Goal: Information Seeking & Learning: Learn about a topic

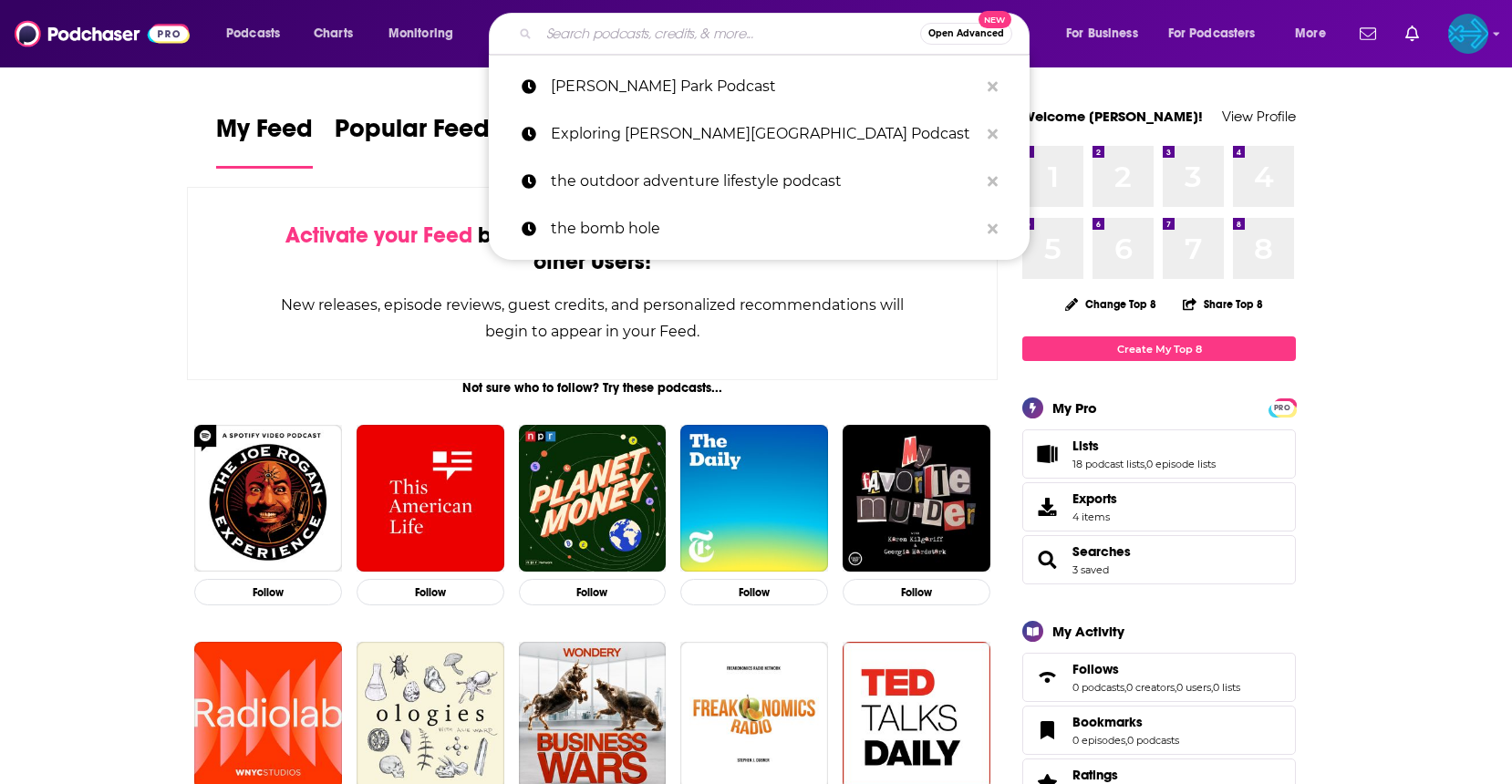
click at [673, 36] on input "Search podcasts, credits, & more..." at bounding box center [729, 34] width 381 height 29
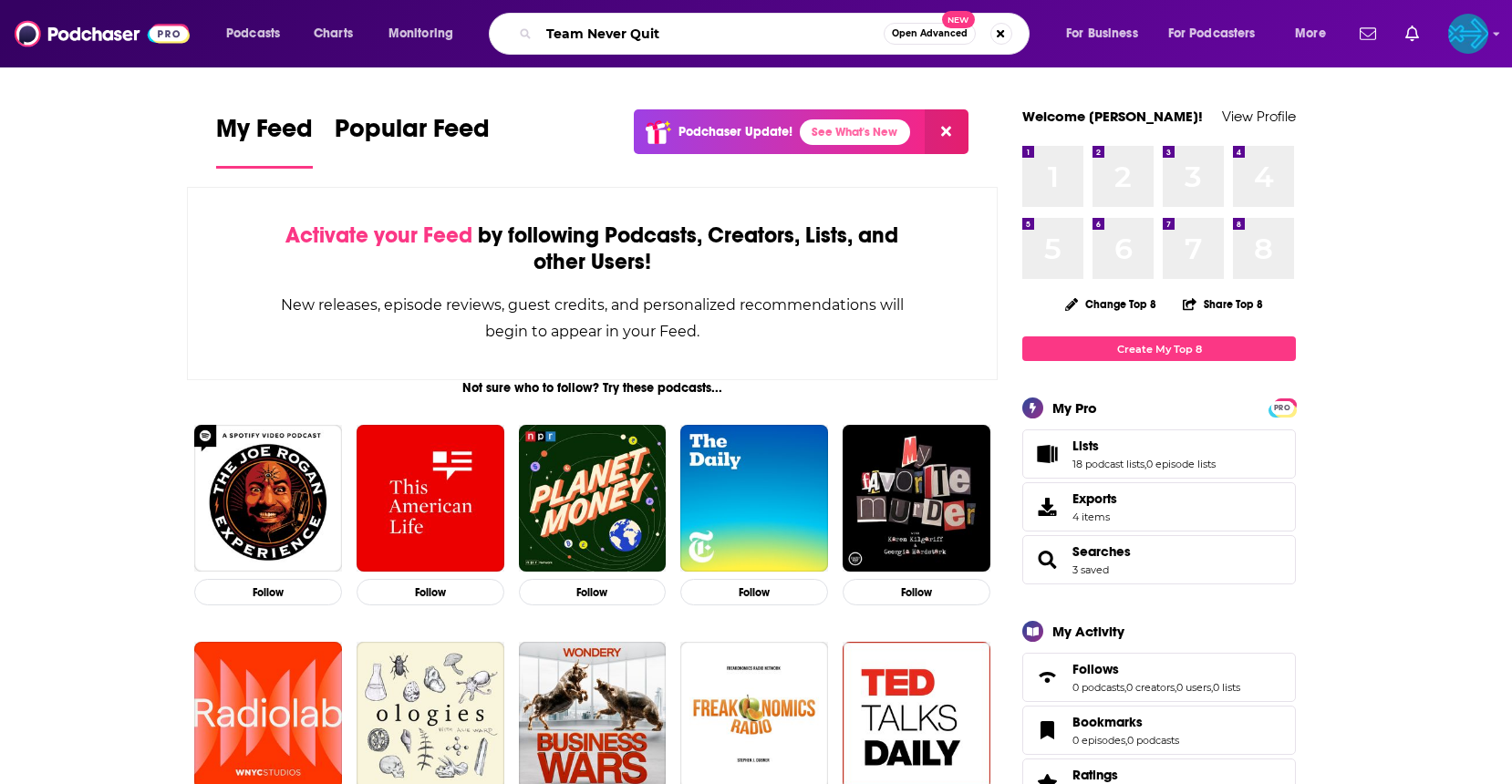
type input "Team Never Quit"
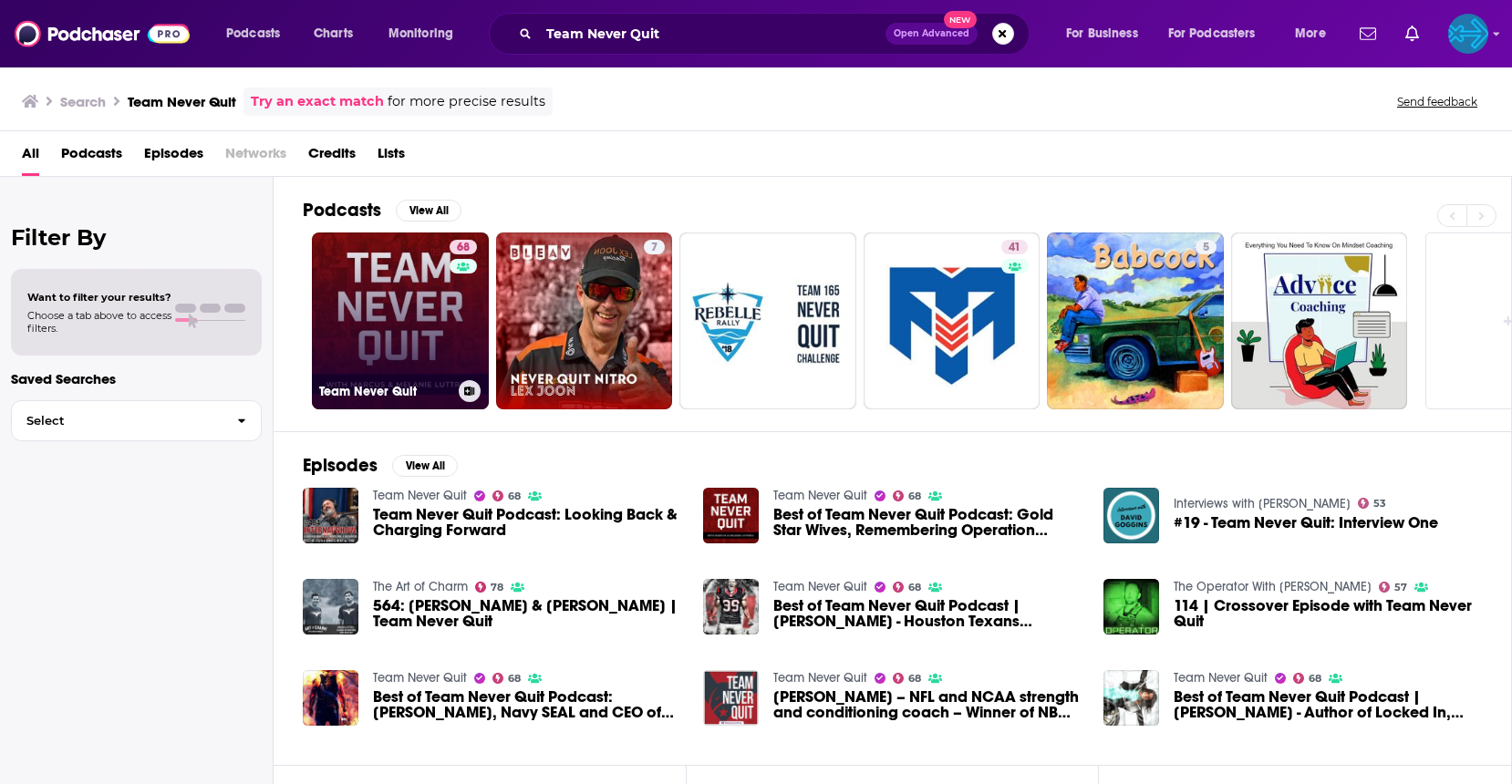
click at [391, 306] on link "68 Team Never Quit" at bounding box center [401, 320] width 177 height 177
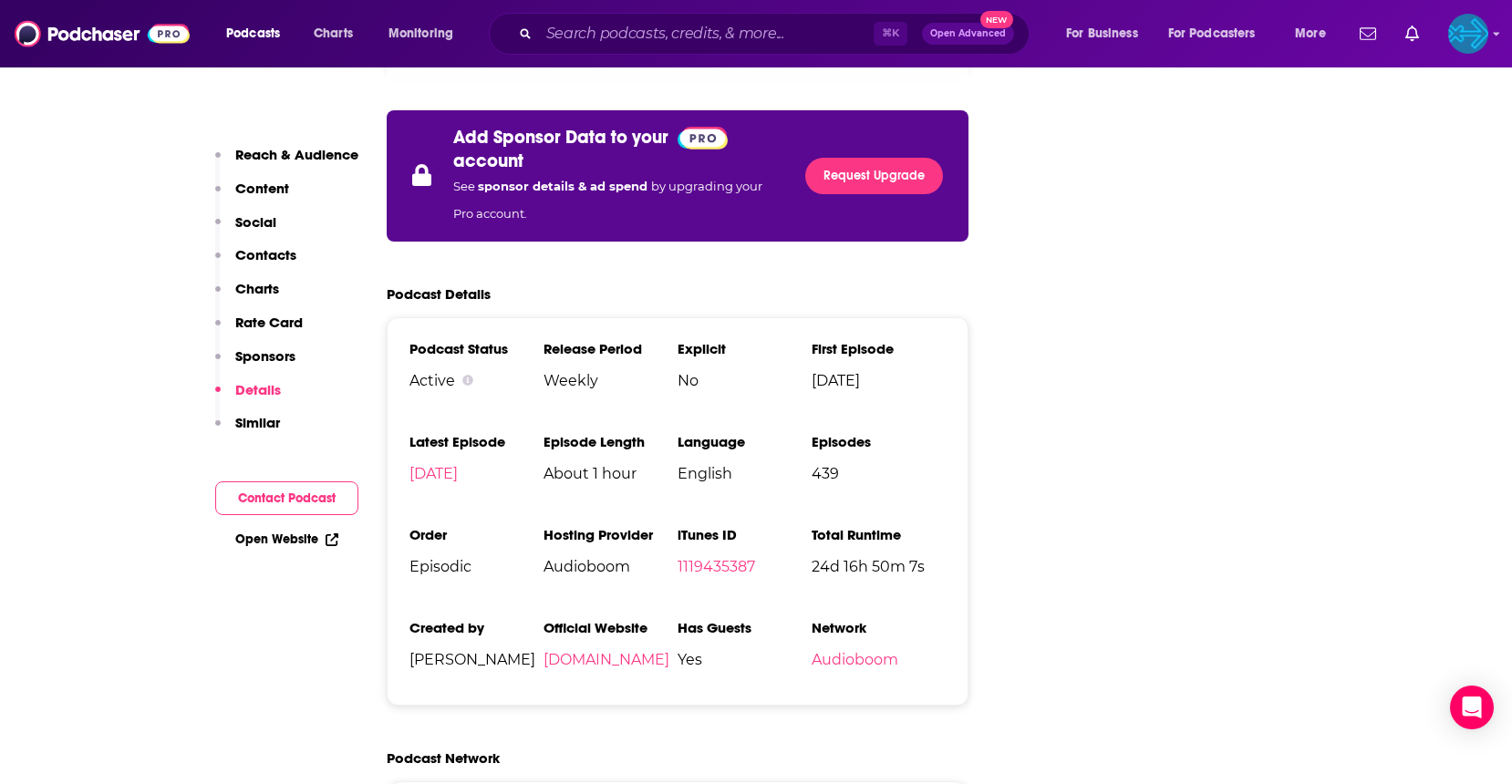
scroll to position [3357, 0]
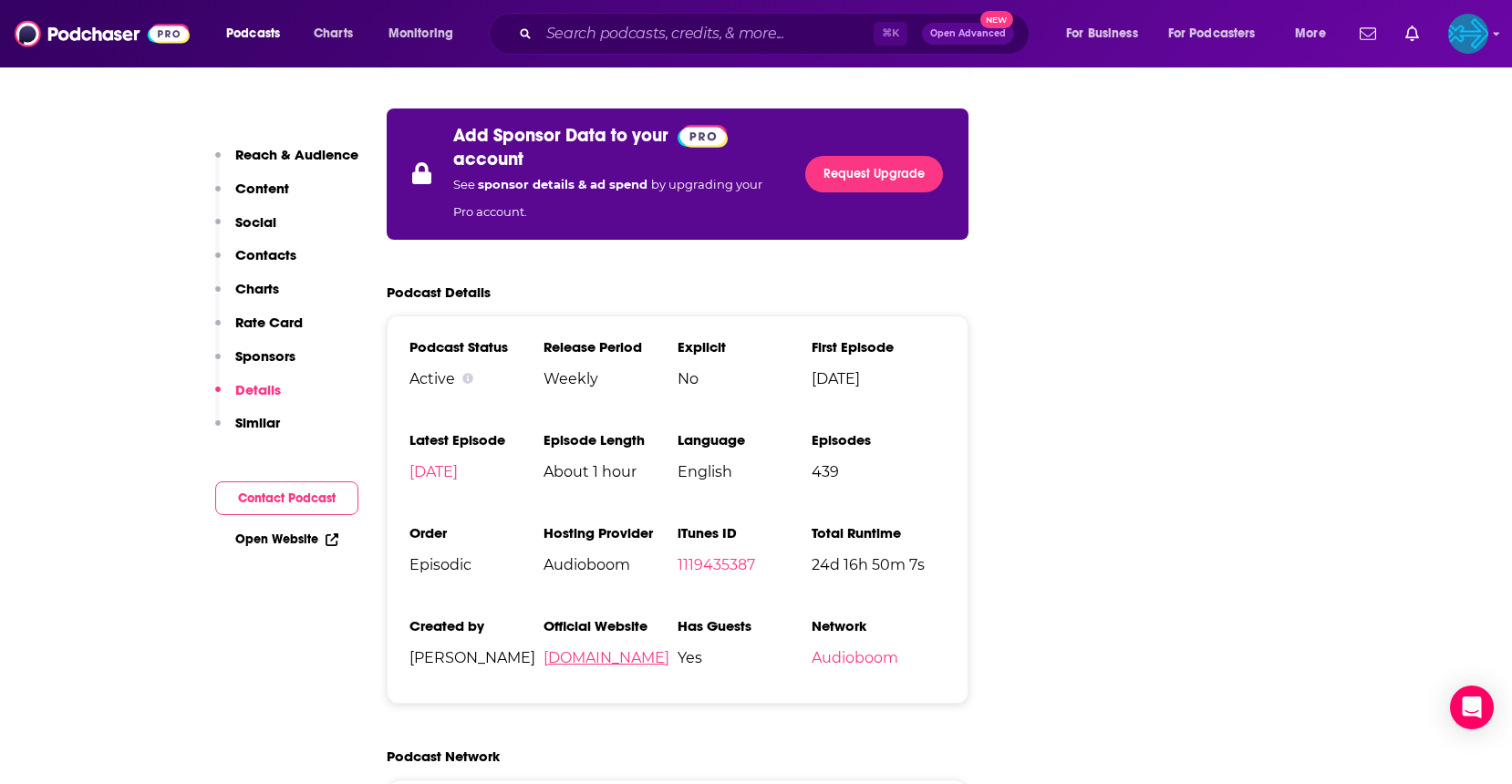
click at [619, 649] on link "[DOMAIN_NAME]" at bounding box center [606, 657] width 126 height 17
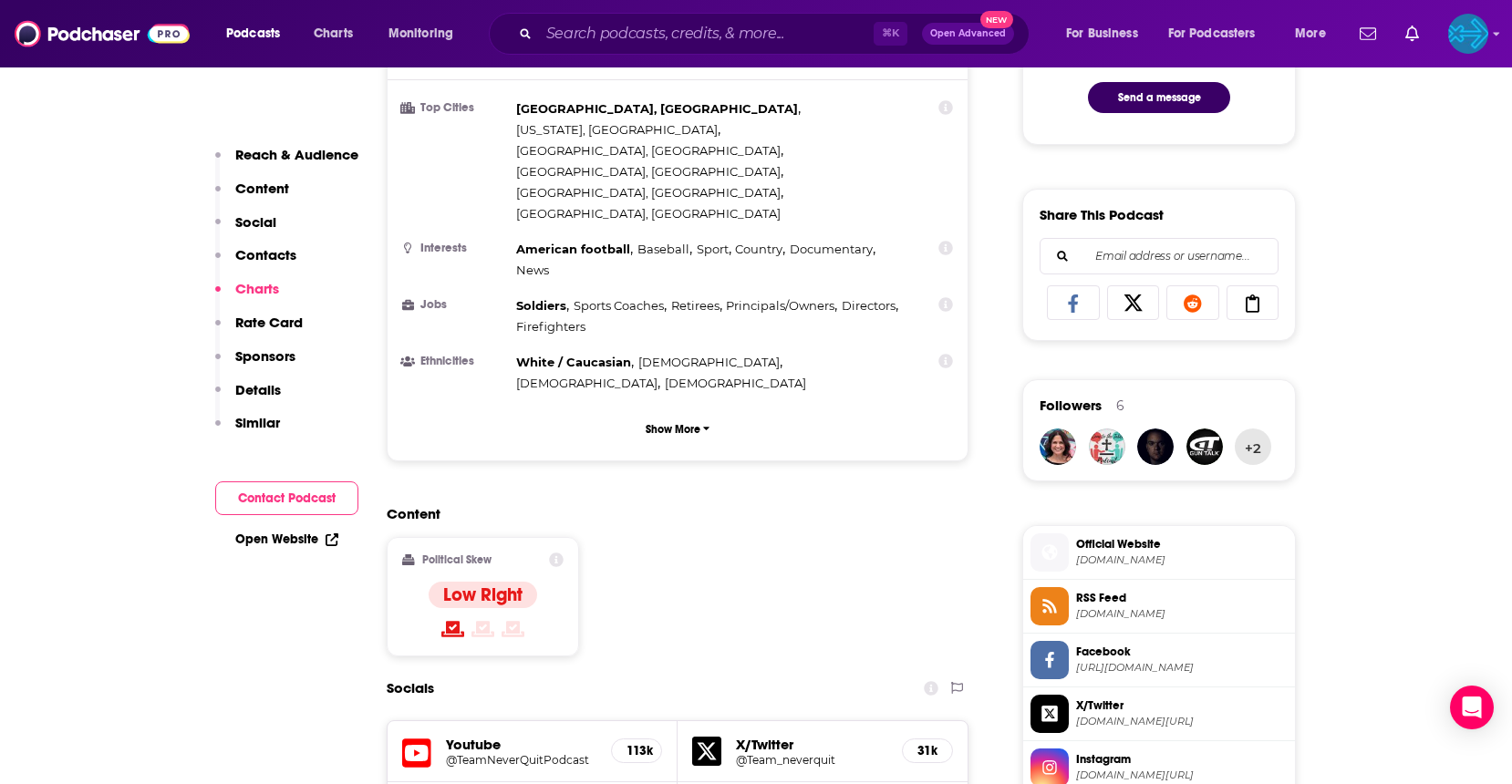
scroll to position [0, 0]
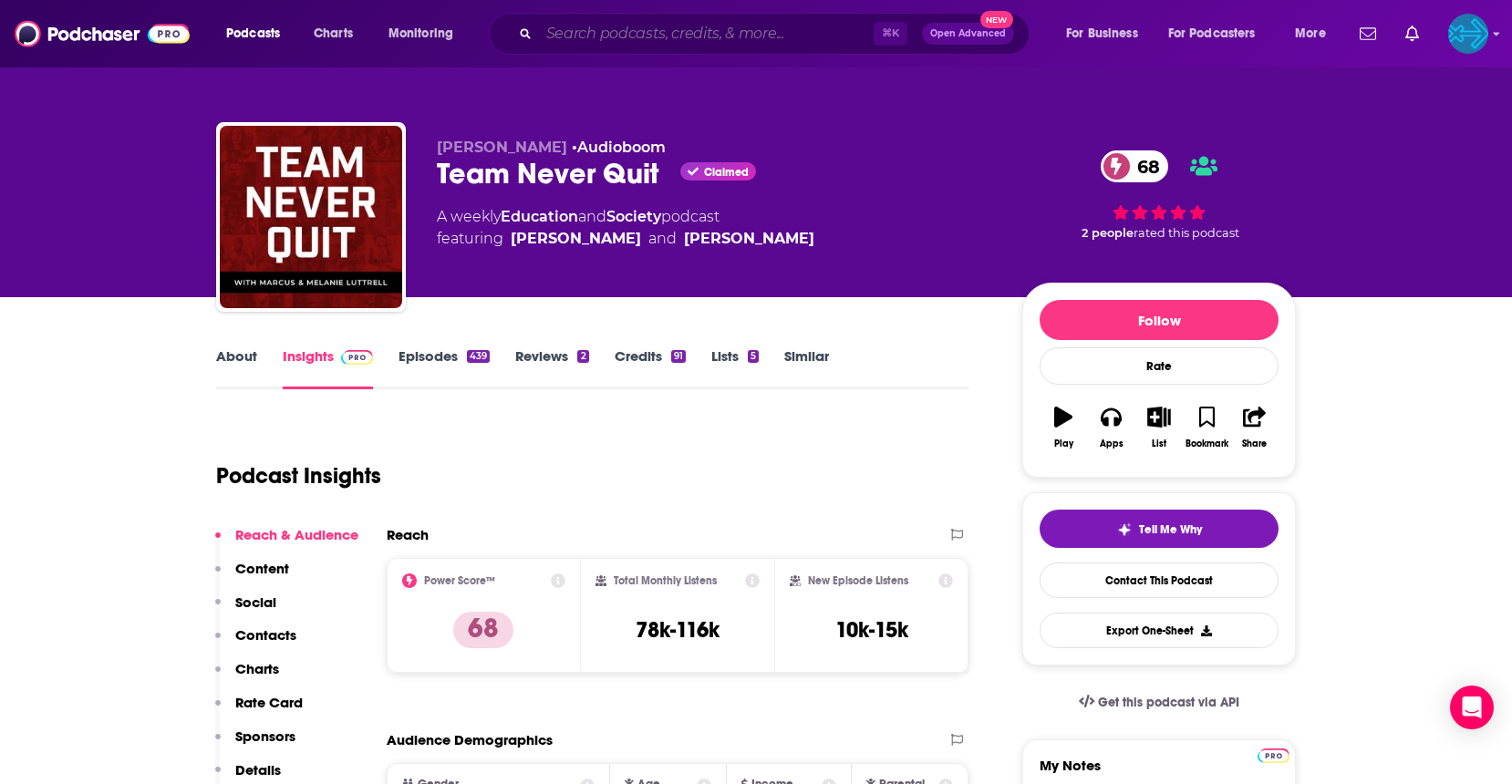
click at [646, 32] on input "Search podcasts, credits, & more..." at bounding box center [706, 34] width 334 height 29
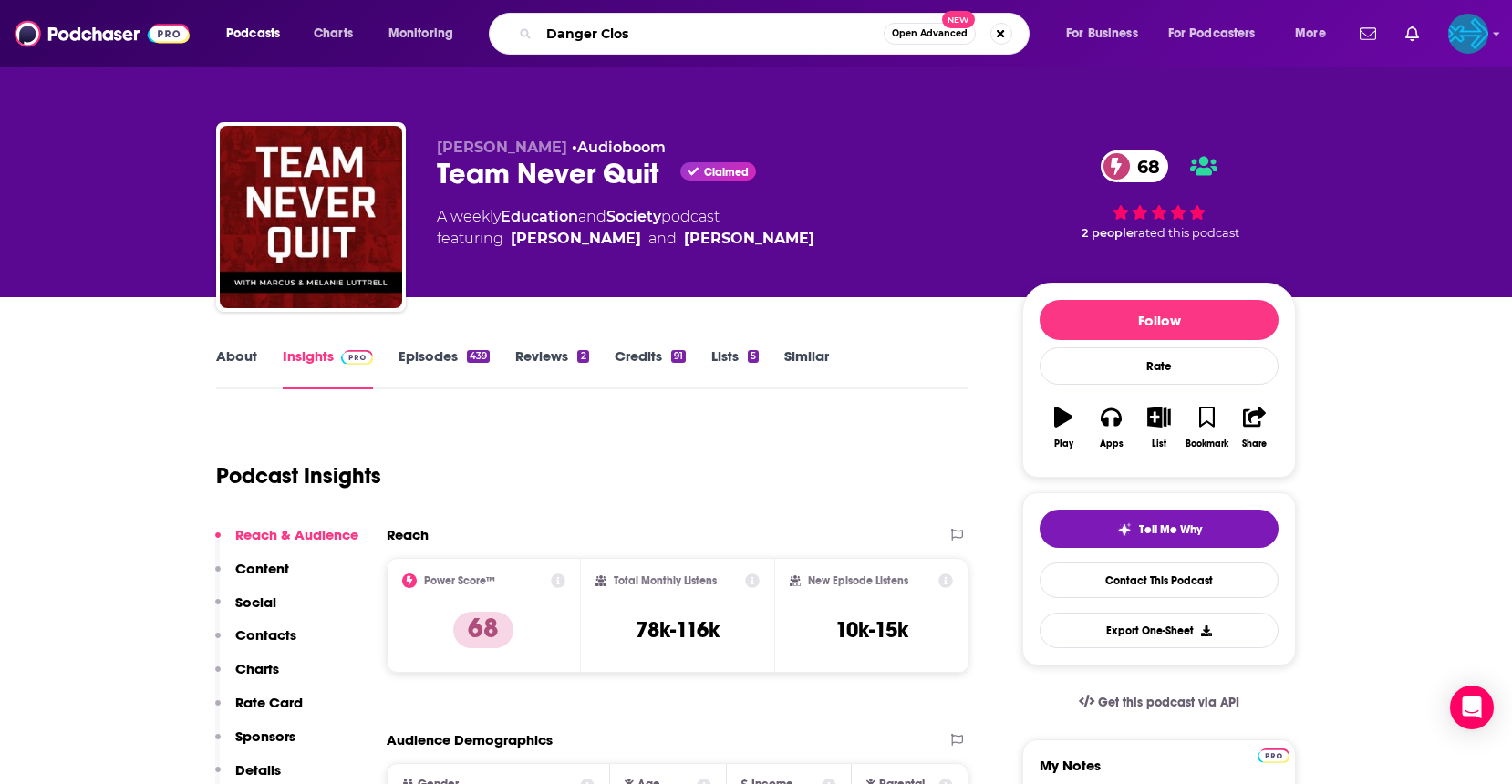
type input "Danger Close"
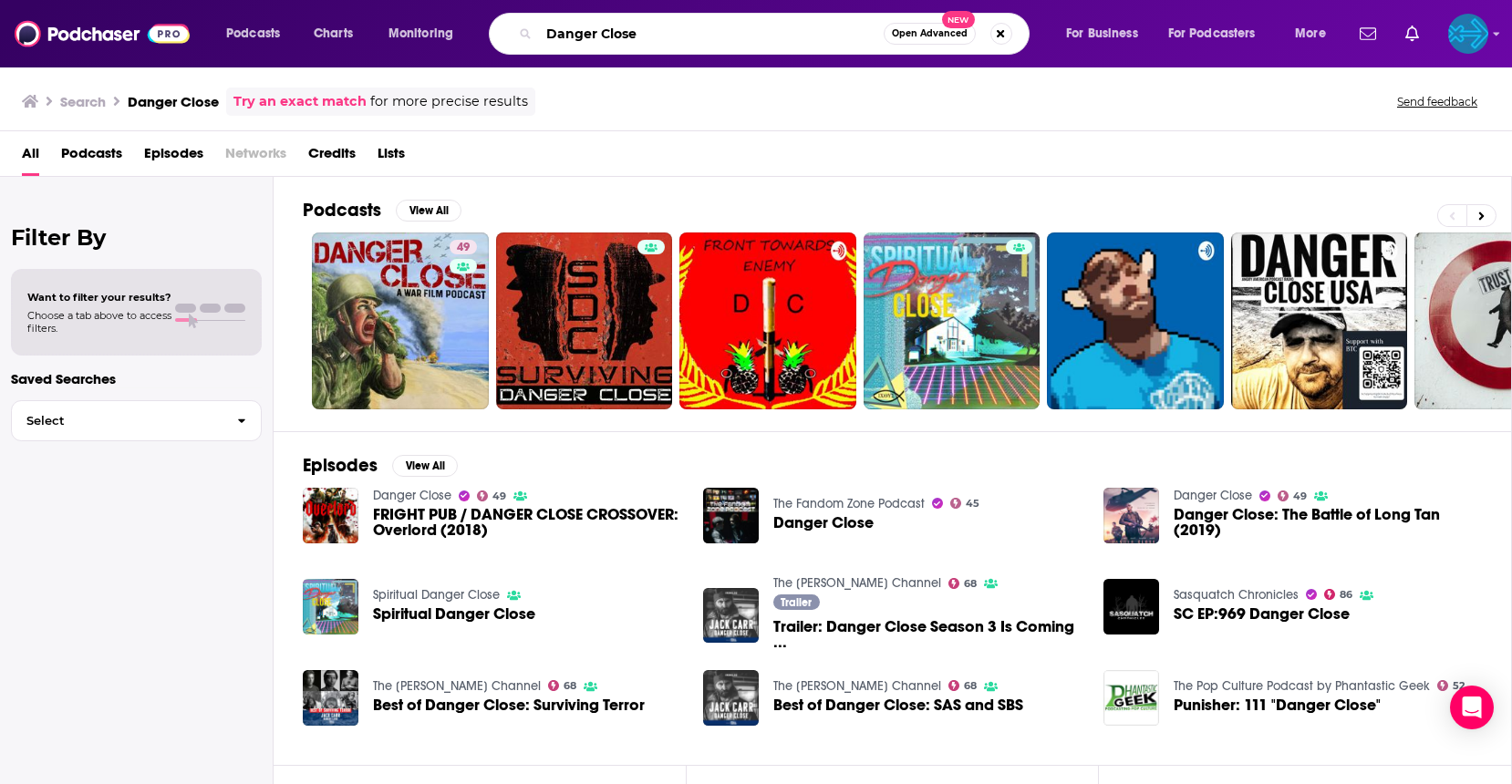
click at [669, 28] on input "Danger Close" at bounding box center [711, 34] width 344 height 29
type input "Danger Close with [PERSON_NAME]"
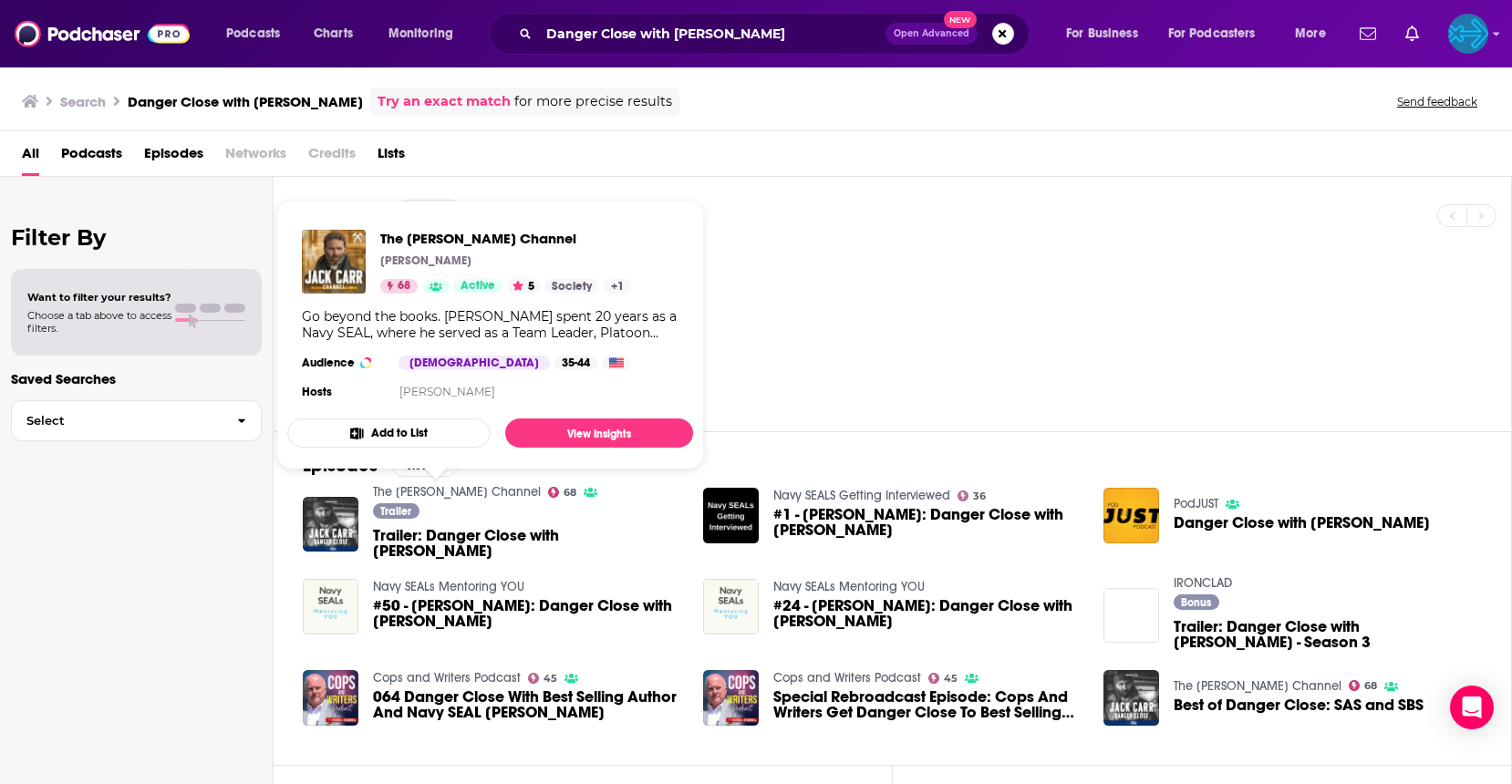
click at [452, 496] on link "The [PERSON_NAME] Channel" at bounding box center [457, 491] width 168 height 16
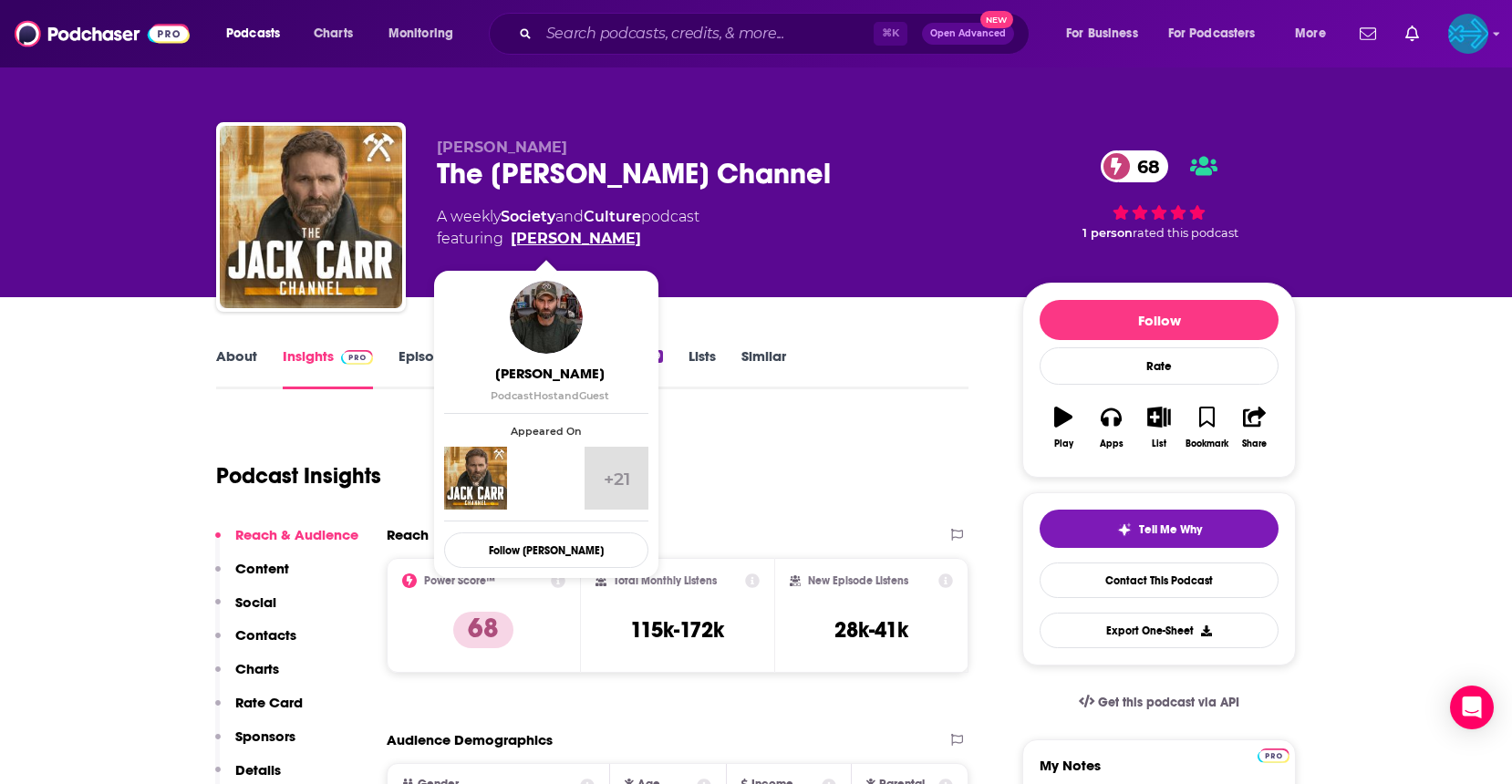
click at [546, 241] on link "[PERSON_NAME]" at bounding box center [576, 239] width 130 height 22
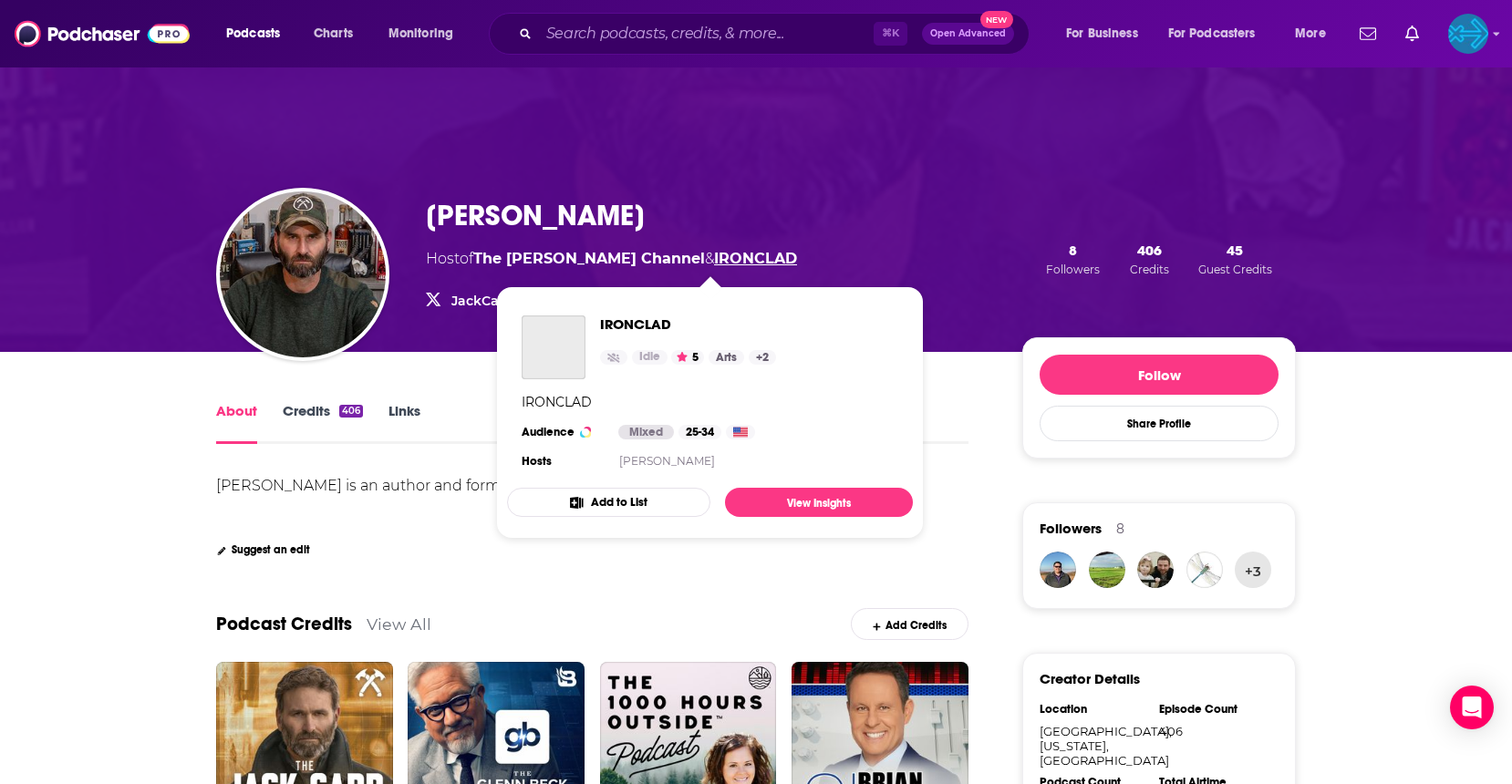
click at [714, 259] on link "IRONCLAD" at bounding box center [755, 258] width 83 height 17
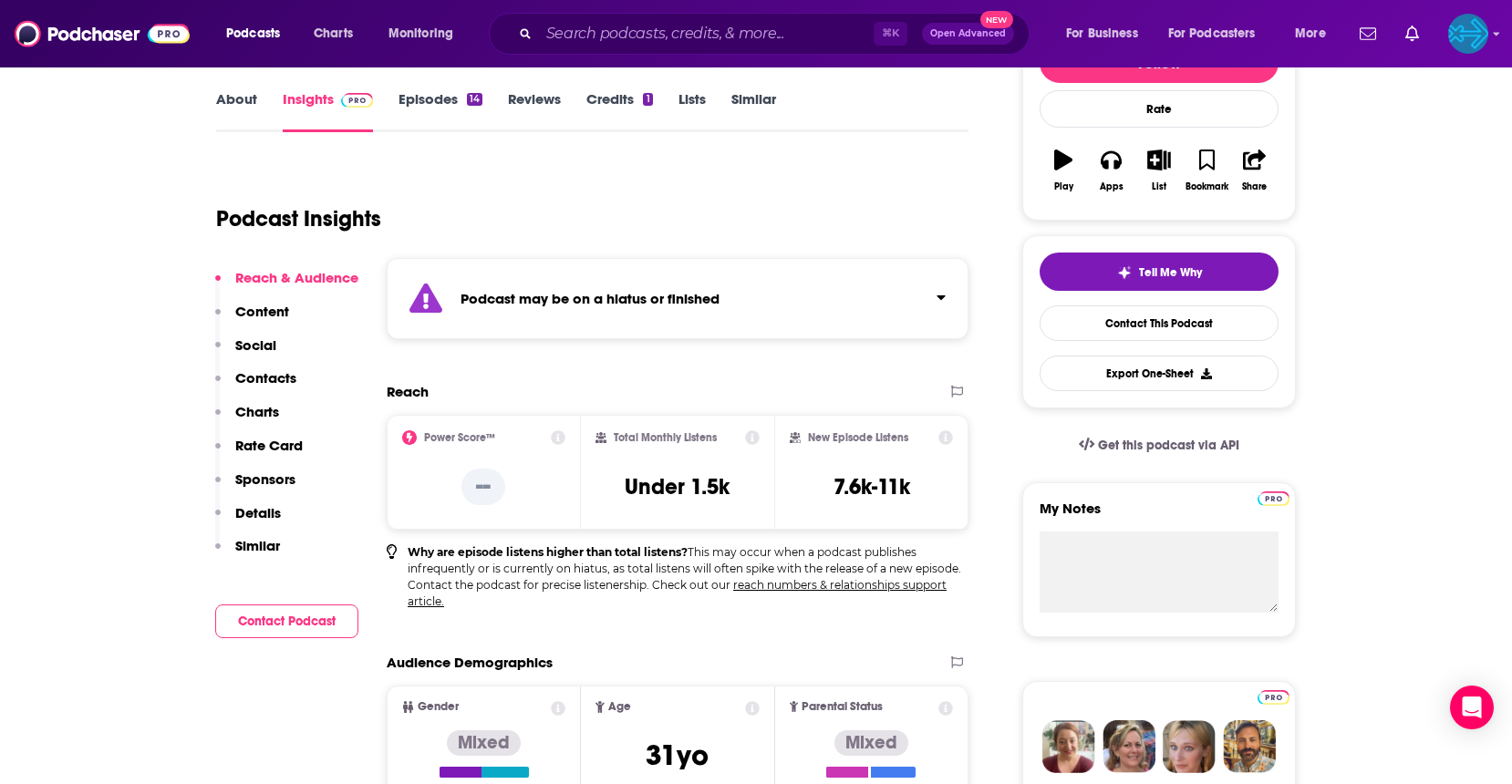
scroll to position [259, 0]
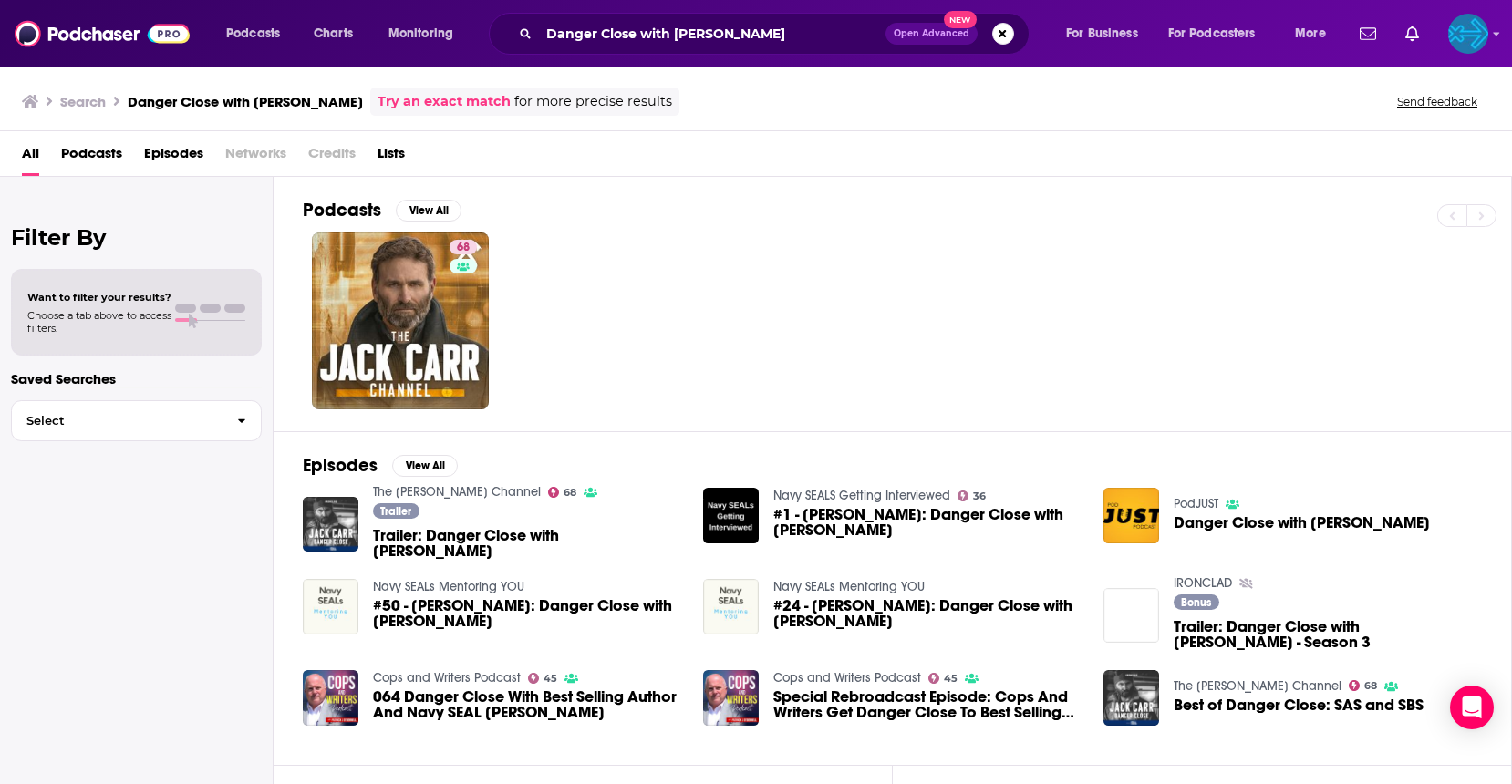
click at [417, 543] on span "Trailer: Danger Close with [PERSON_NAME]" at bounding box center [527, 543] width 309 height 31
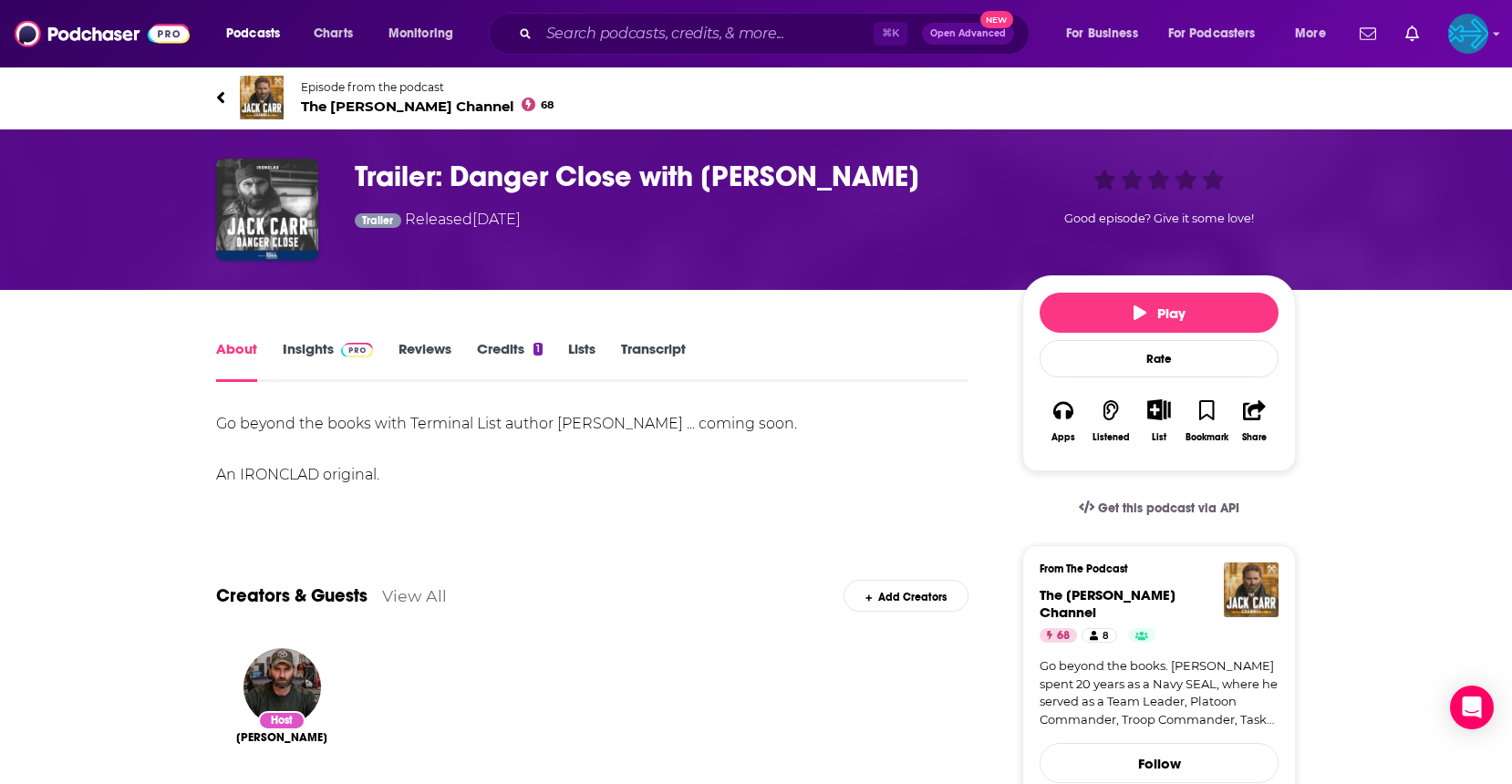
click at [368, 104] on span "The [PERSON_NAME] Channel 68" at bounding box center [427, 106] width 253 height 17
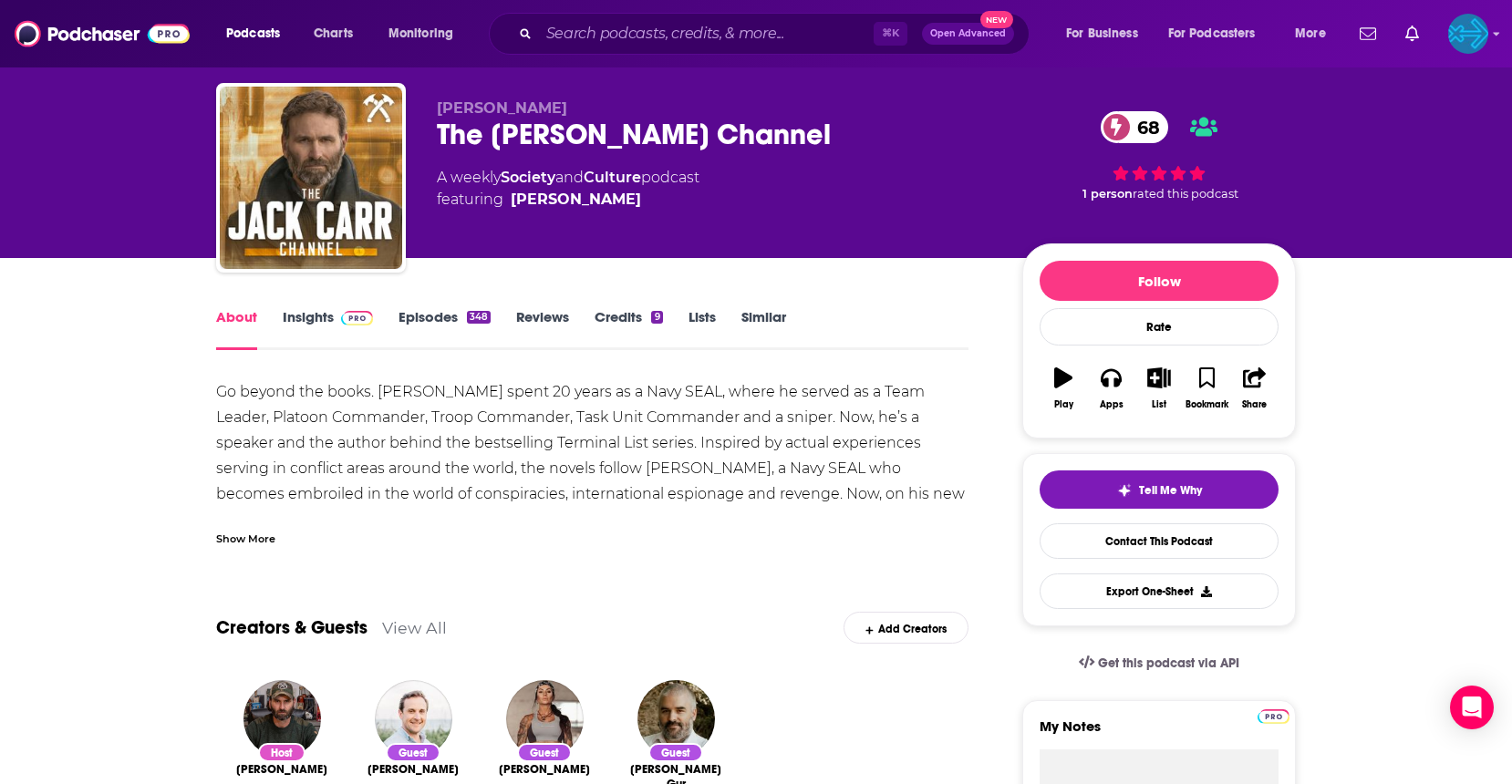
scroll to position [51, 0]
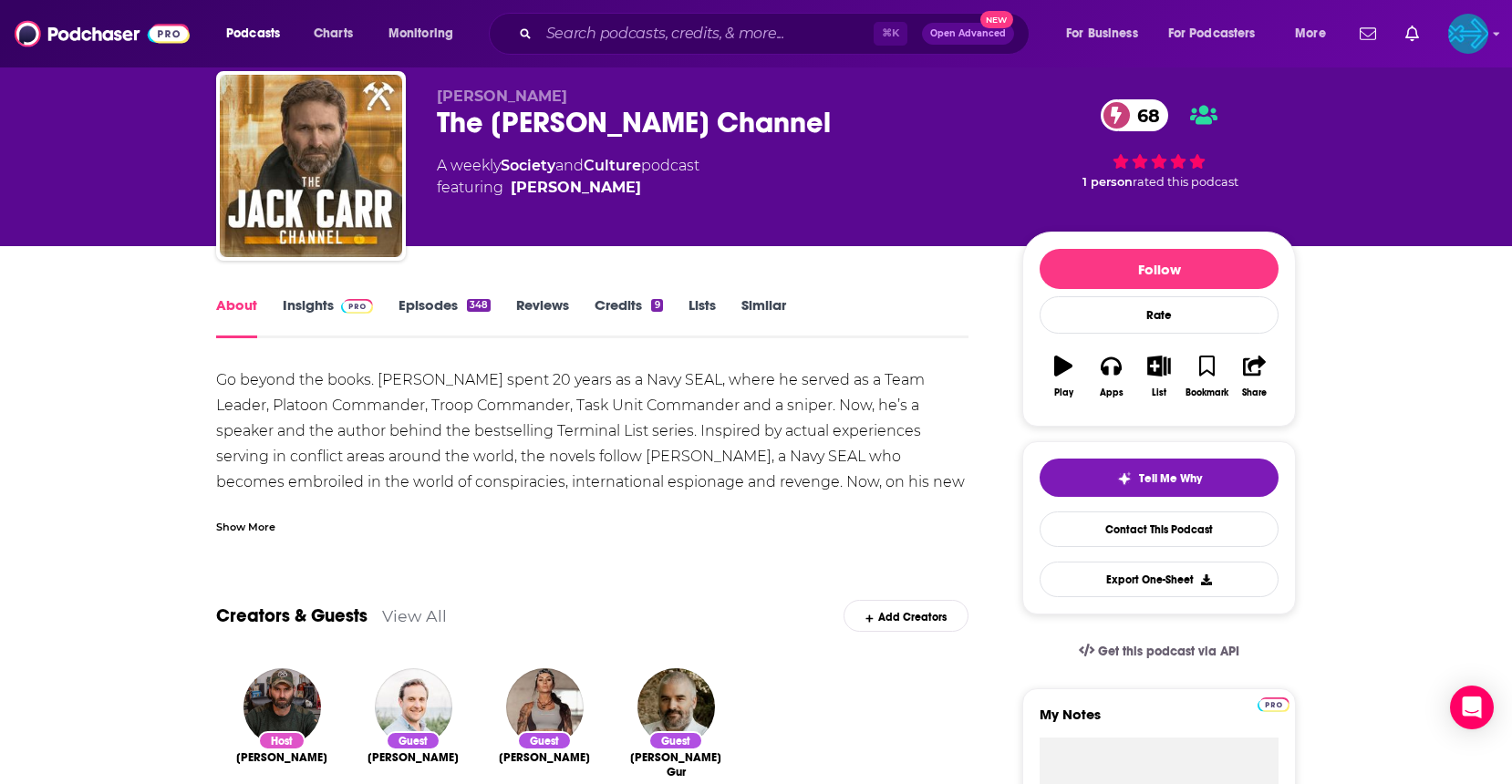
click at [538, 129] on div "The [PERSON_NAME] Channel 68" at bounding box center [716, 122] width 557 height 36
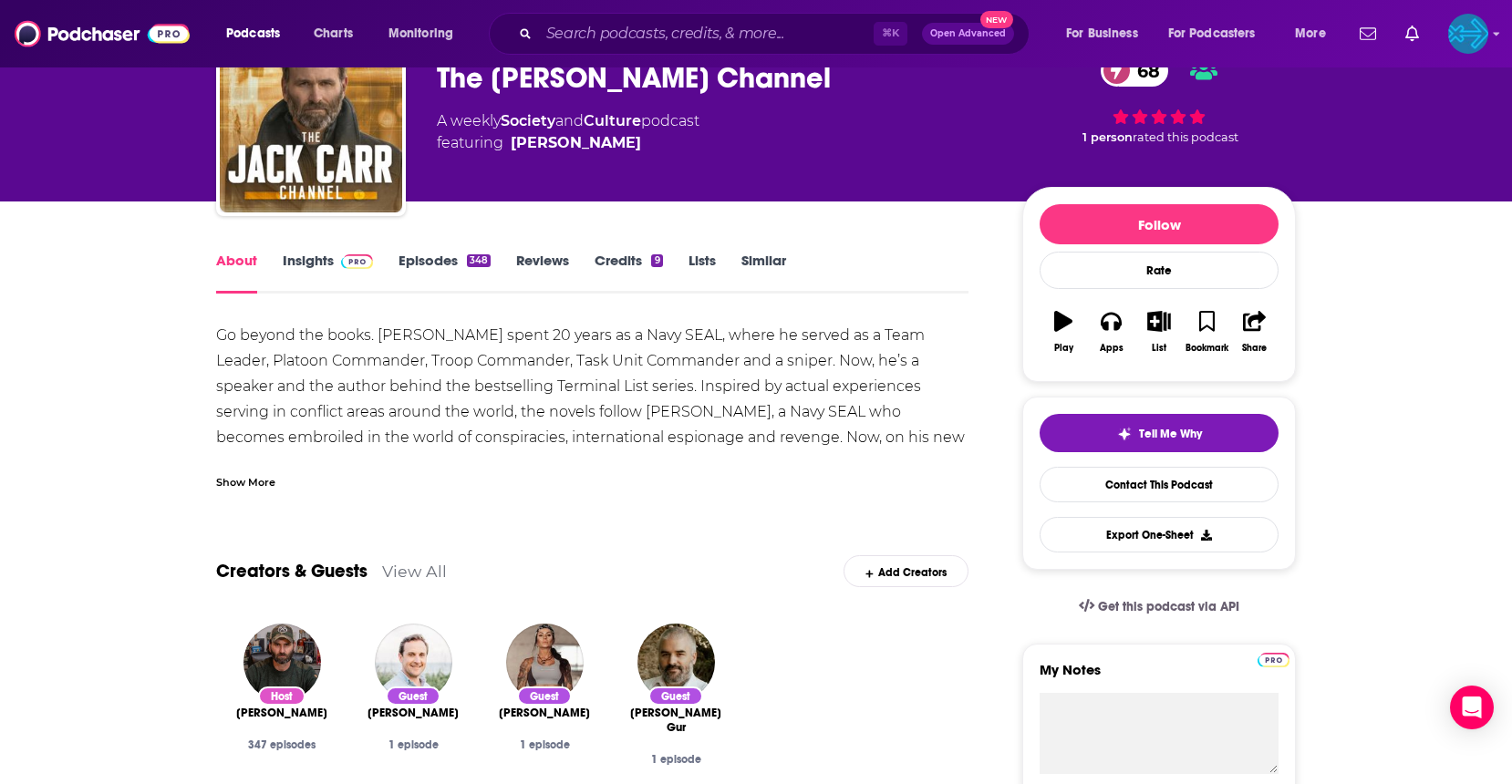
scroll to position [0, 0]
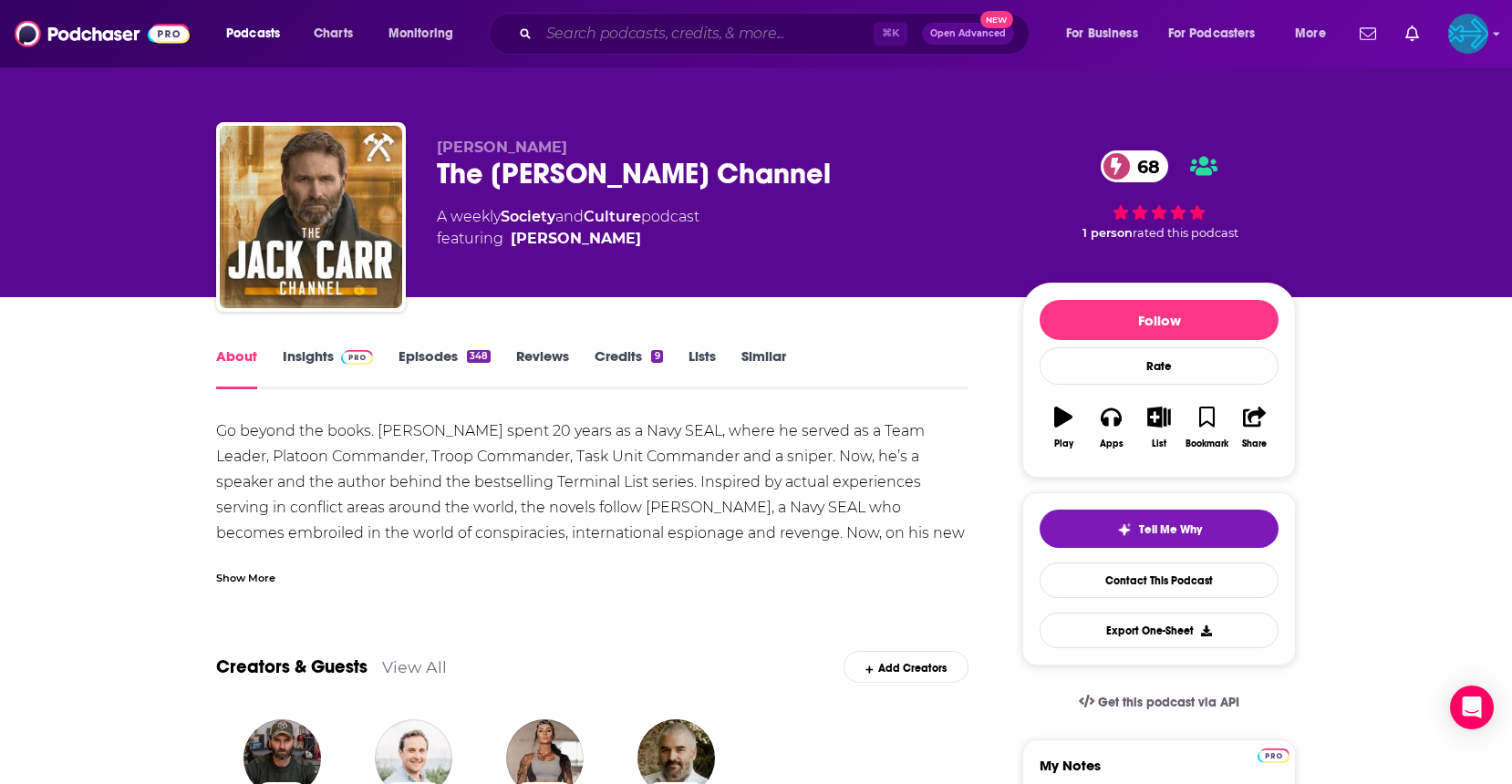
click at [603, 37] on input "Search podcasts, credits, & more..." at bounding box center [706, 34] width 334 height 29
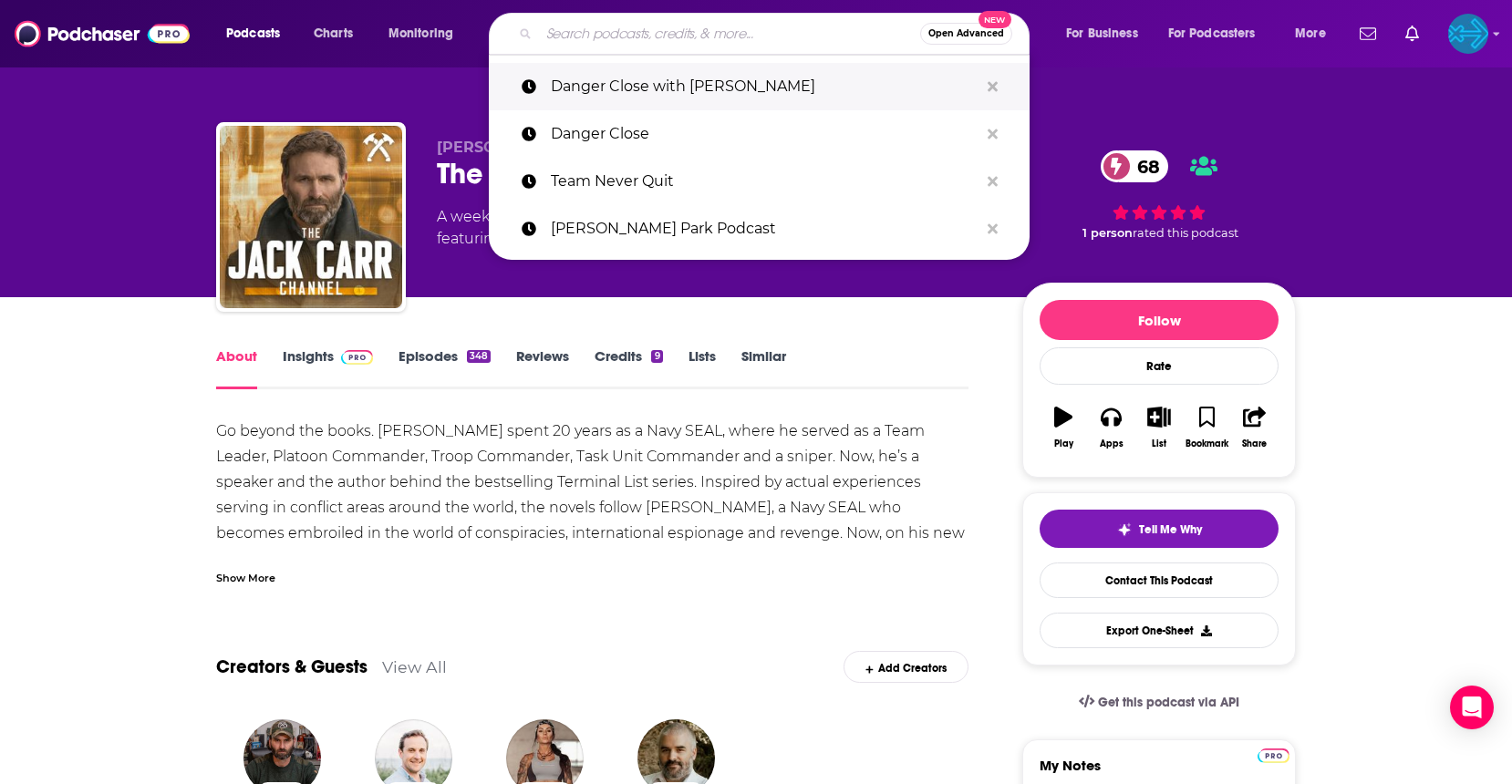
click at [627, 94] on p "Danger Close with [PERSON_NAME]" at bounding box center [765, 87] width 428 height 48
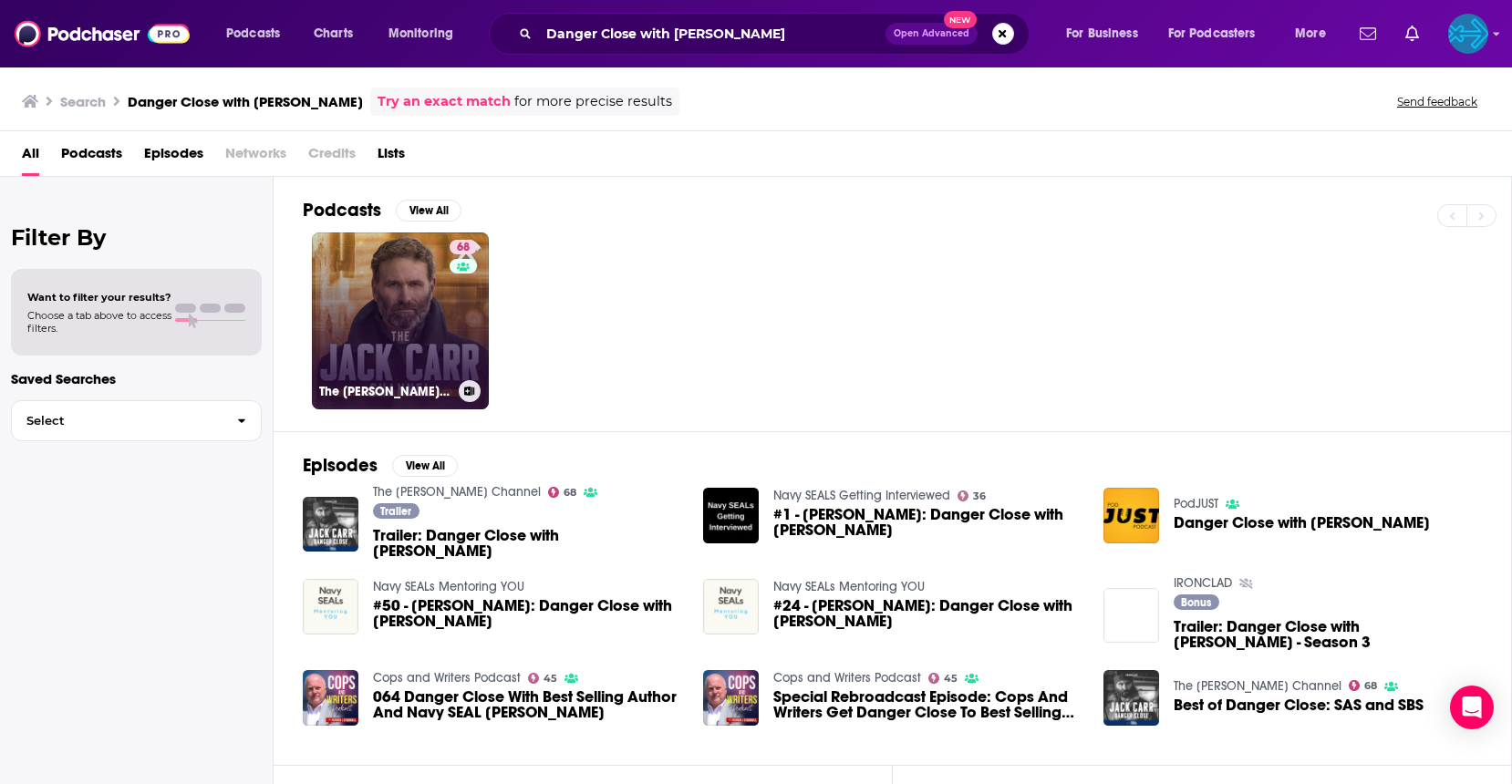
click at [391, 323] on link "68 The [PERSON_NAME] Channel" at bounding box center [401, 320] width 177 height 177
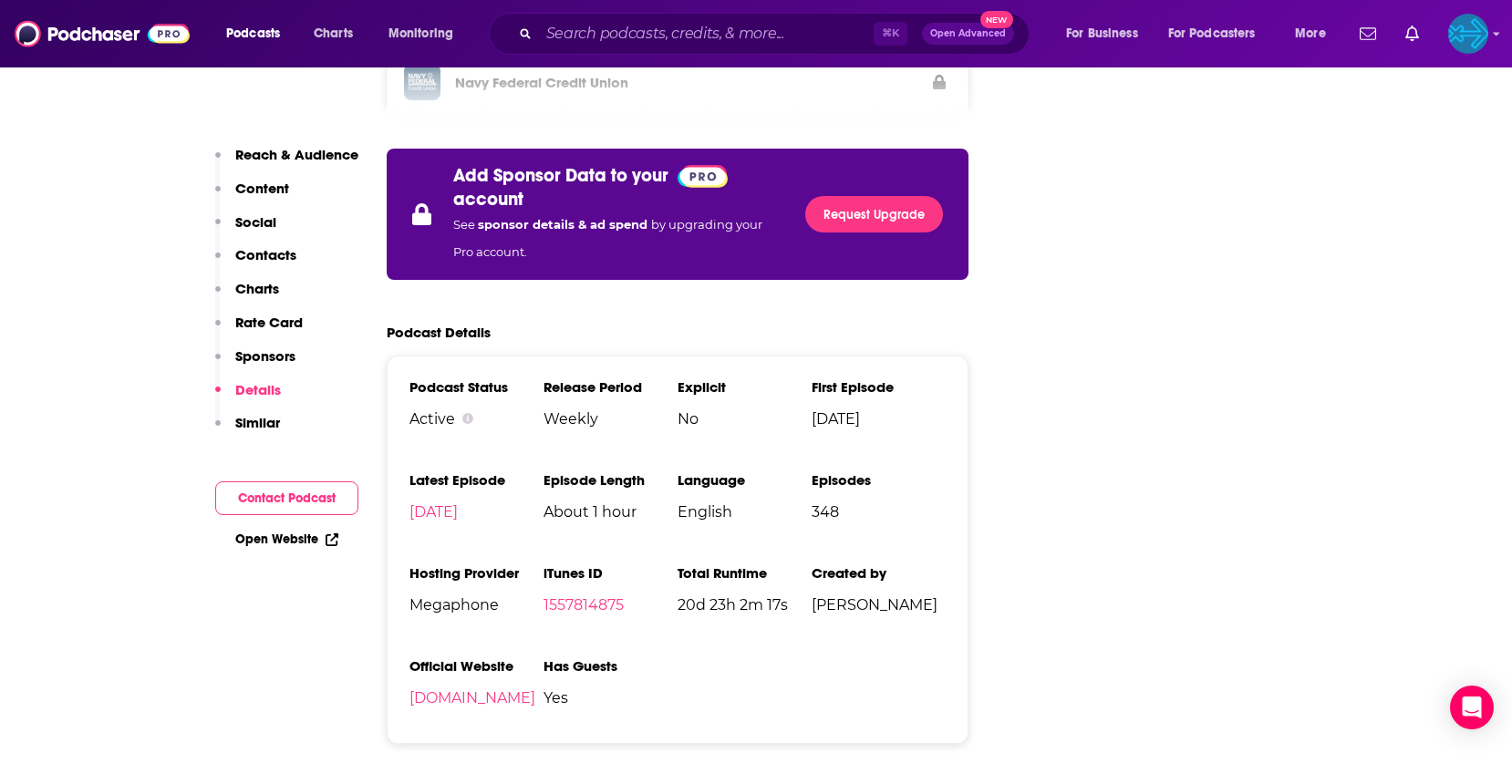
scroll to position [3468, 0]
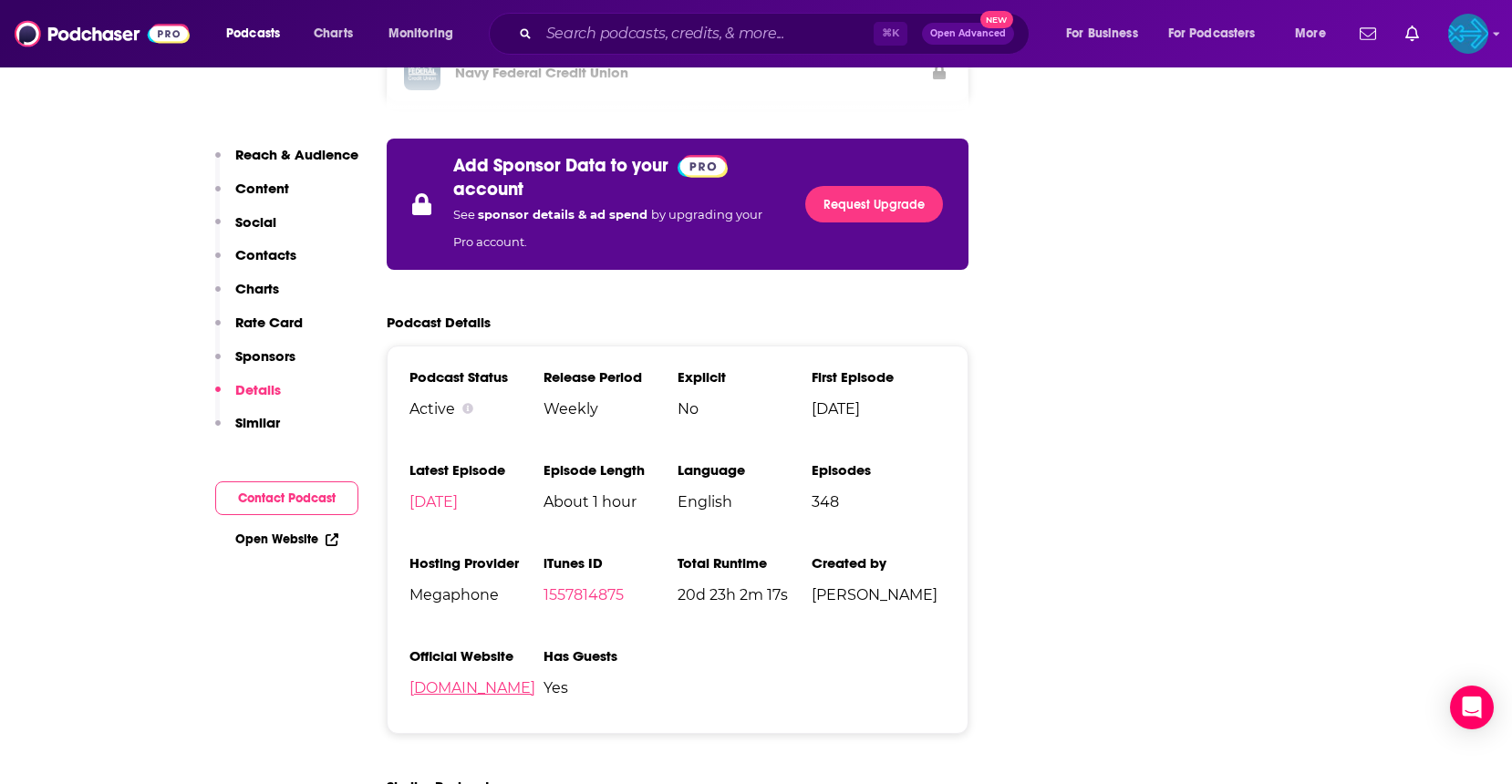
click at [494, 679] on link "[DOMAIN_NAME]" at bounding box center [472, 688] width 126 height 17
click at [710, 36] on input "Search podcasts, credits, & more..." at bounding box center [706, 34] width 334 height 29
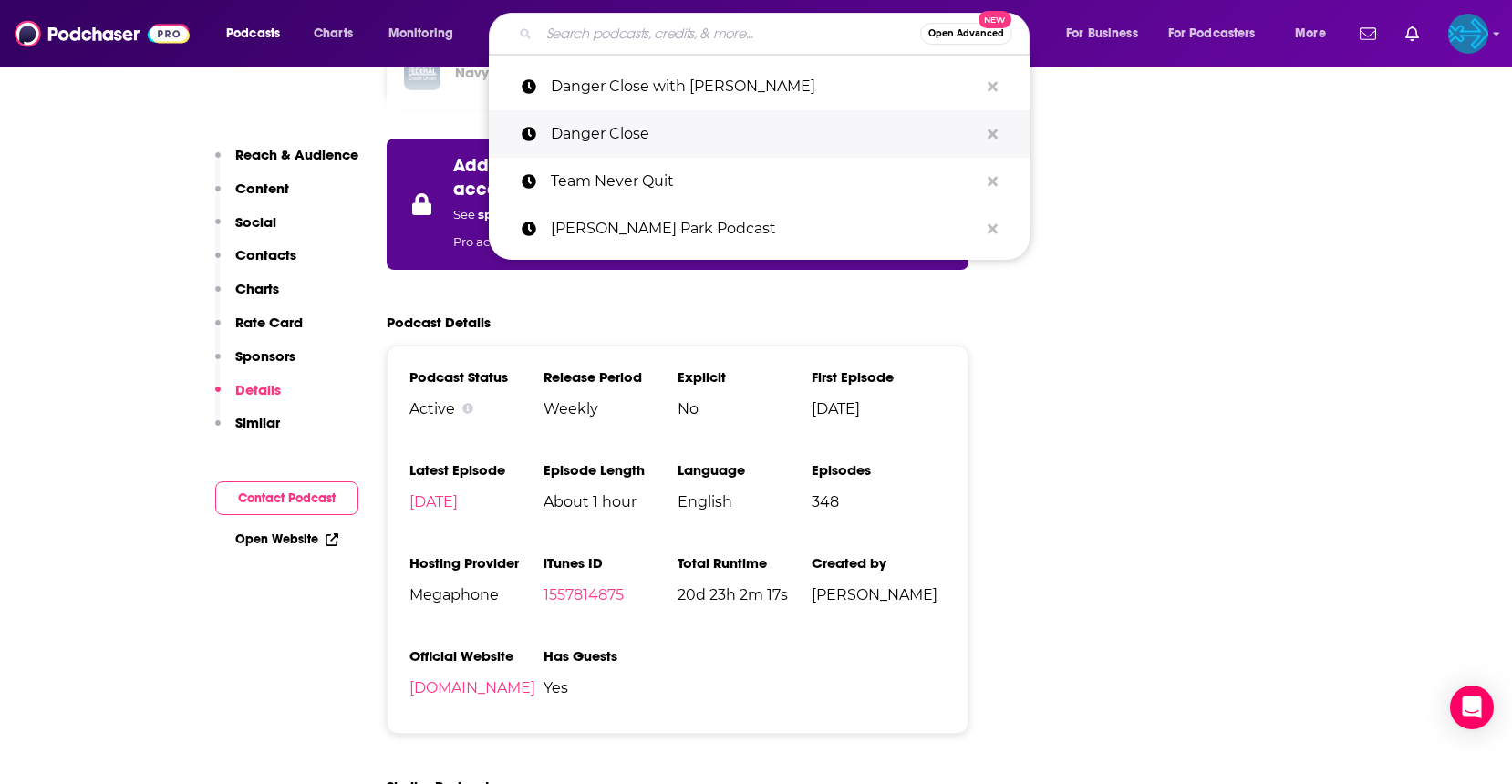
click at [606, 132] on p "Danger Close" at bounding box center [765, 134] width 428 height 48
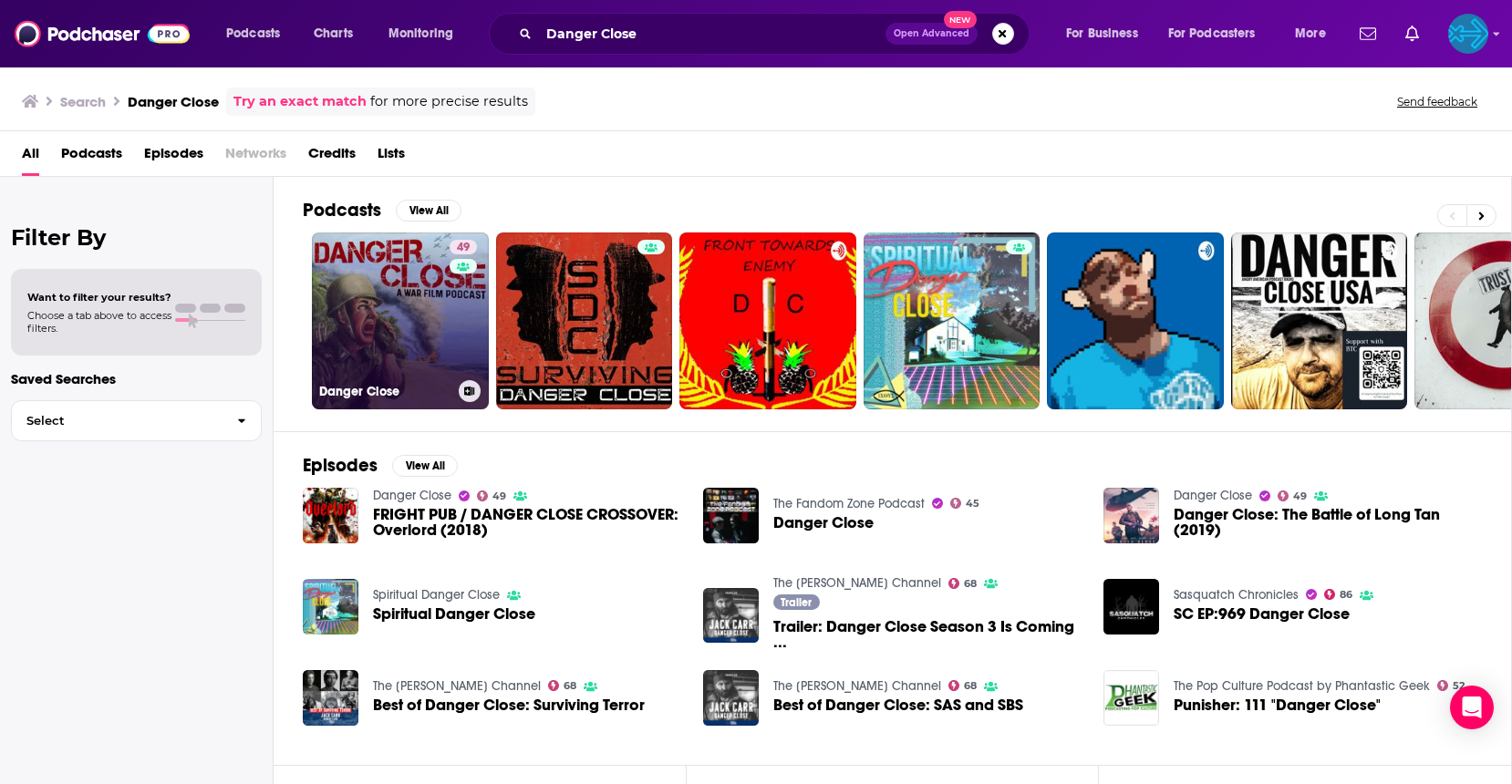
click at [423, 346] on link "[STREET_ADDRESS]" at bounding box center [401, 320] width 177 height 177
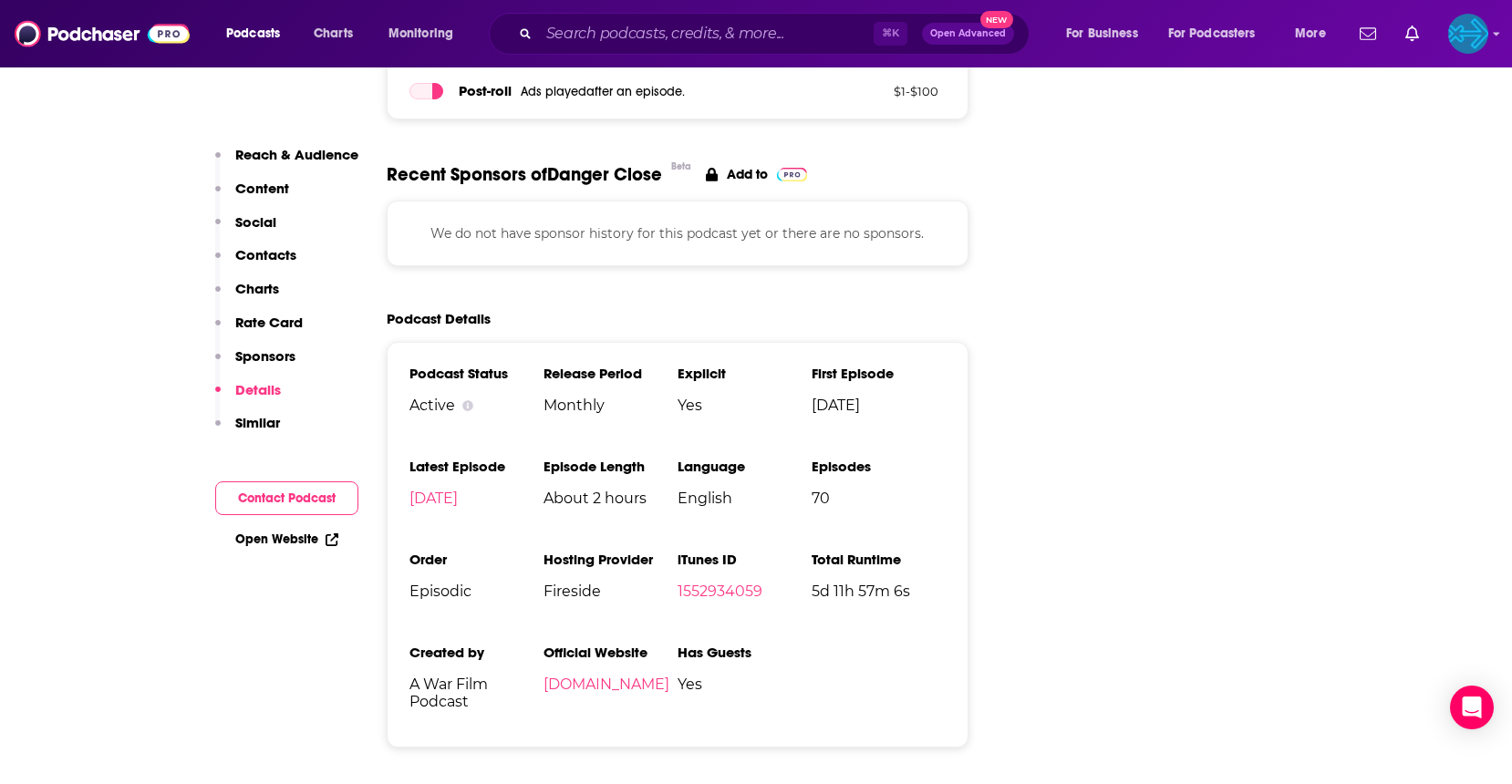
scroll to position [2696, 0]
click at [646, 36] on input "Search podcasts, credits, & more..." at bounding box center [706, 34] width 334 height 29
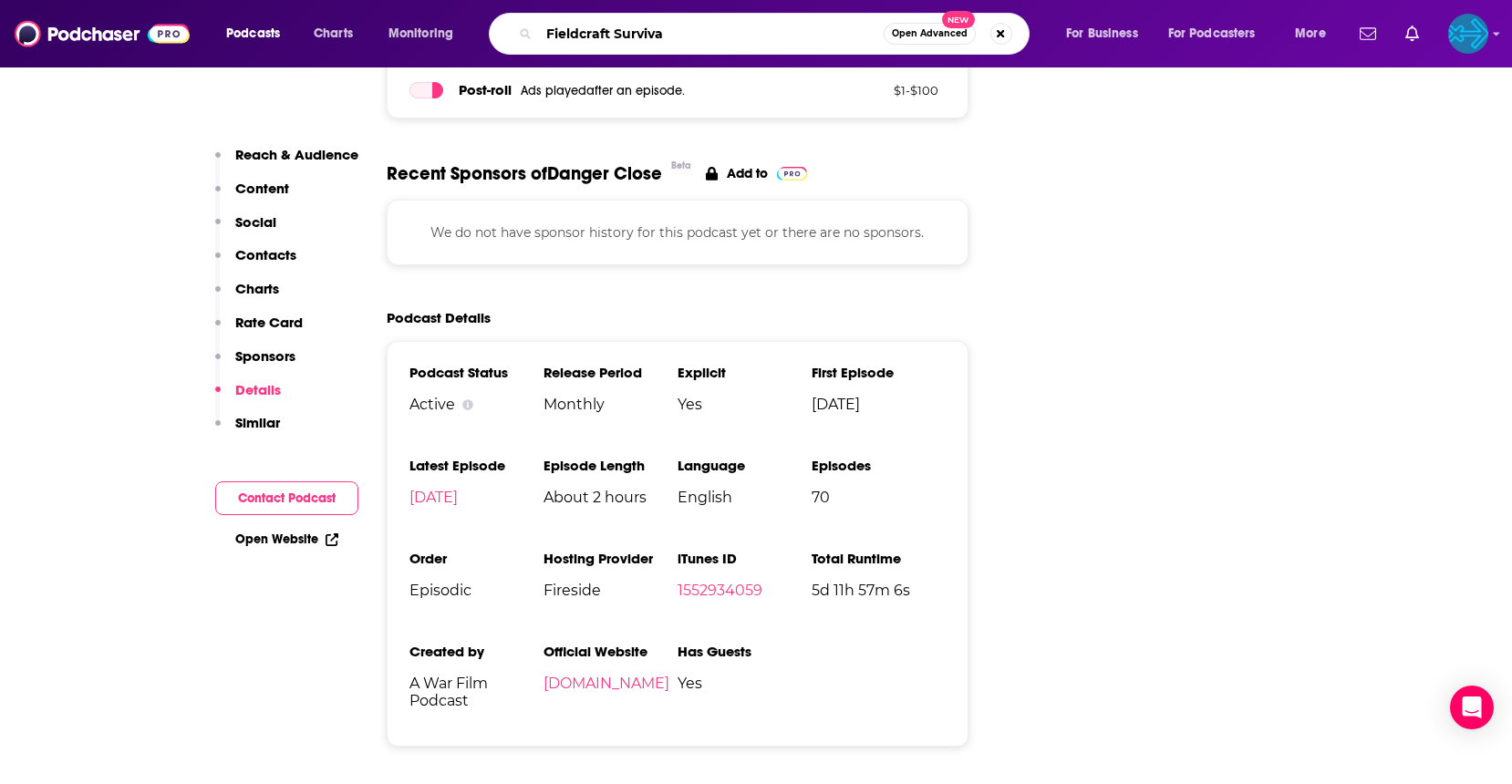
type input "Fieldcraft Survival"
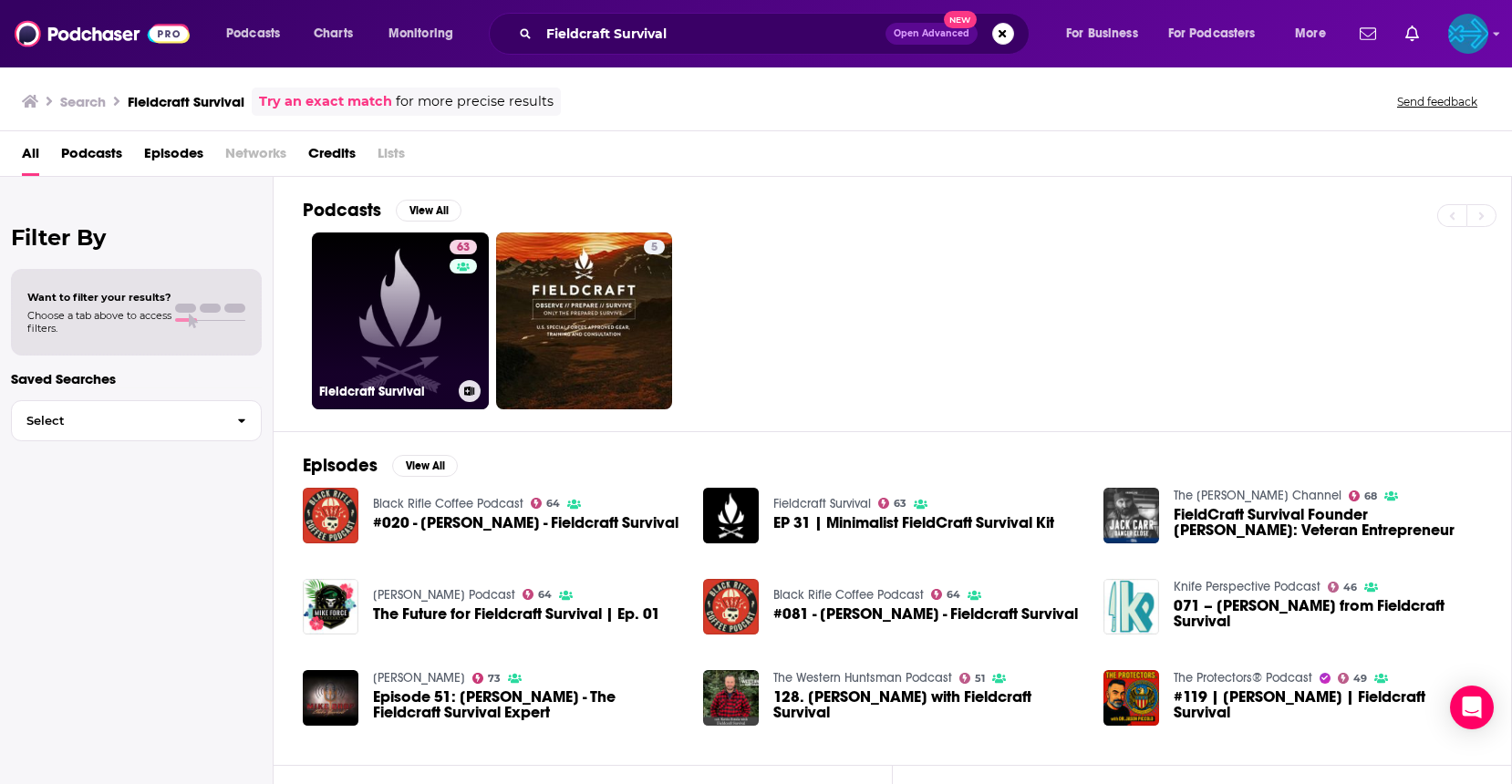
click at [424, 304] on link "63 Fieldcraft Survival" at bounding box center [401, 320] width 177 height 177
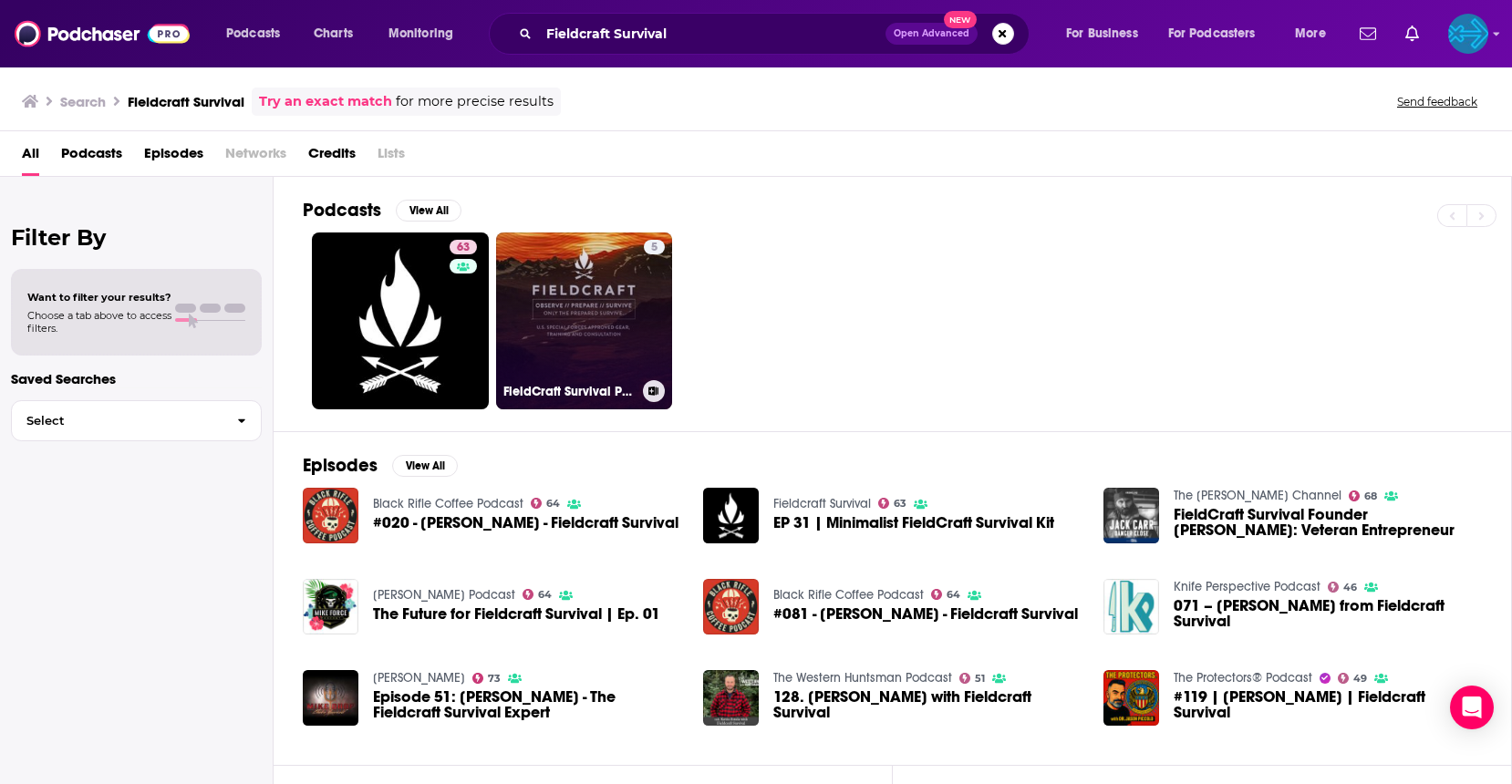
click at [586, 330] on link "5 FieldCraft Survival Presents" at bounding box center [584, 320] width 177 height 177
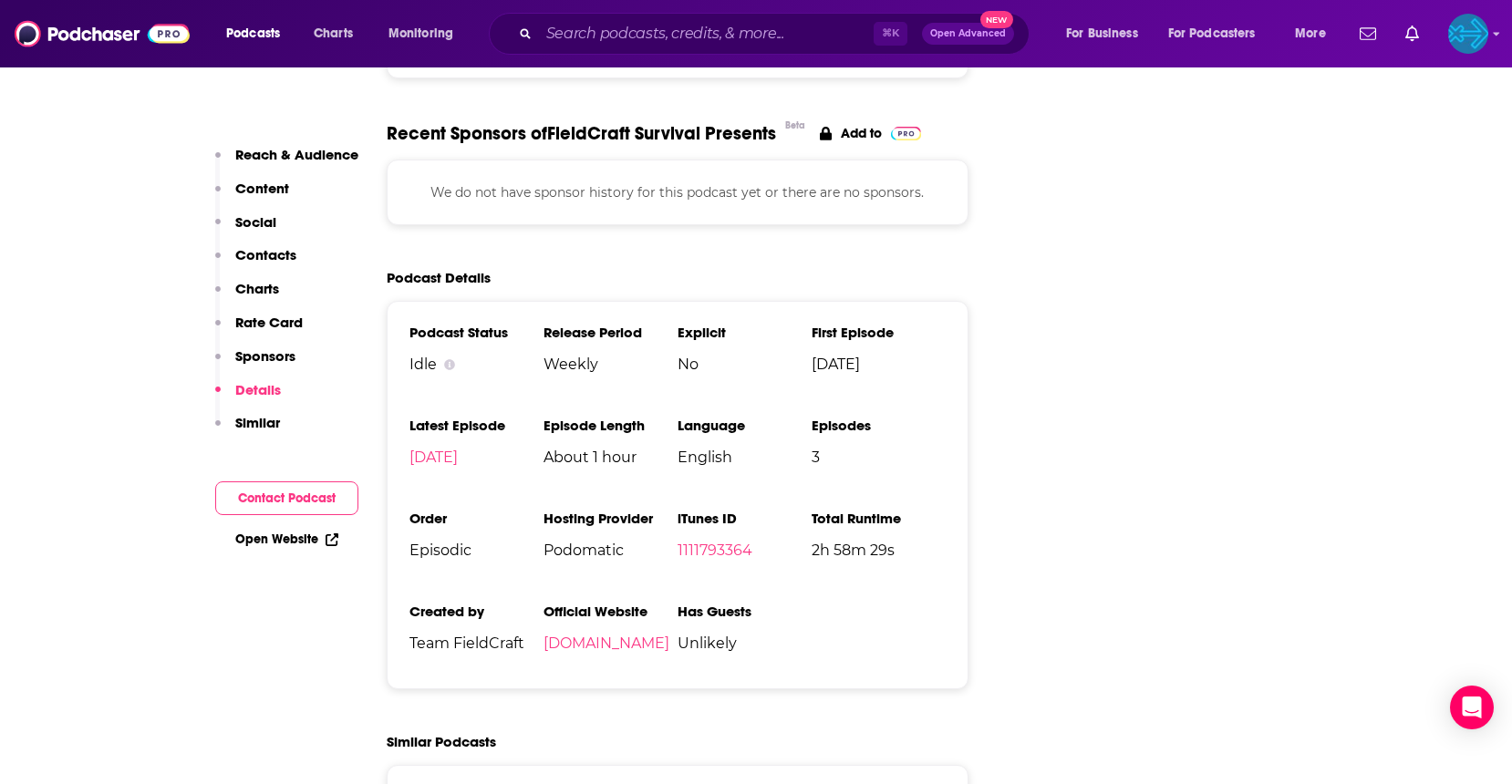
scroll to position [2776, 0]
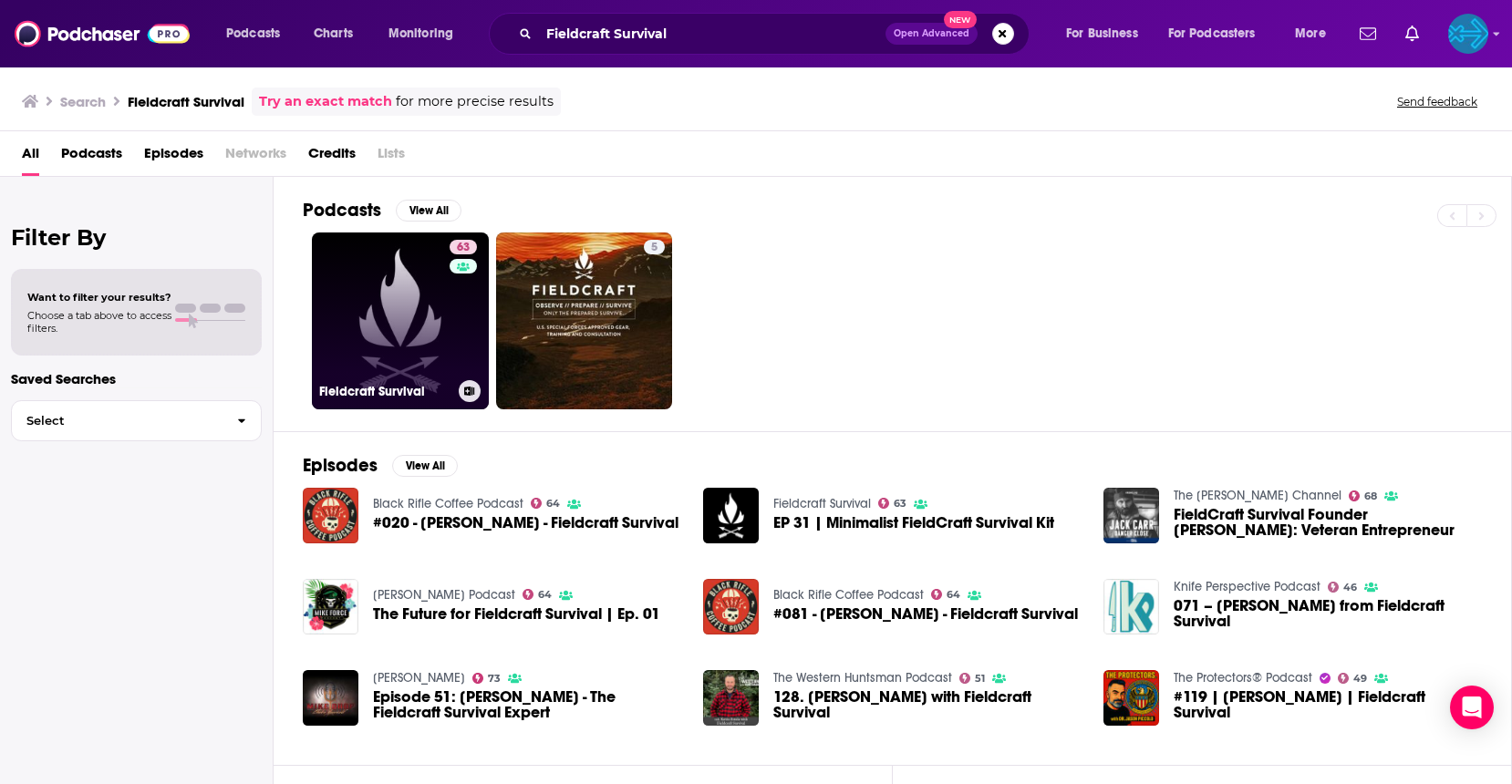
click at [403, 317] on link "63 Fieldcraft Survival" at bounding box center [401, 320] width 177 height 177
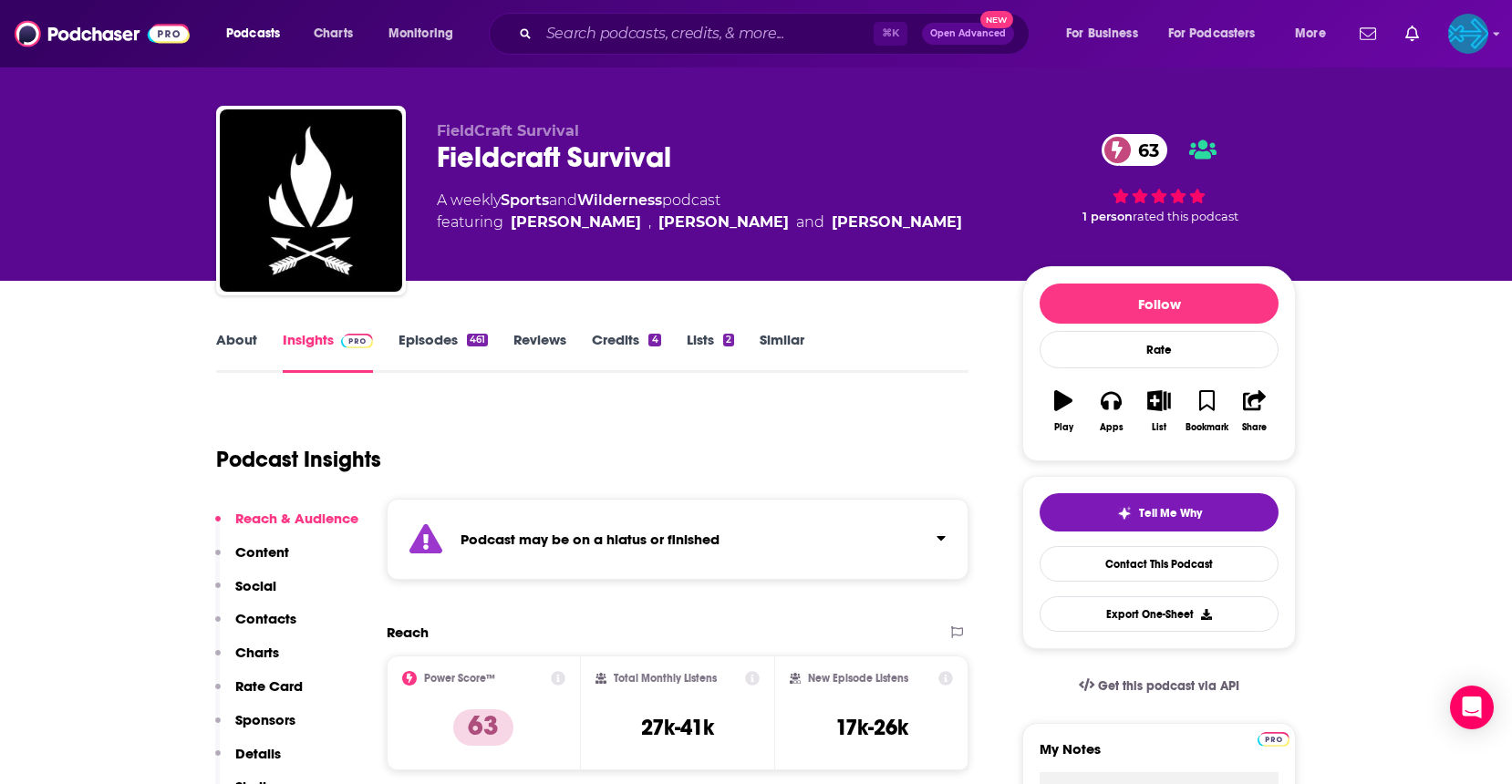
scroll to position [318, 0]
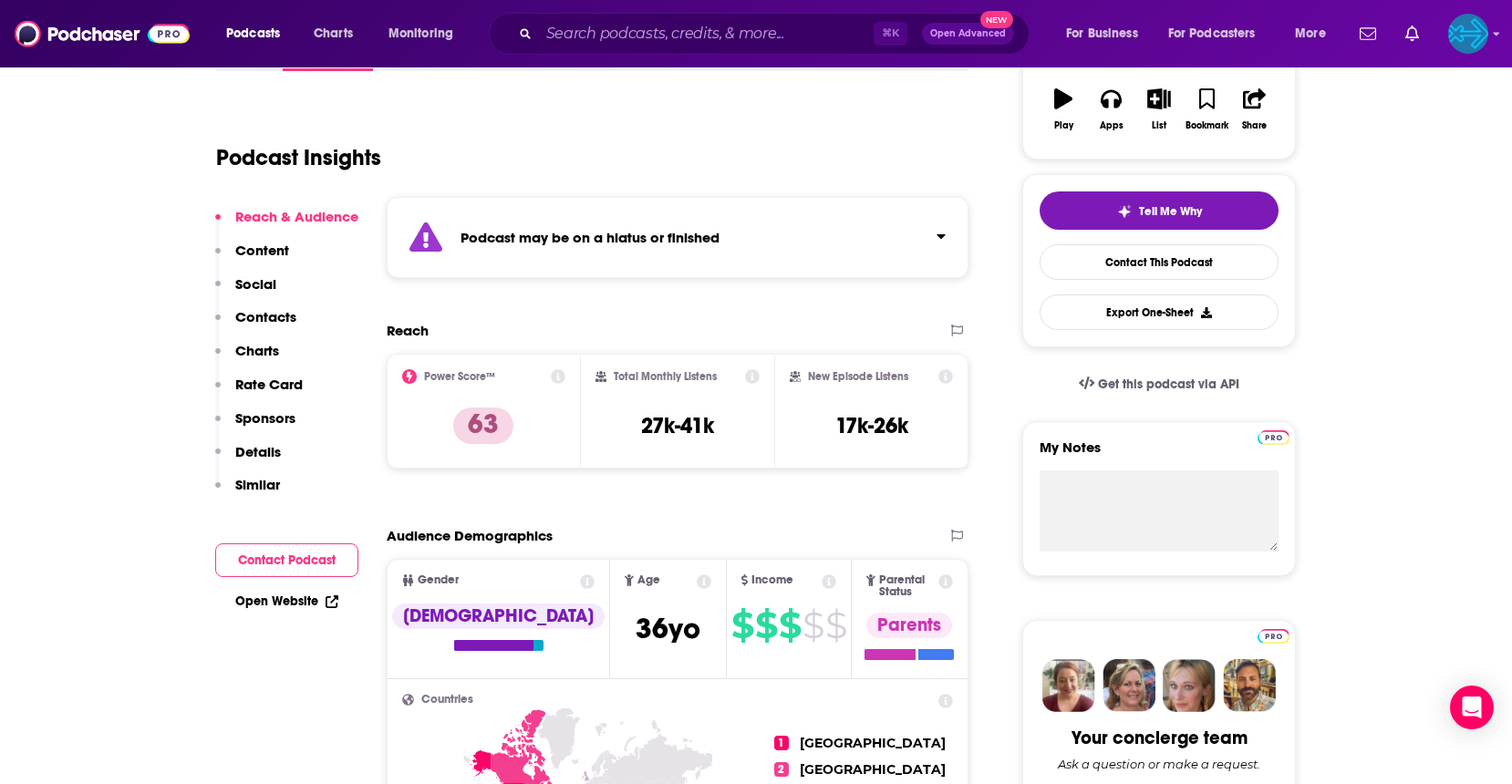
click at [939, 235] on icon "Click to expand status details" at bounding box center [941, 236] width 8 height 5
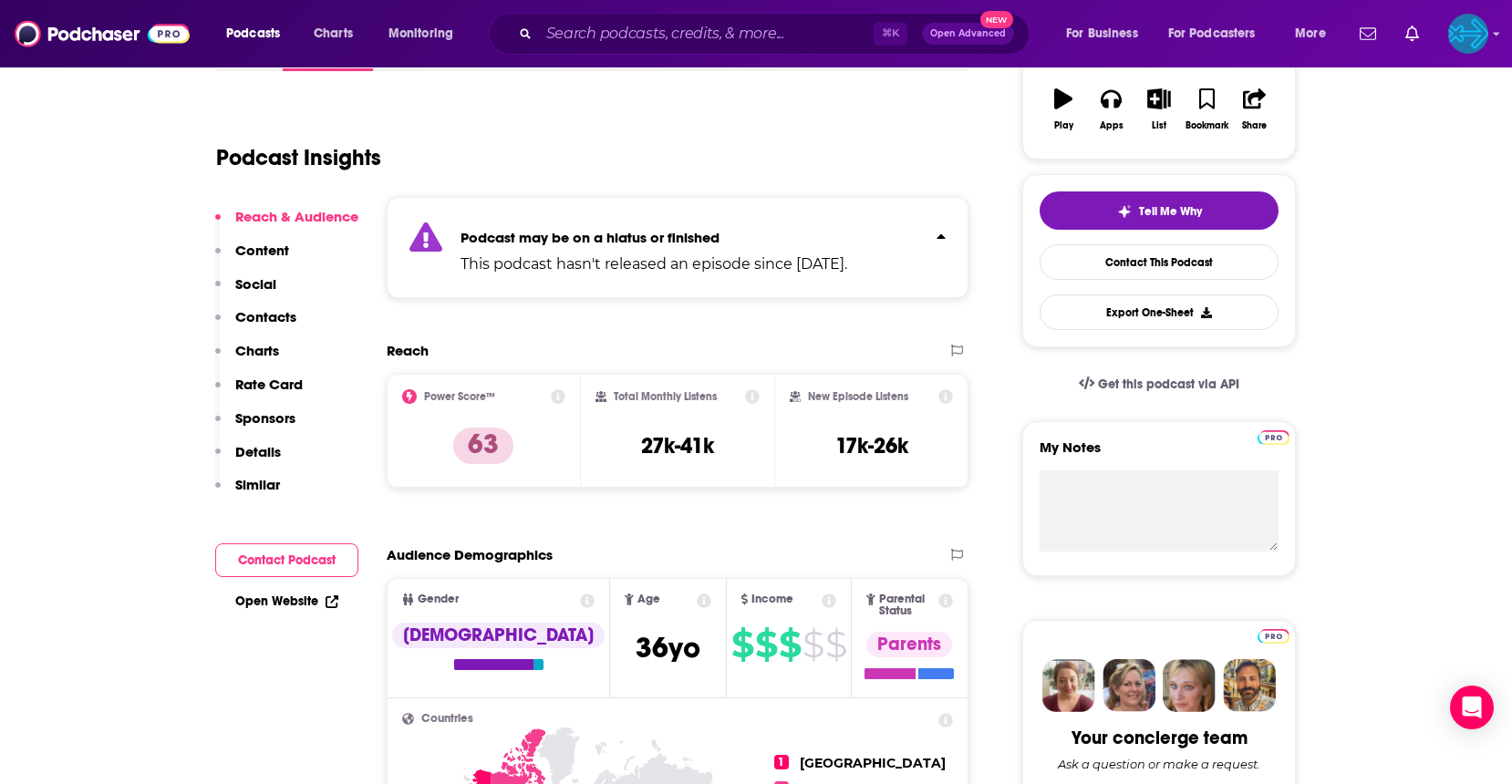
click at [939, 235] on icon "Click to expand status details" at bounding box center [941, 235] width 8 height 5
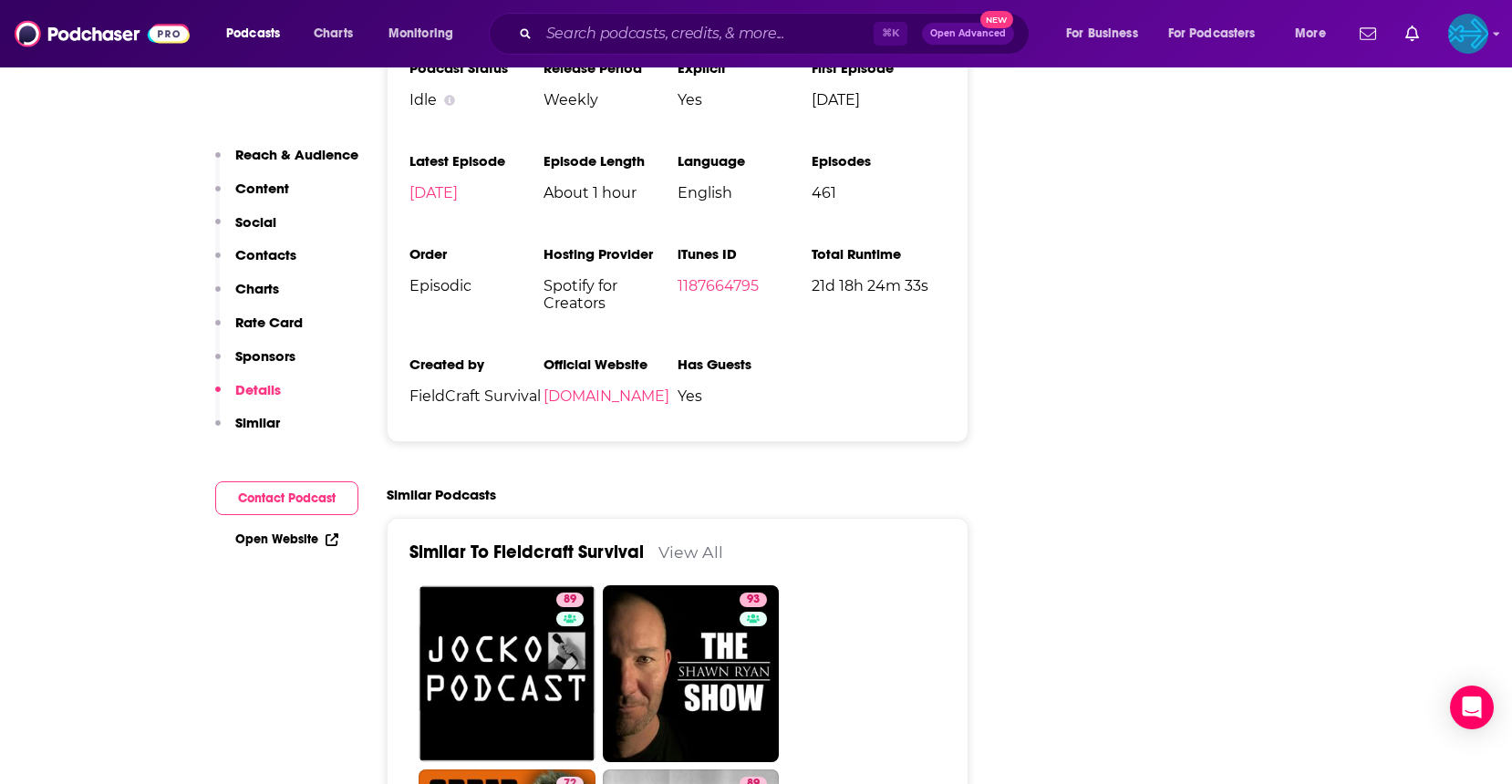
scroll to position [3677, 0]
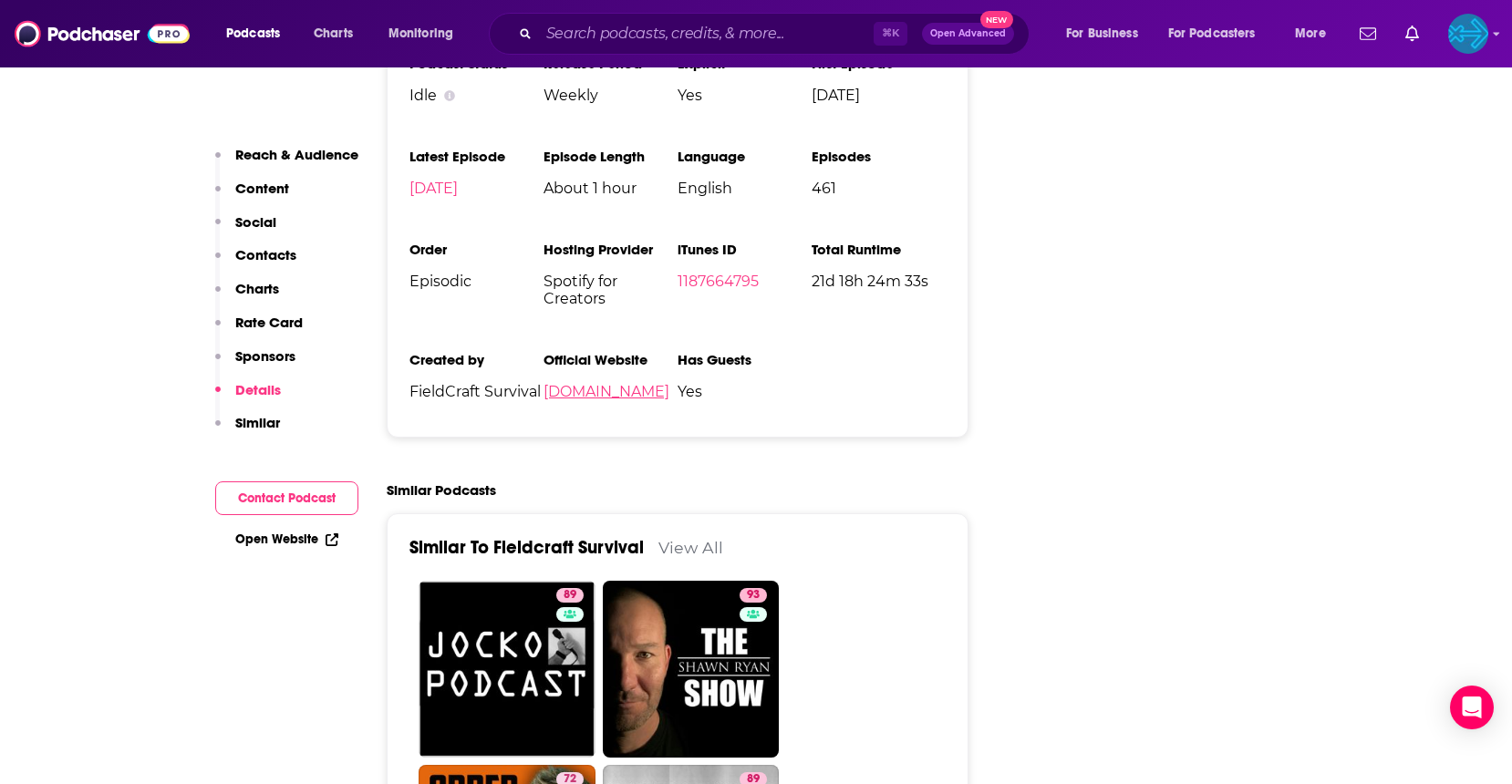
click at [629, 383] on link "[DOMAIN_NAME]" at bounding box center [606, 391] width 126 height 17
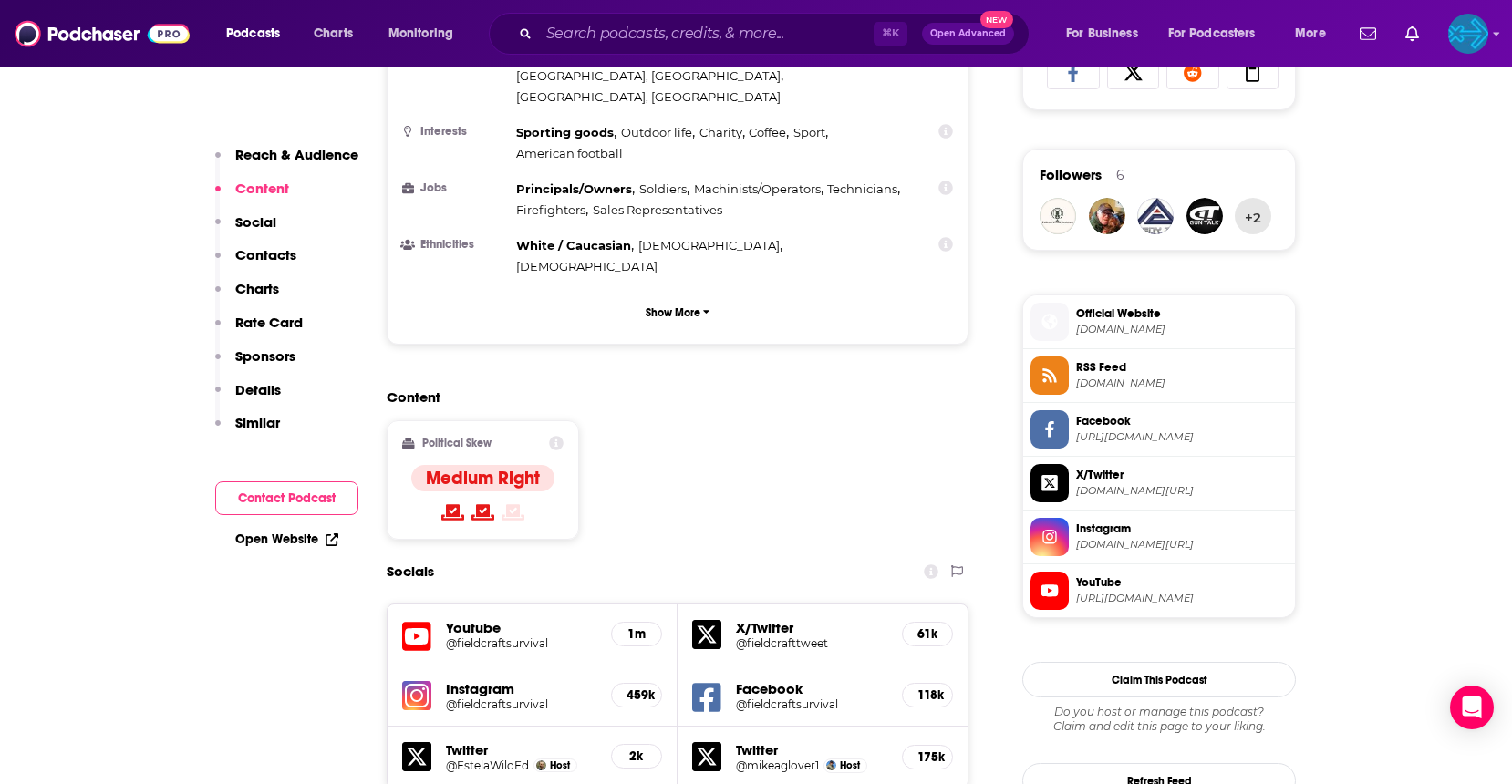
scroll to position [1113, 0]
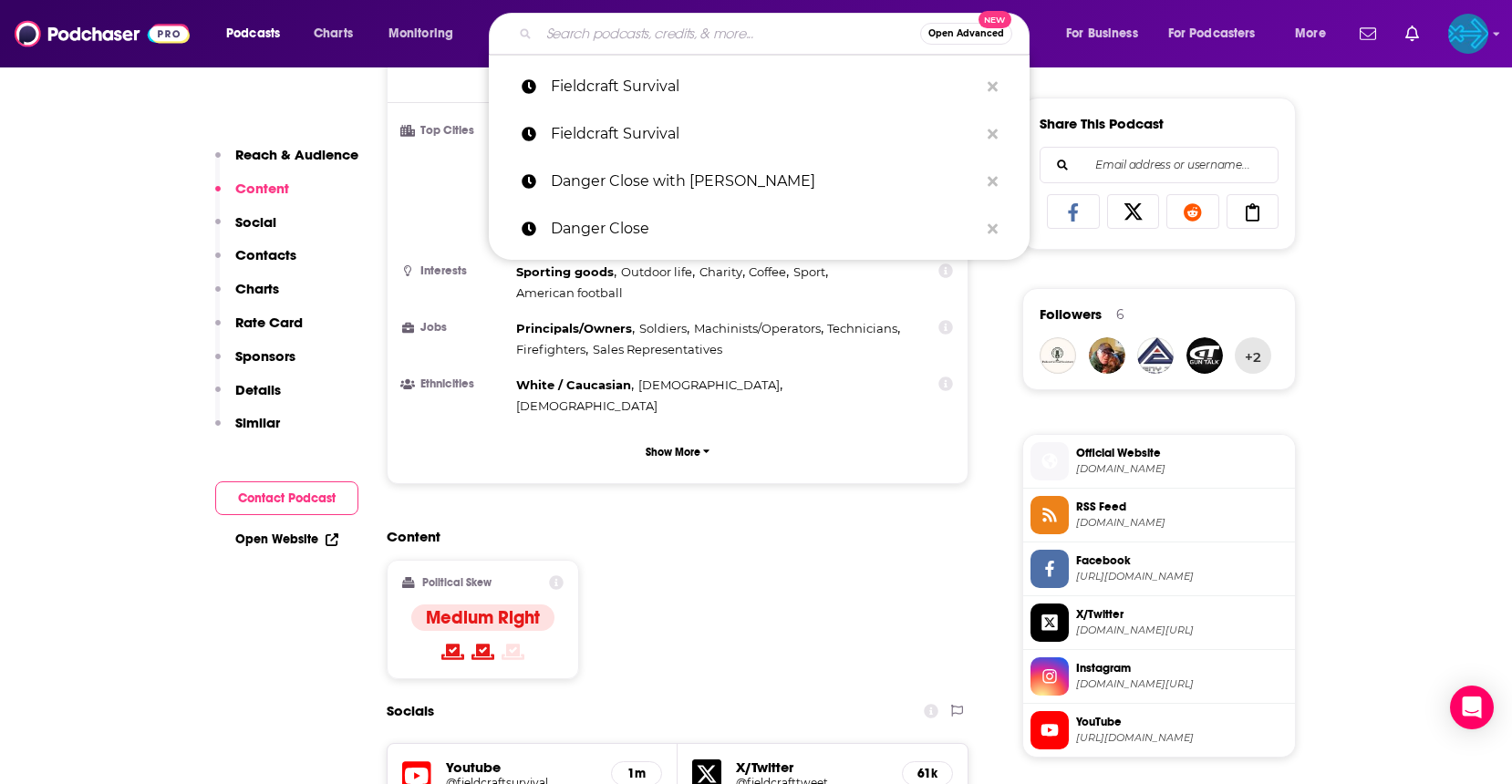
click at [607, 36] on input "Search podcasts, credits, & more..." at bounding box center [729, 34] width 381 height 29
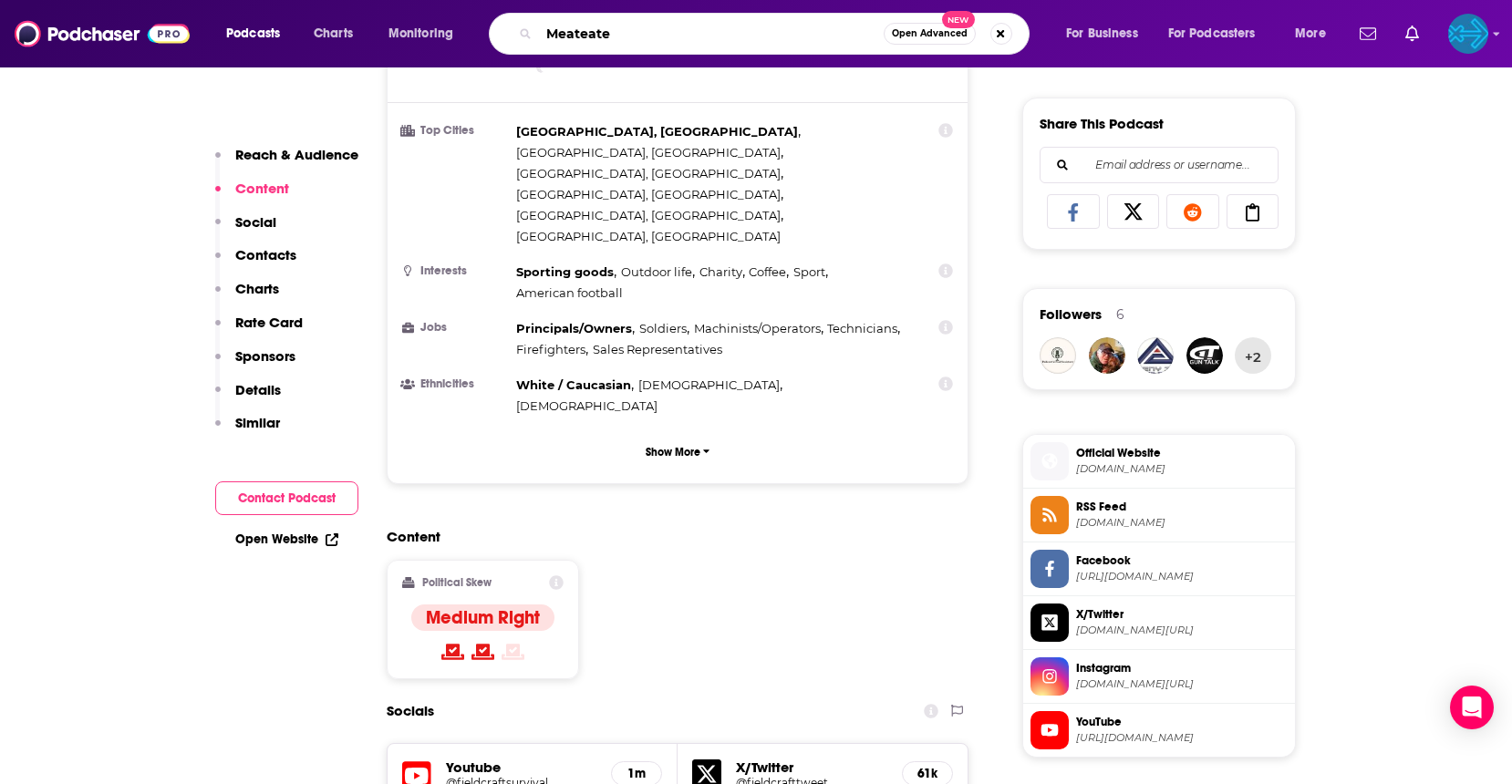
type input "Meateater"
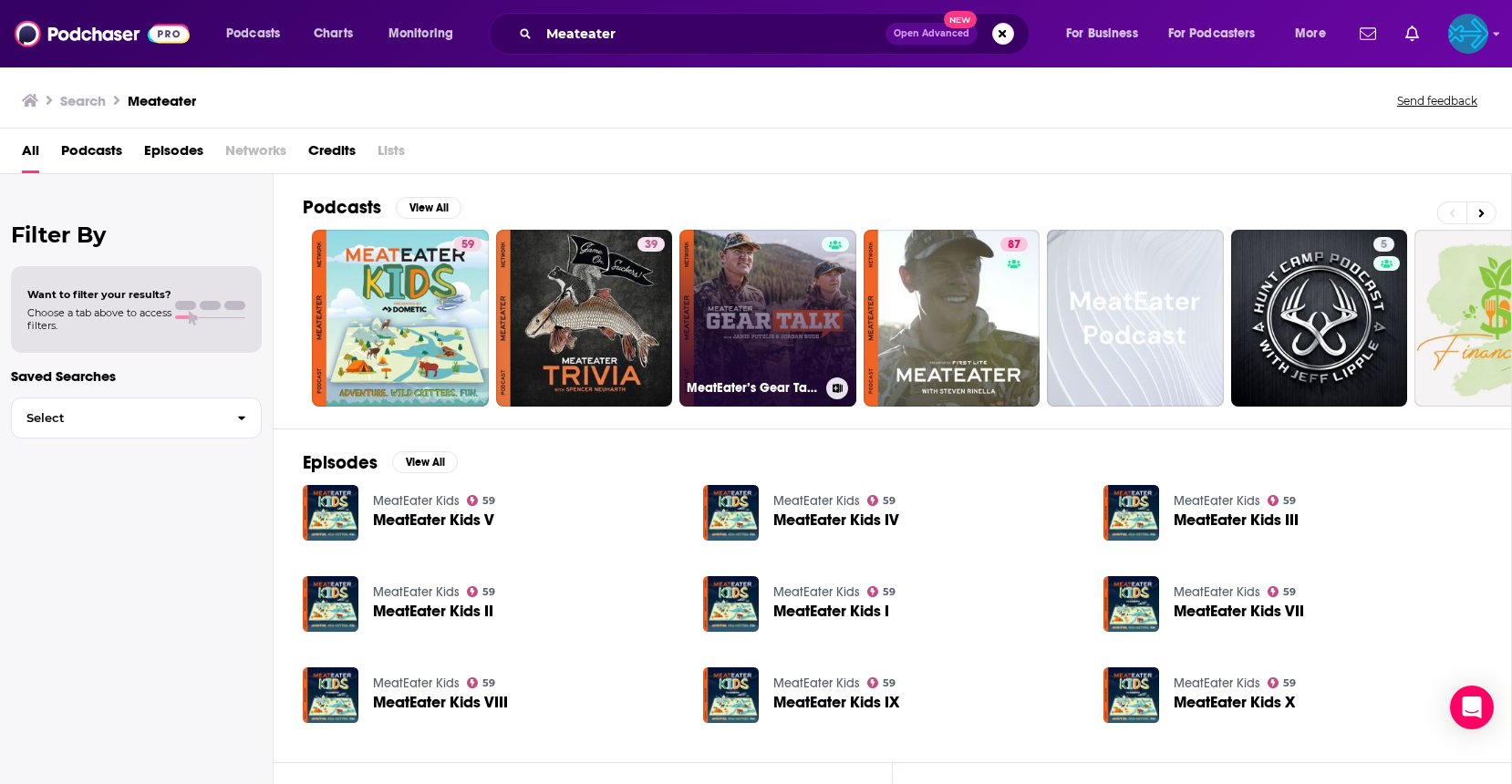
click at [784, 310] on link "MeatEater’s Gear Talk Podcast" at bounding box center [768, 318] width 177 height 177
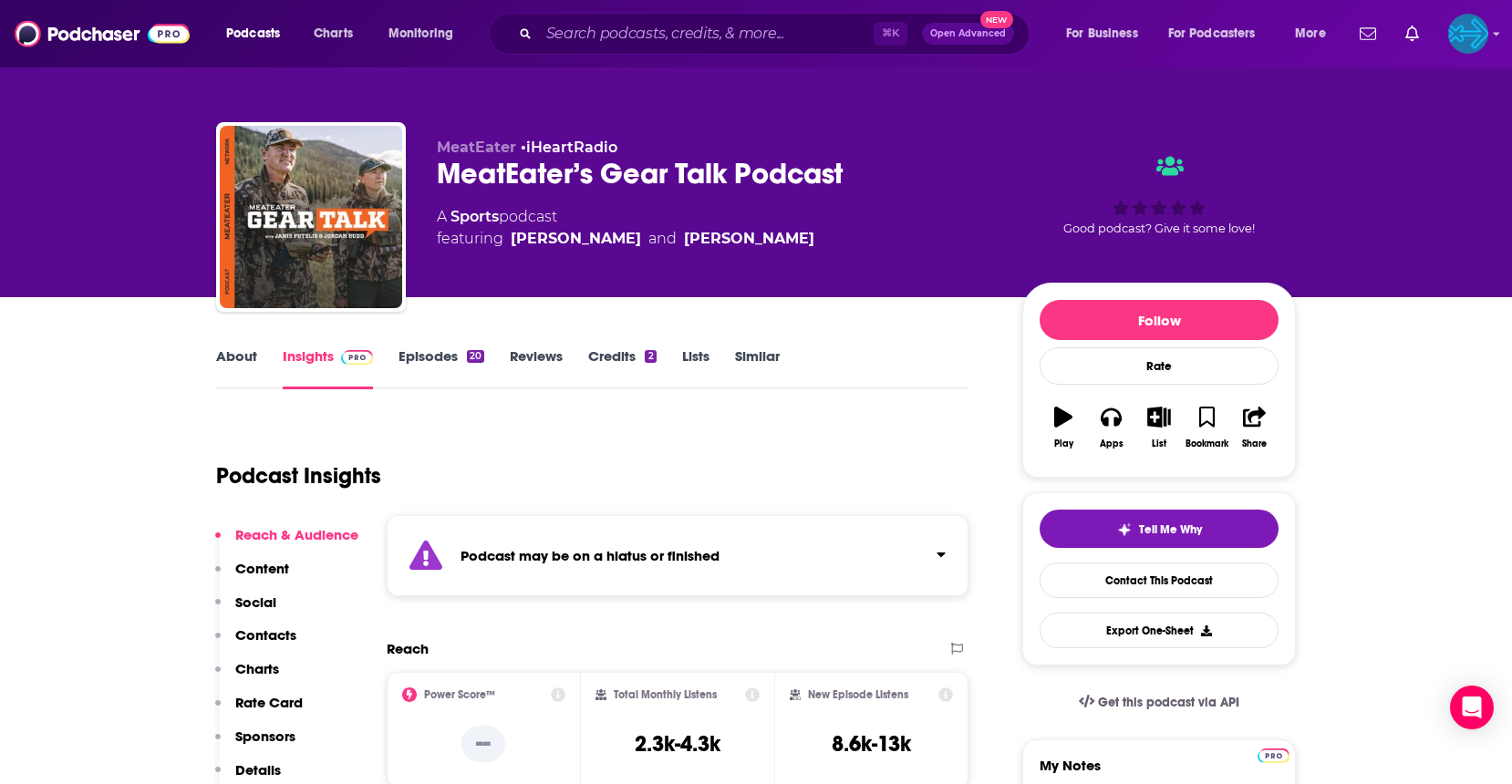
scroll to position [29, 0]
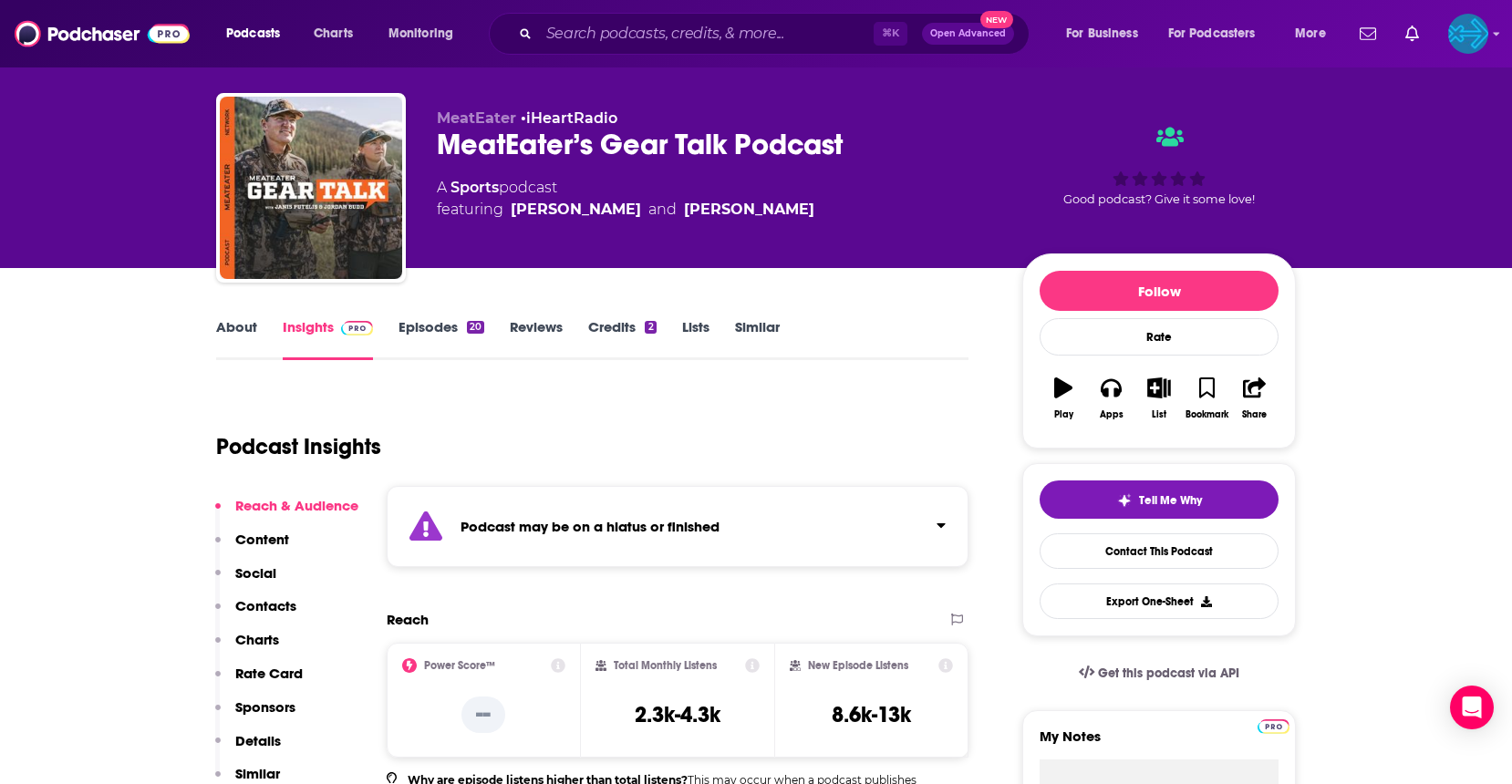
click at [935, 524] on button "Click to expand status details" at bounding box center [934, 521] width 24 height 26
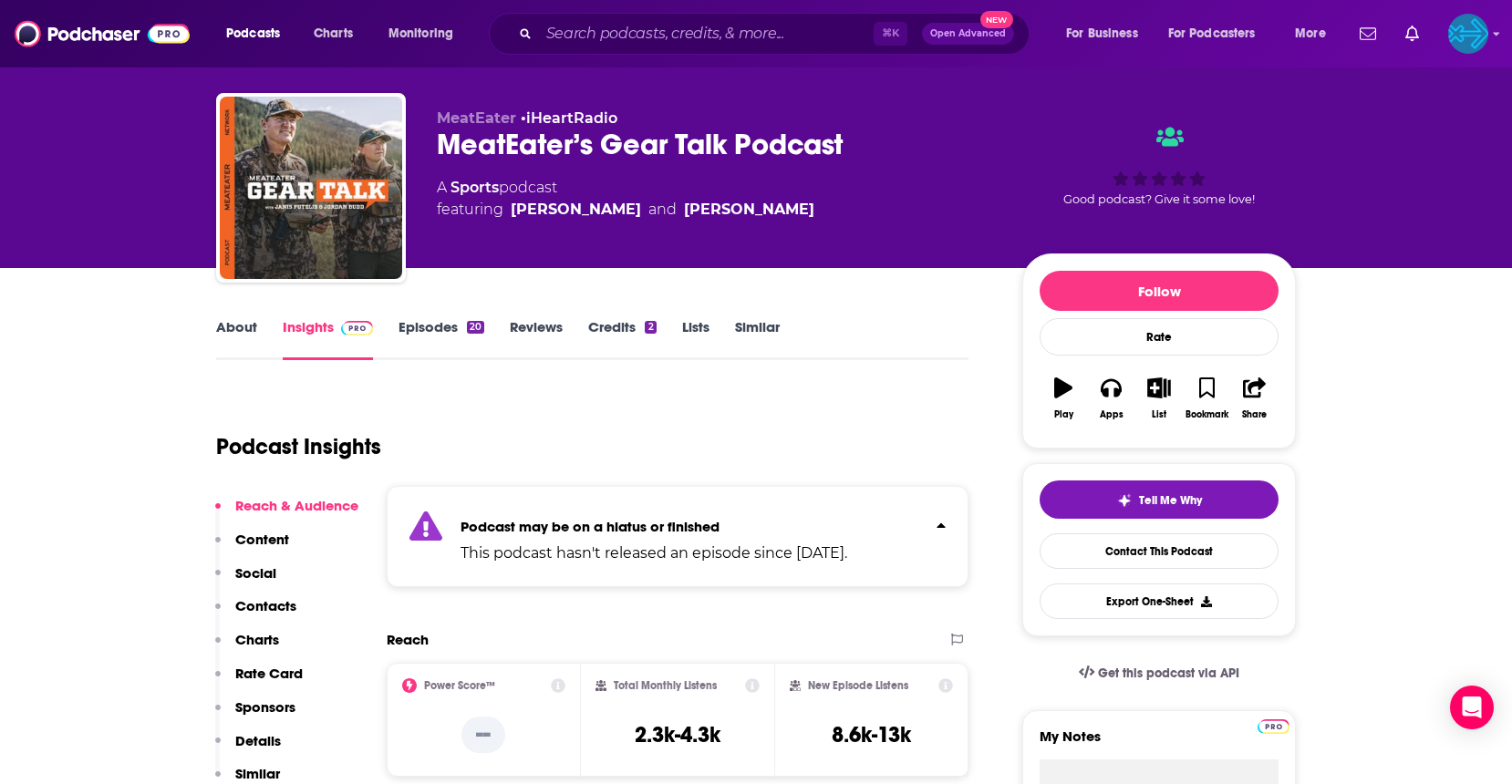
click at [940, 523] on icon "Click to expand status details" at bounding box center [942, 525] width 9 height 15
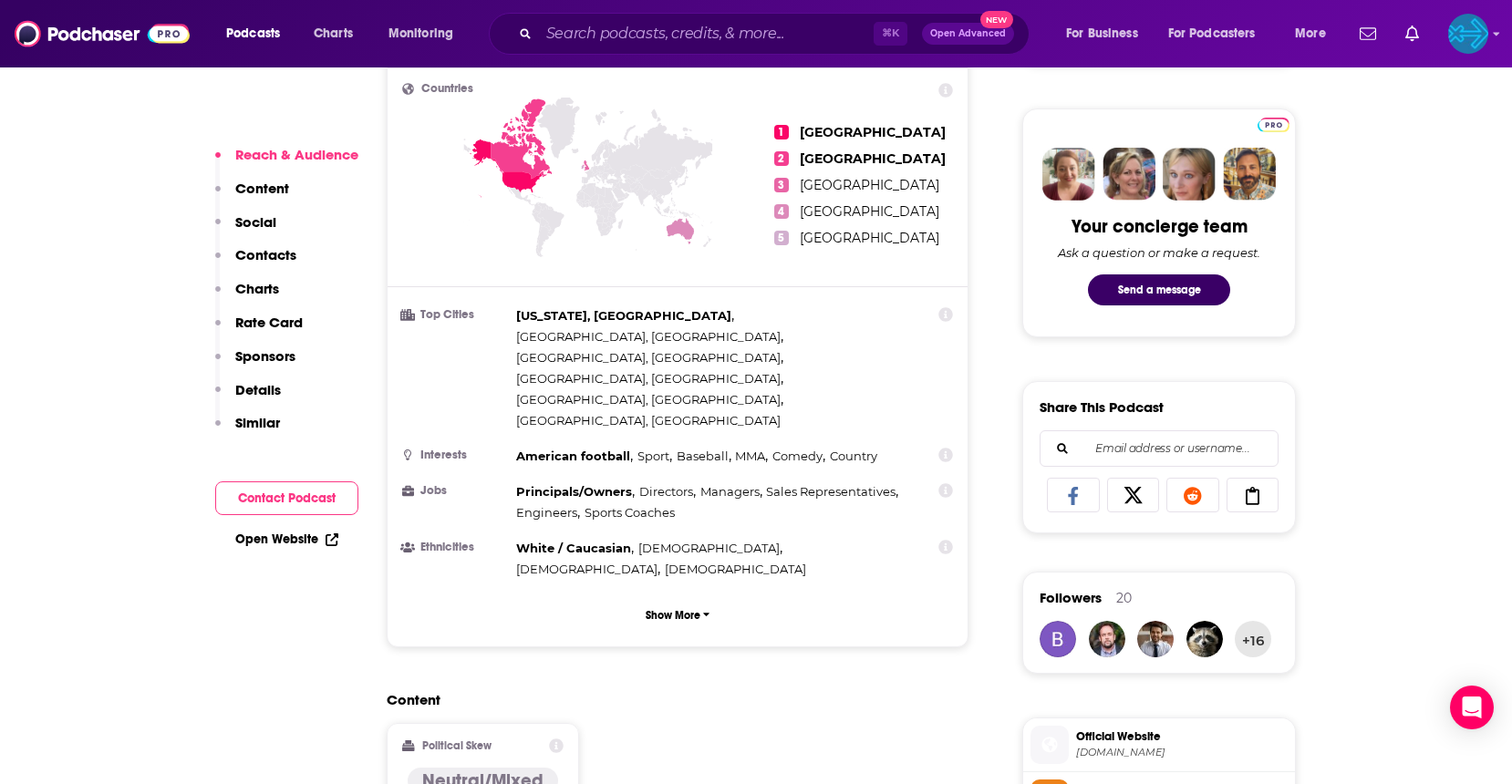
scroll to position [831, 0]
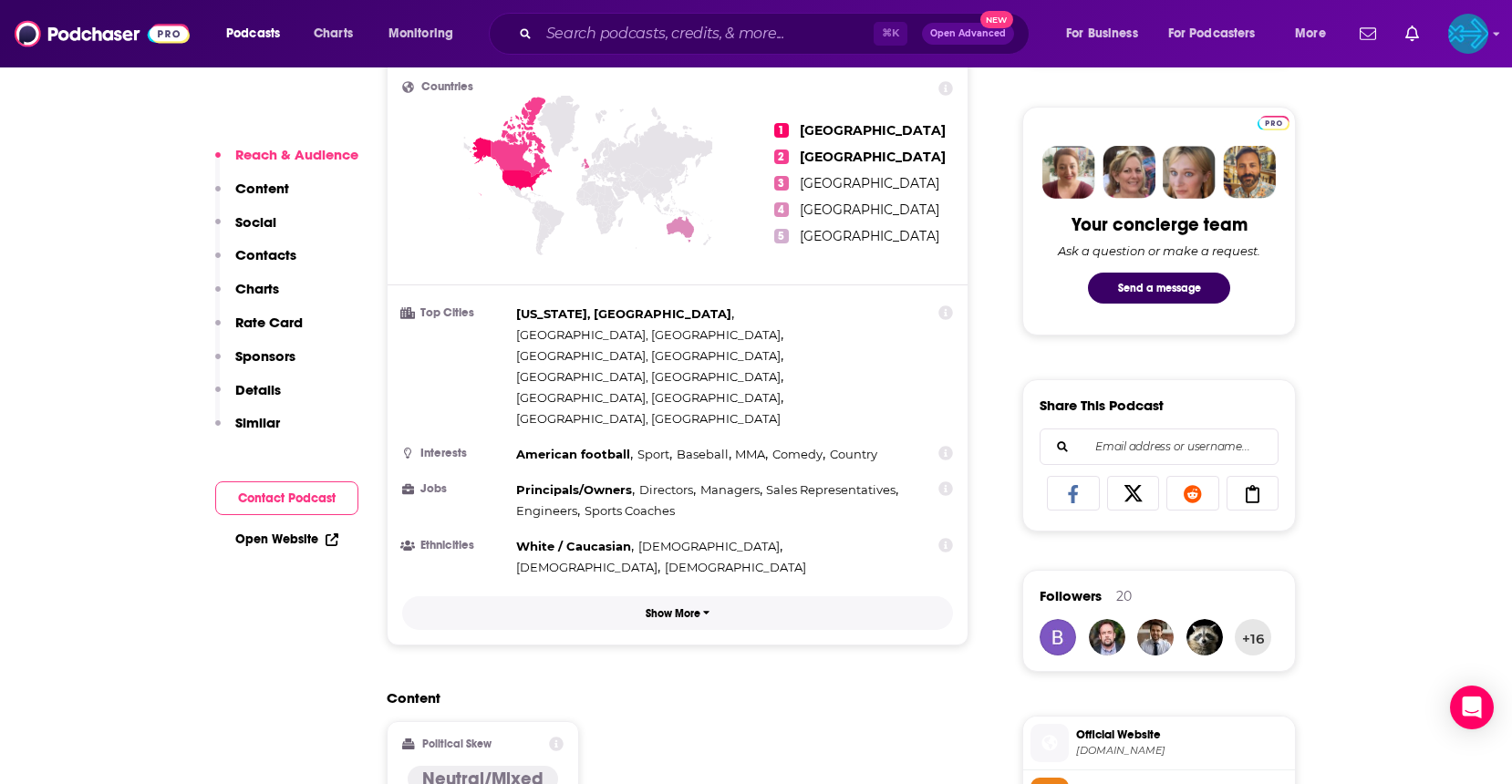
click at [684, 607] on p "Show More" at bounding box center [673, 613] width 55 height 13
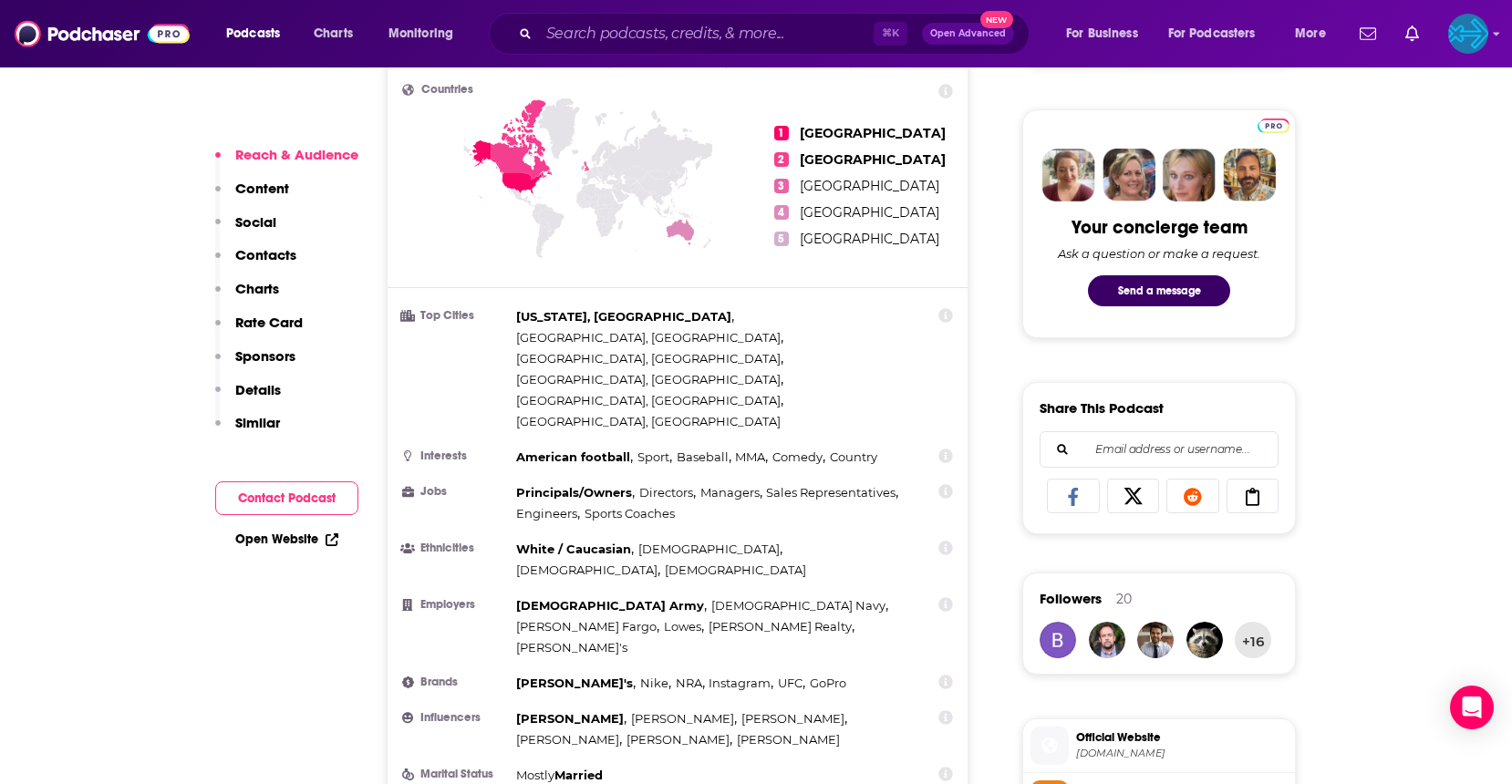
scroll to position [839, 0]
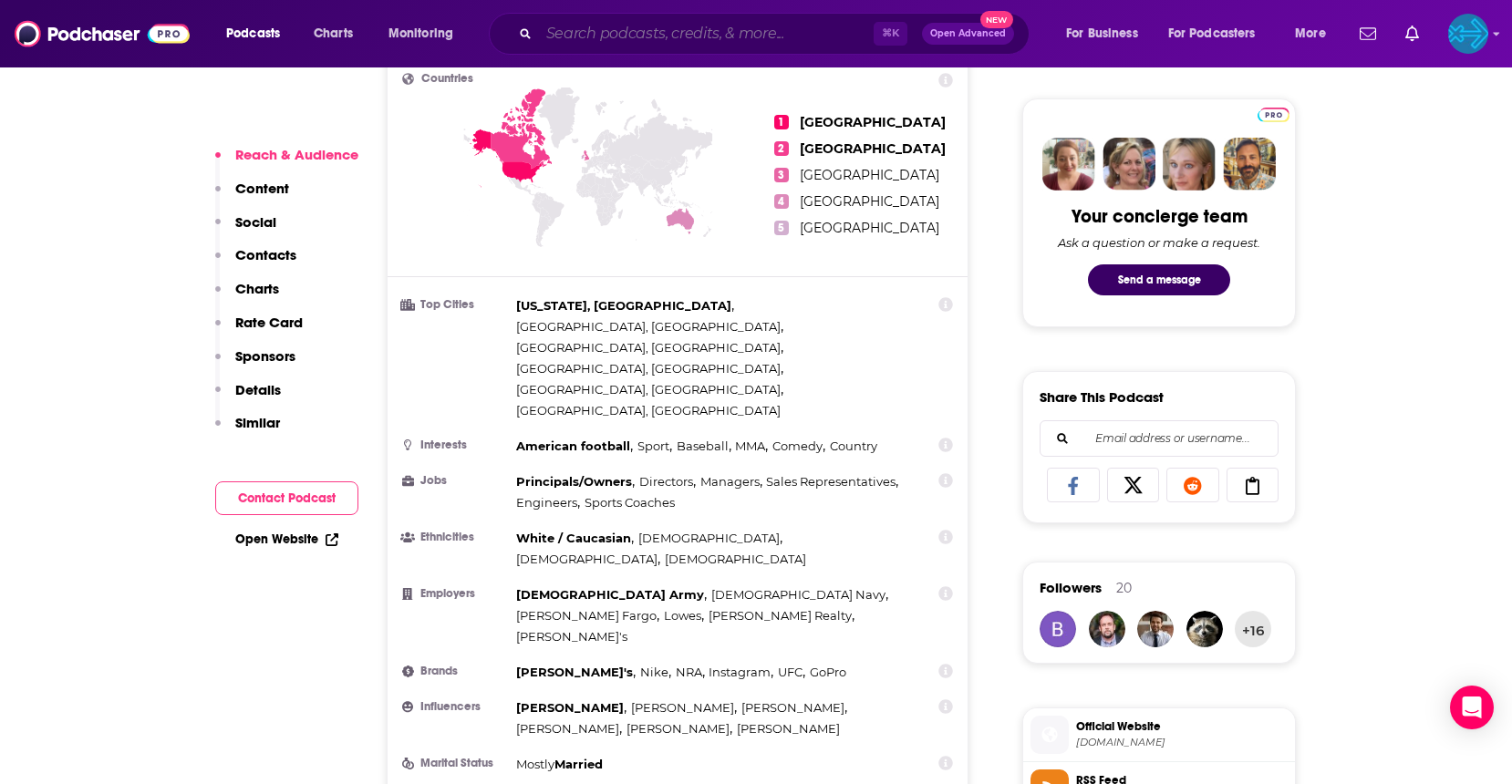
click at [606, 38] on input "Search podcasts, credits, & more..." at bounding box center [706, 34] width 334 height 29
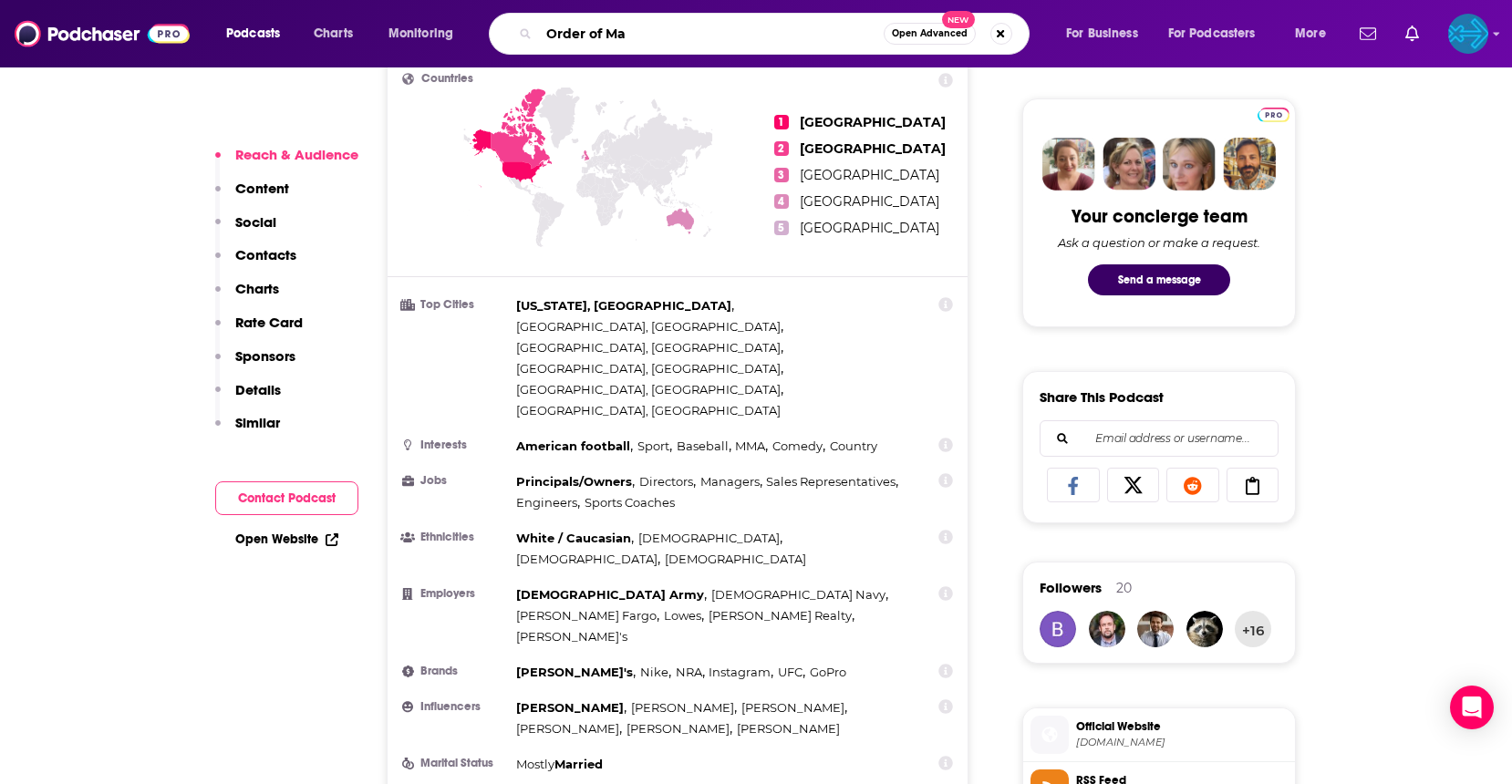
type input "Order of Man"
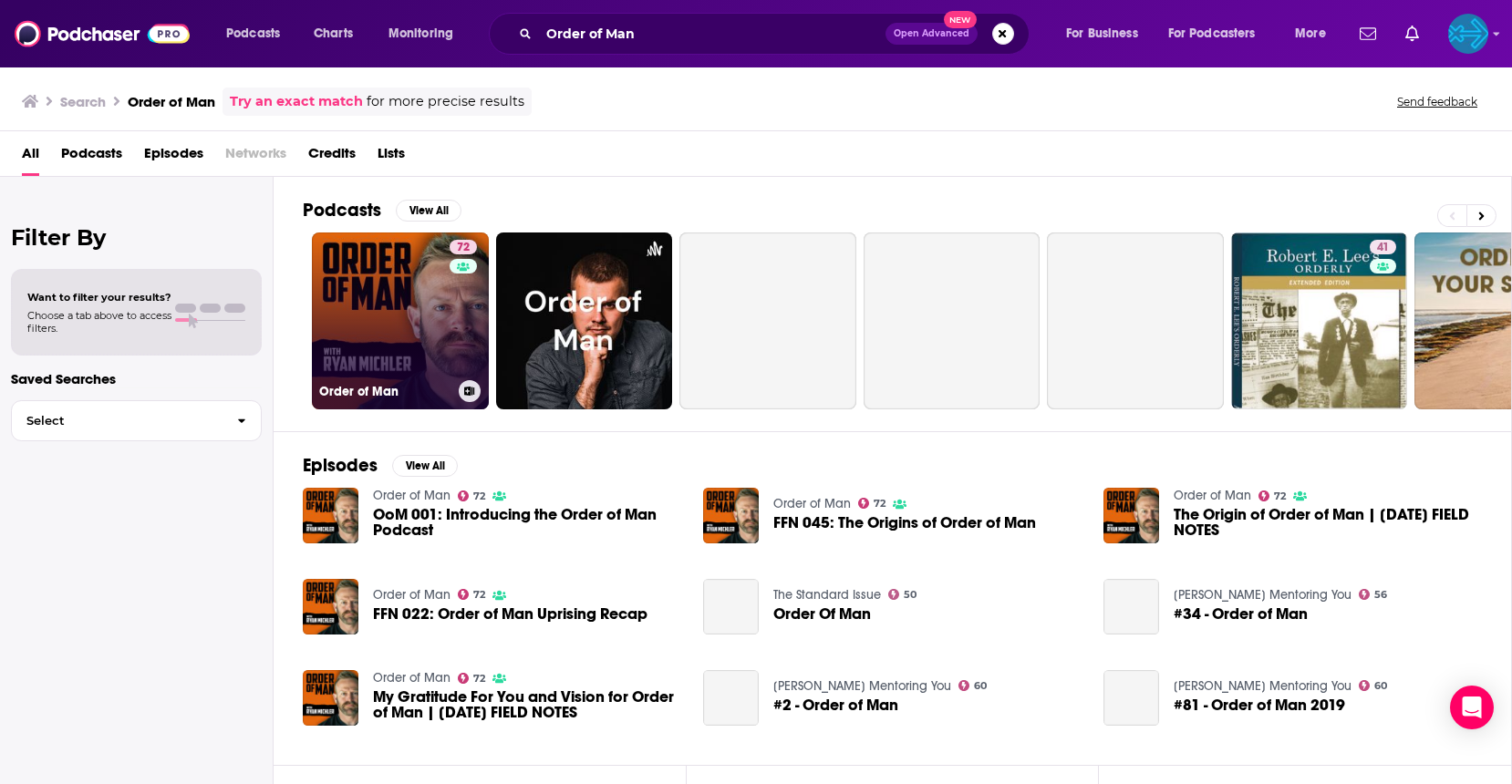
click at [378, 320] on link "72 Order of Man" at bounding box center [401, 320] width 177 height 177
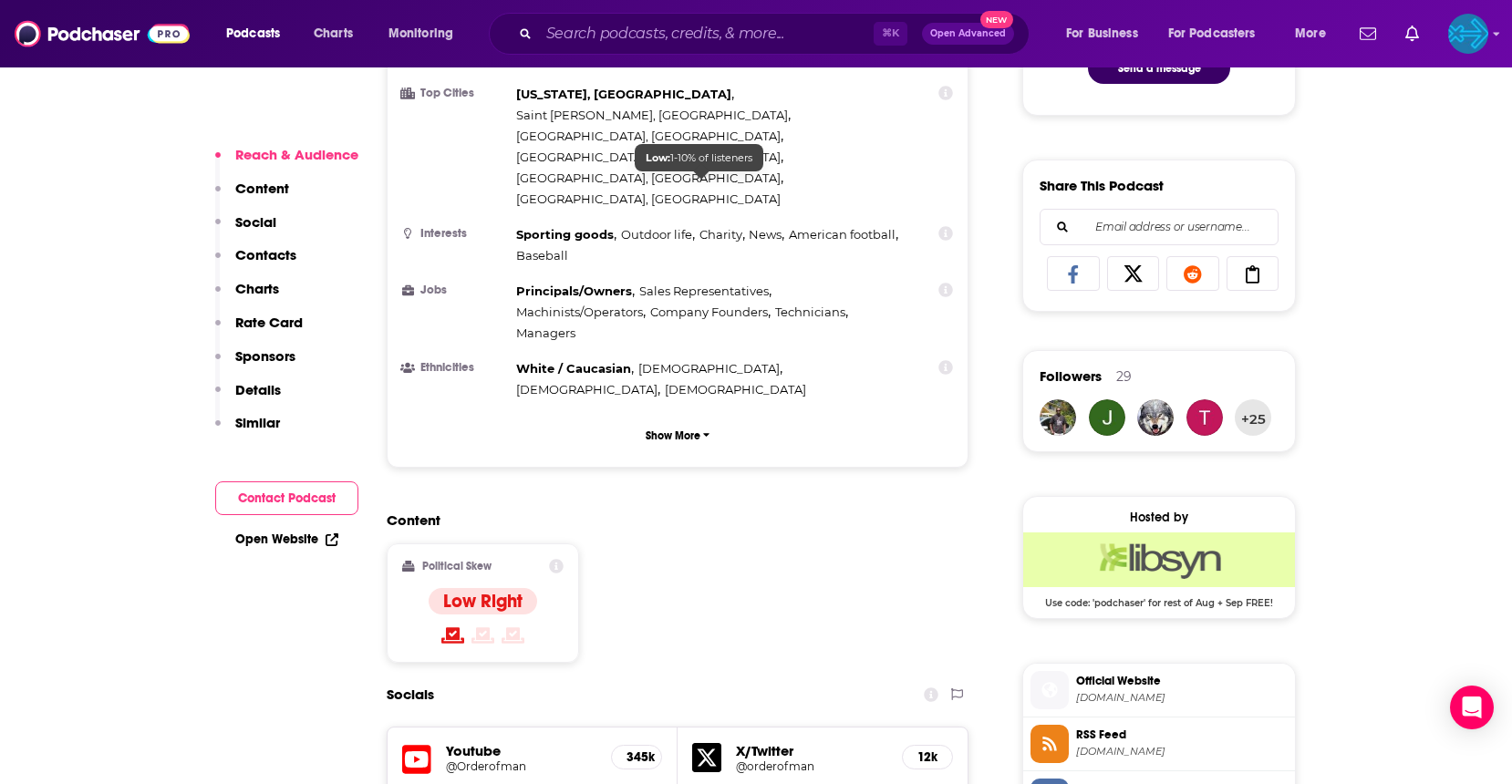
scroll to position [1052, 0]
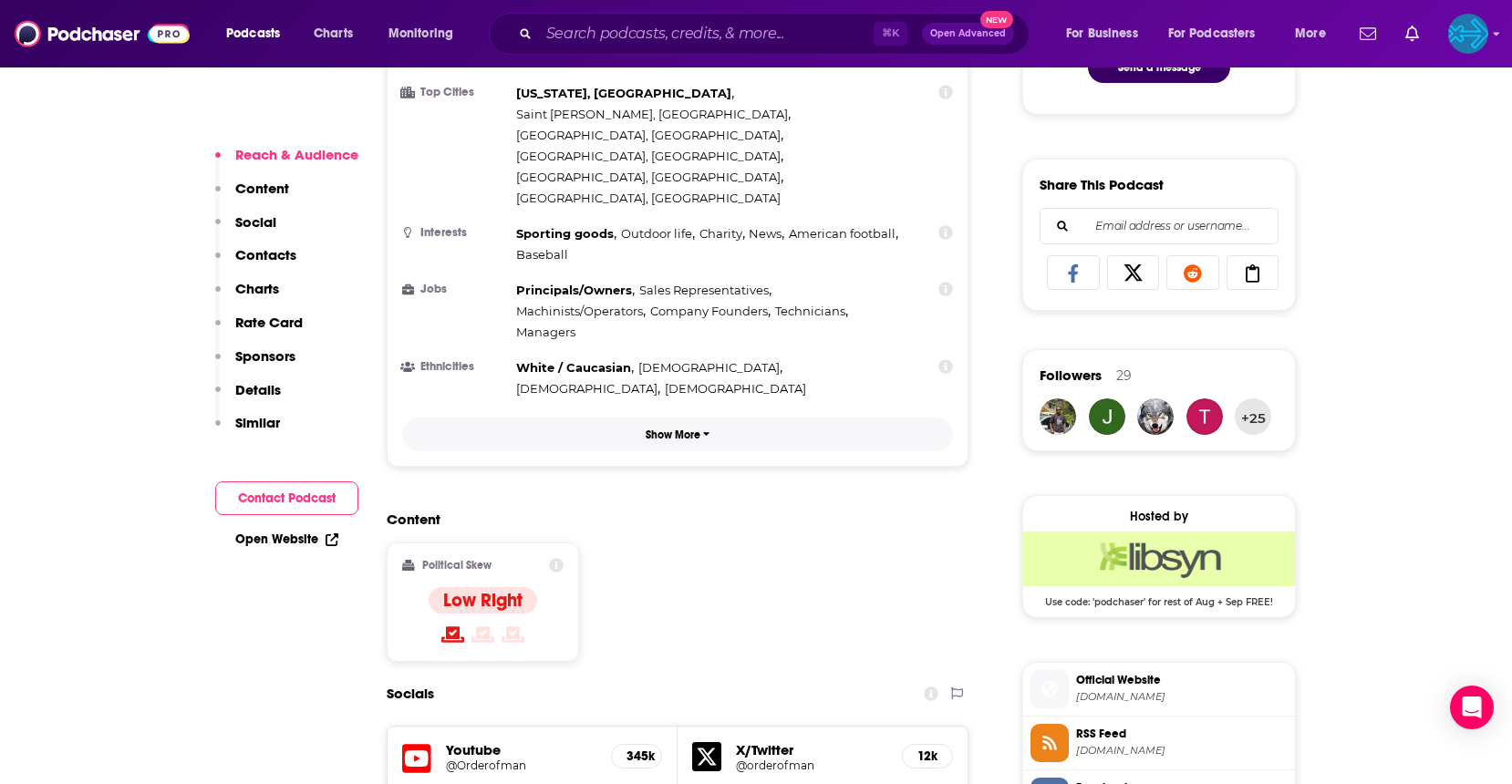
click at [667, 429] on p "Show More" at bounding box center [673, 435] width 55 height 13
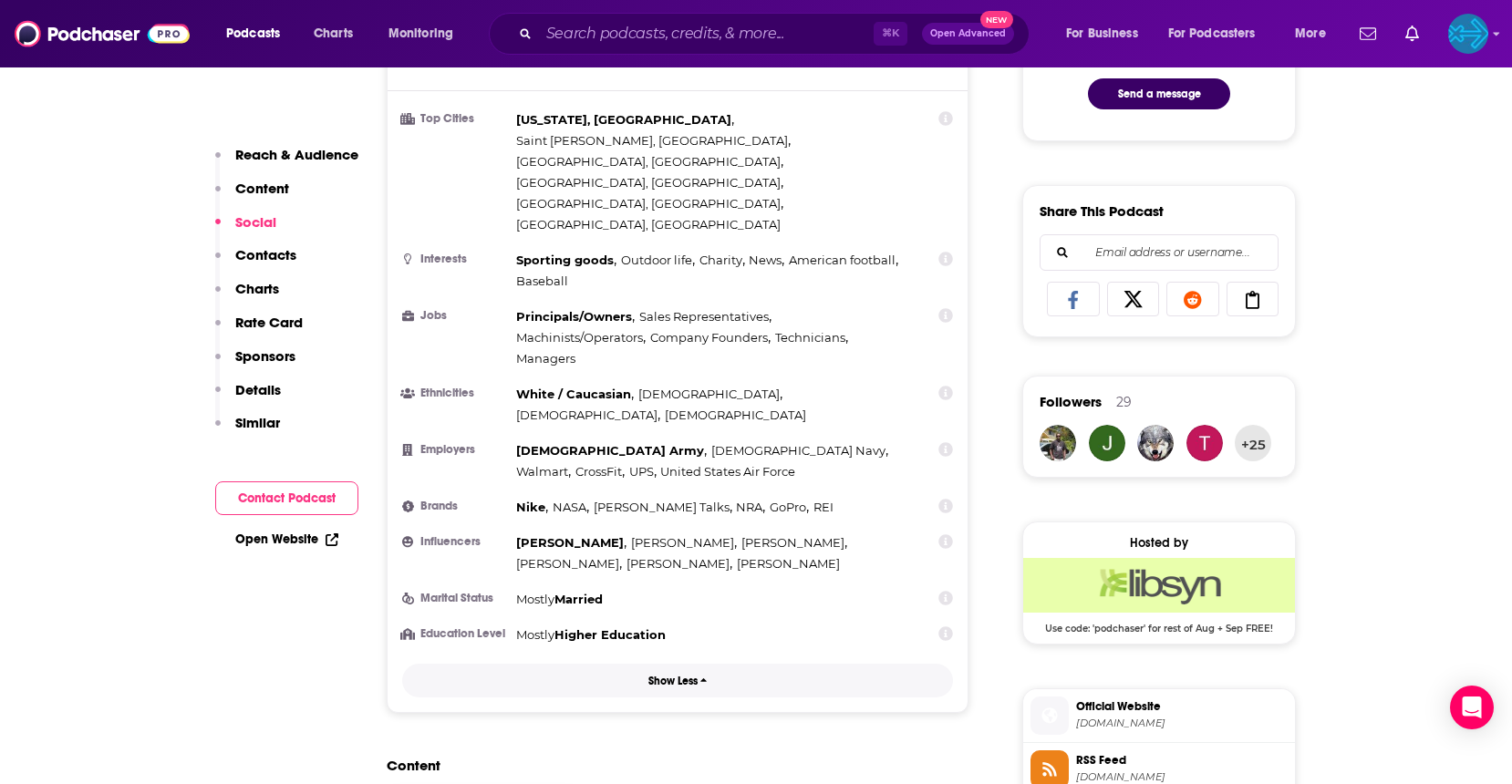
scroll to position [0, 0]
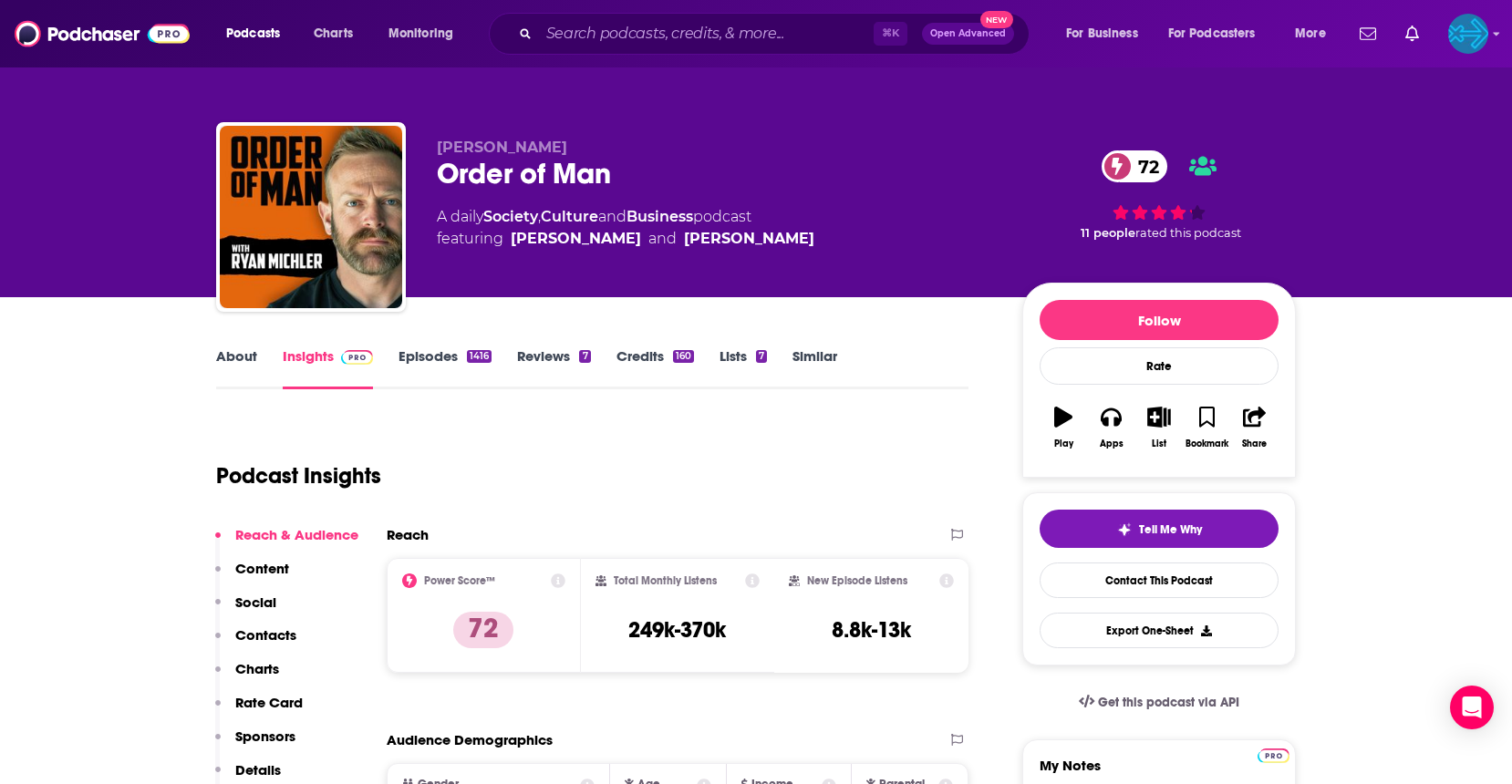
click at [410, 353] on link "Episodes 1416" at bounding box center [445, 368] width 93 height 42
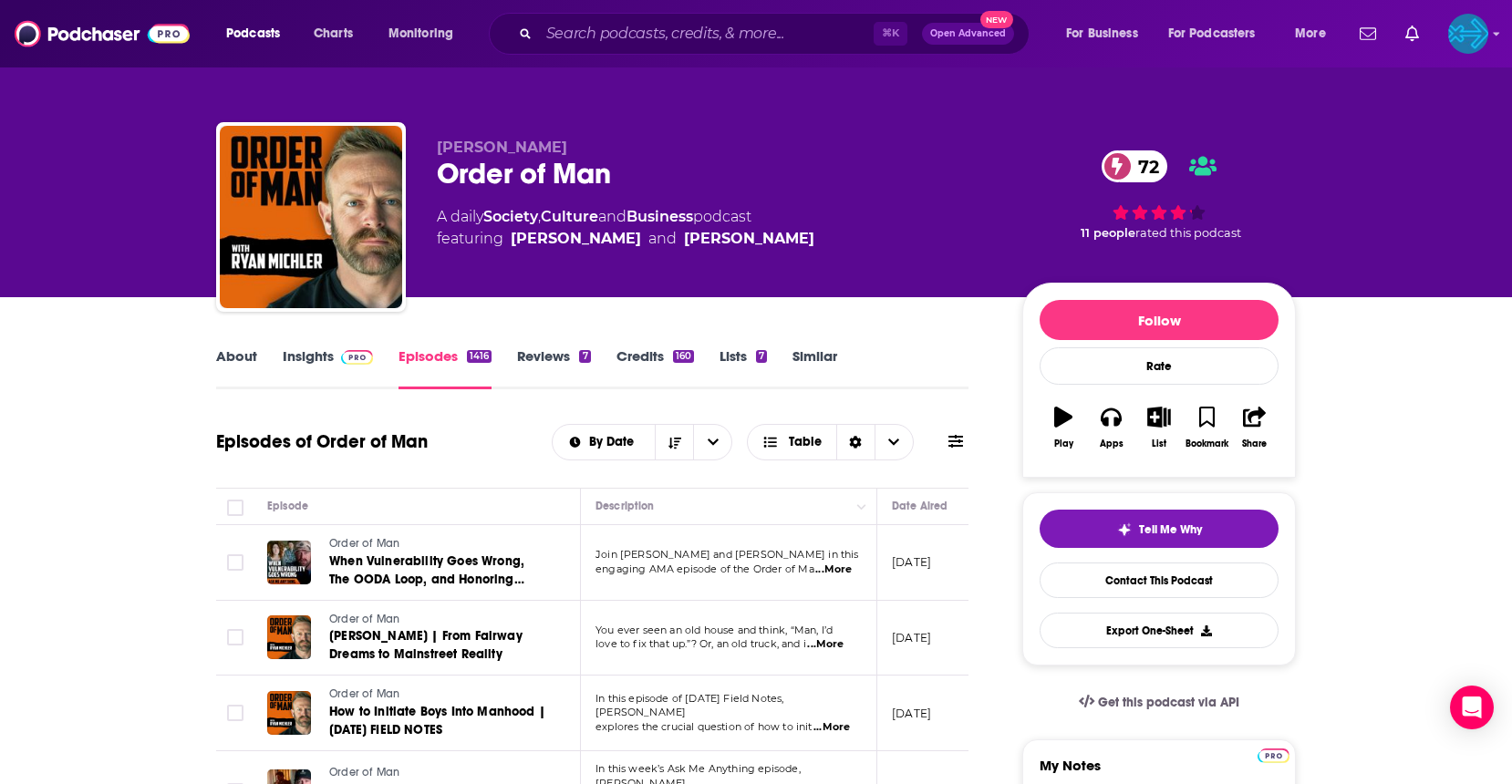
click at [547, 353] on link "Reviews 7" at bounding box center [553, 368] width 73 height 42
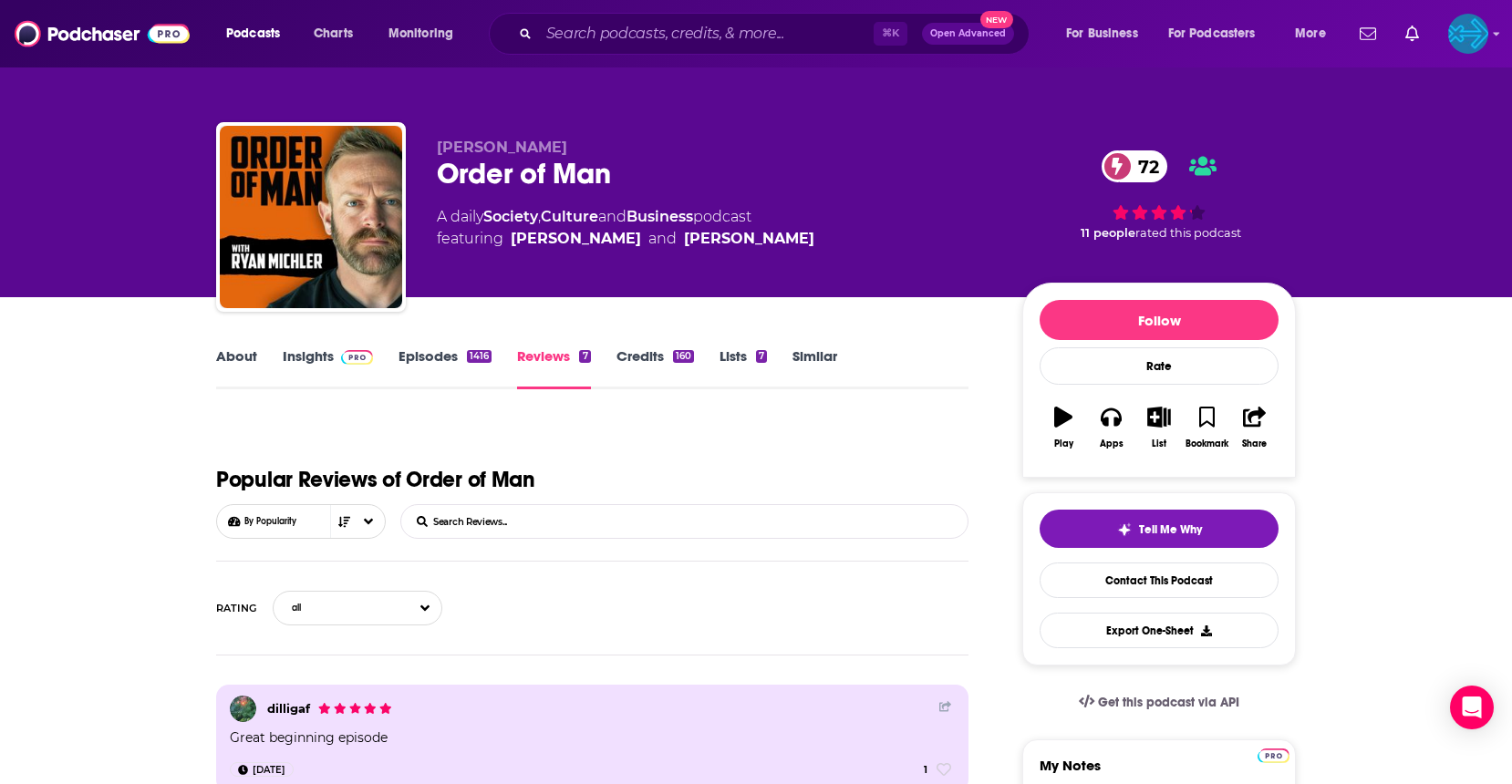
click at [591, 49] on div "⌘ K Open Advanced New" at bounding box center [759, 34] width 541 height 42
click at [604, 36] on input "Search podcasts, credits, & more..." at bounding box center [706, 34] width 334 height 29
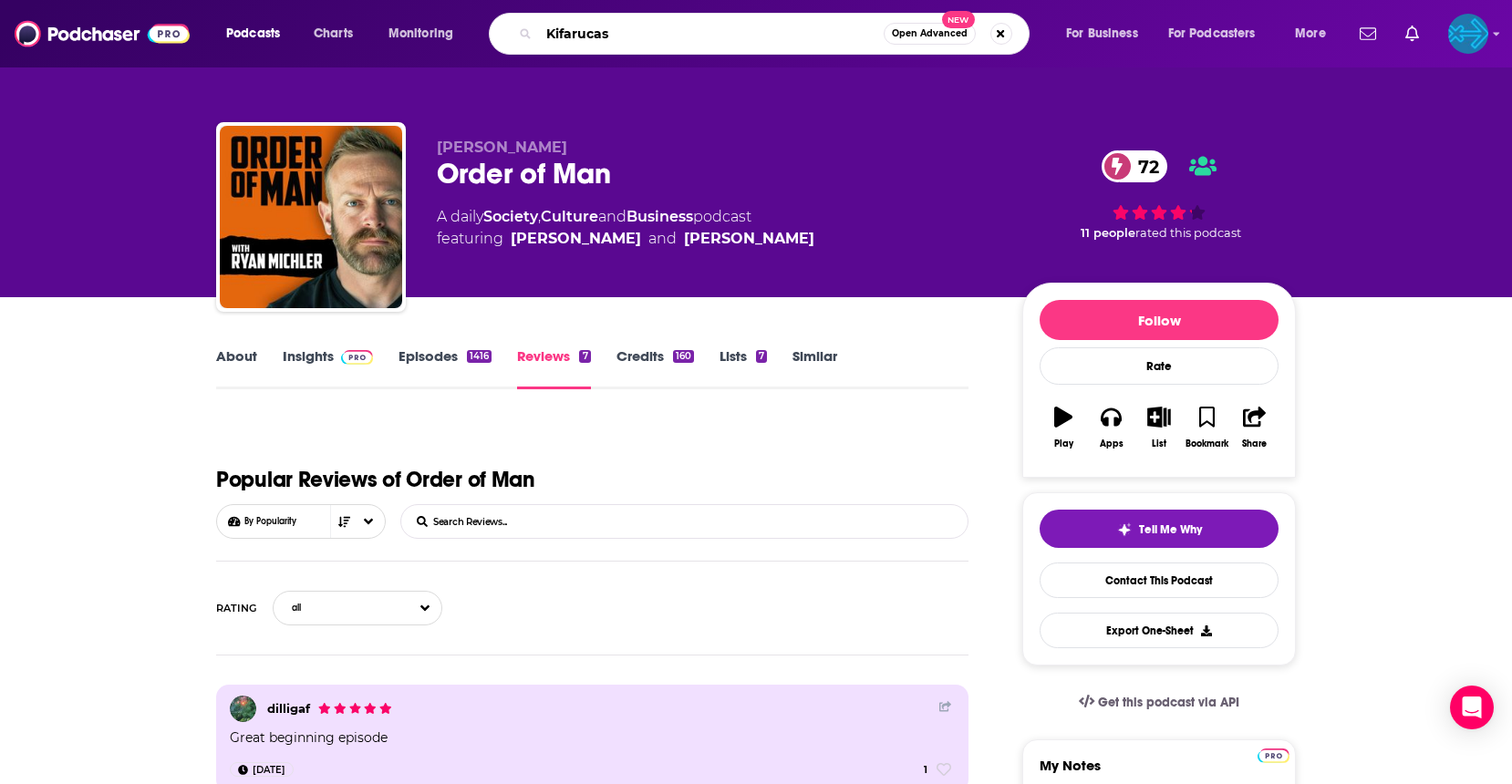
type input "Kifarucast"
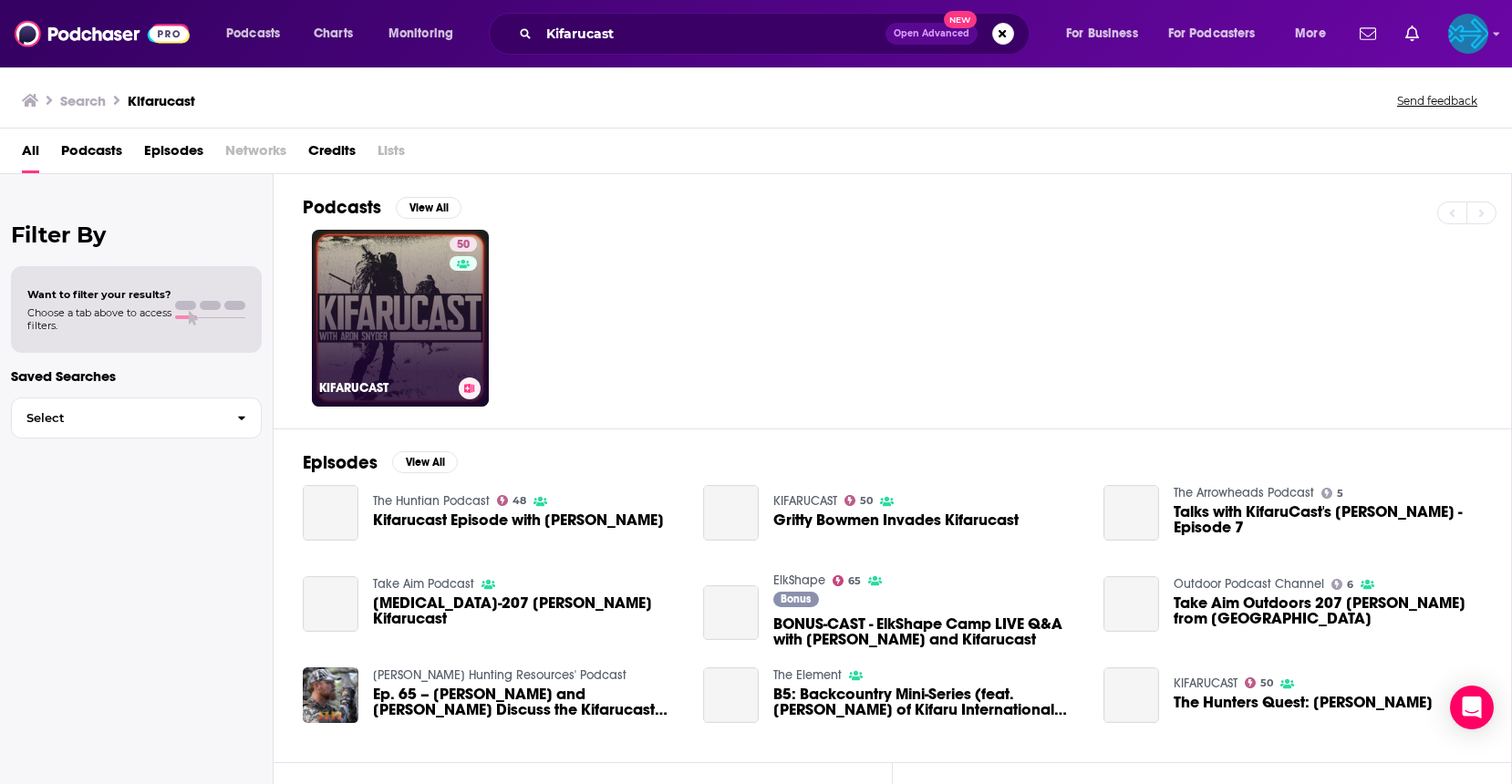
click at [398, 318] on link "50 KIFARUCAST" at bounding box center [401, 318] width 177 height 177
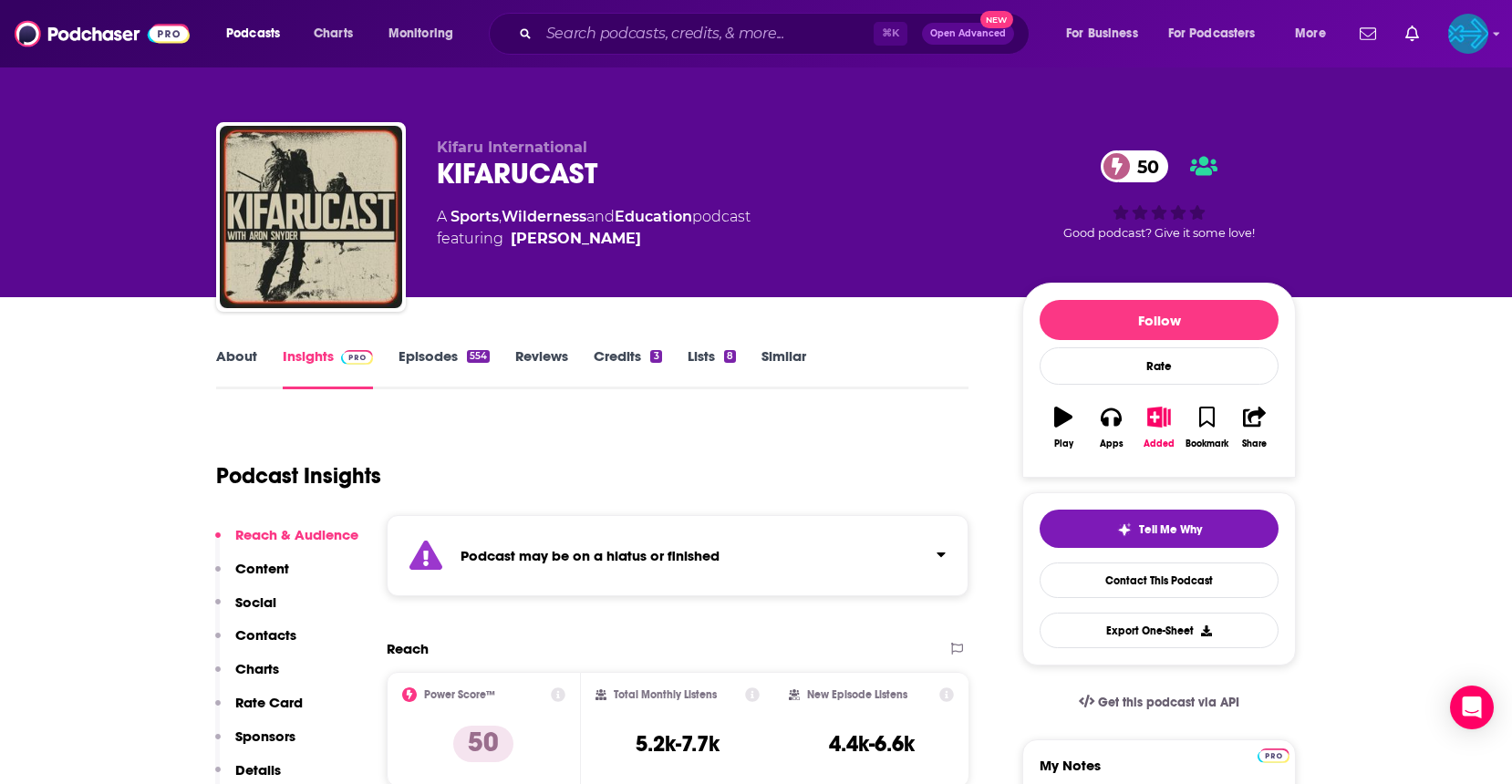
click at [944, 550] on icon "Click to expand status details" at bounding box center [942, 554] width 9 height 15
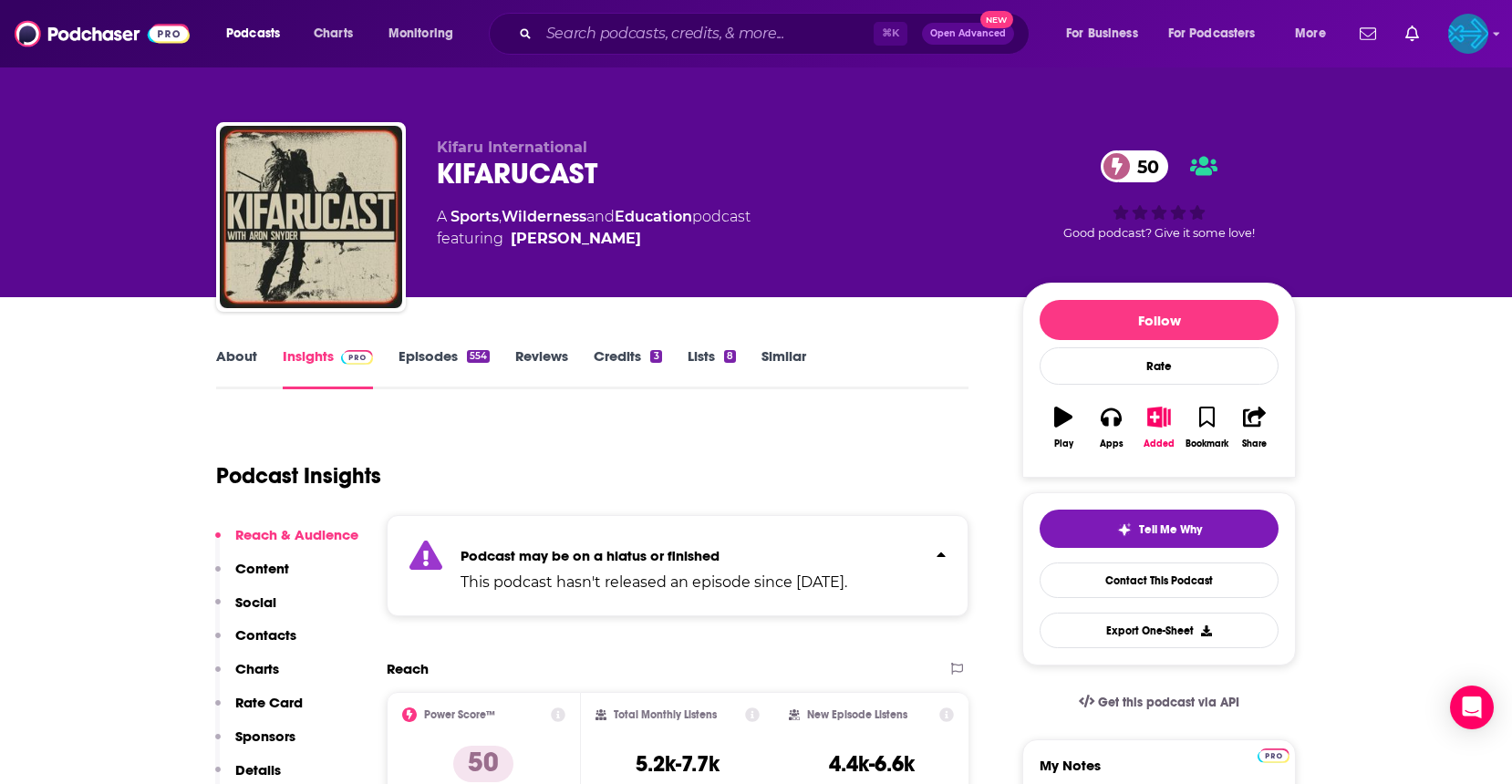
click at [944, 550] on icon "Click to expand status details" at bounding box center [942, 554] width 9 height 15
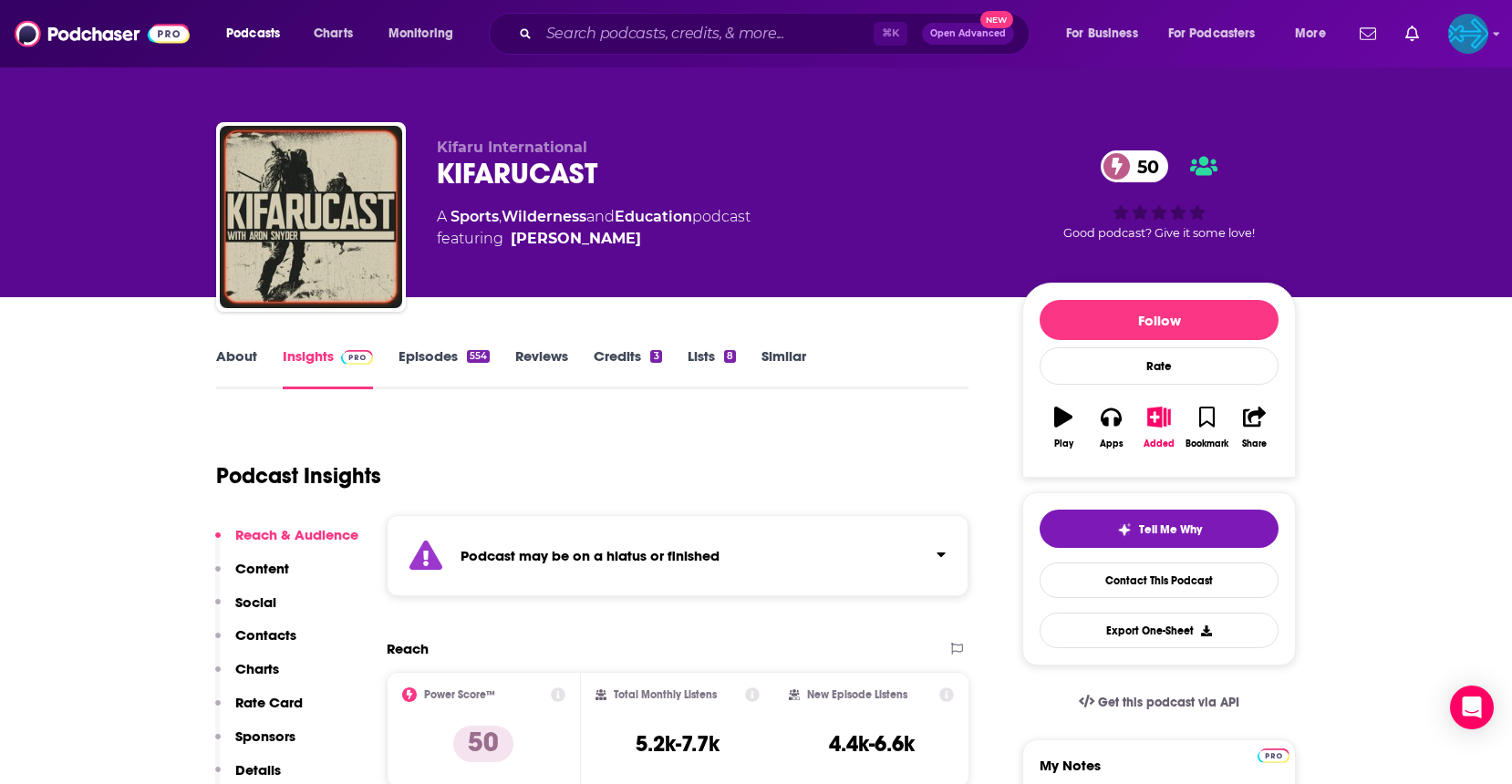
click at [445, 354] on link "Episodes 554" at bounding box center [444, 368] width 91 height 42
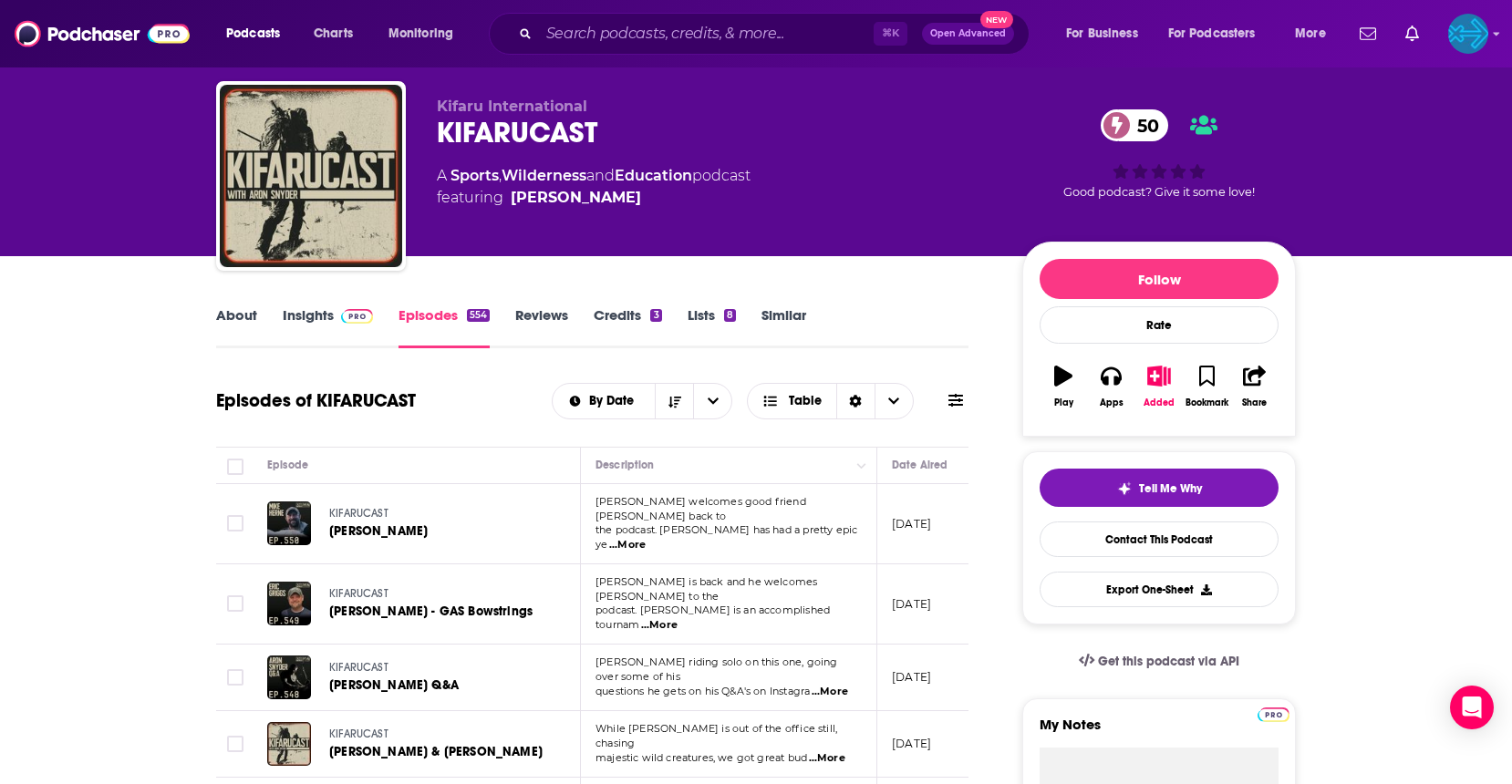
scroll to position [43, 0]
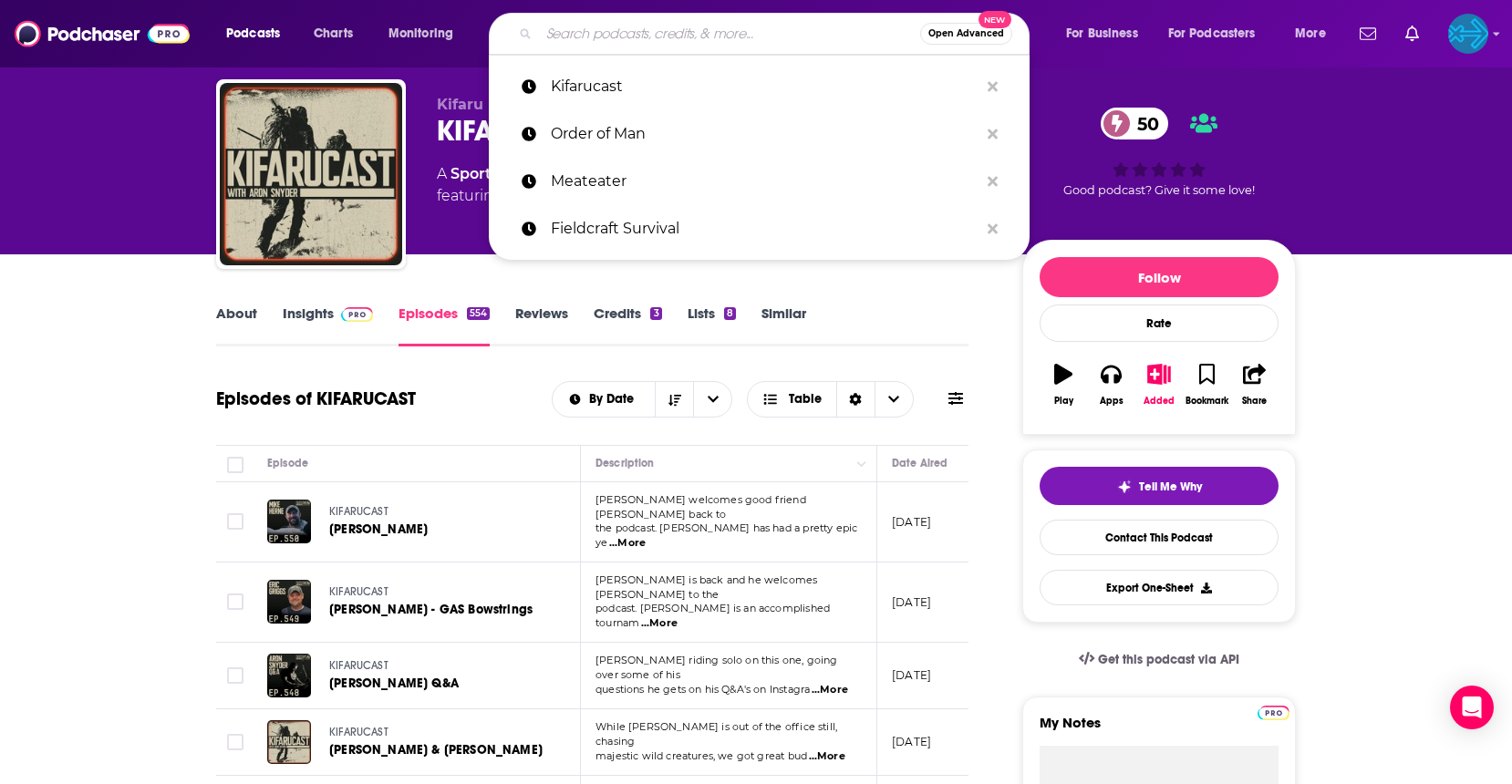
click at [585, 42] on input "Search podcasts, credits, & more..." at bounding box center [729, 34] width 381 height 29
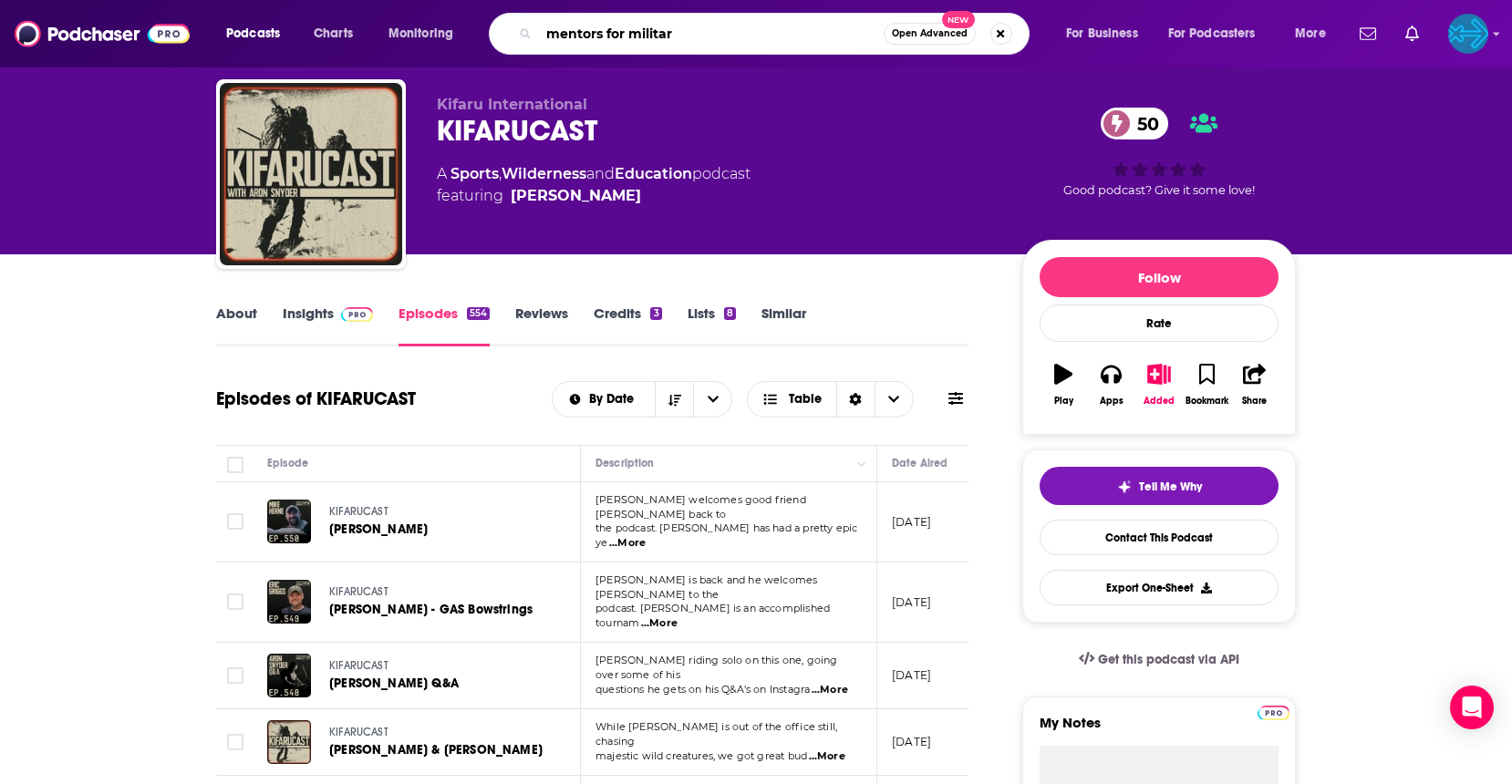
type input "mentors for military"
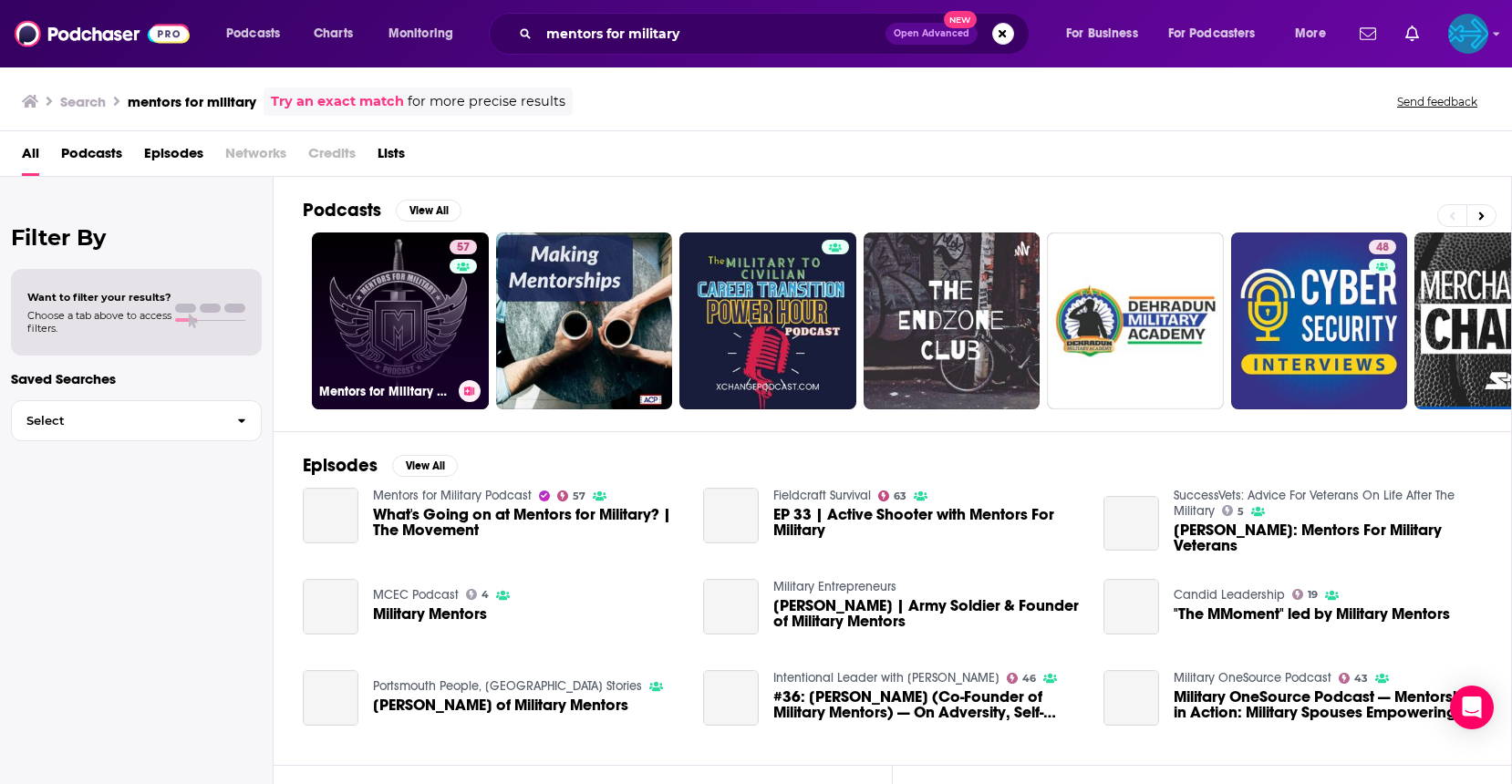
click at [424, 330] on link "57 Mentors for Military Podcast" at bounding box center [401, 320] width 177 height 177
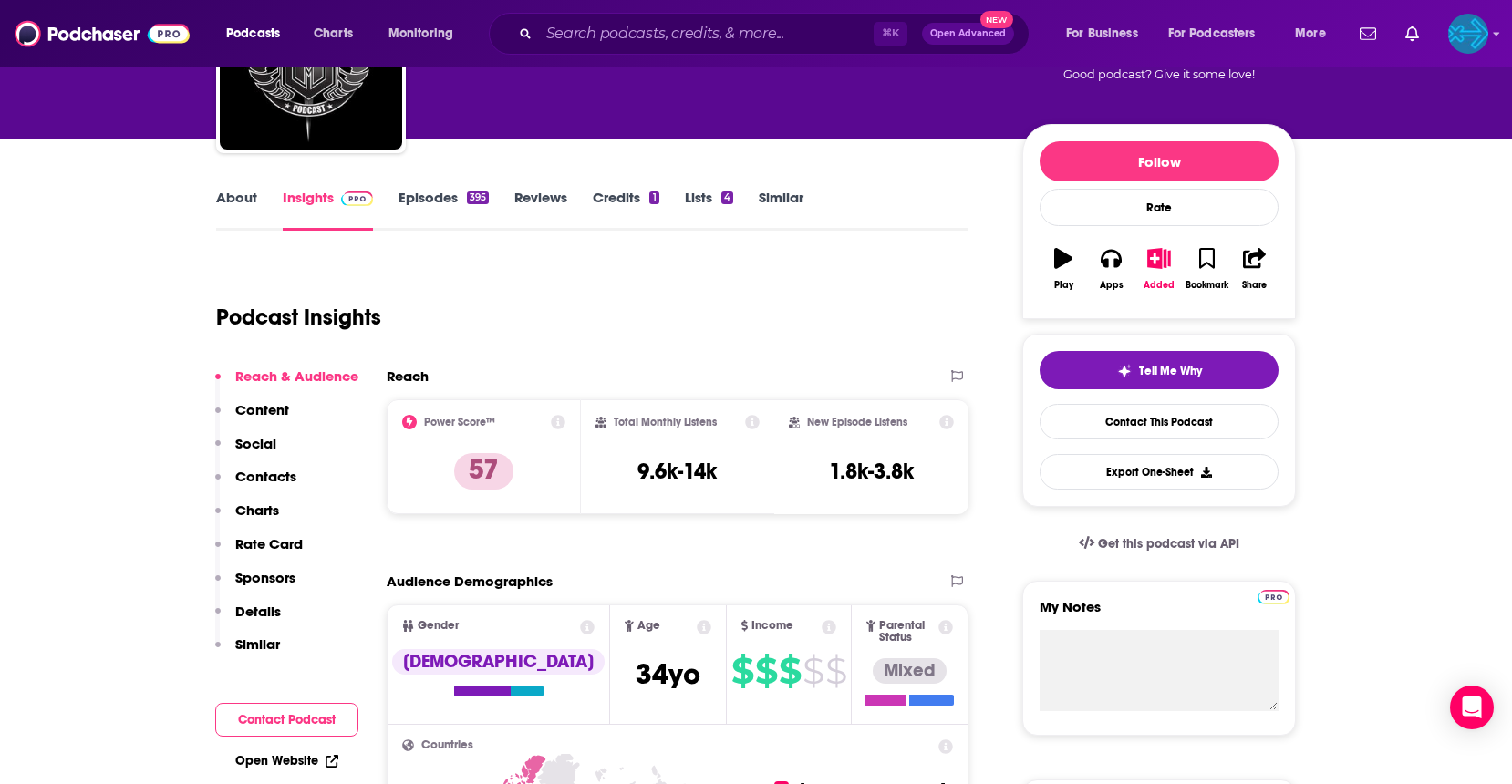
scroll to position [61, 0]
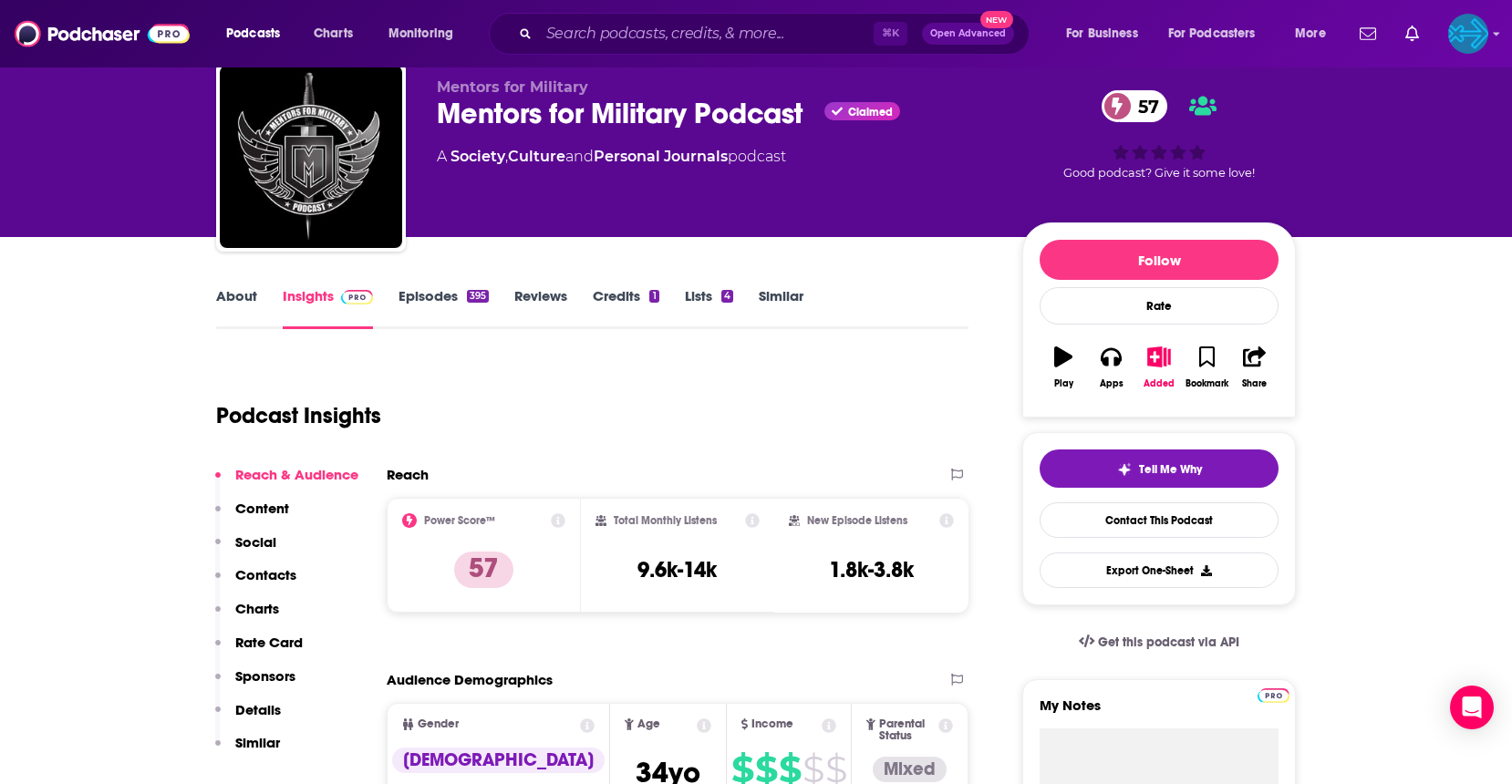
click at [255, 302] on link "About" at bounding box center [236, 308] width 41 height 42
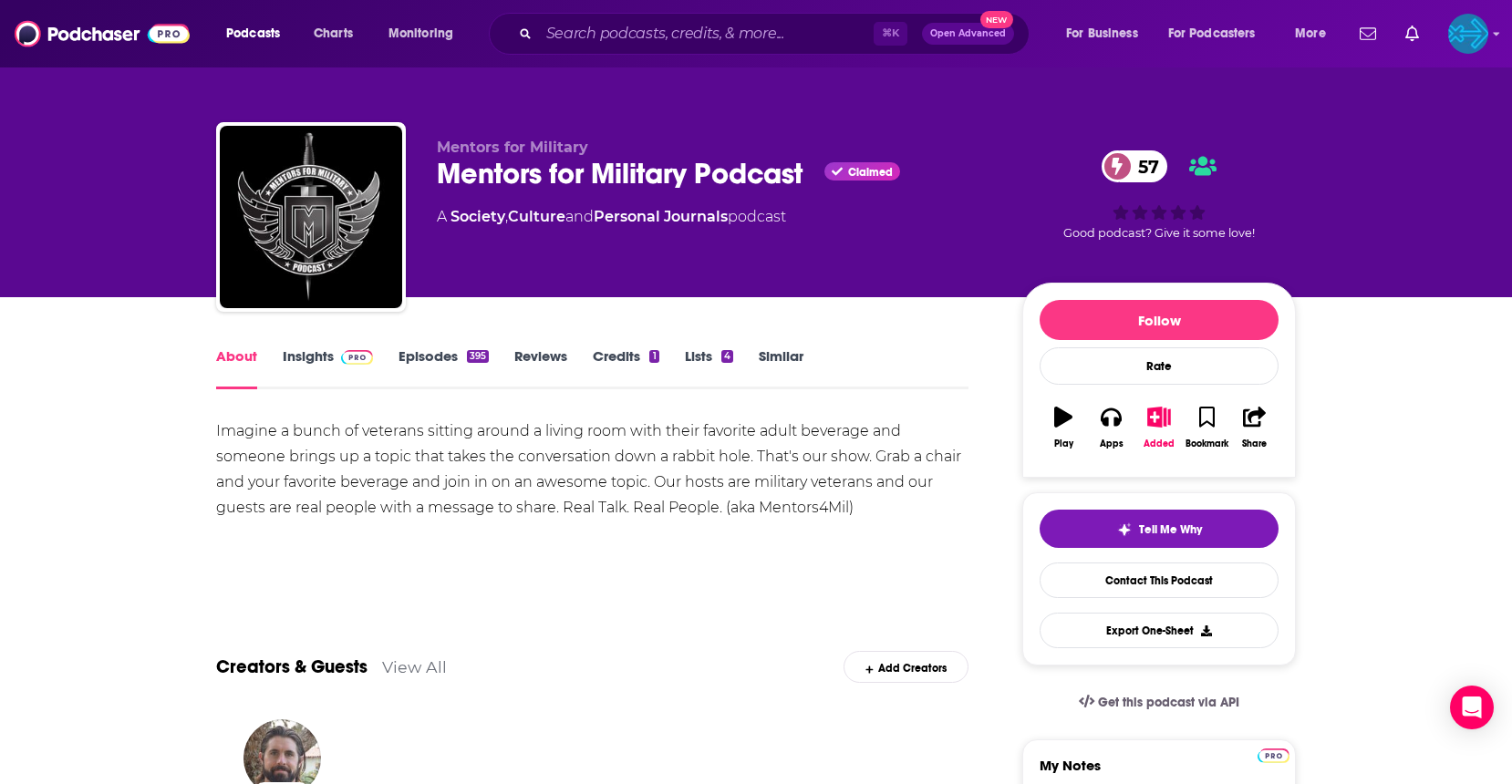
click at [312, 352] on link "Insights" at bounding box center [328, 368] width 90 height 42
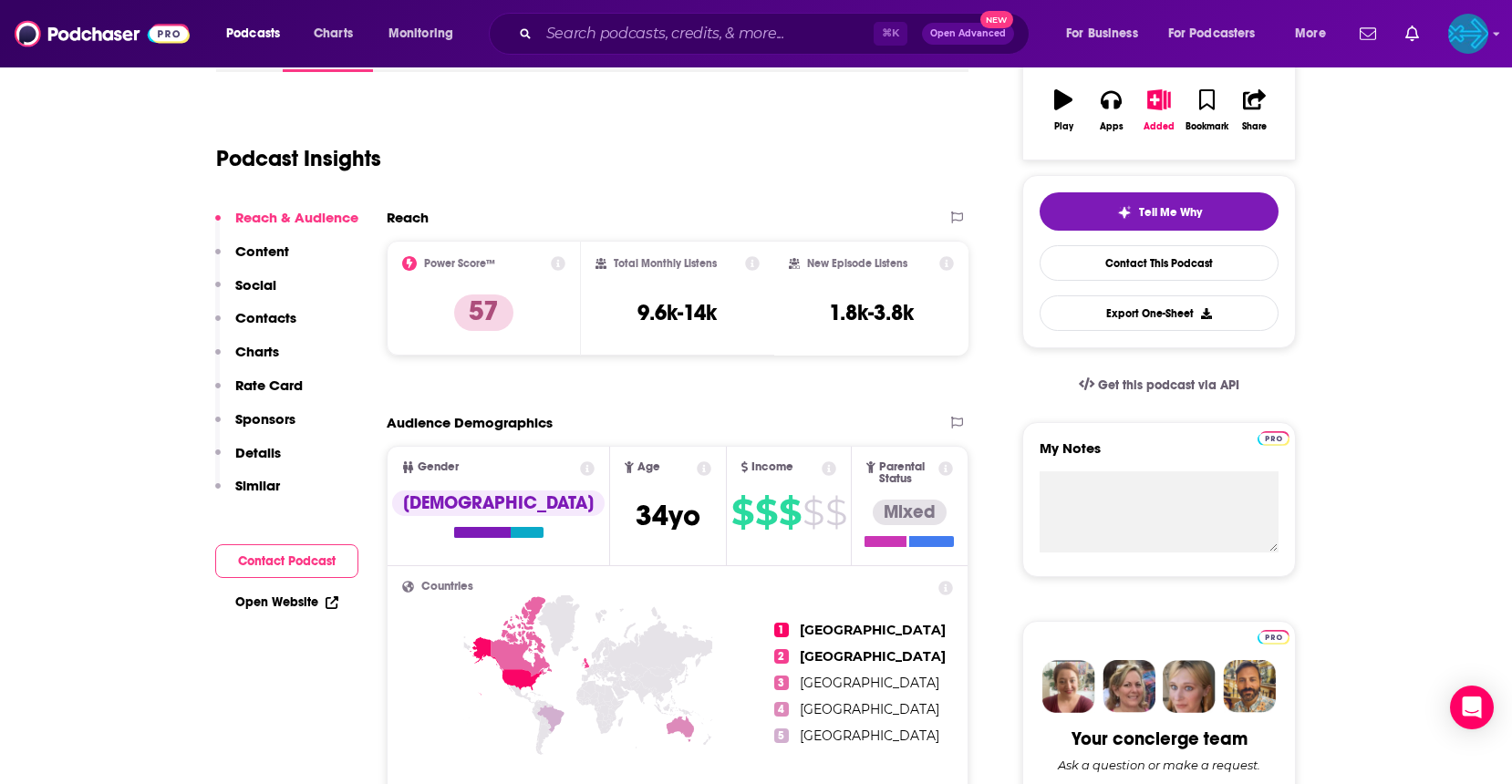
scroll to position [118, 0]
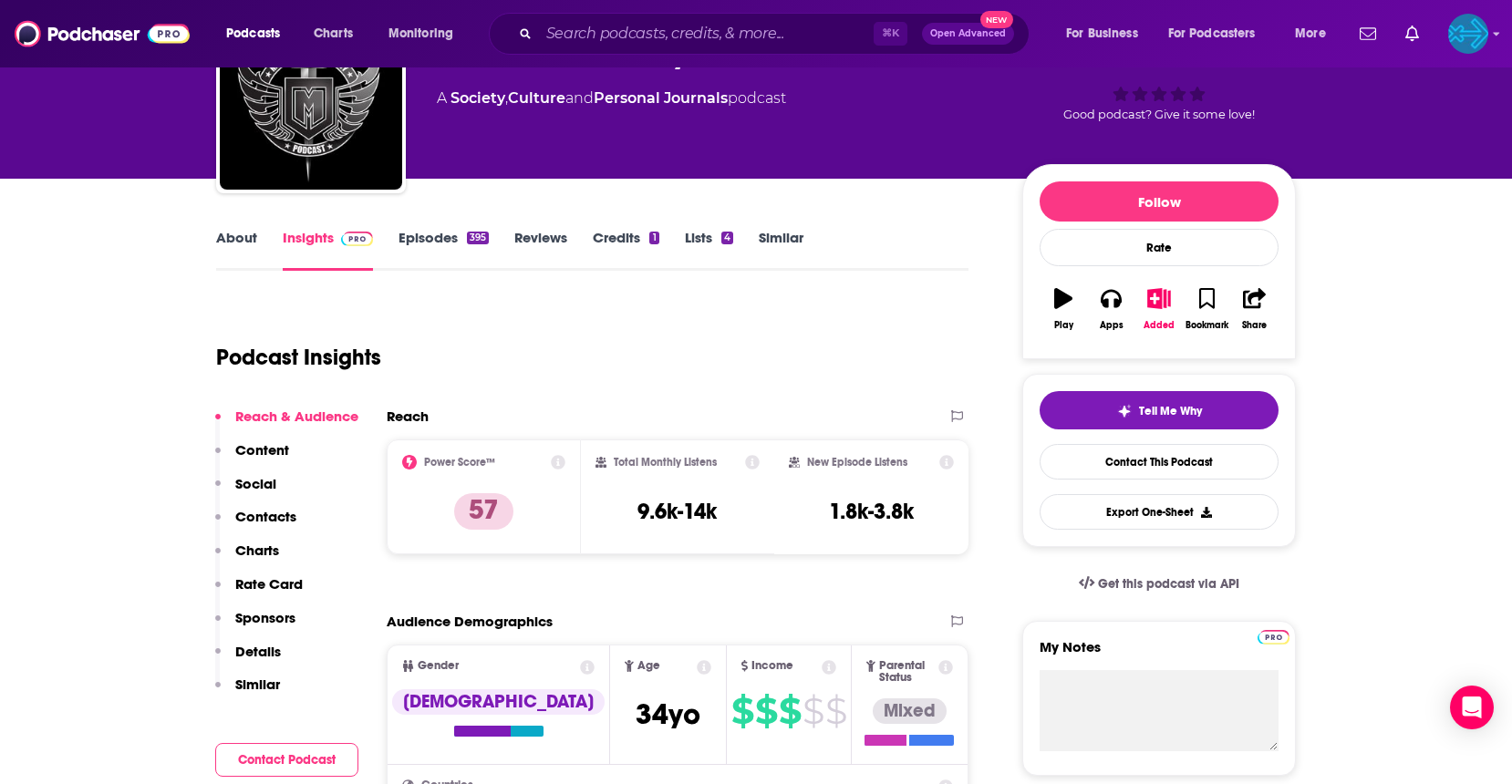
click at [621, 230] on link "Credits 1" at bounding box center [625, 250] width 65 height 42
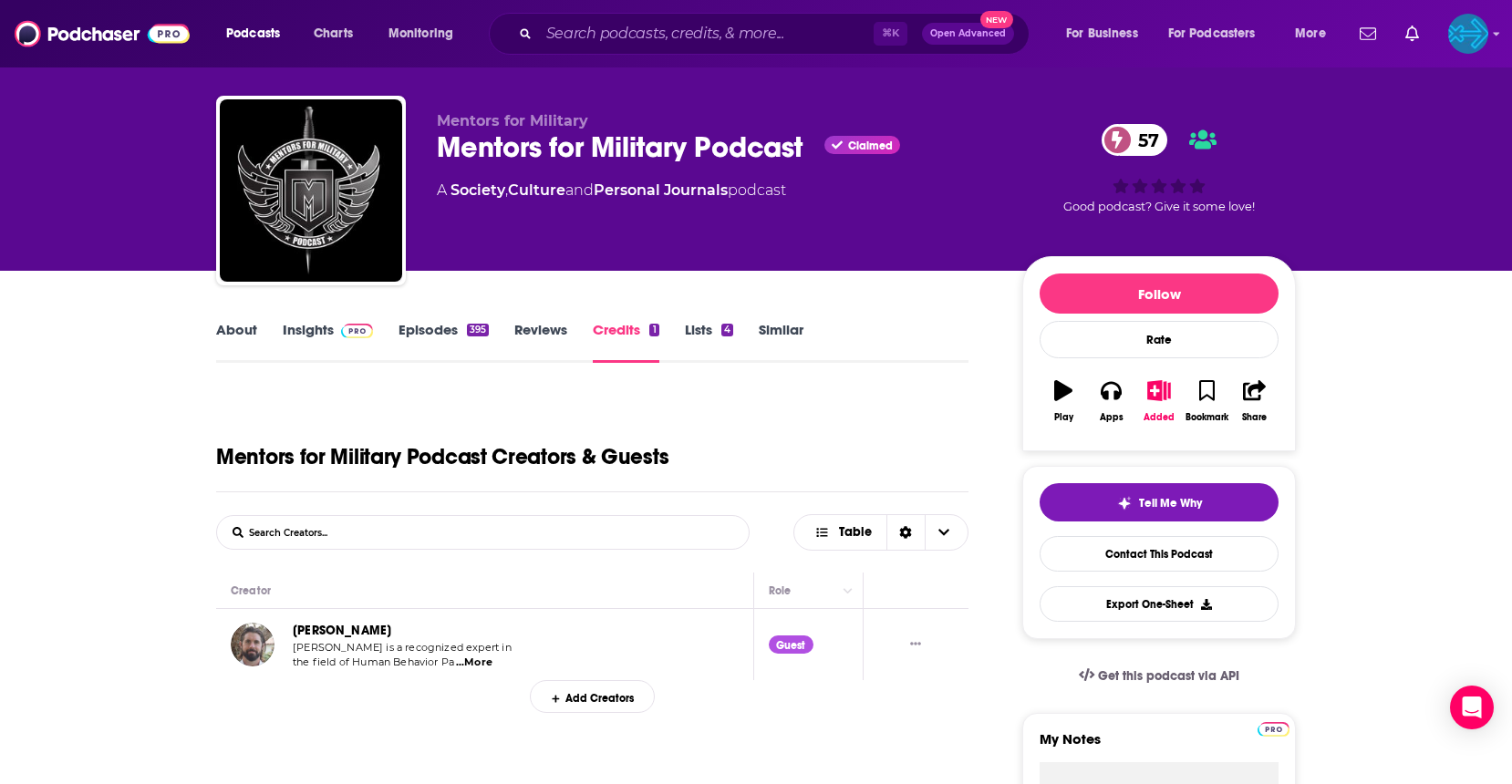
scroll to position [28, 0]
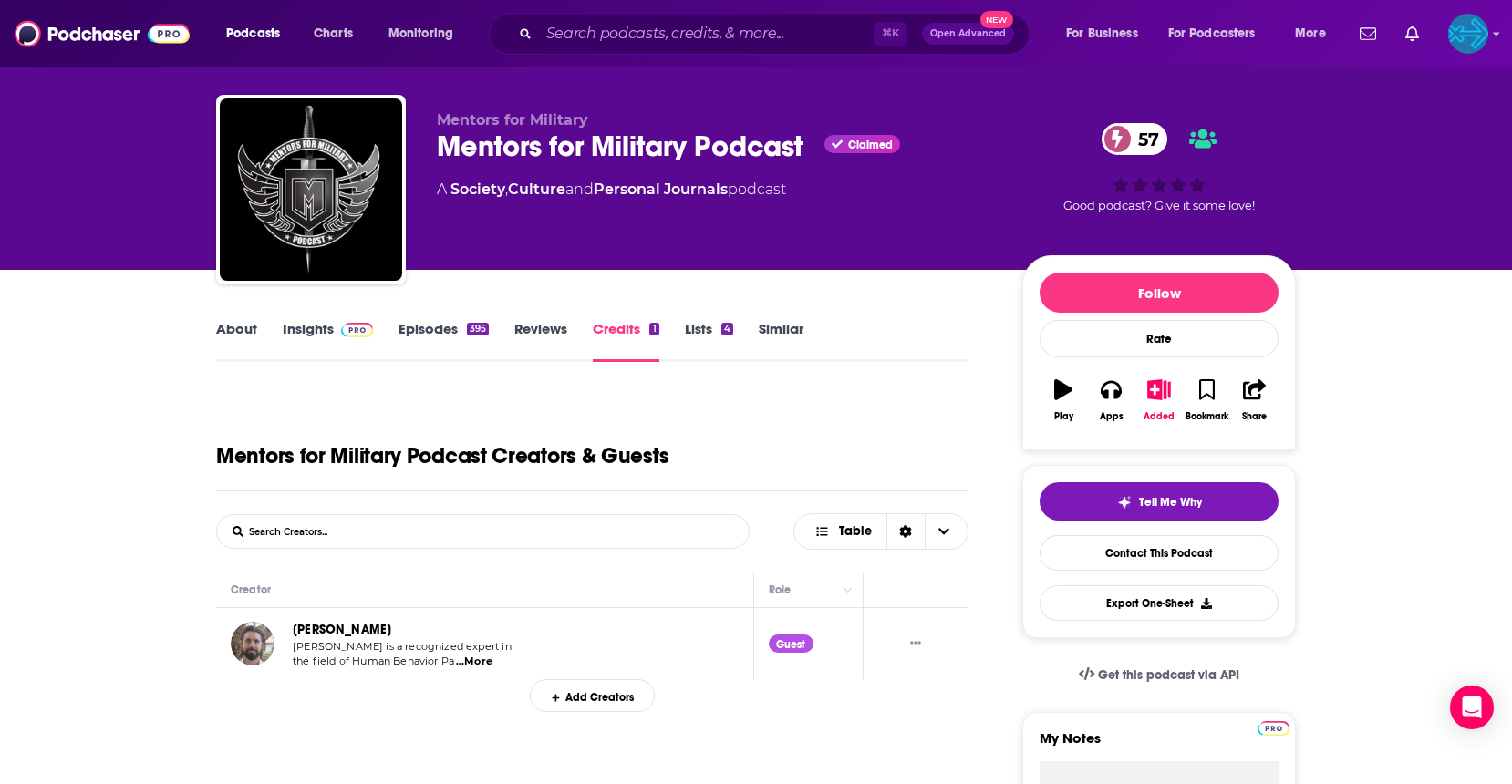
click at [305, 330] on link "Insights" at bounding box center [328, 341] width 90 height 42
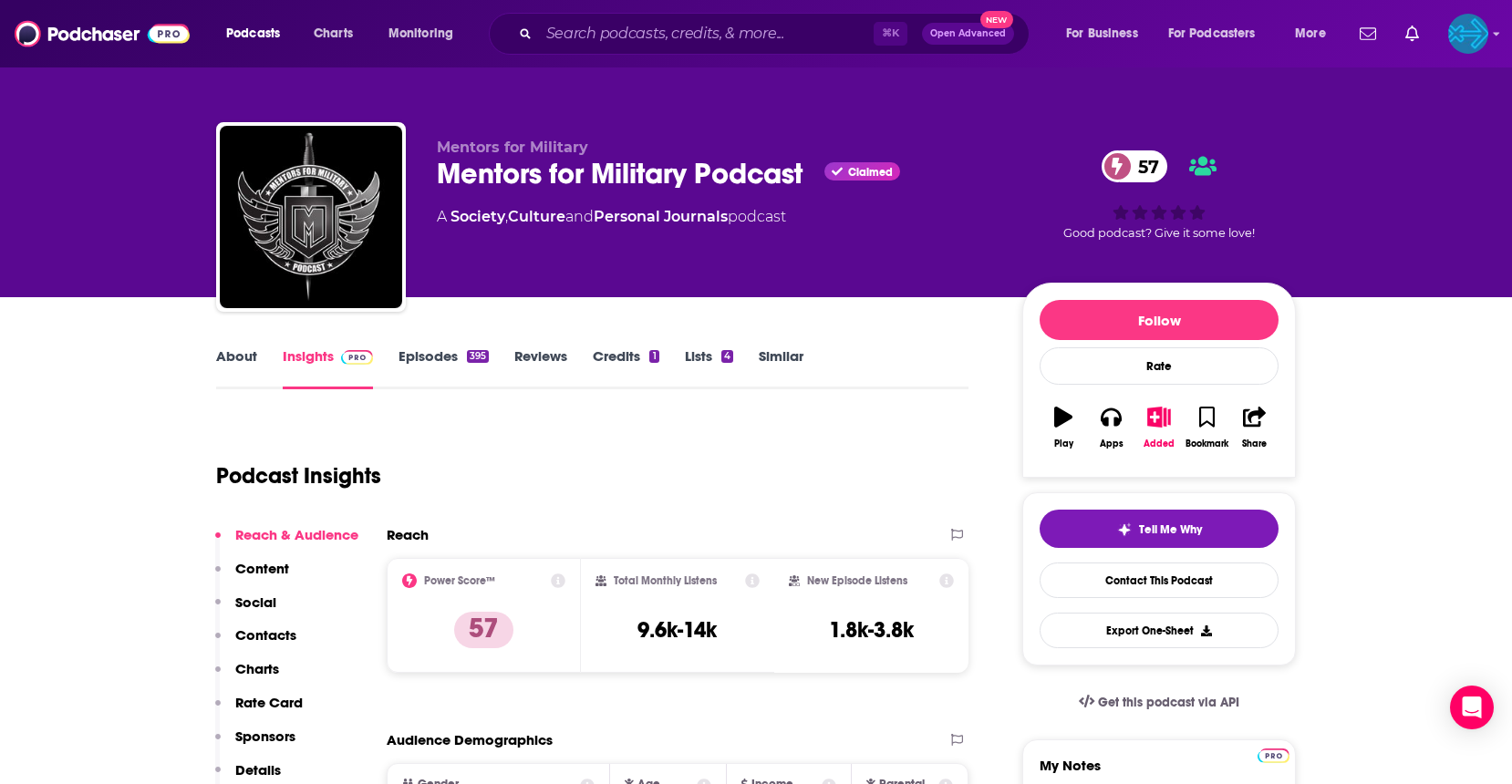
click at [542, 354] on link "Reviews" at bounding box center [541, 368] width 53 height 42
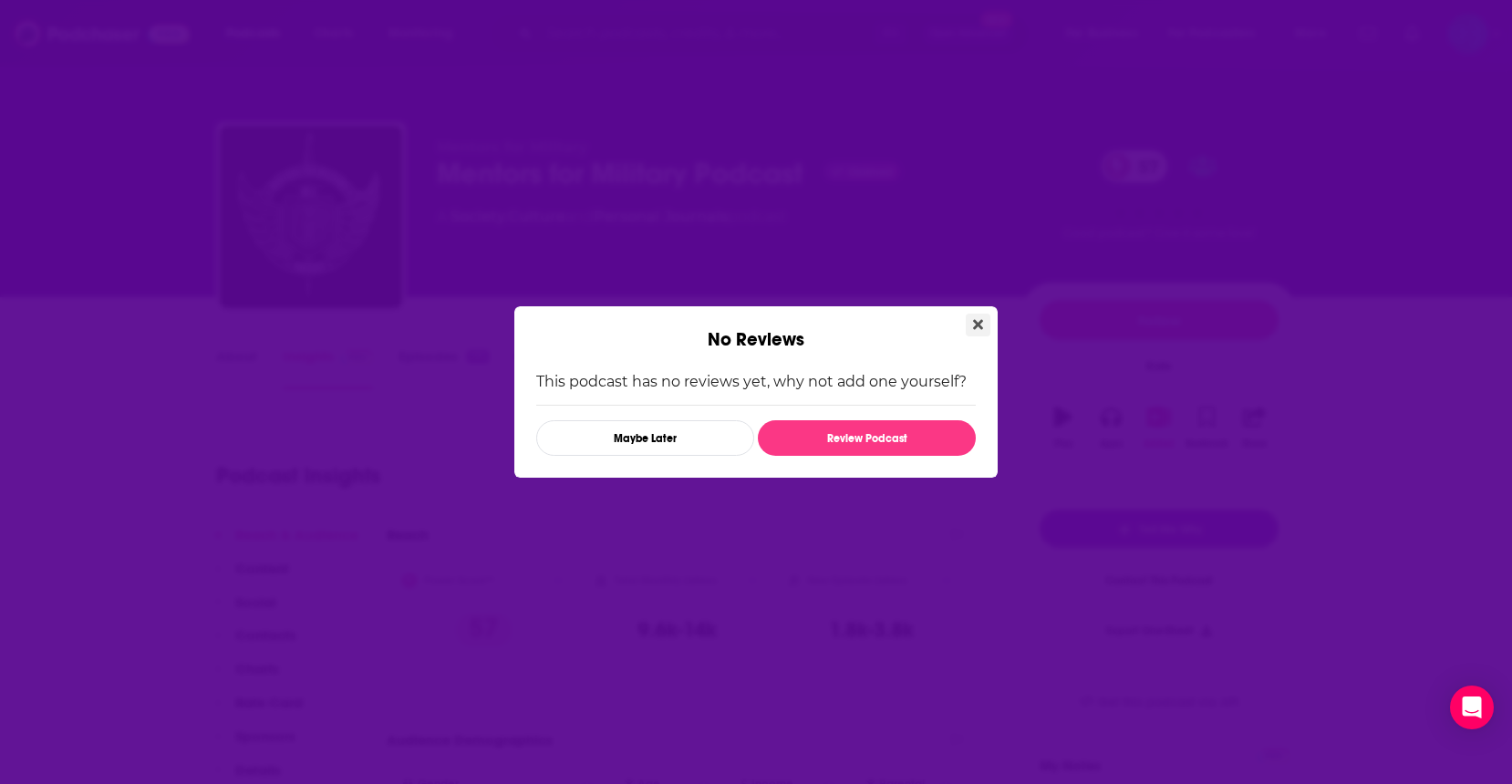
click at [976, 320] on icon "Close" at bounding box center [977, 325] width 10 height 15
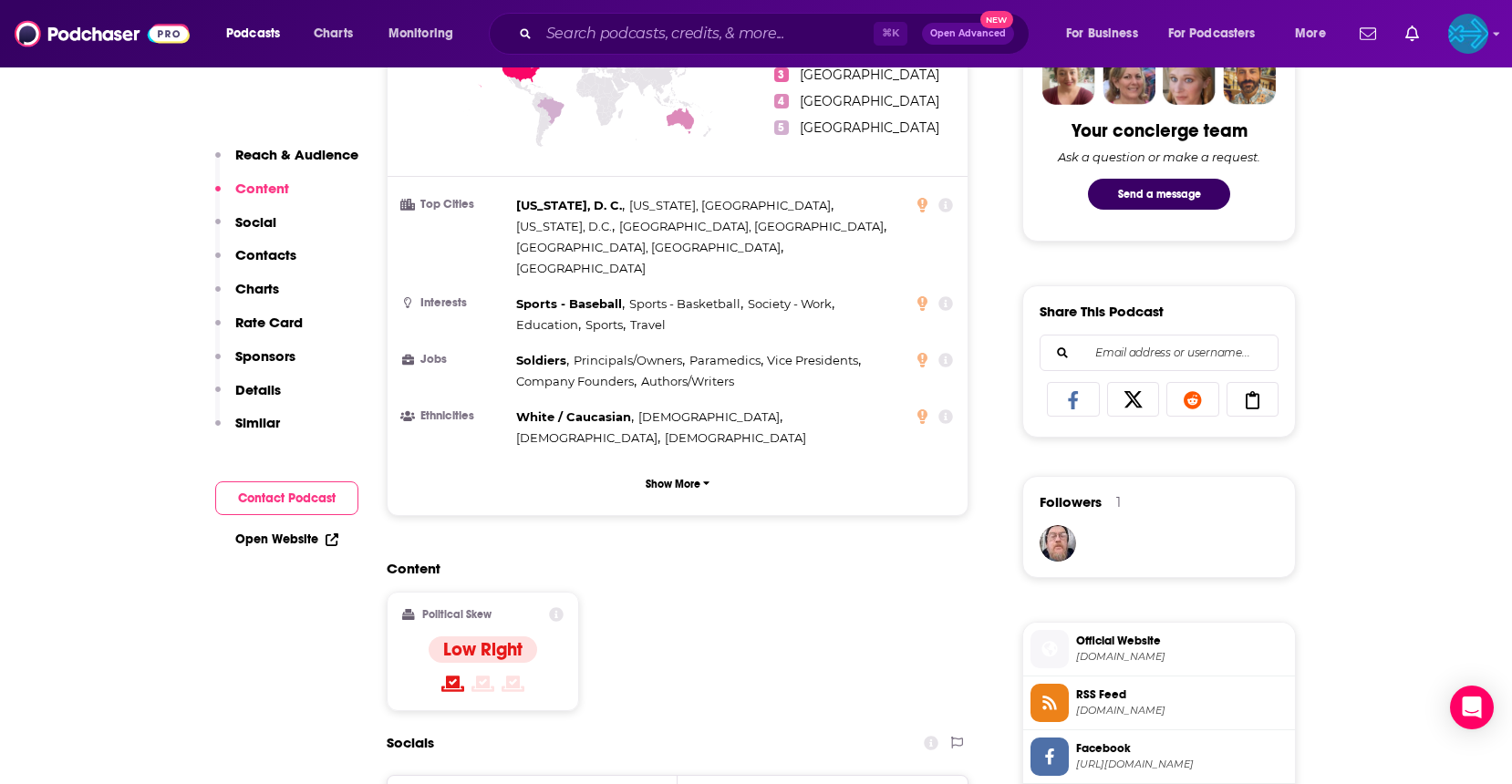
scroll to position [913, 0]
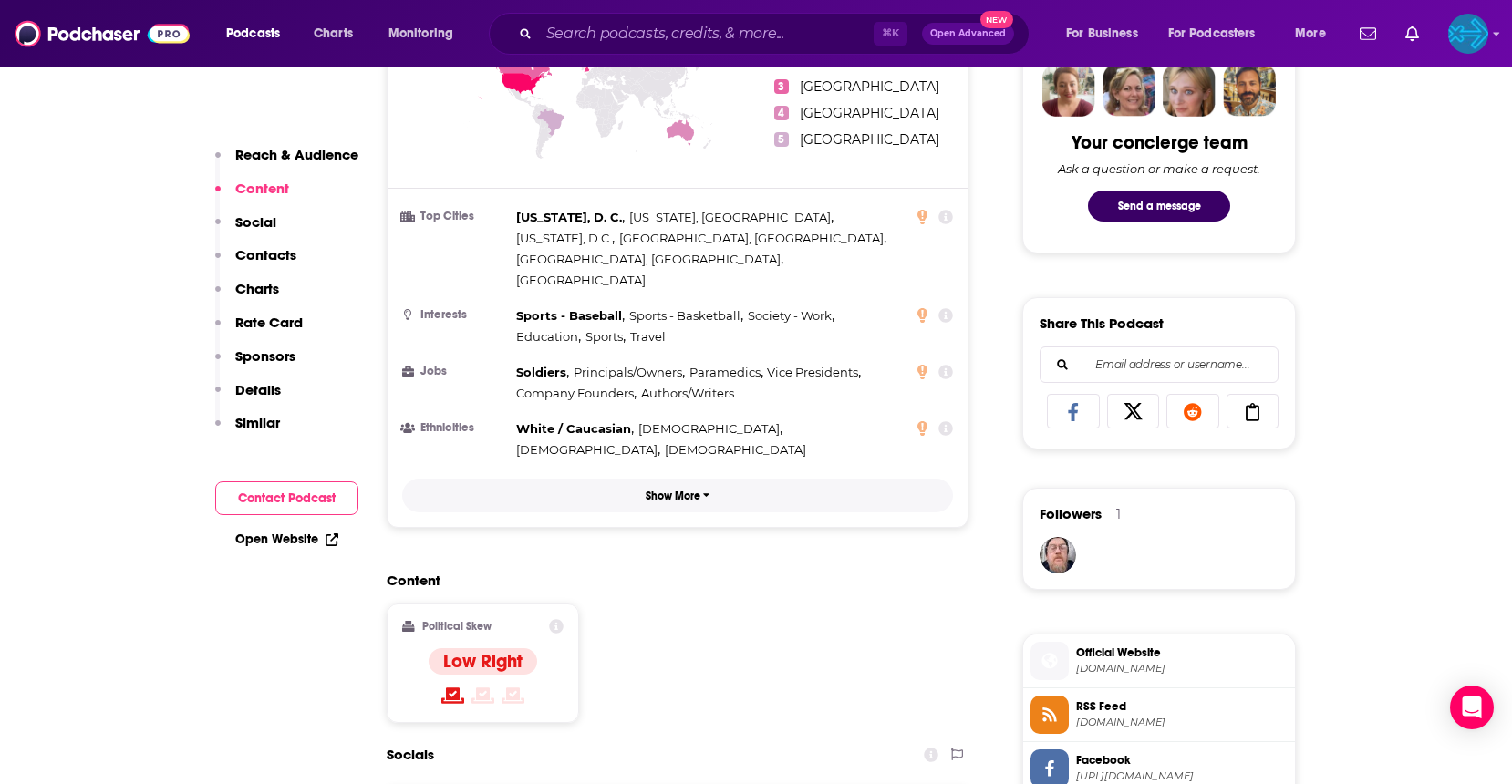
click at [652, 489] on p "Show More" at bounding box center [673, 496] width 55 height 13
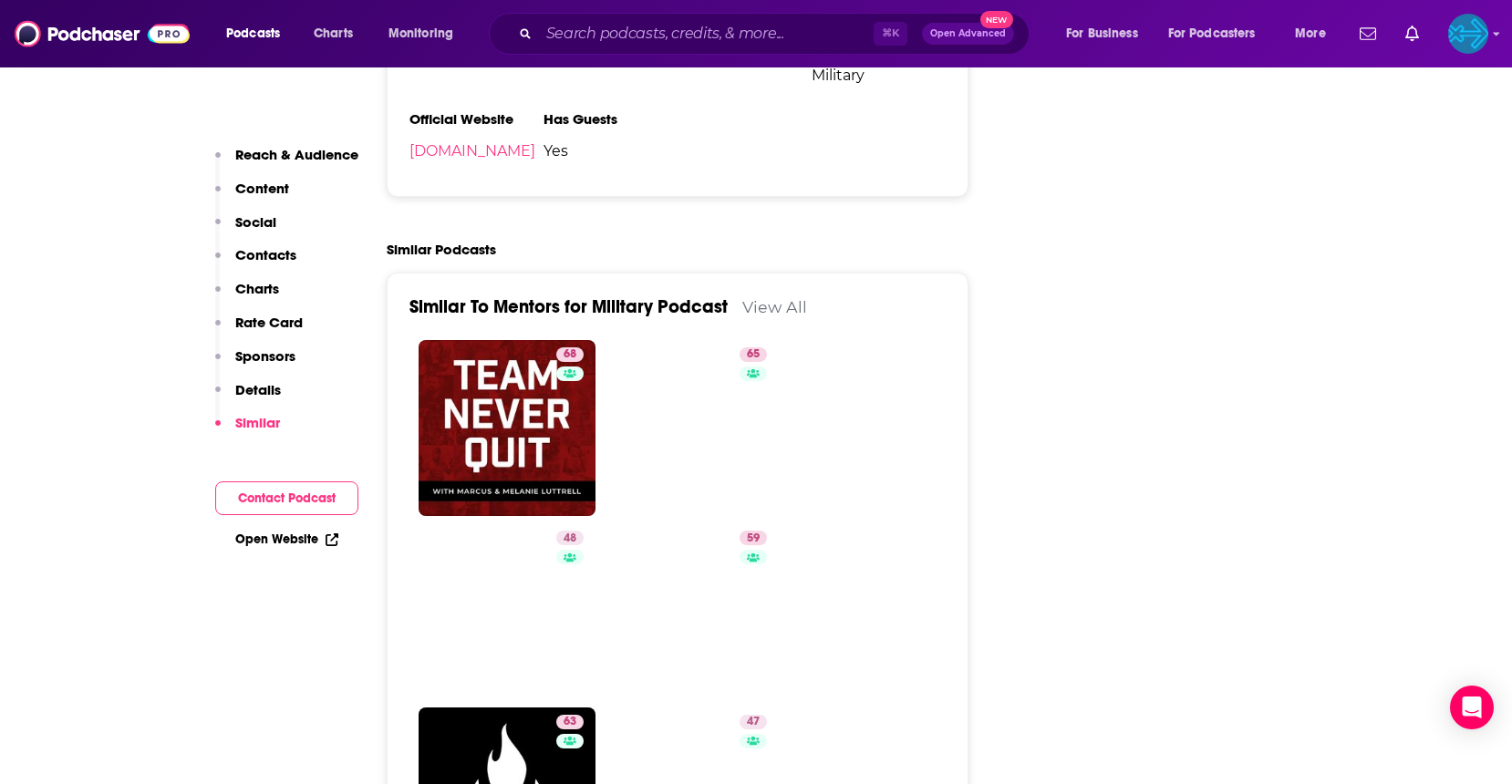
scroll to position [2883, 0]
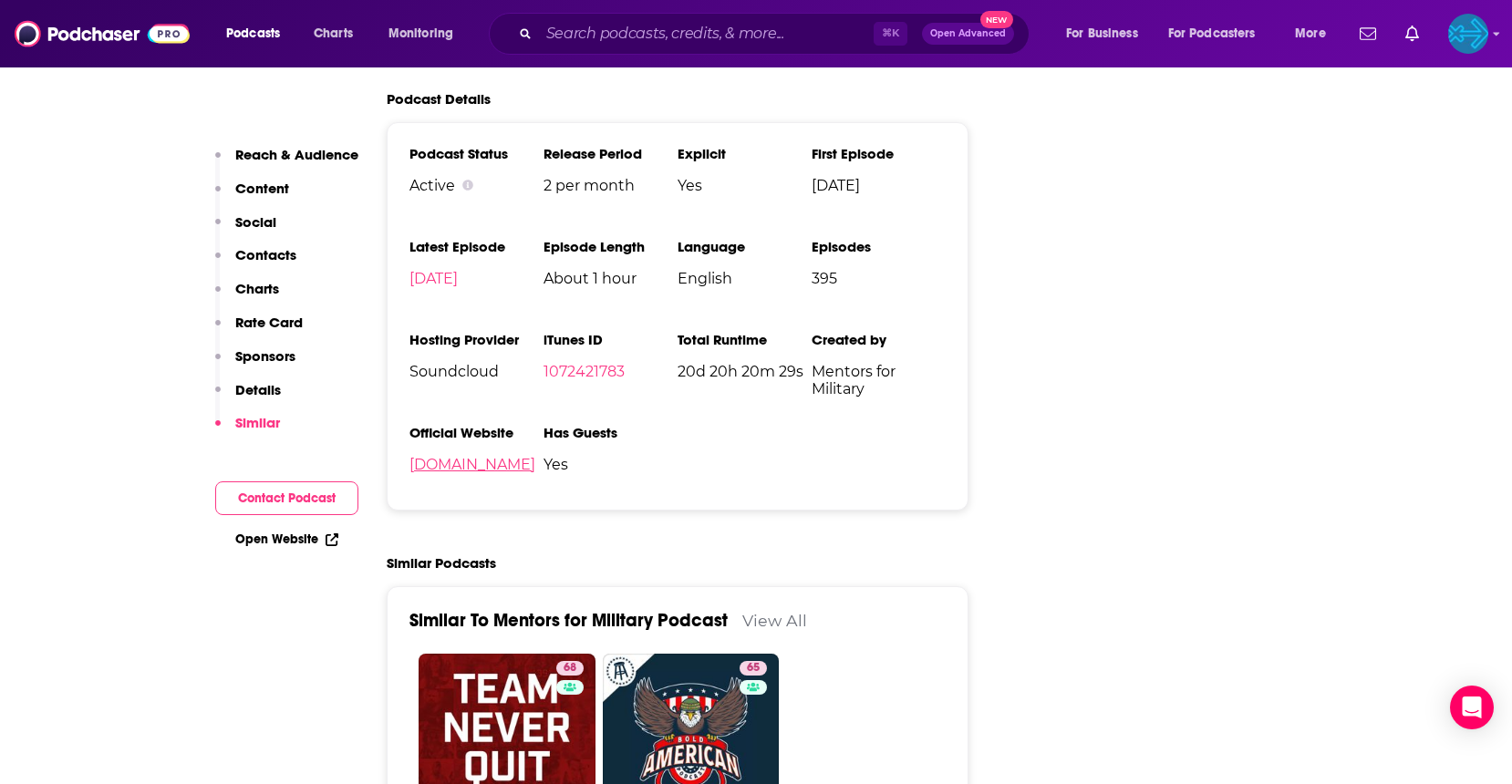
click at [513, 455] on link "mentorsformilitary.com" at bounding box center [472, 464] width 126 height 17
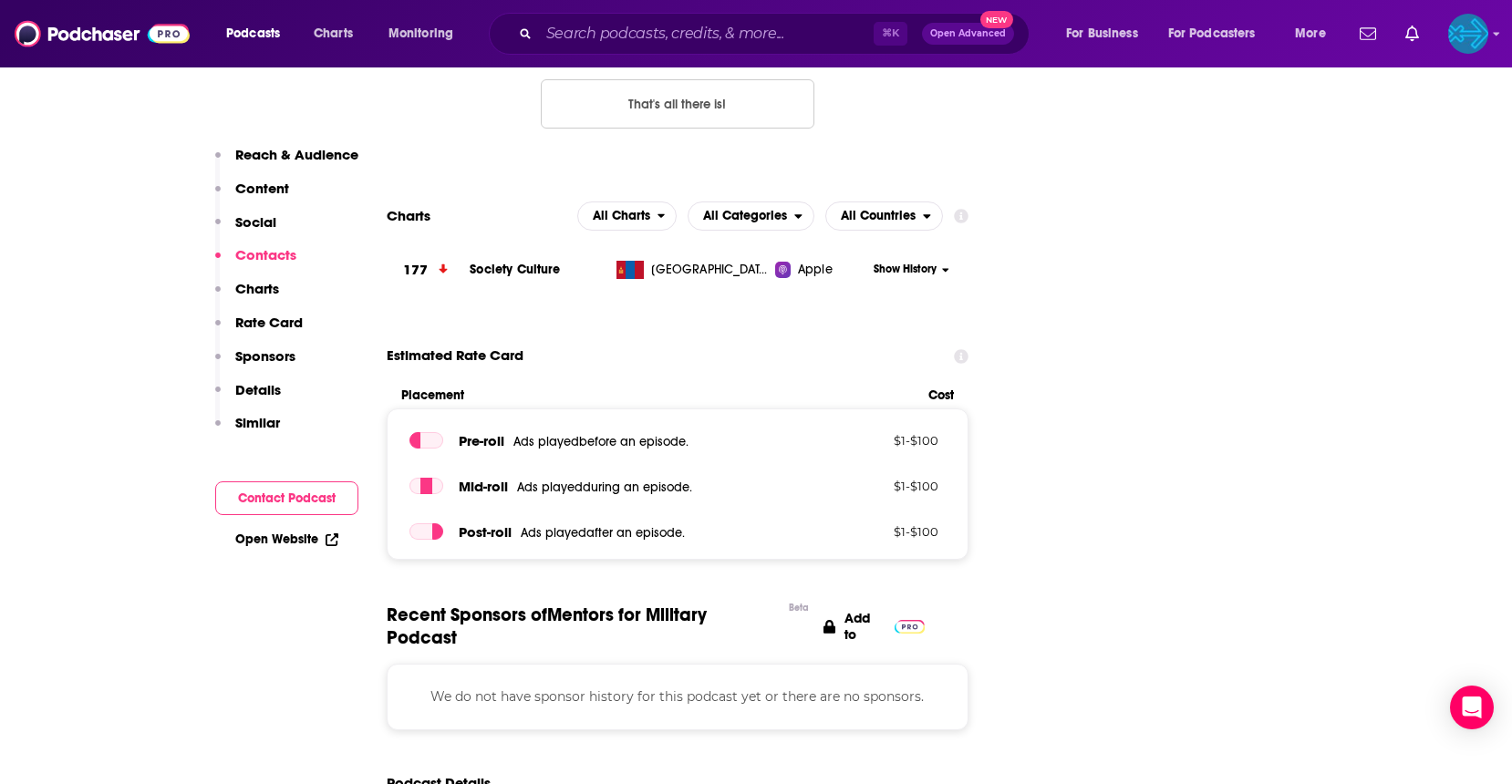
scroll to position [1539, 0]
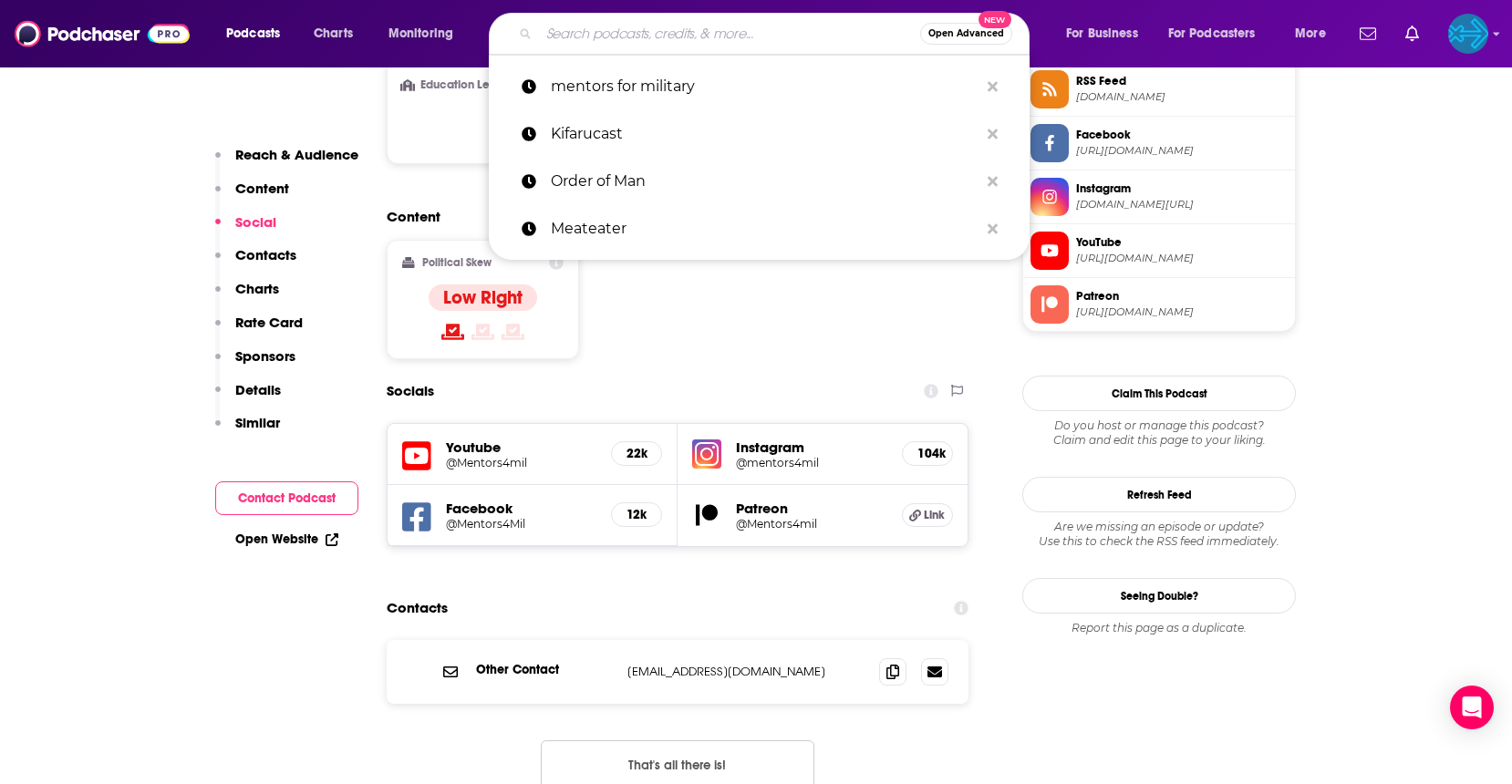
click at [704, 30] on input "Search podcasts, credits, & more..." at bounding box center [729, 34] width 381 height 29
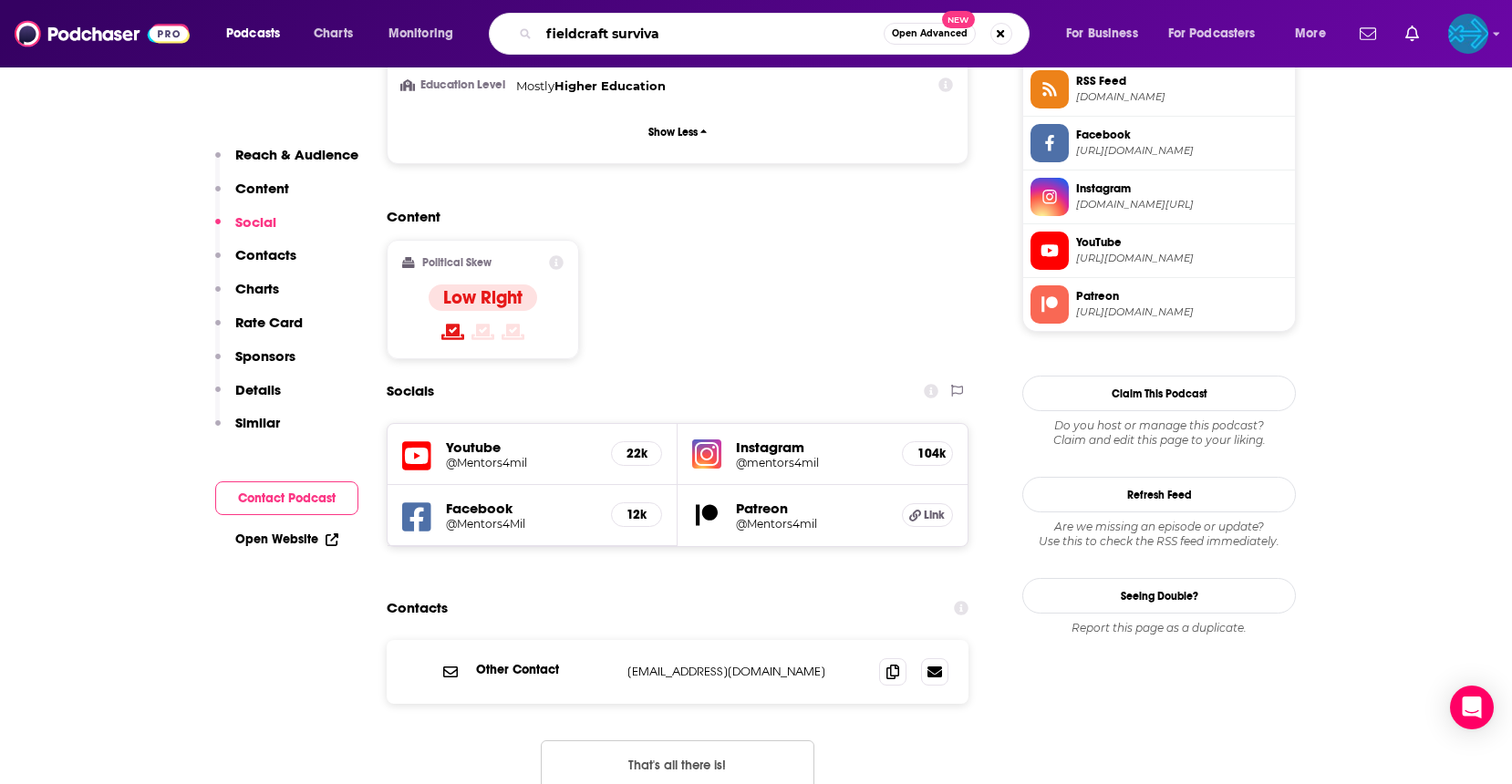
type input "fieldcraft survival"
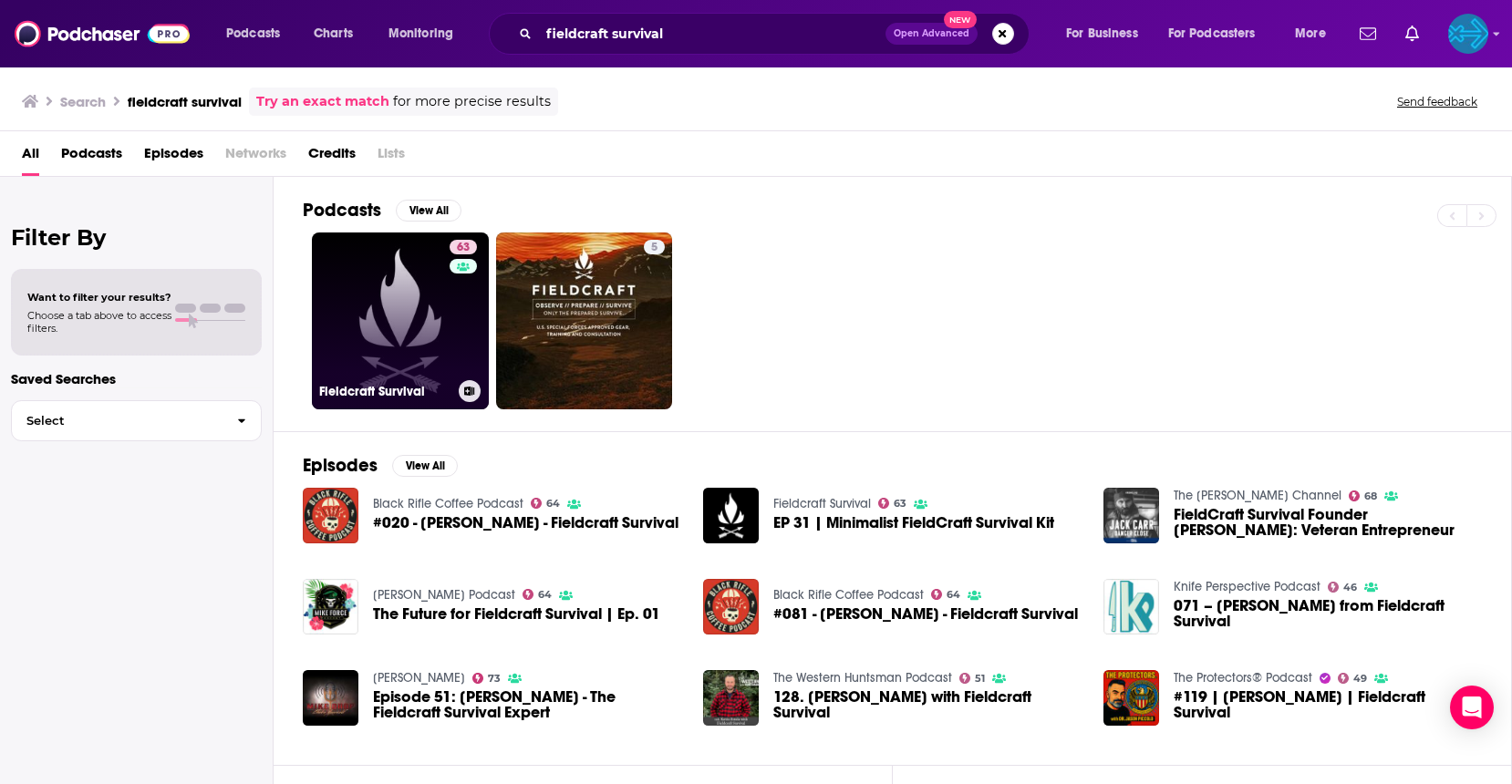
click at [436, 333] on link "63 Fieldcraft Survival" at bounding box center [401, 320] width 177 height 177
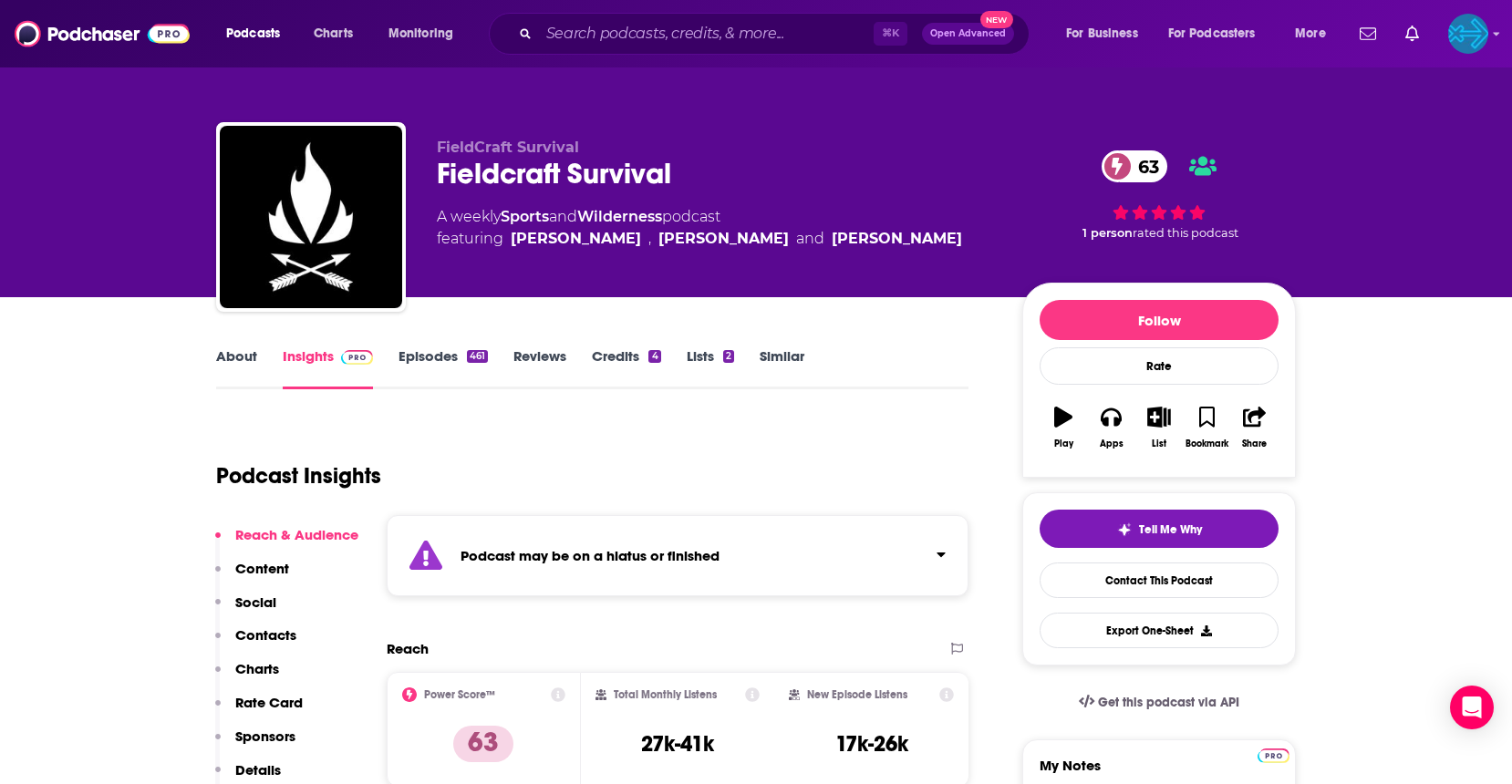
click at [437, 369] on link "Episodes 461" at bounding box center [443, 368] width 89 height 42
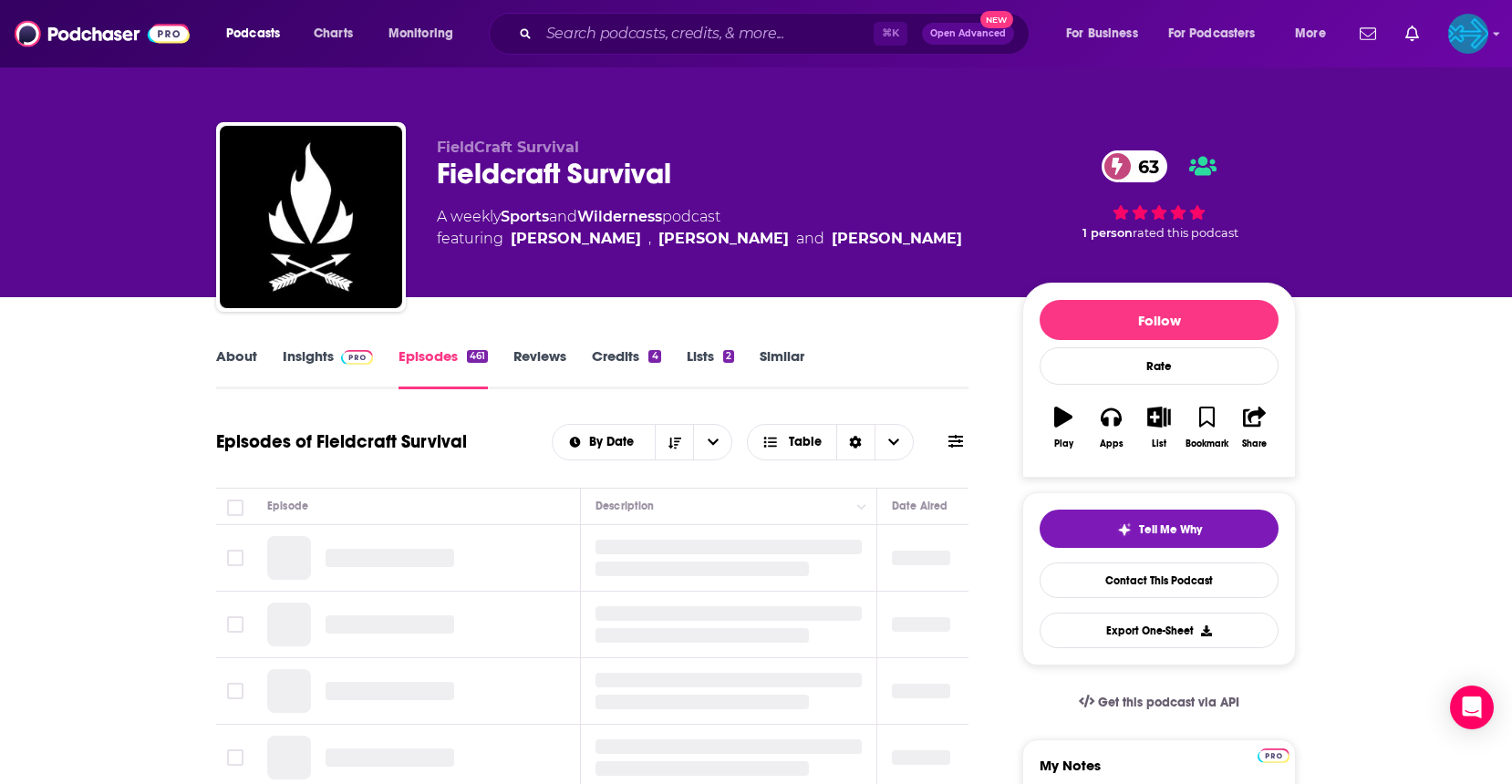
click at [329, 353] on link "Insights" at bounding box center [328, 368] width 90 height 42
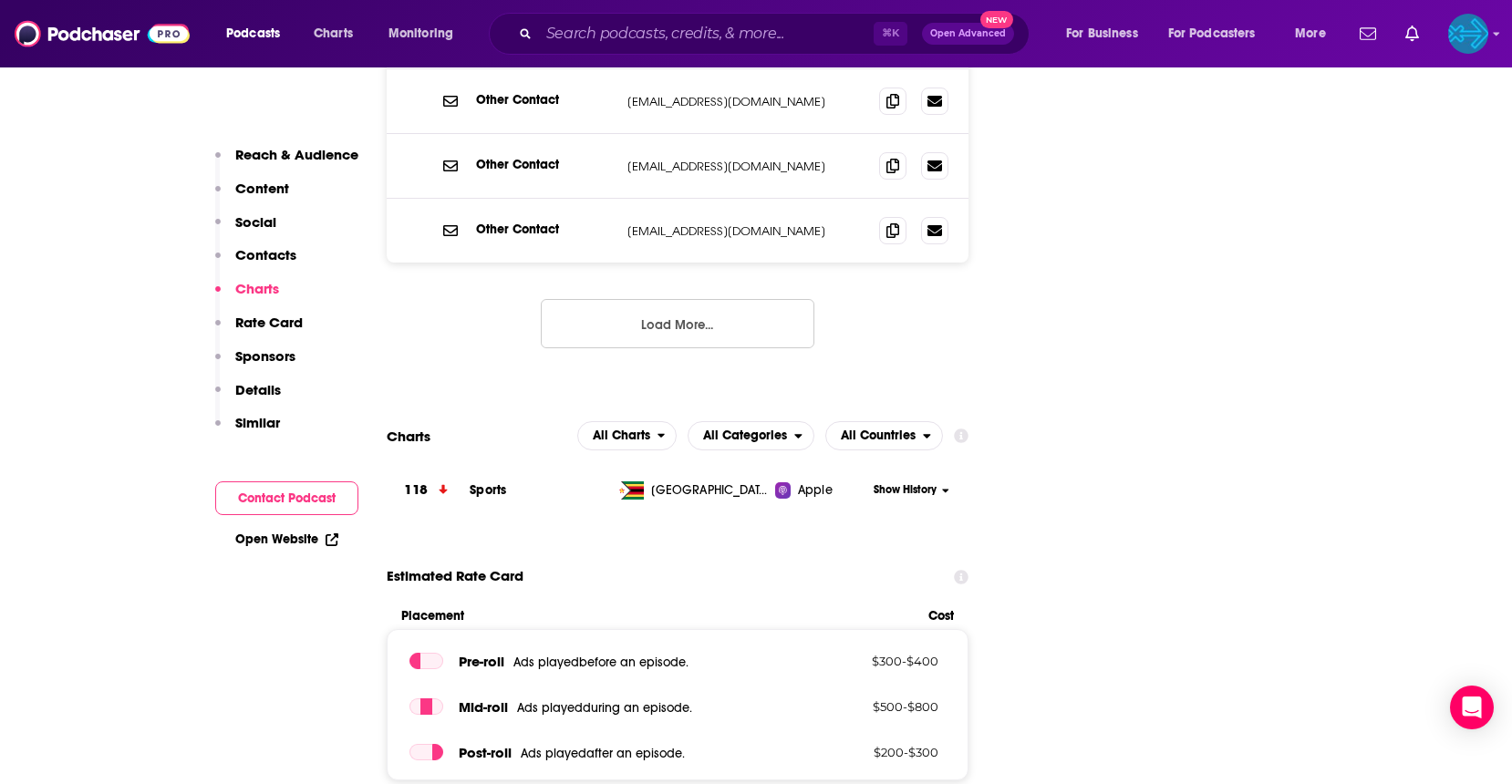
scroll to position [2272, 0]
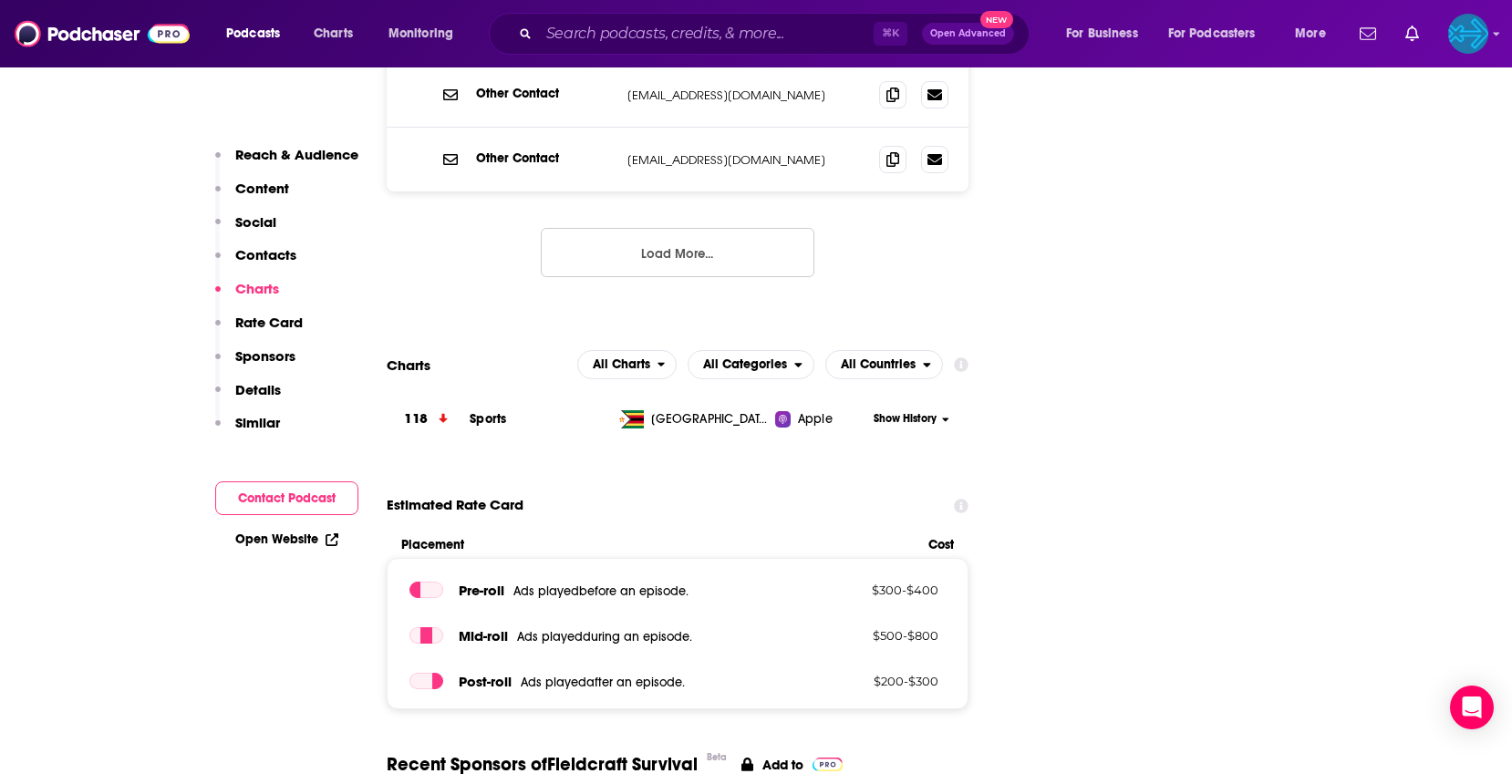
click at [800, 410] on span "Apple" at bounding box center [816, 420] width 35 height 18
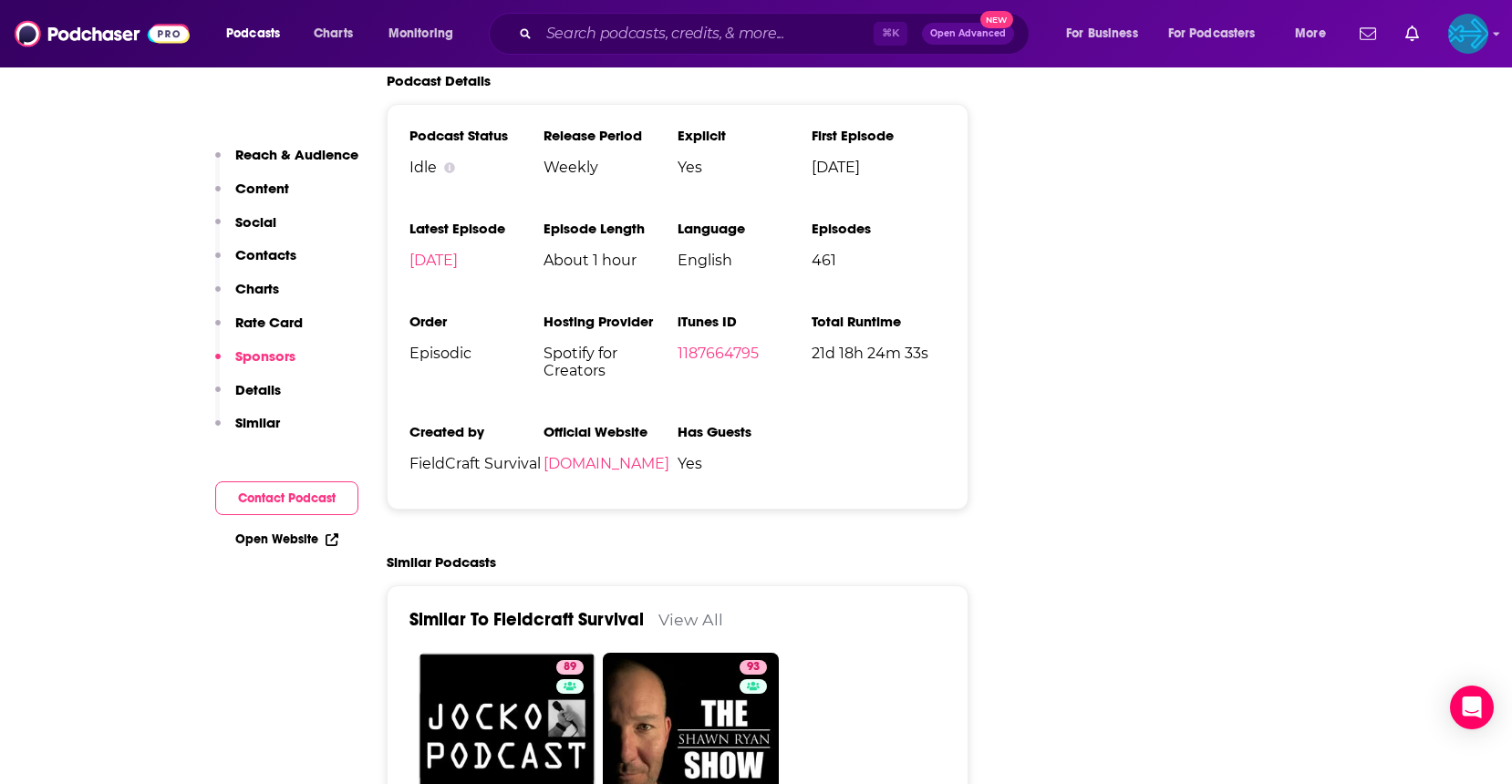
scroll to position [3535, 0]
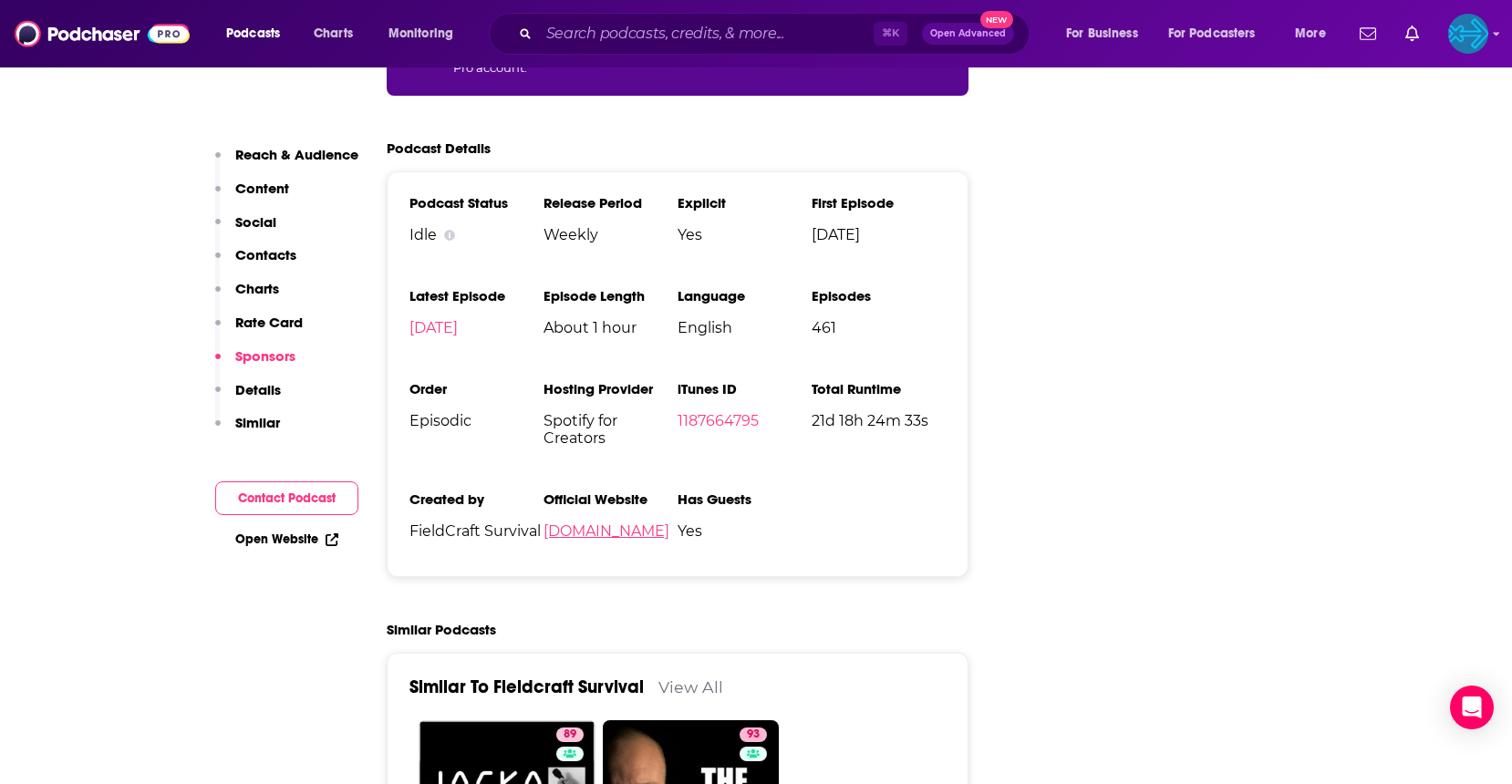
click at [620, 522] on link "[DOMAIN_NAME]" at bounding box center [606, 531] width 126 height 17
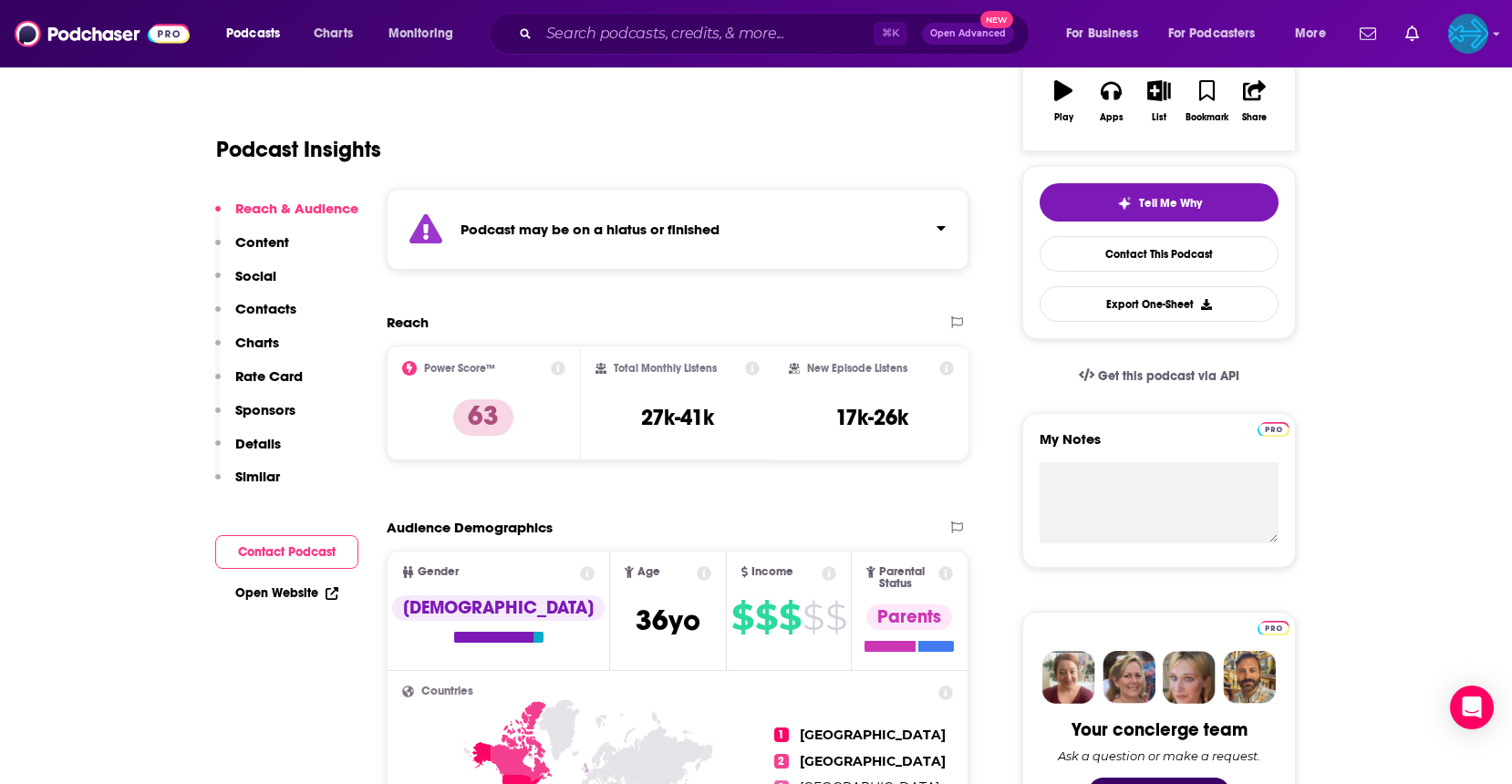
scroll to position [0, 0]
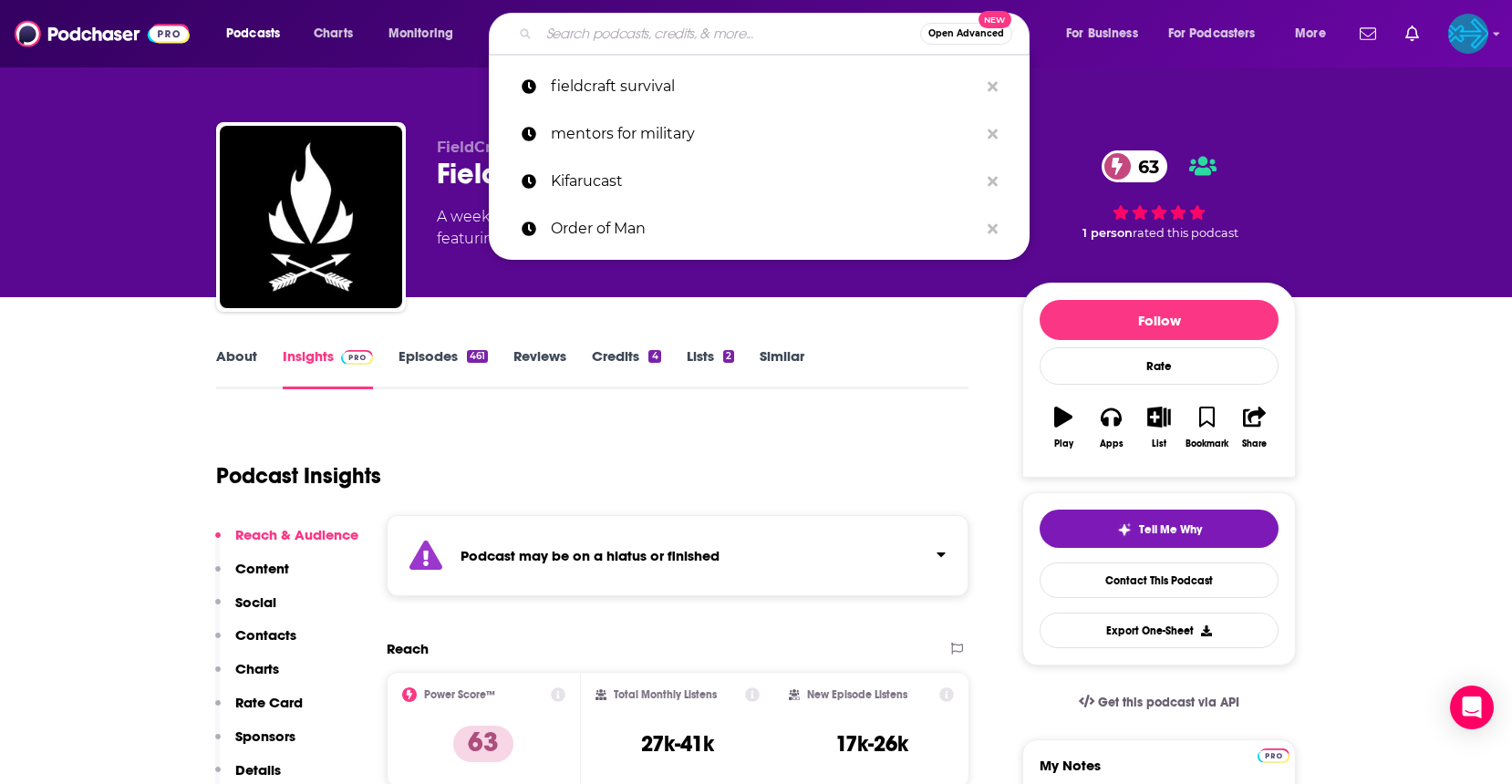
click at [722, 43] on input "Search podcasts, credits, & more..." at bounding box center [729, 34] width 381 height 29
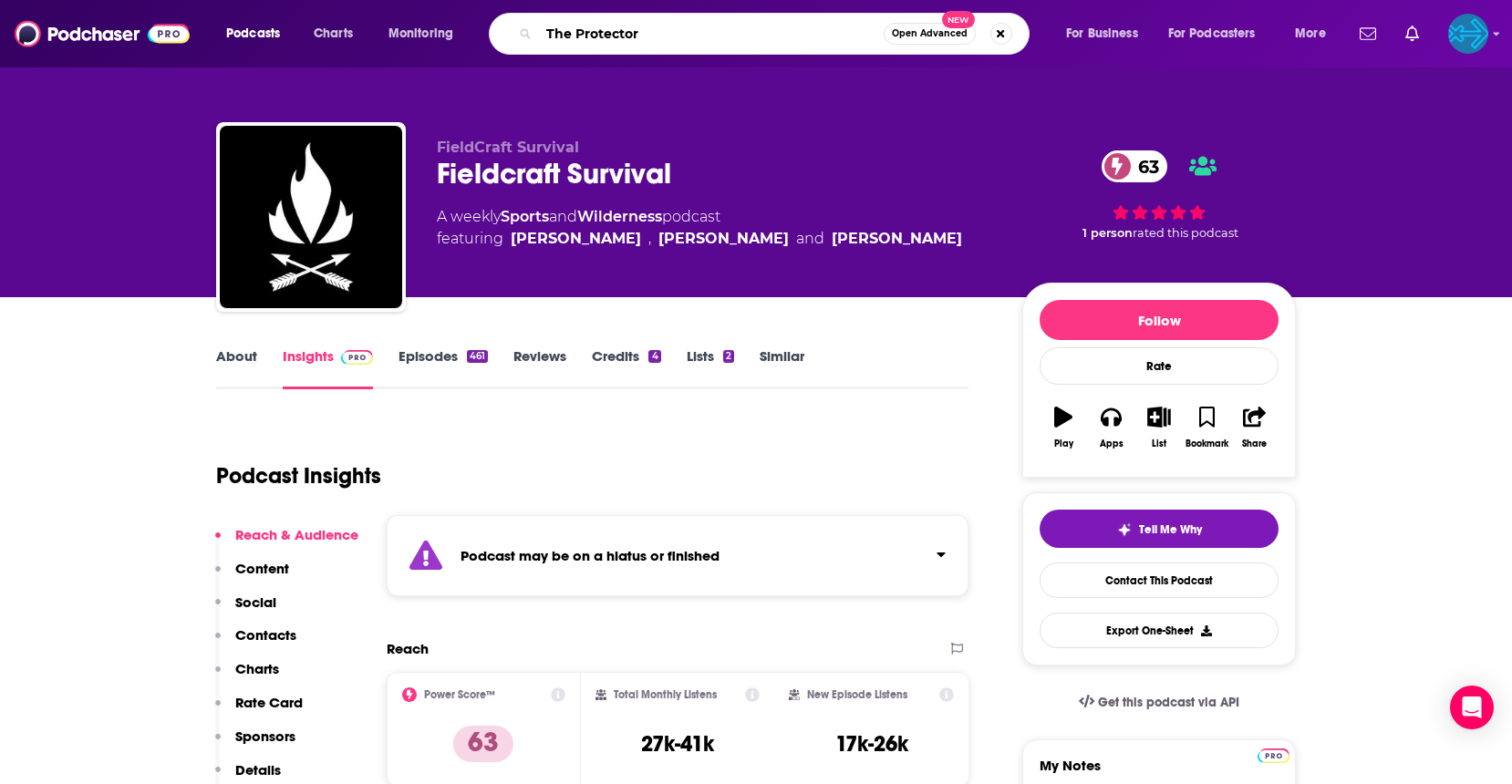
type input "The Protectors"
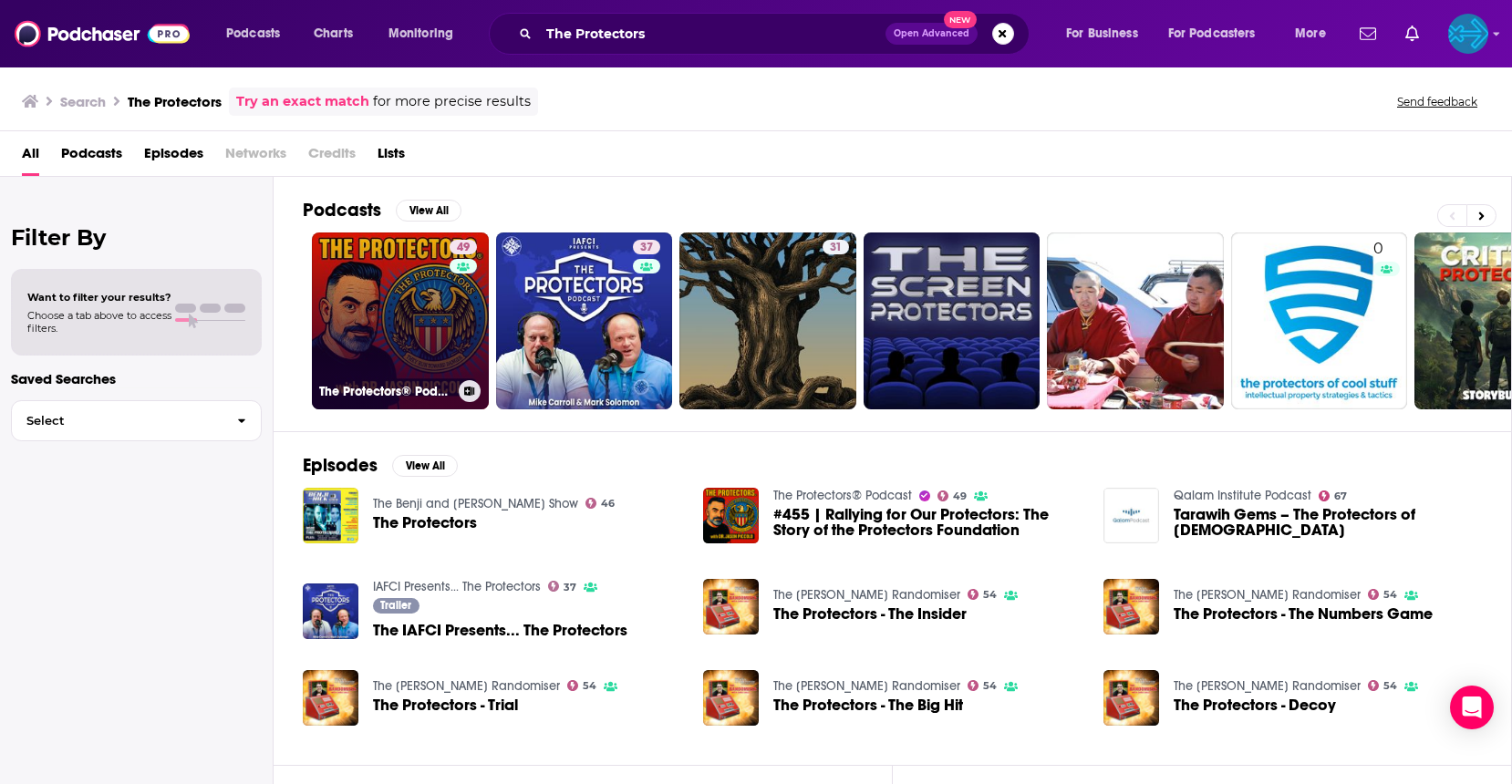
click at [374, 308] on link "49 The Protectors® Podcast" at bounding box center [401, 320] width 177 height 177
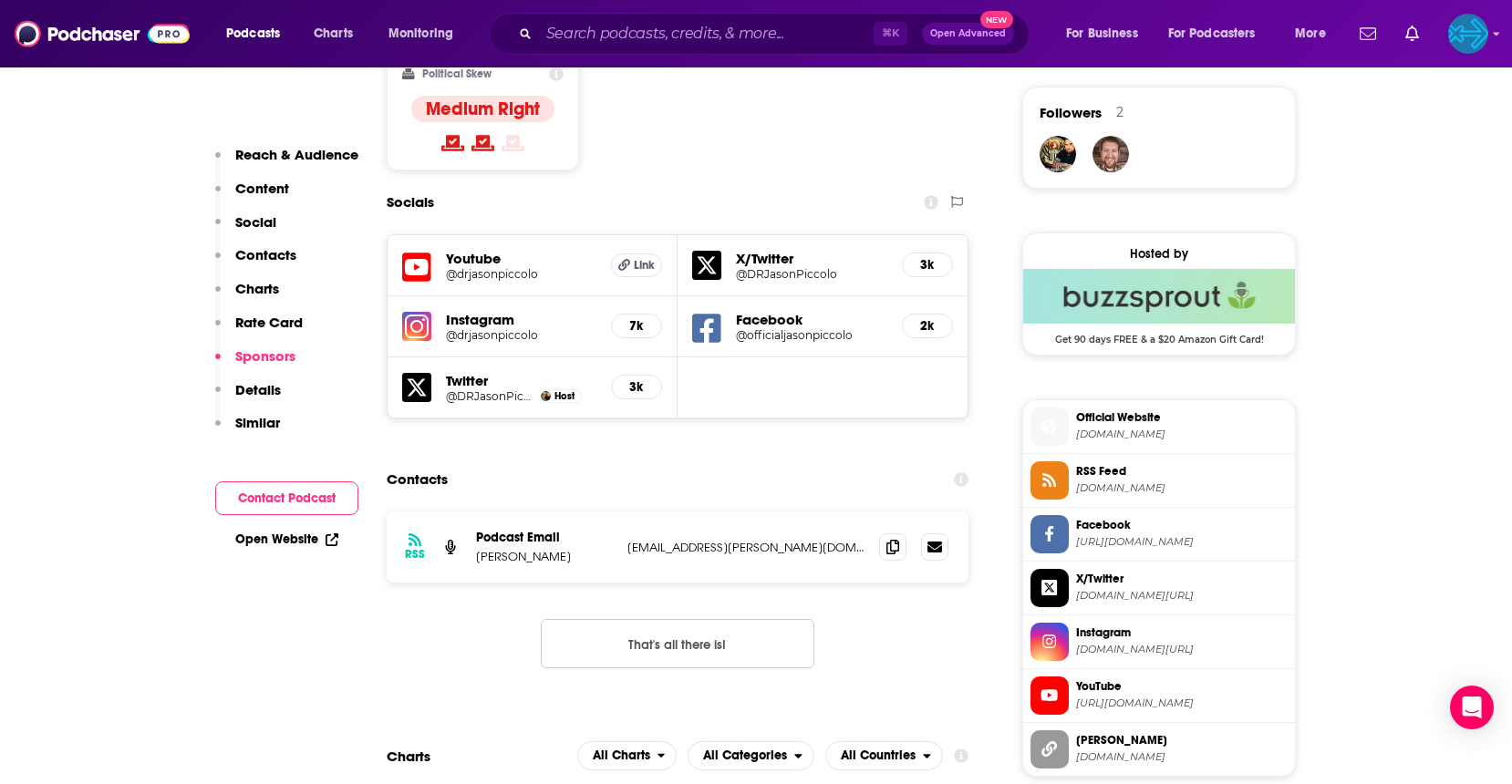
scroll to position [2719, 0]
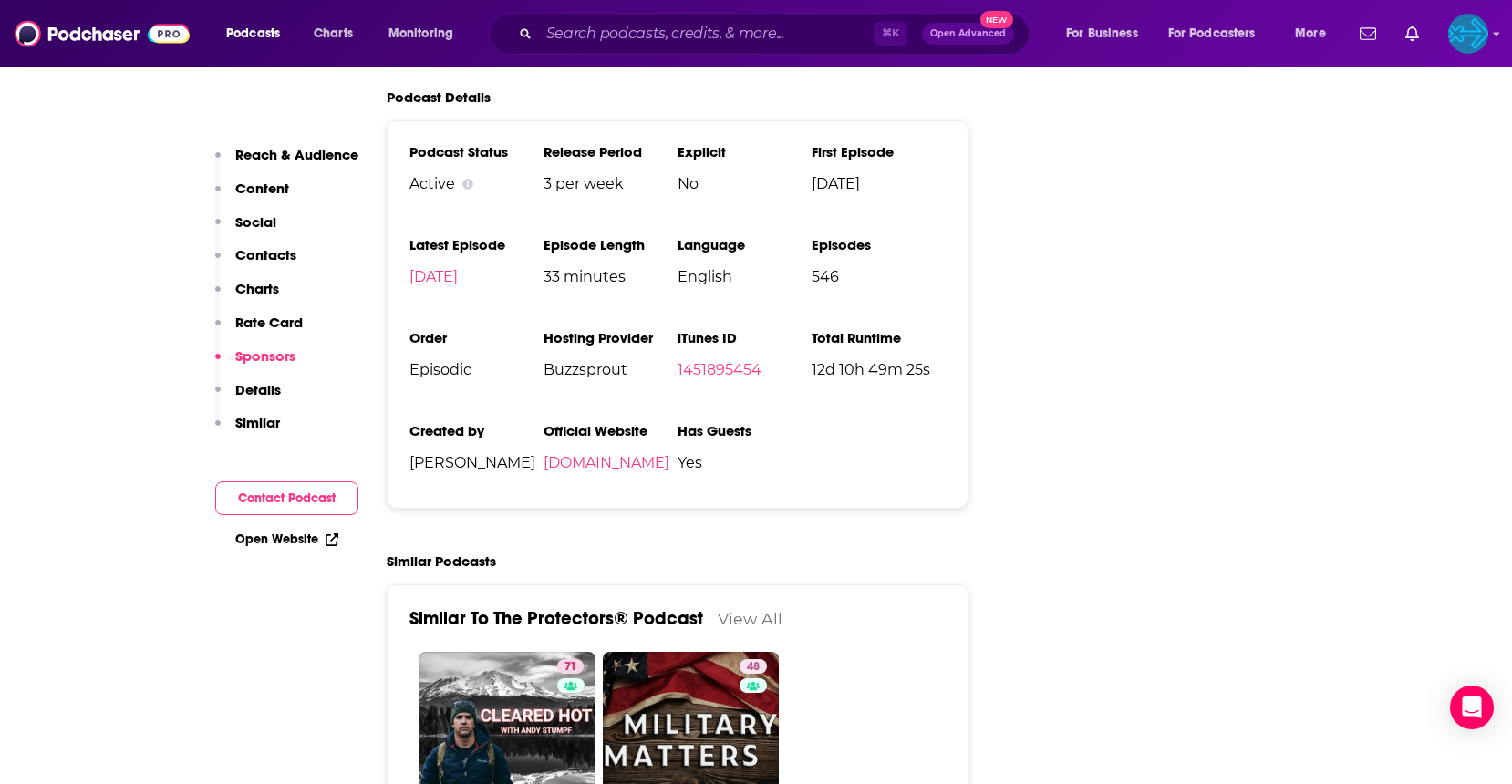
click at [574, 454] on link "protectors.us" at bounding box center [606, 462] width 126 height 17
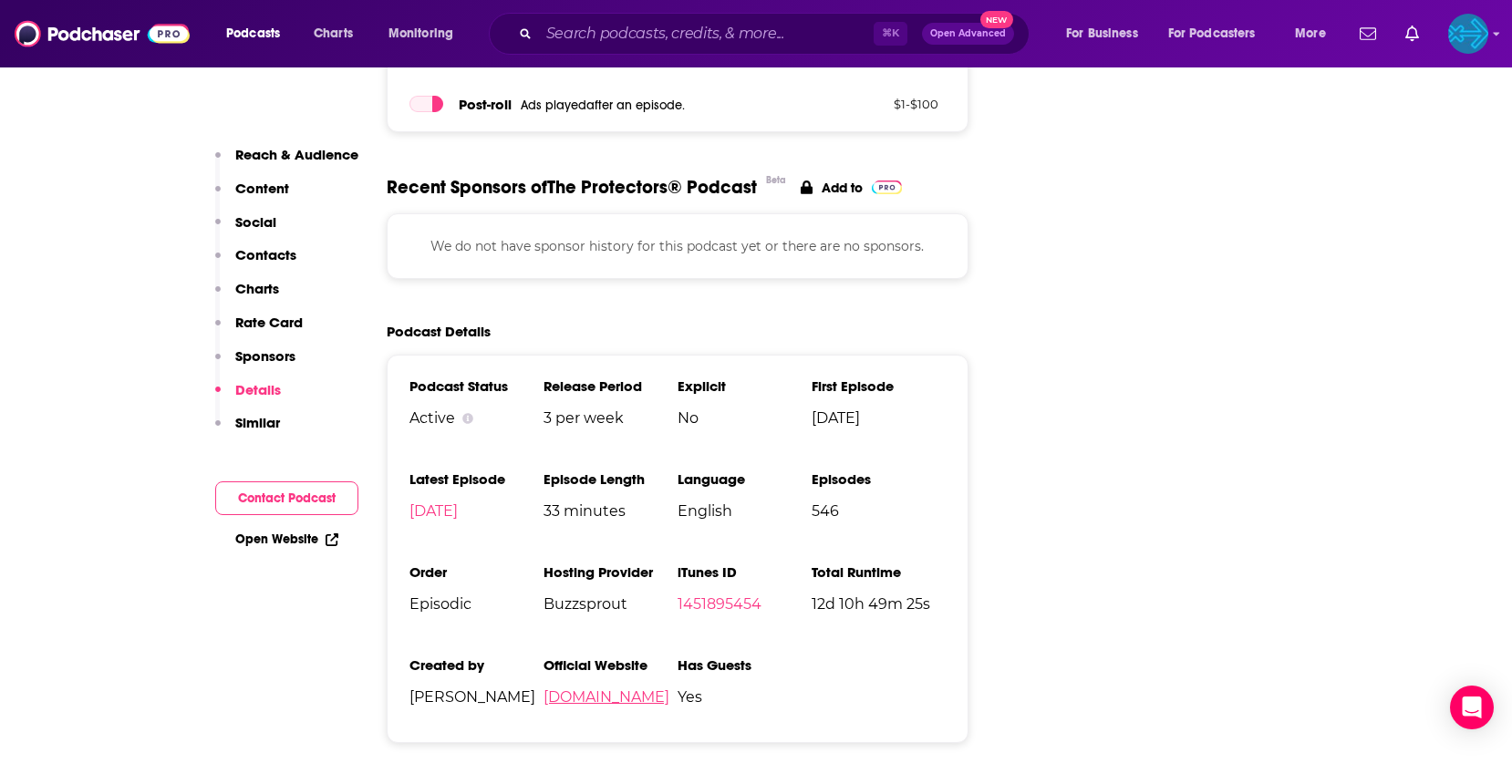
scroll to position [2584, 0]
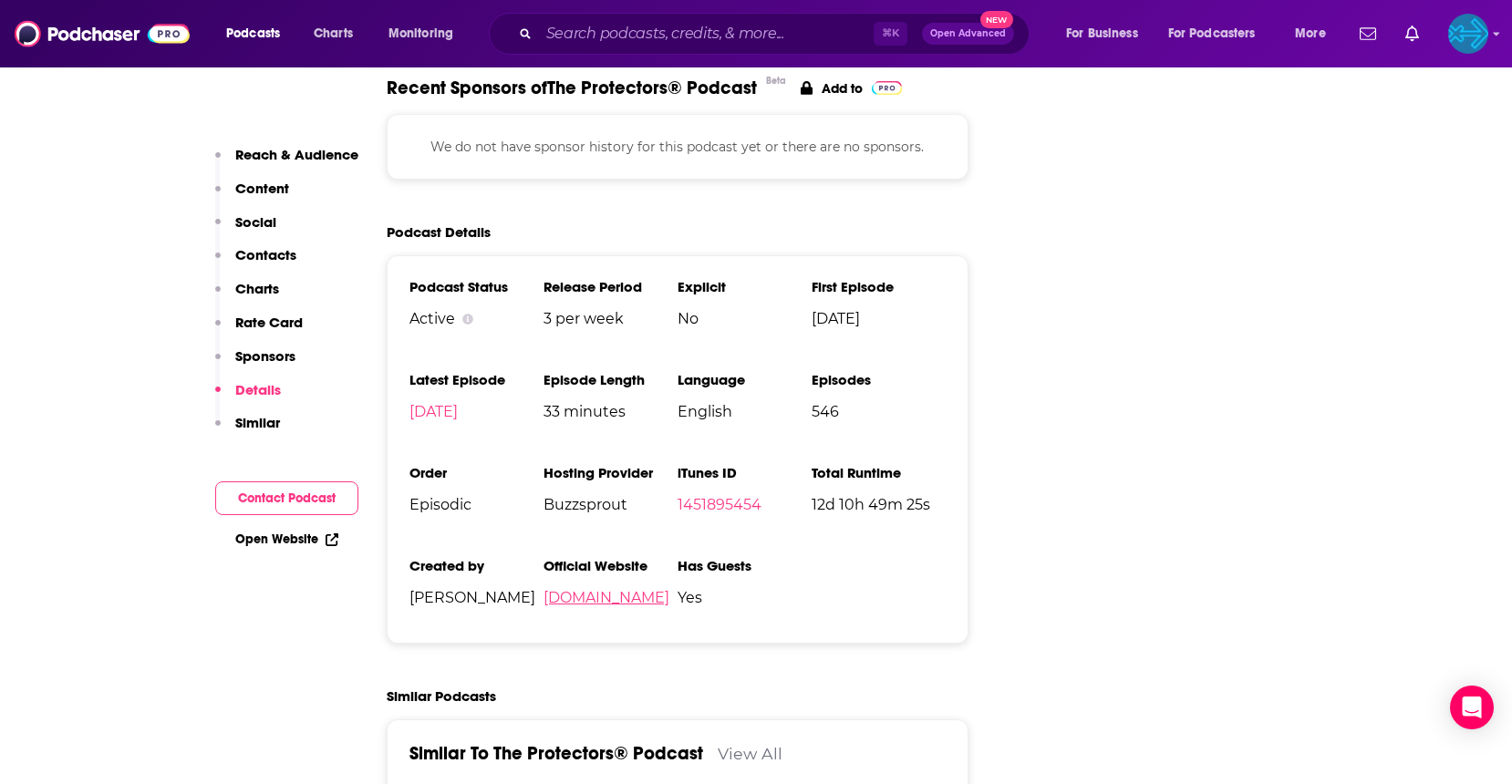
click at [584, 588] on link "protectors.us" at bounding box center [606, 597] width 126 height 17
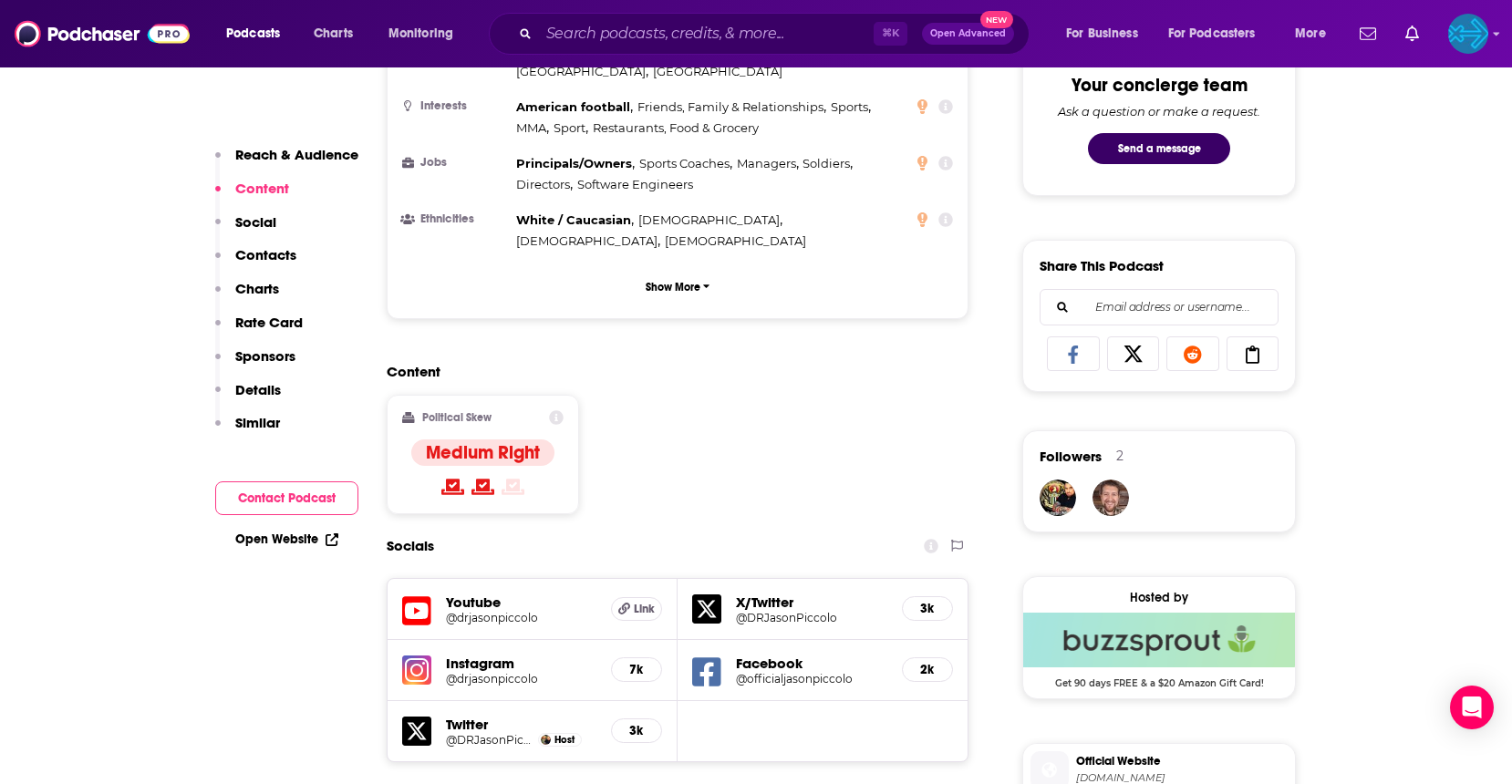
scroll to position [0, 0]
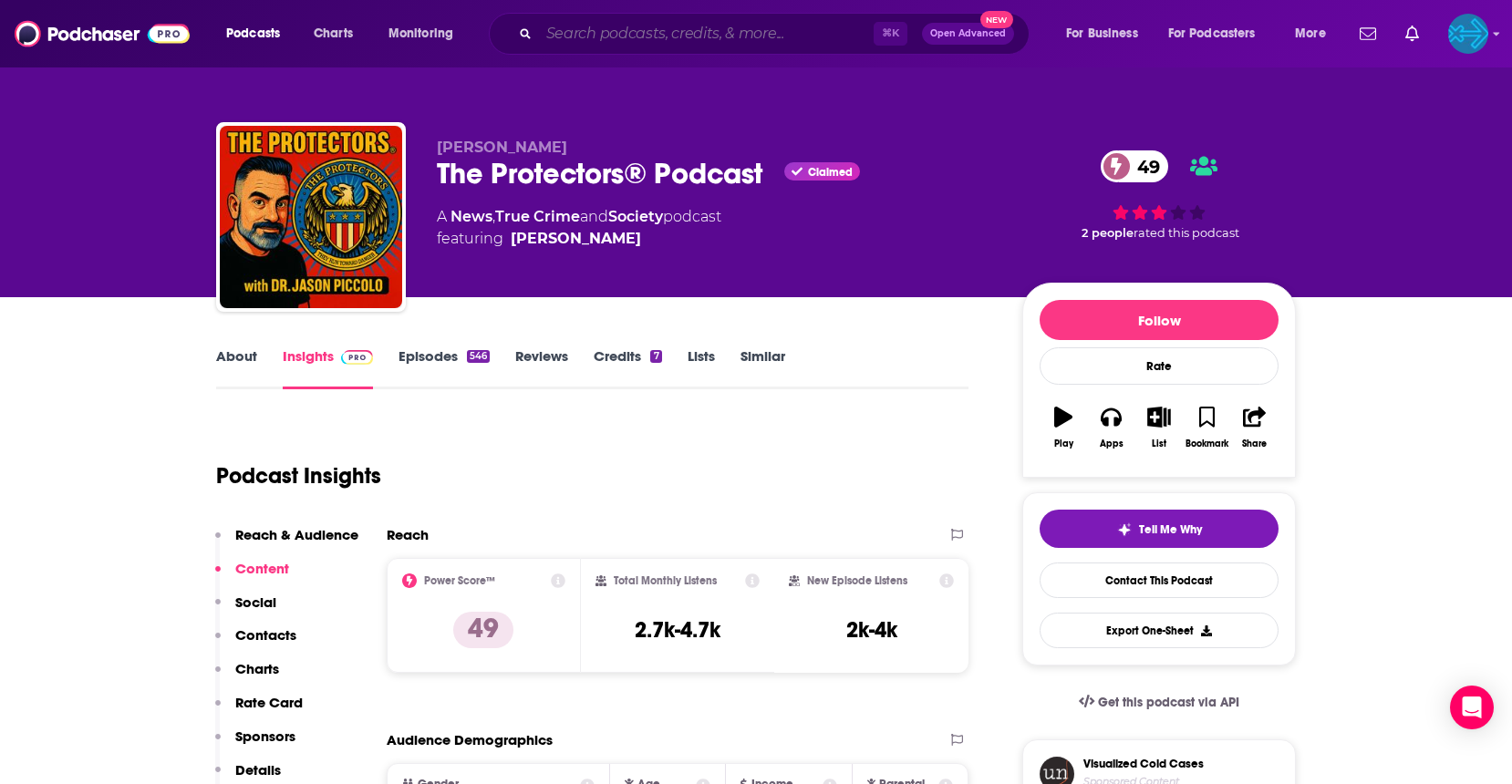
click at [671, 42] on input "Search podcasts, credits, & more..." at bounding box center [706, 34] width 334 height 29
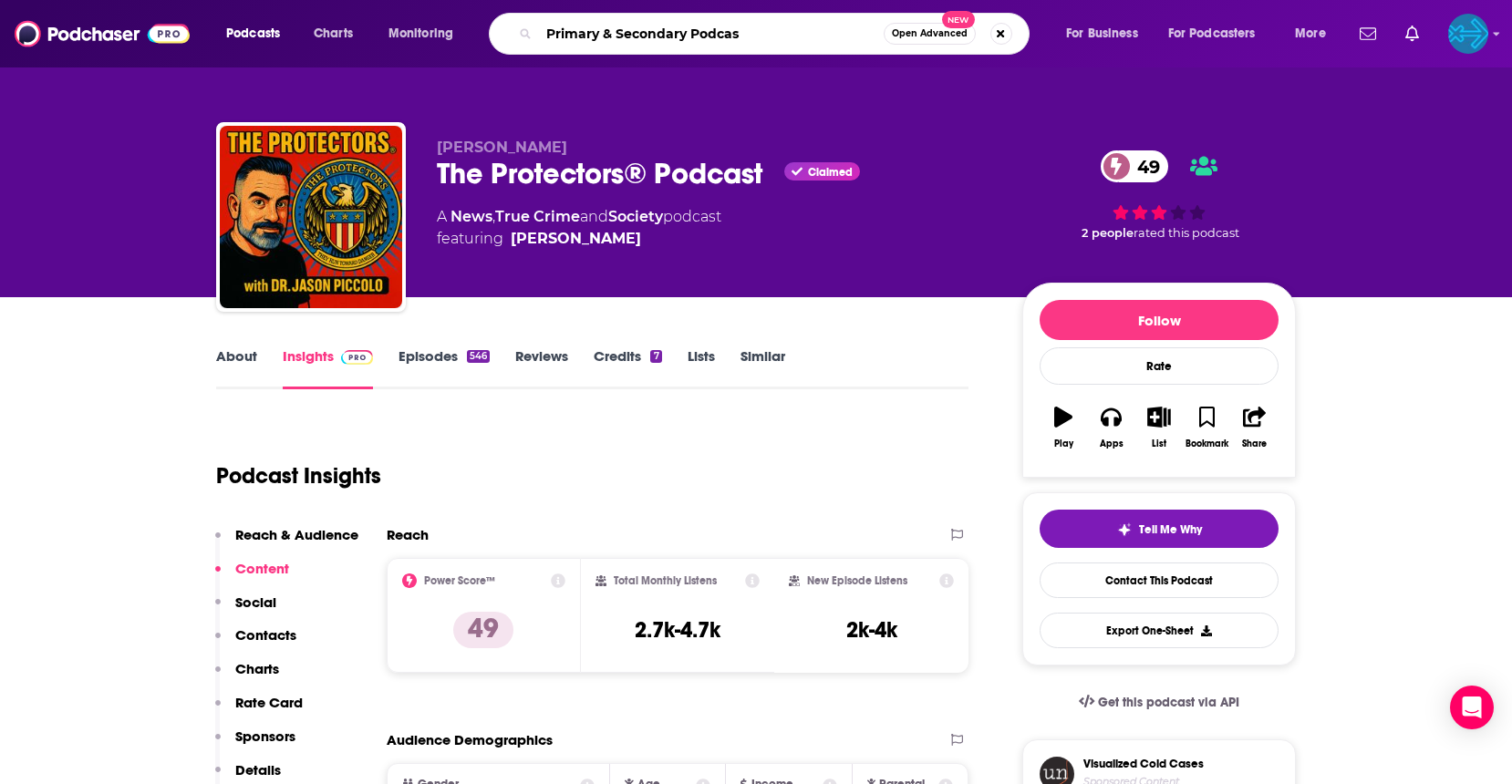
type input "Primary & Secondary Podcast"
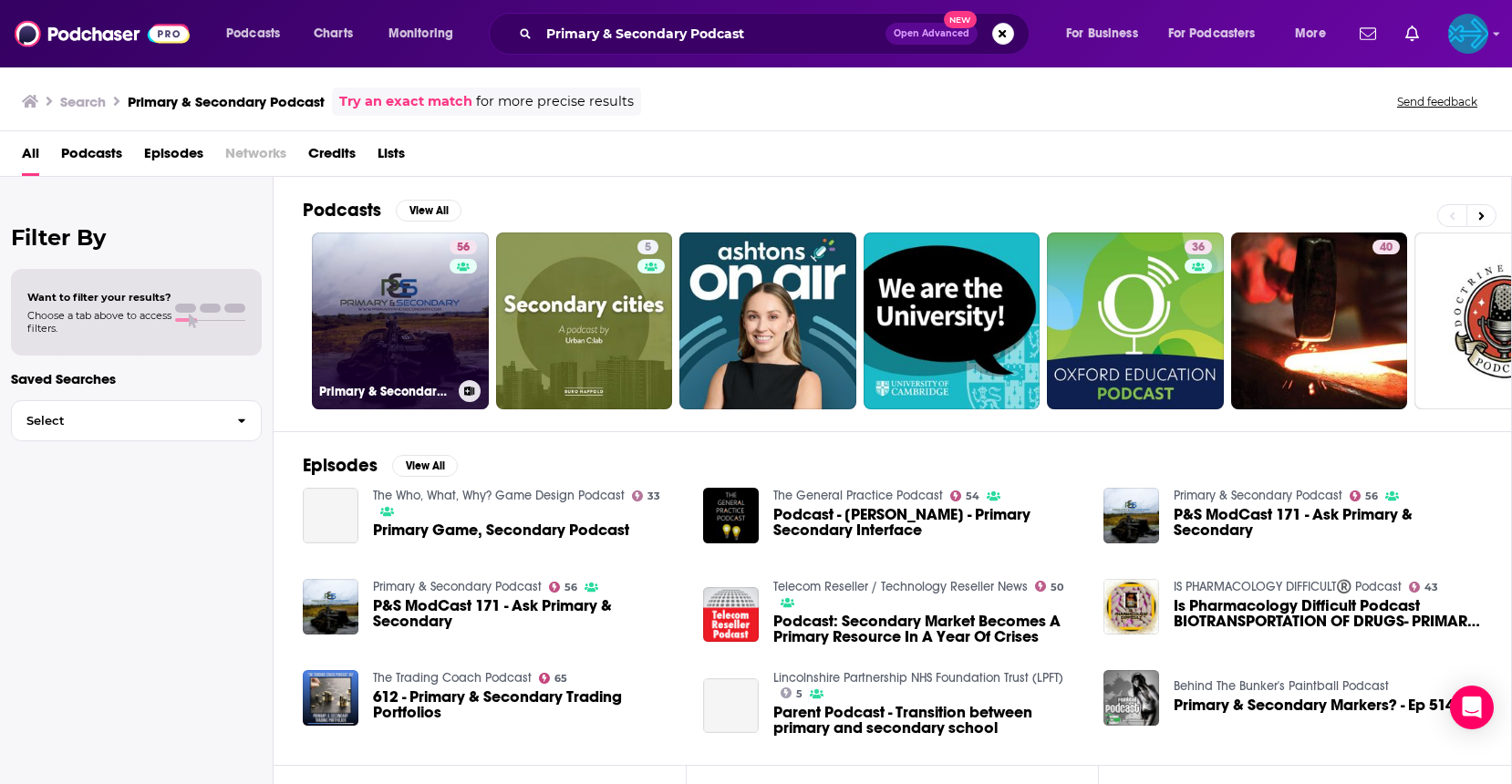
click at [414, 319] on link "56 Primary & Secondary Podcast" at bounding box center [401, 320] width 177 height 177
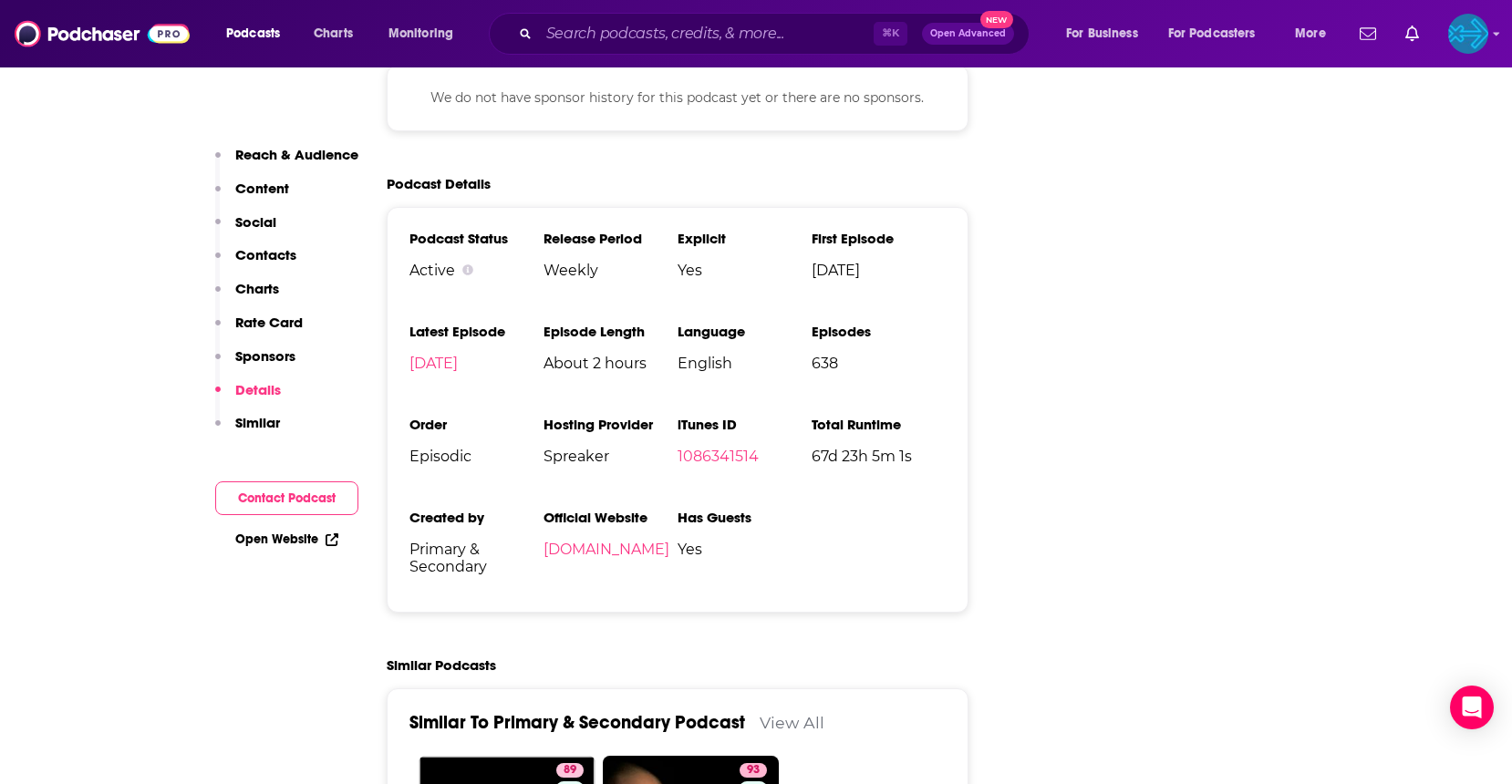
scroll to position [2544, 0]
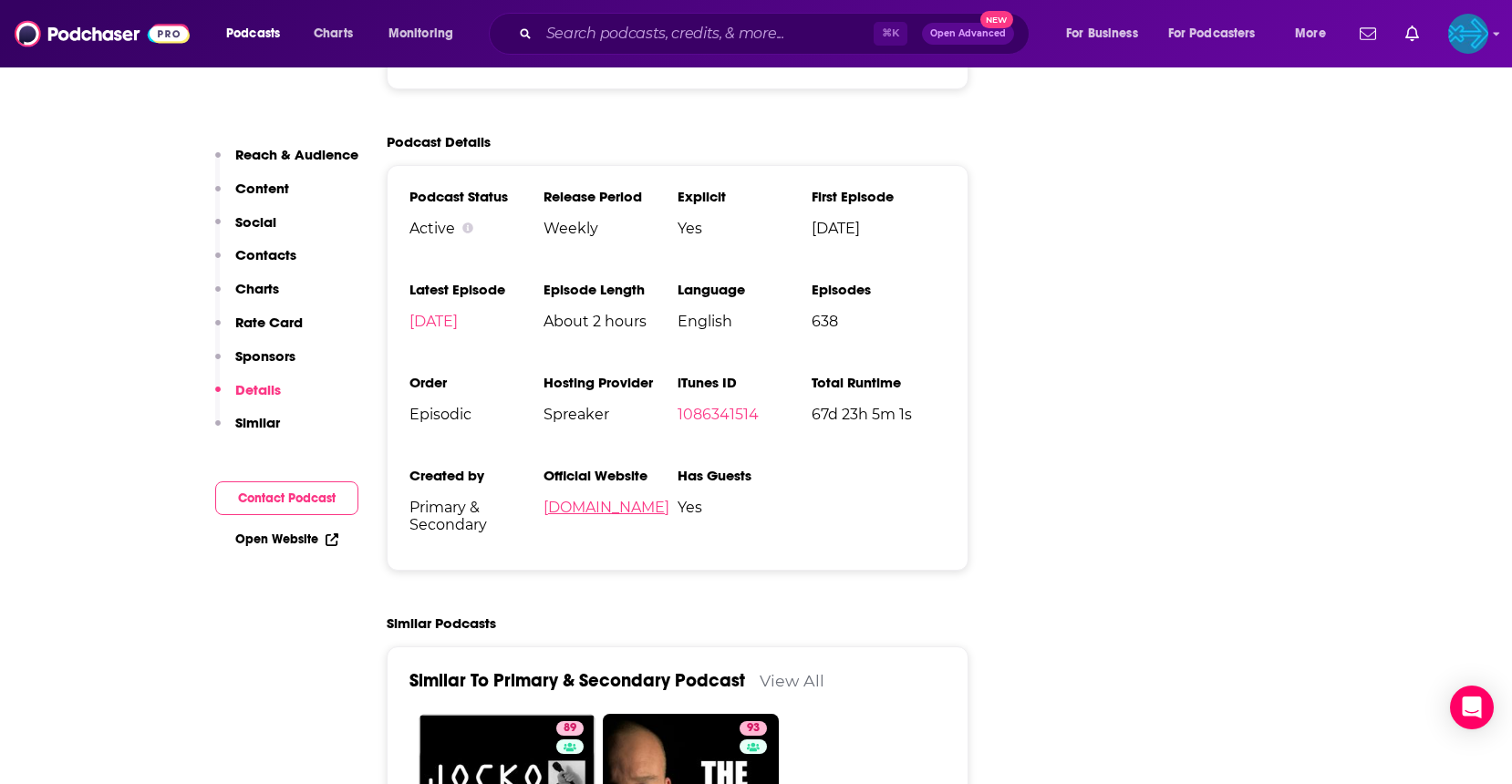
click at [670, 498] on link "primaryandsecondary.com" at bounding box center [606, 507] width 126 height 17
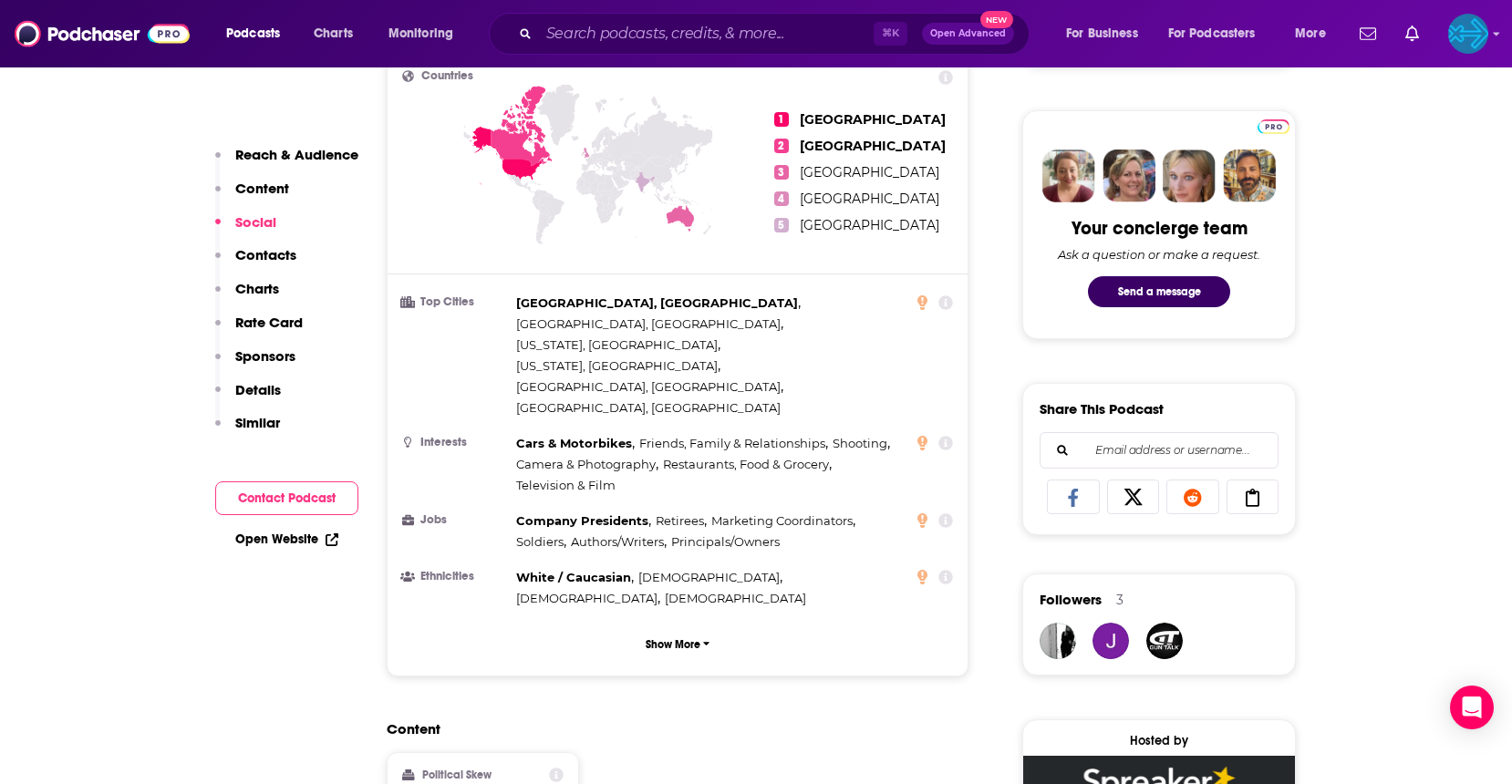
scroll to position [0, 0]
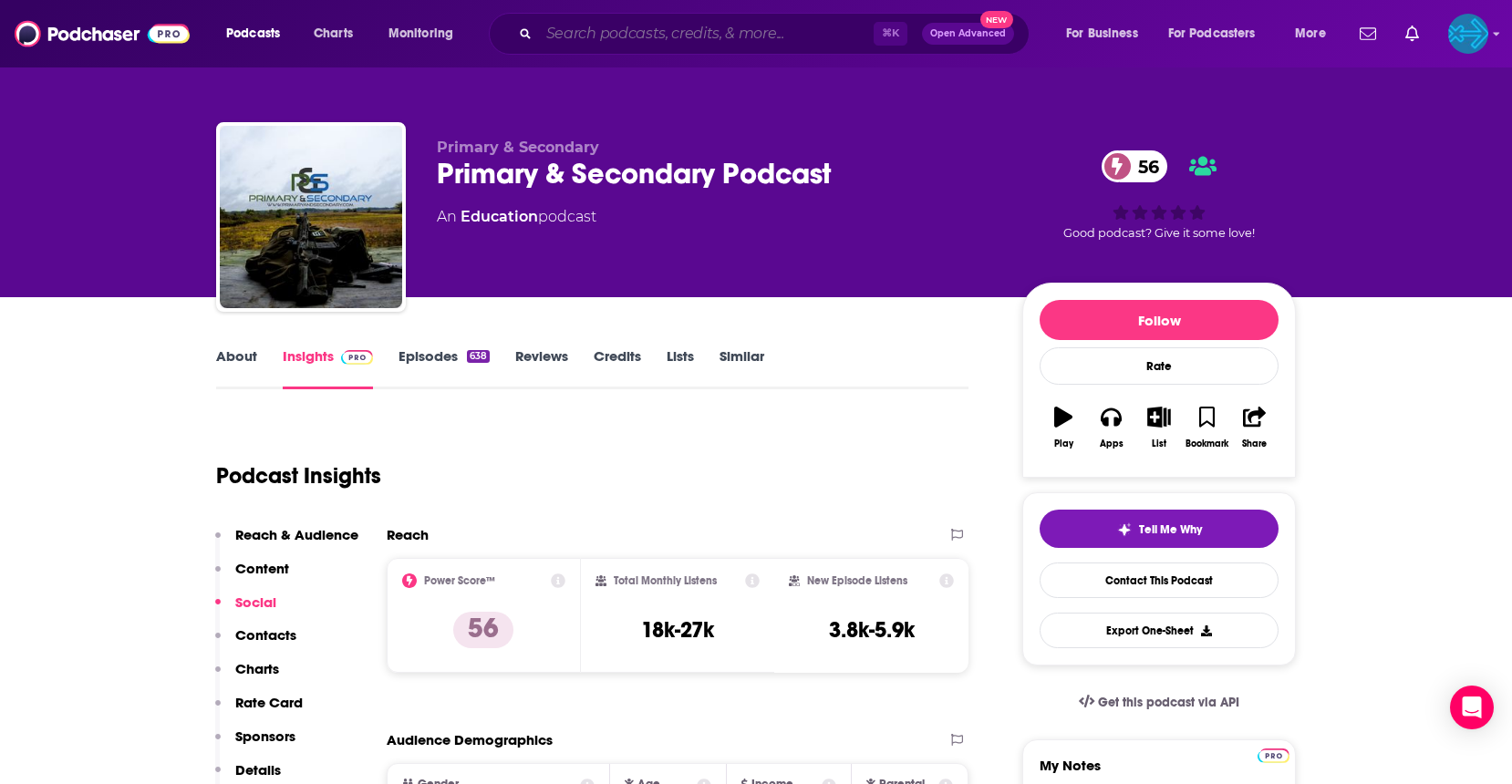
click at [626, 45] on input "Search podcasts, credits, & more..." at bounding box center [706, 34] width 334 height 29
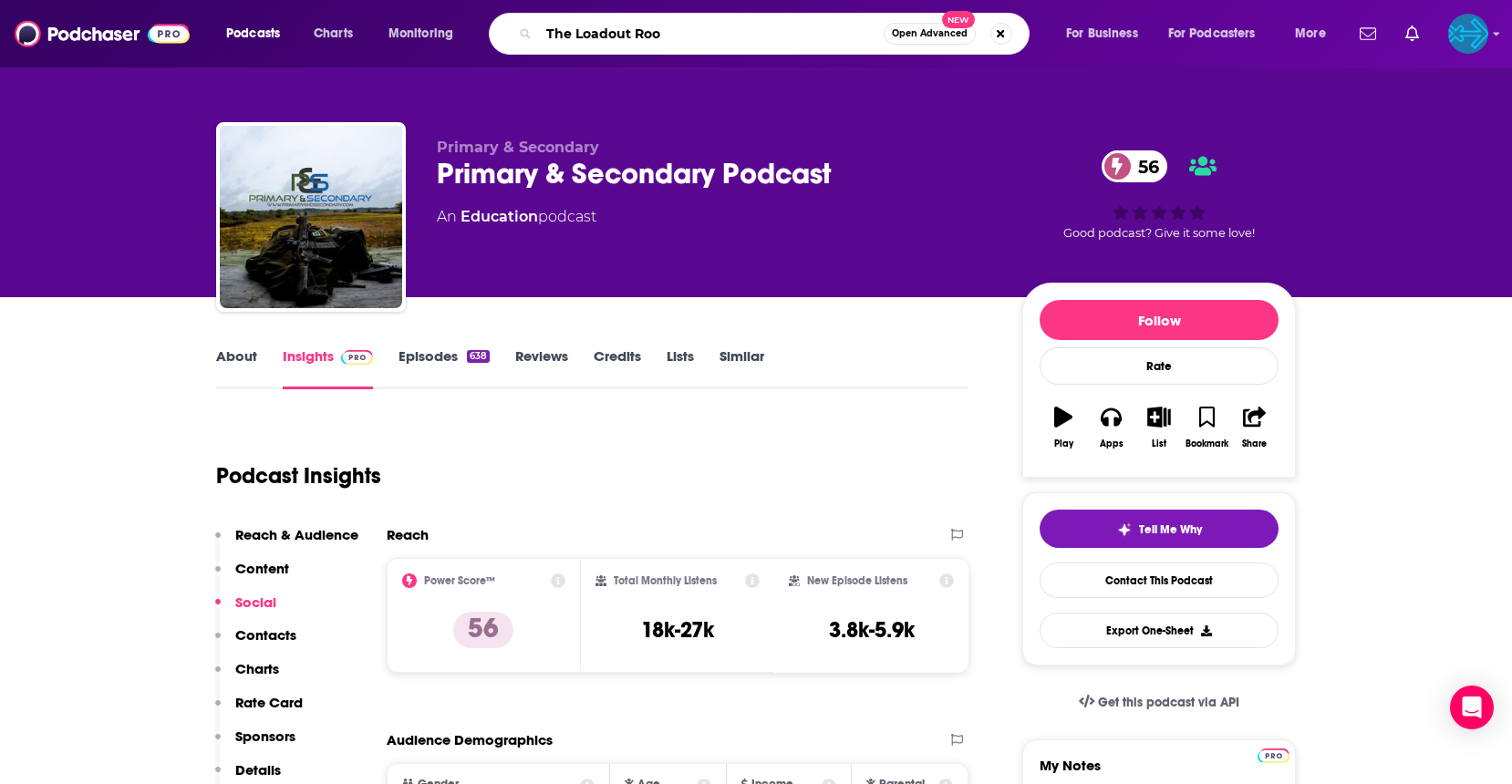
type input "The Loadout Room"
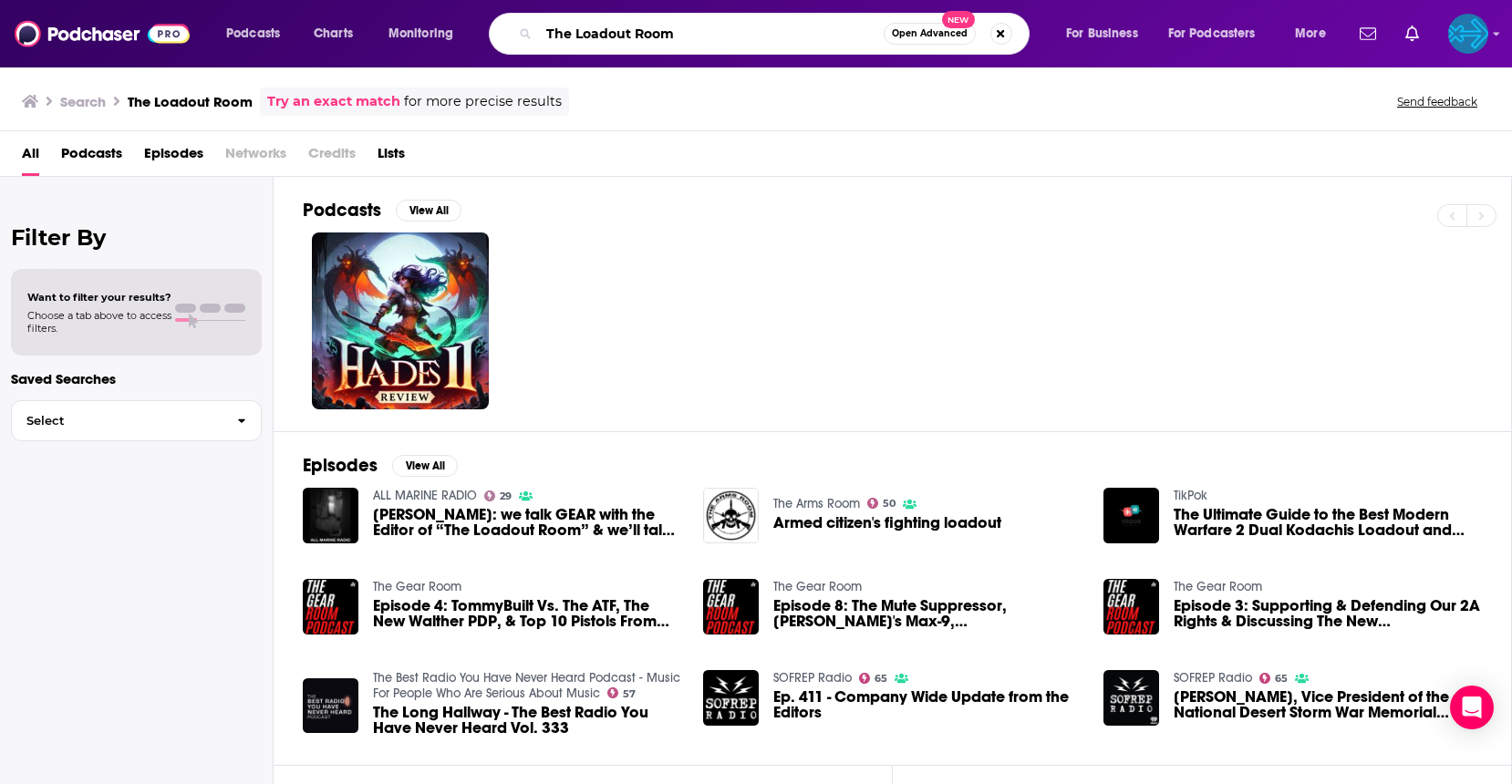
drag, startPoint x: 698, startPoint y: 39, endPoint x: 518, endPoint y: 26, distance: 180.5
click at [518, 26] on div "The Loadout Room Open Advanced New" at bounding box center [759, 34] width 541 height 42
type input "SOFREP"
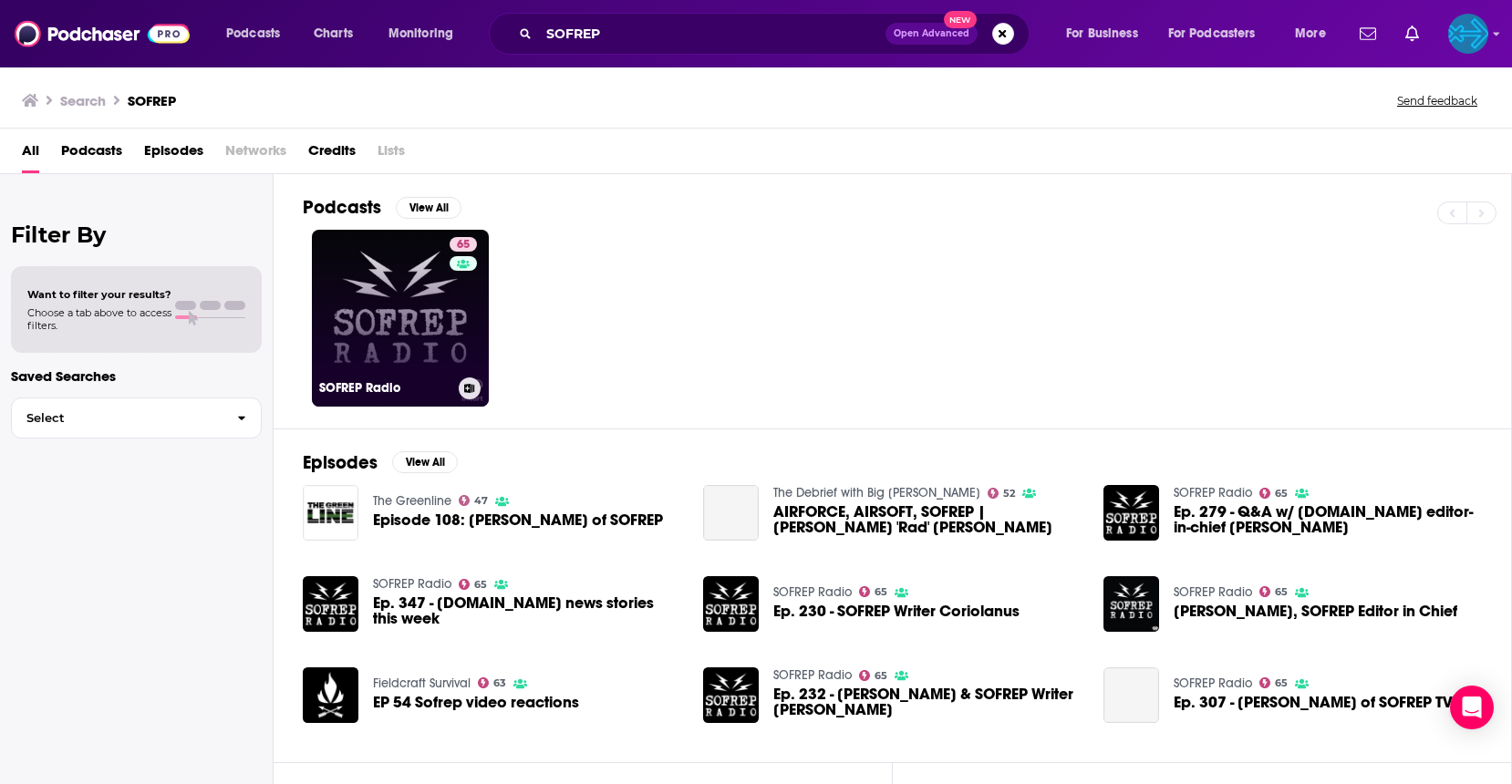
click at [357, 308] on link "65 SOFREP Radio" at bounding box center [401, 318] width 177 height 177
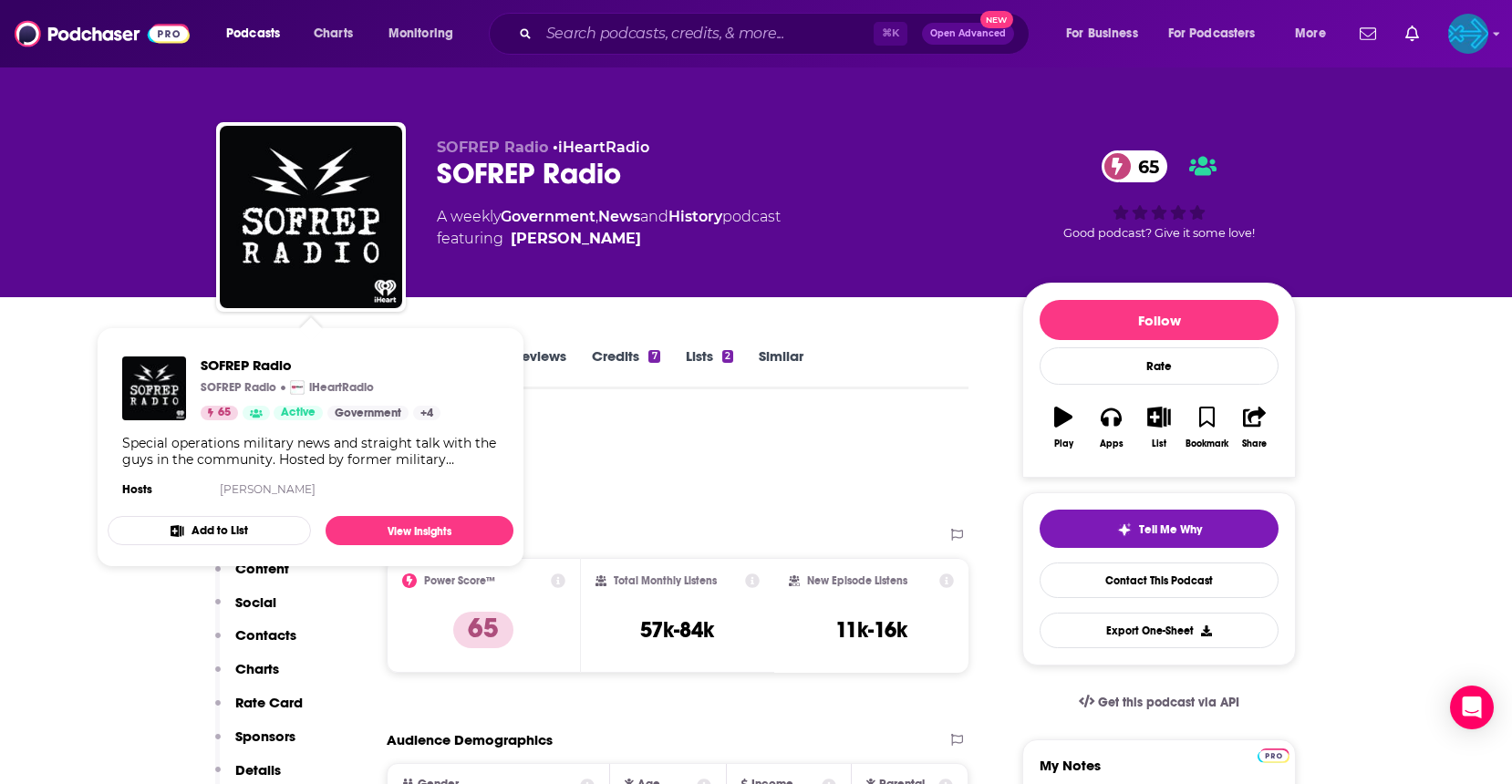
scroll to position [4, 0]
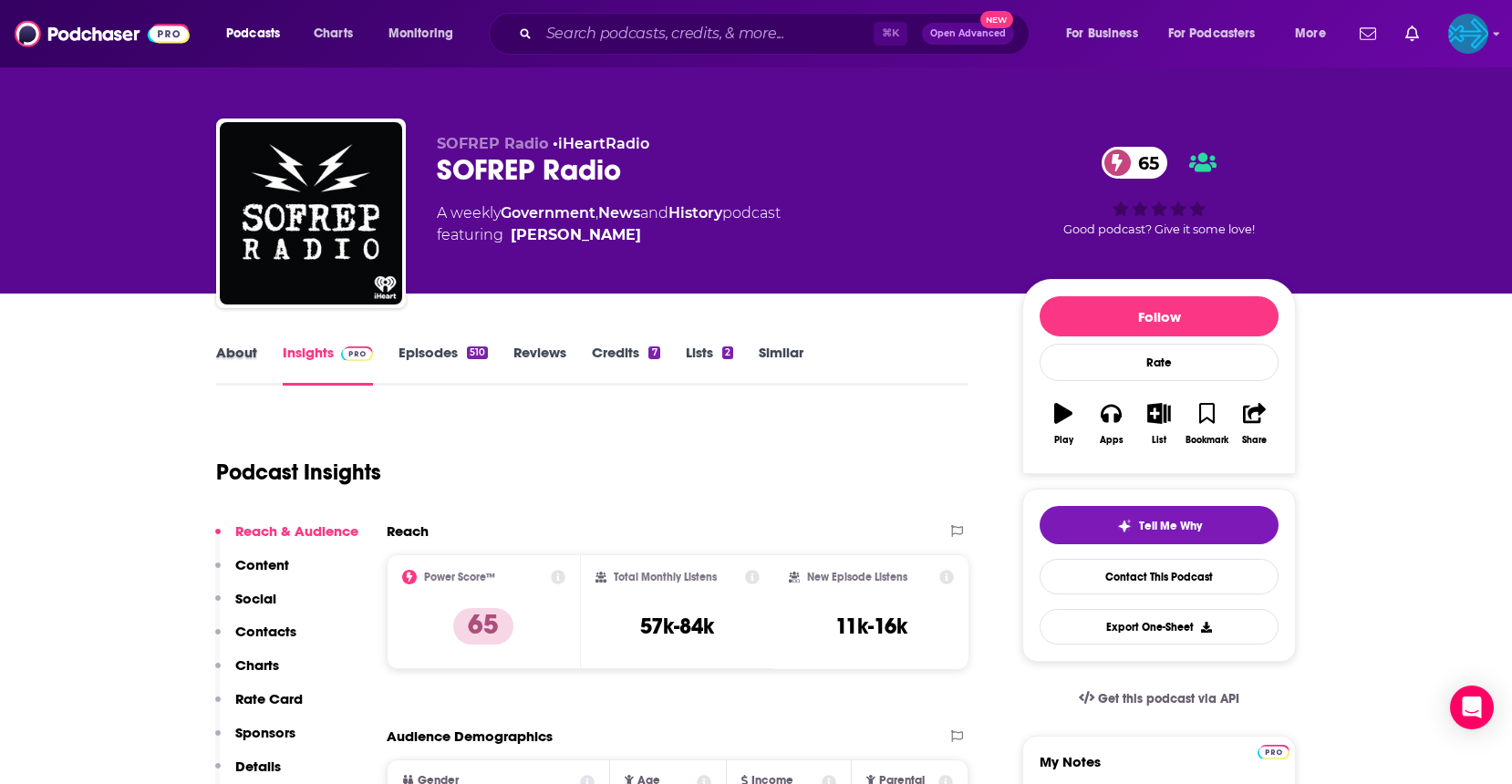
click at [256, 352] on div "About" at bounding box center [249, 364] width 66 height 42
click at [234, 353] on link "About" at bounding box center [236, 364] width 41 height 42
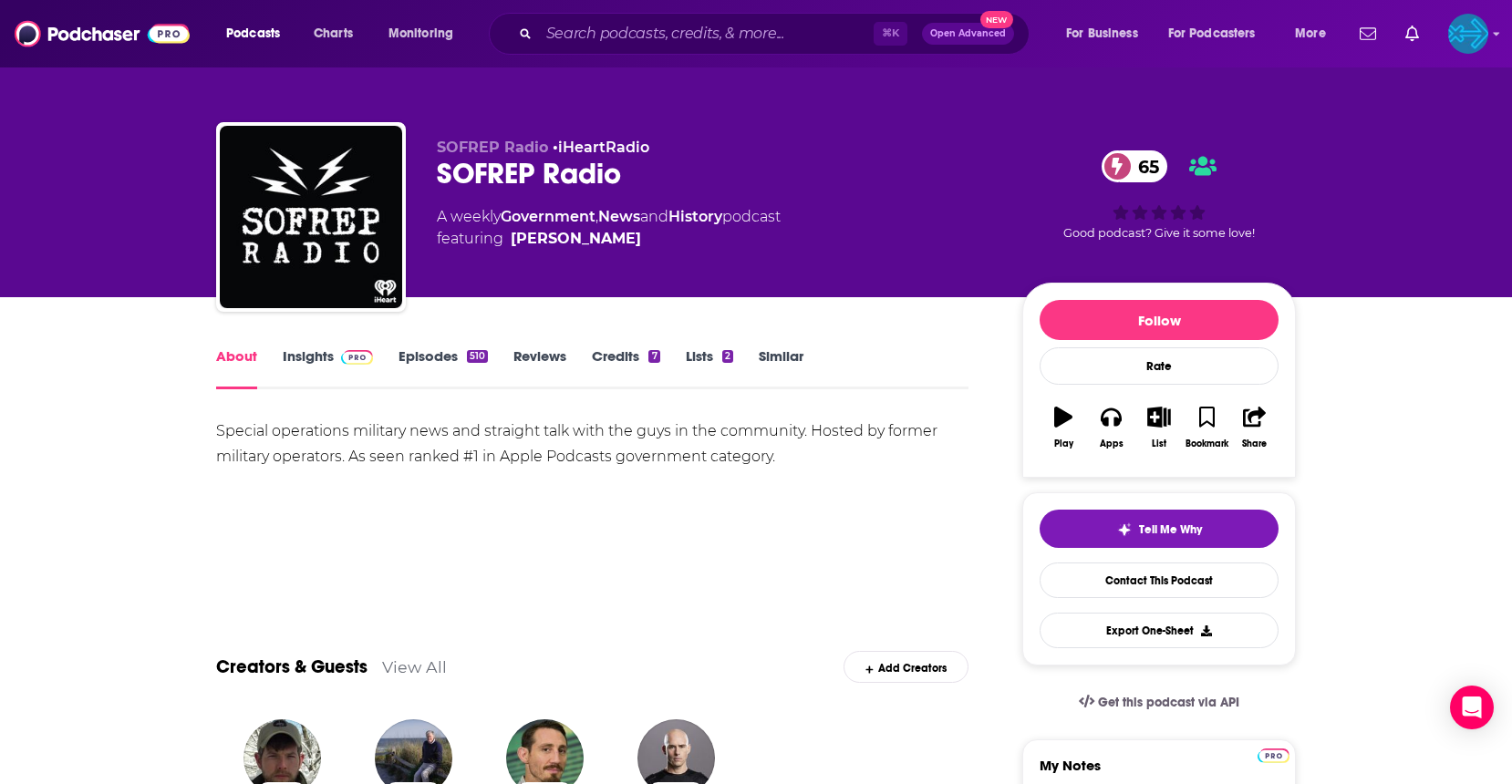
click at [301, 352] on link "Insights" at bounding box center [328, 368] width 90 height 42
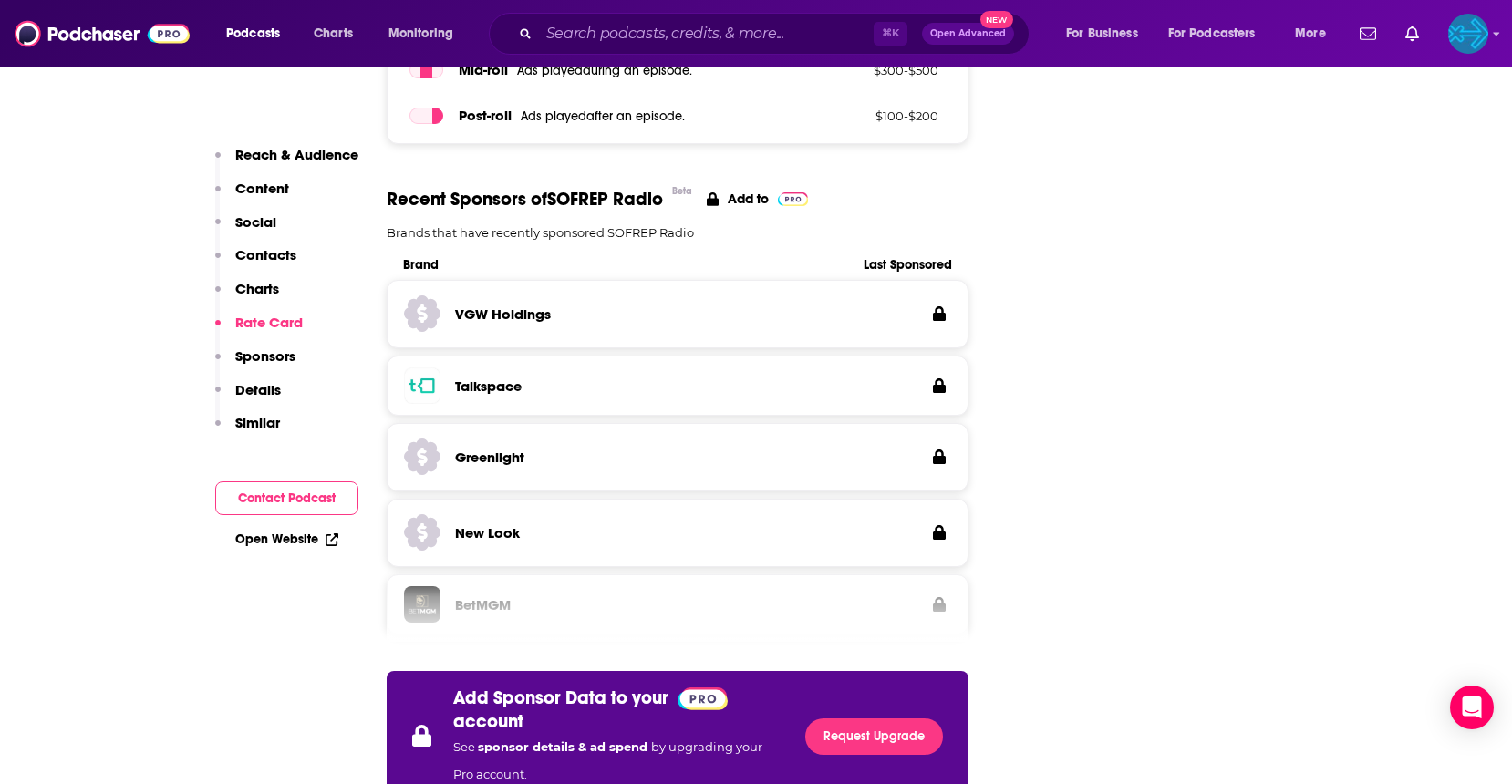
scroll to position [3552, 0]
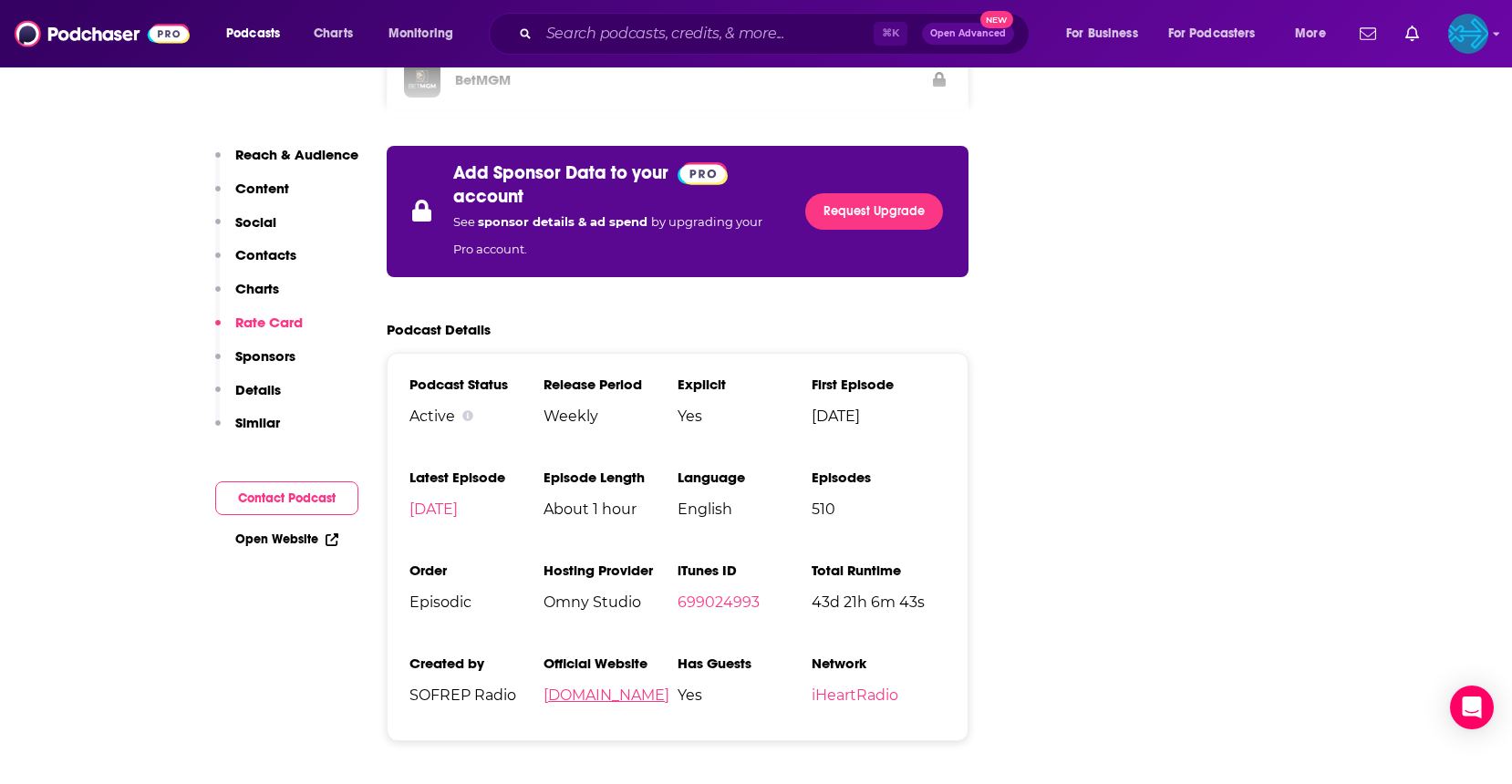
click at [592, 687] on link "sofrep.com" at bounding box center [606, 695] width 126 height 17
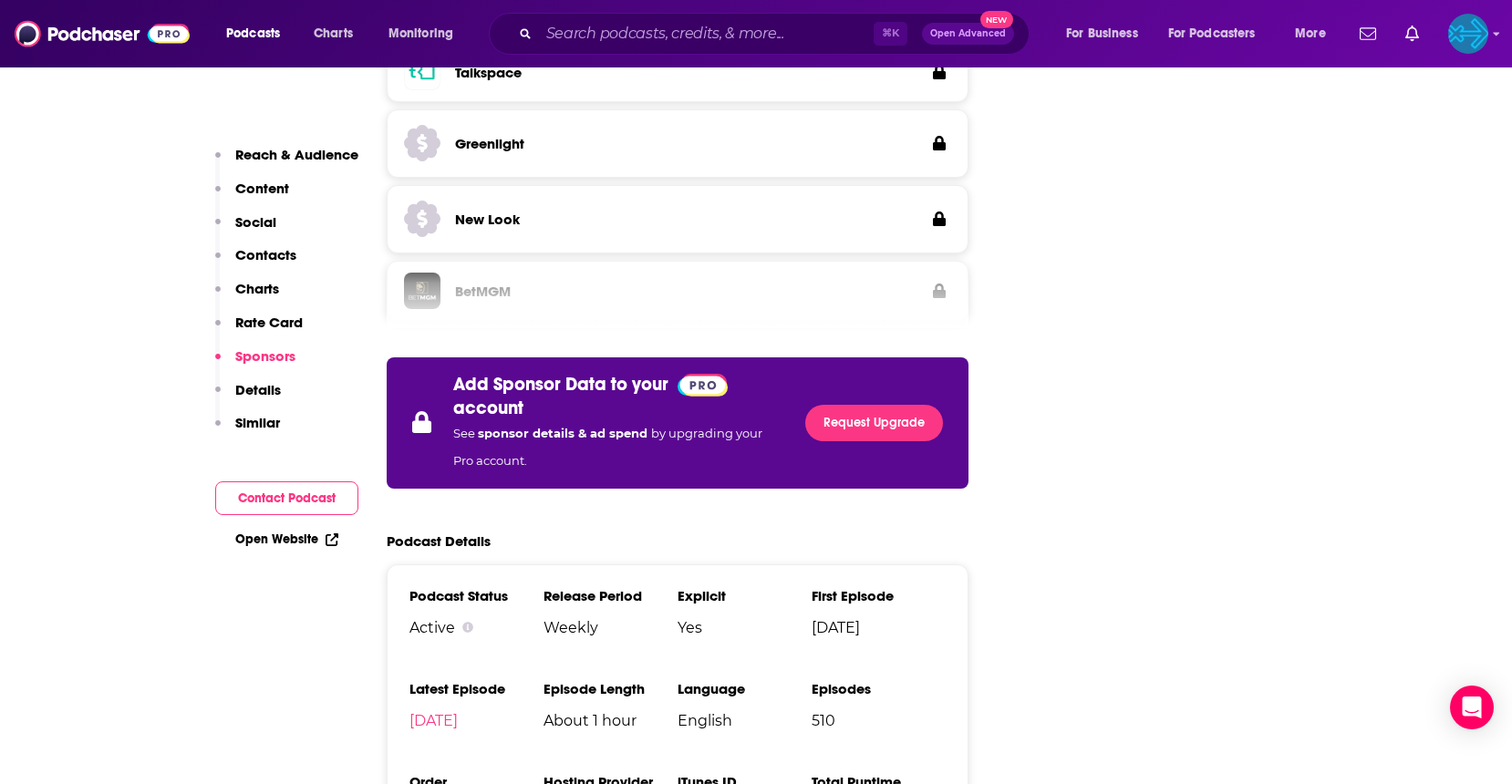
scroll to position [3594, 0]
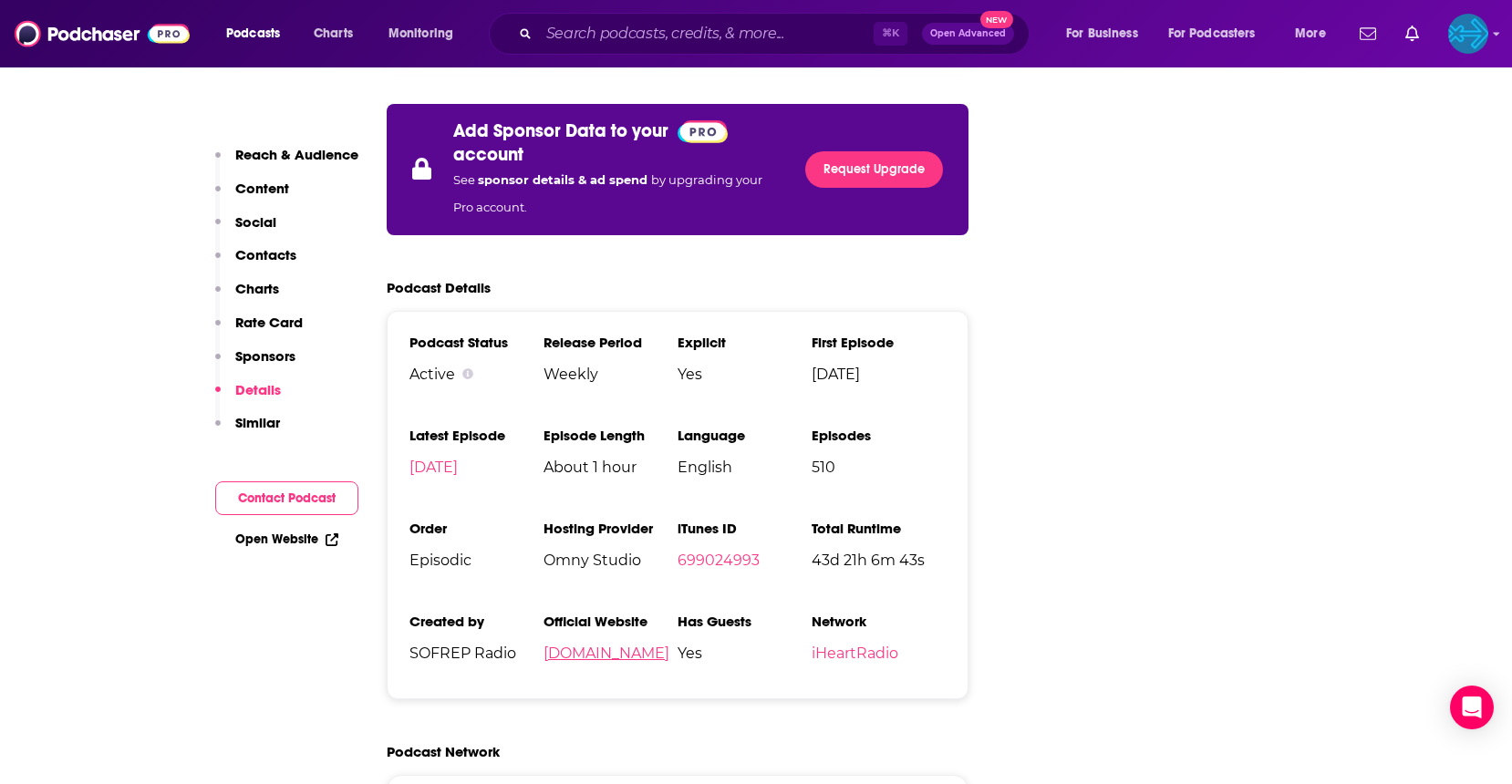
click at [593, 644] on link "sofrep.com" at bounding box center [606, 653] width 126 height 17
click at [650, 36] on input "Search podcasts, credits, & more..." at bounding box center [706, 34] width 334 height 29
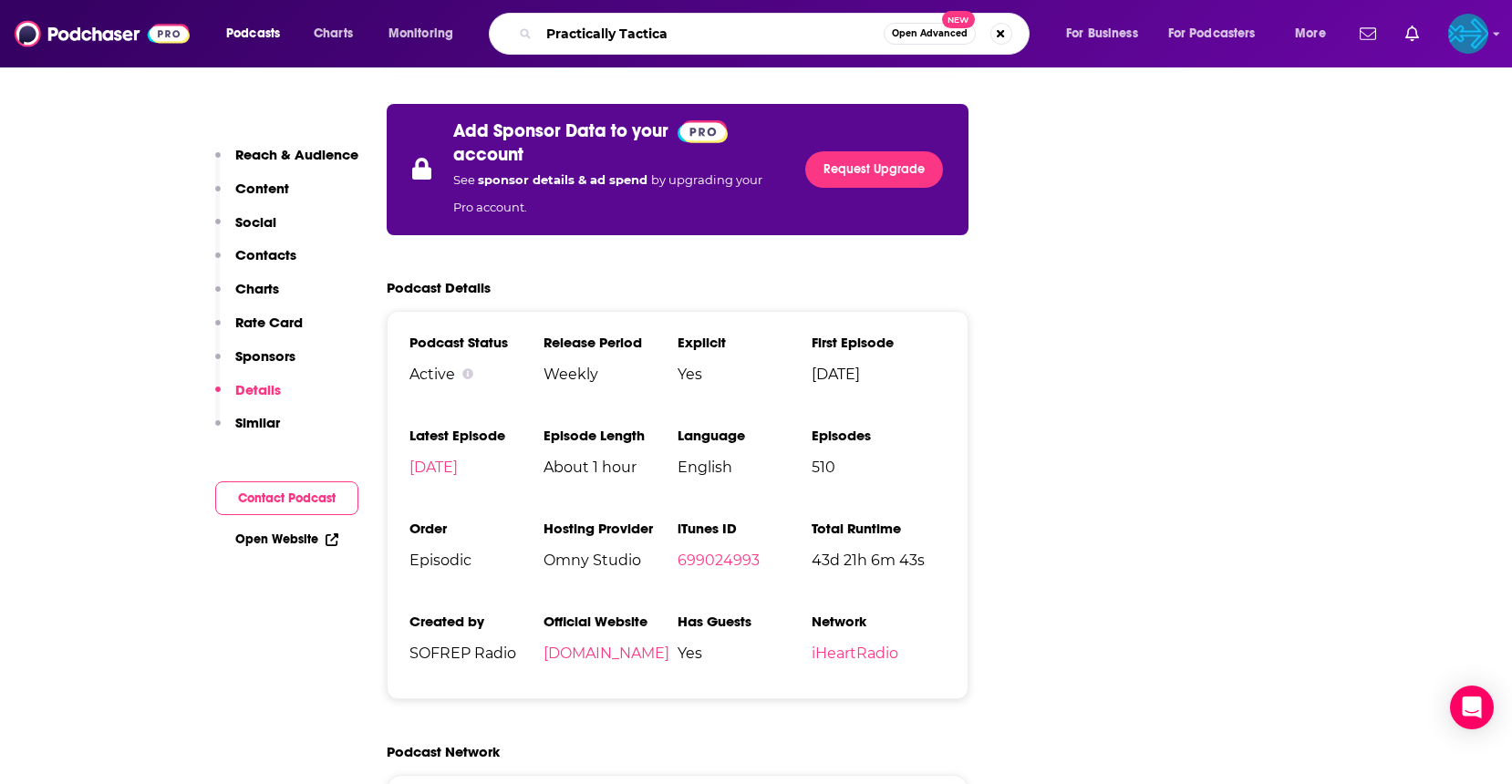
type input "Practically Tactical"
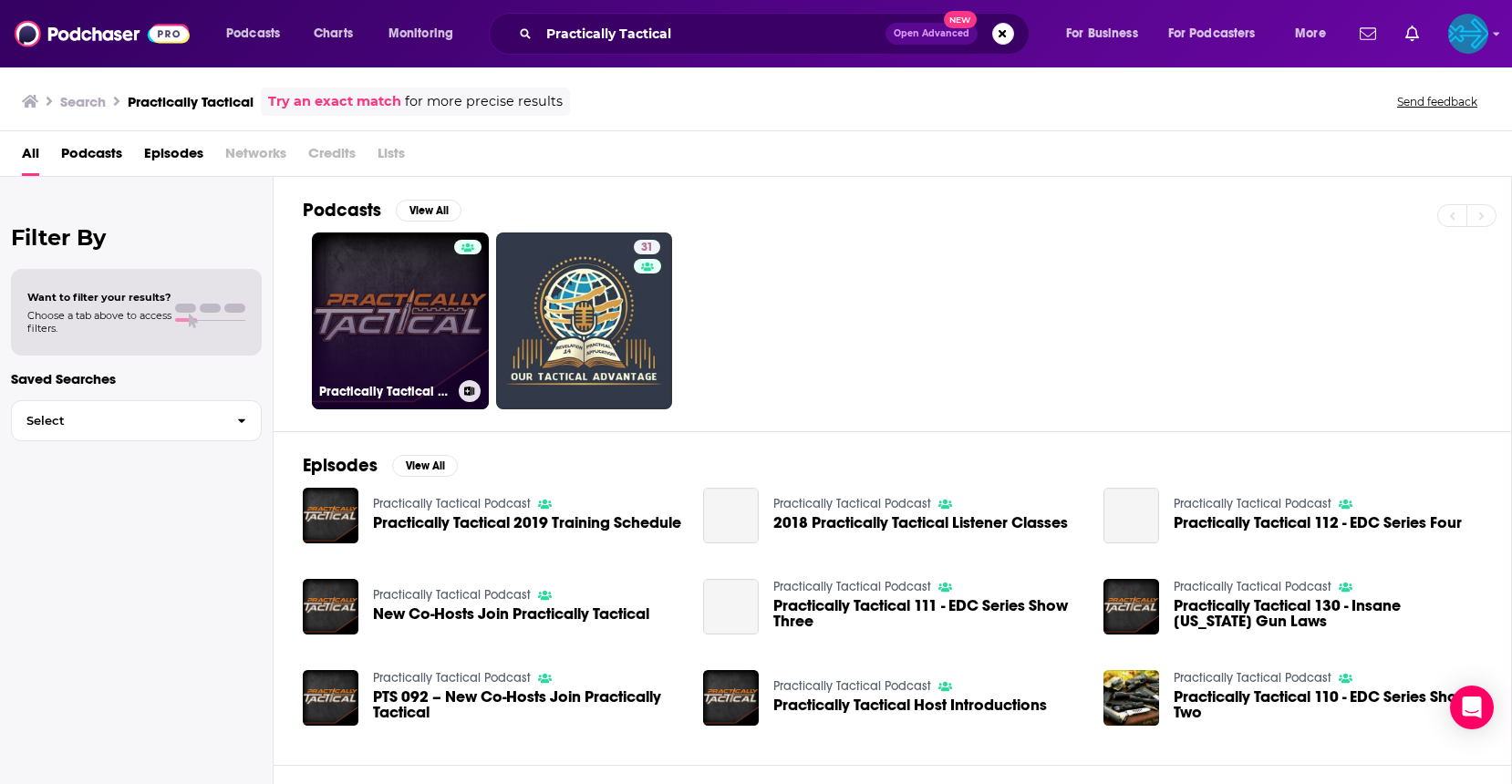
click at [409, 311] on link "Practically Tactical Podcast" at bounding box center [401, 320] width 177 height 177
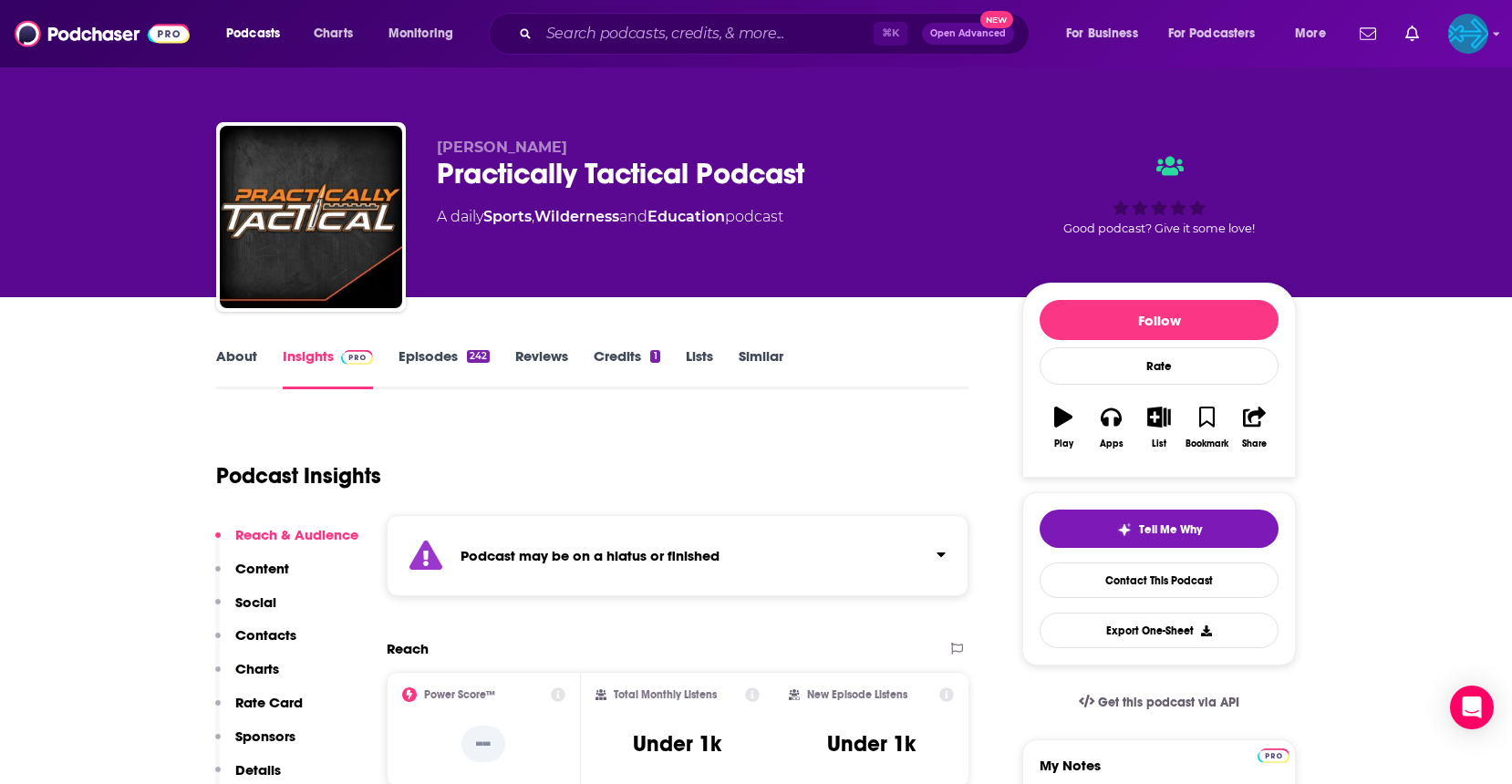
scroll to position [303, 0]
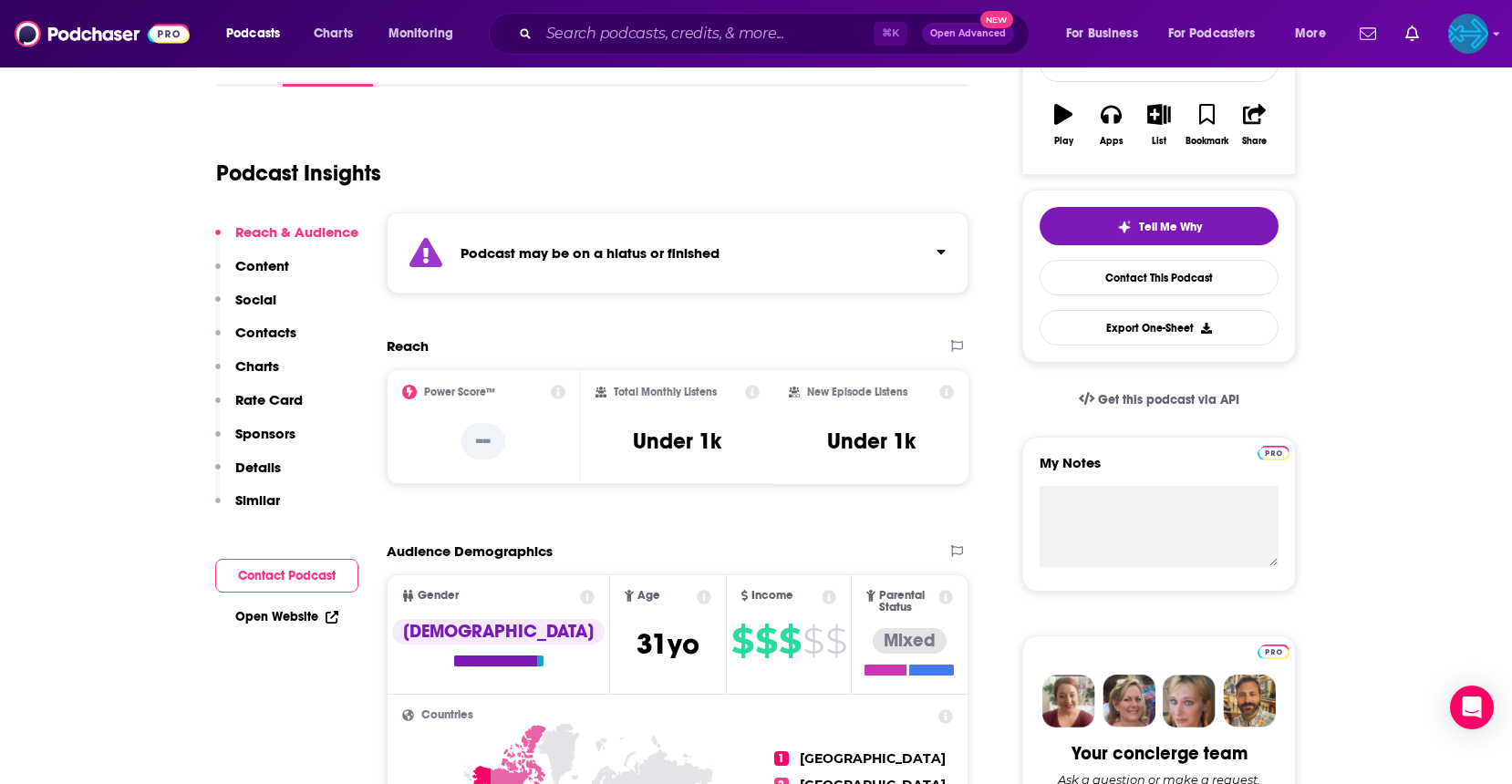
click at [945, 256] on icon "Click to expand status details" at bounding box center [942, 252] width 9 height 15
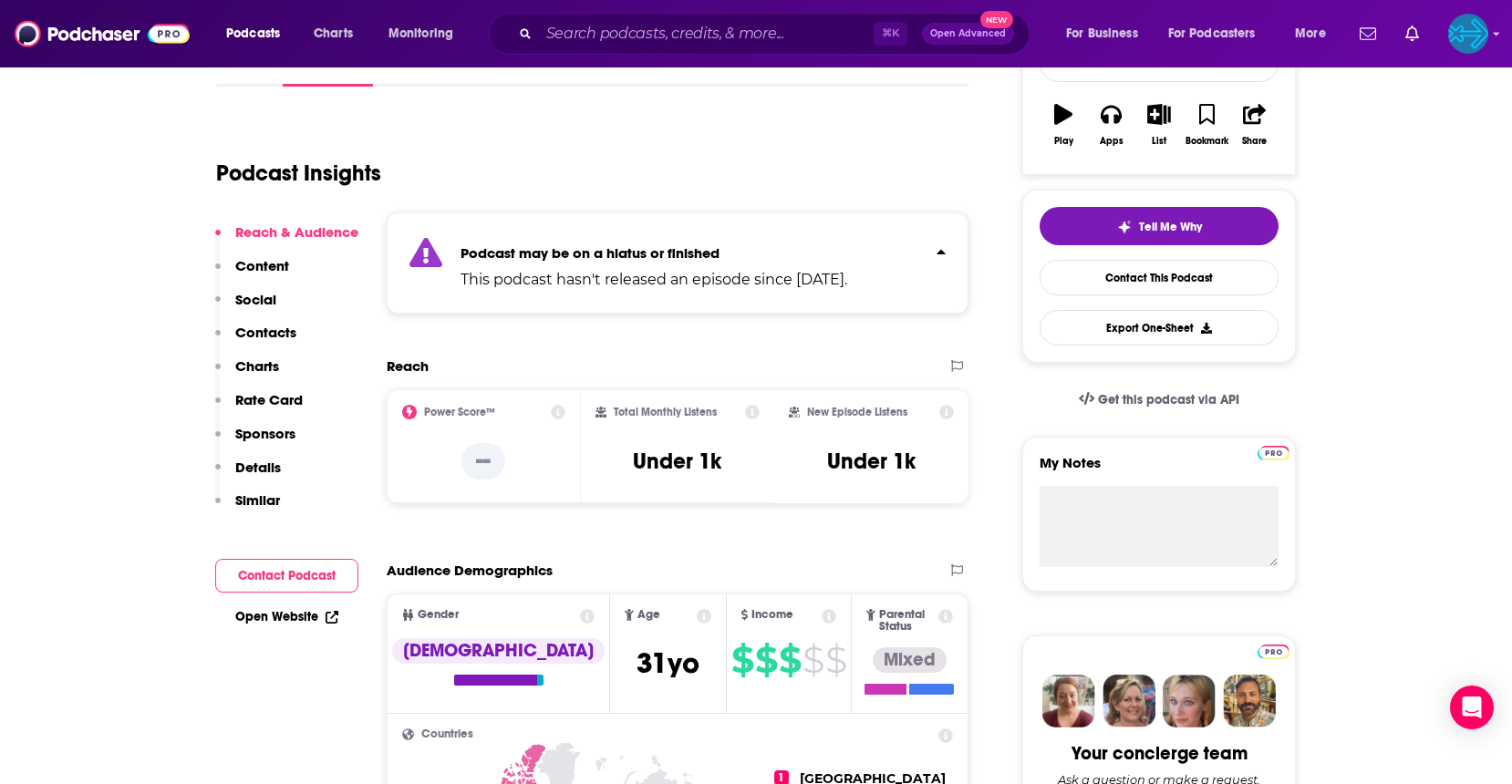
click at [939, 250] on icon "Click to expand status details" at bounding box center [942, 252] width 9 height 15
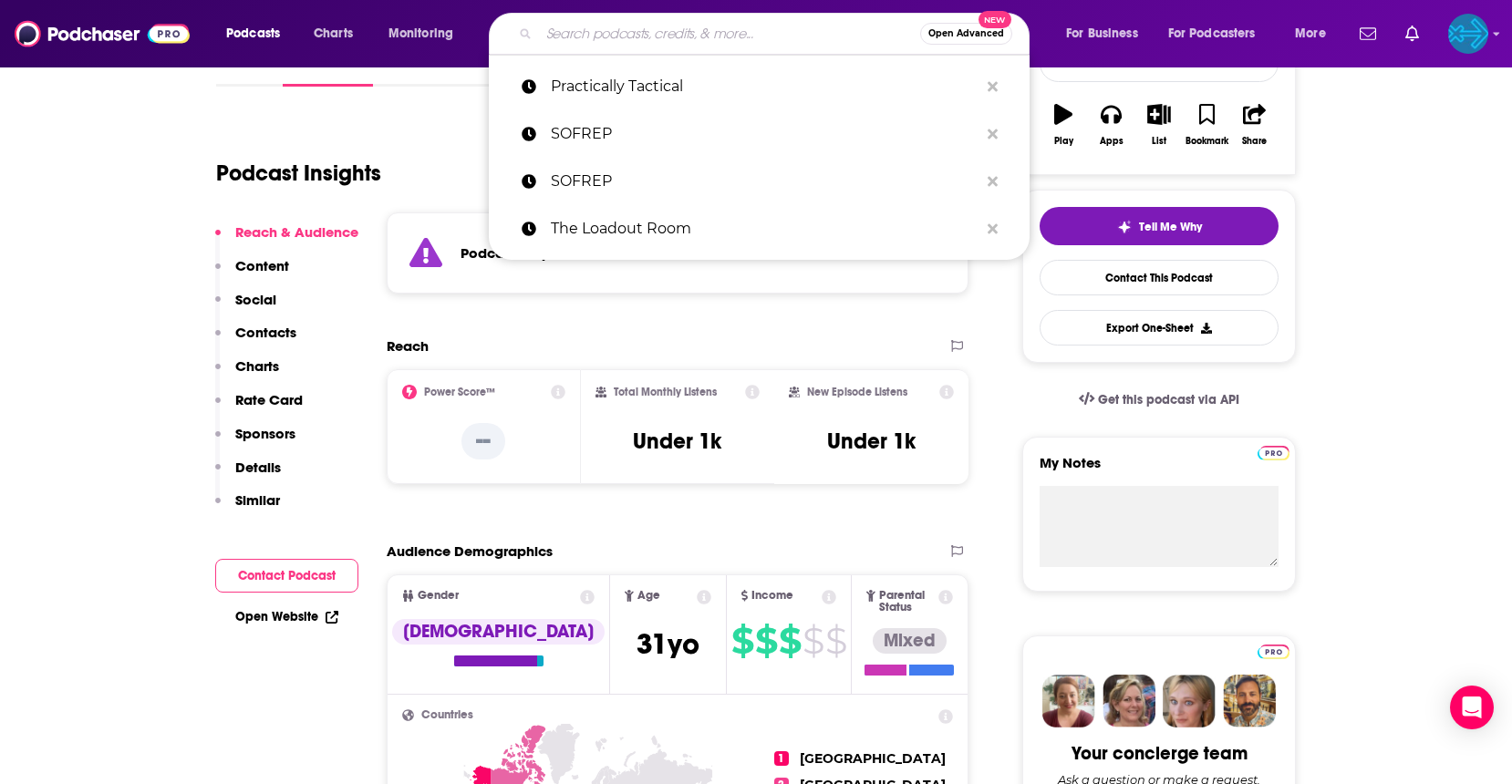
click at [667, 35] on input "Search podcasts, credits, & more..." at bounding box center [729, 34] width 381 height 29
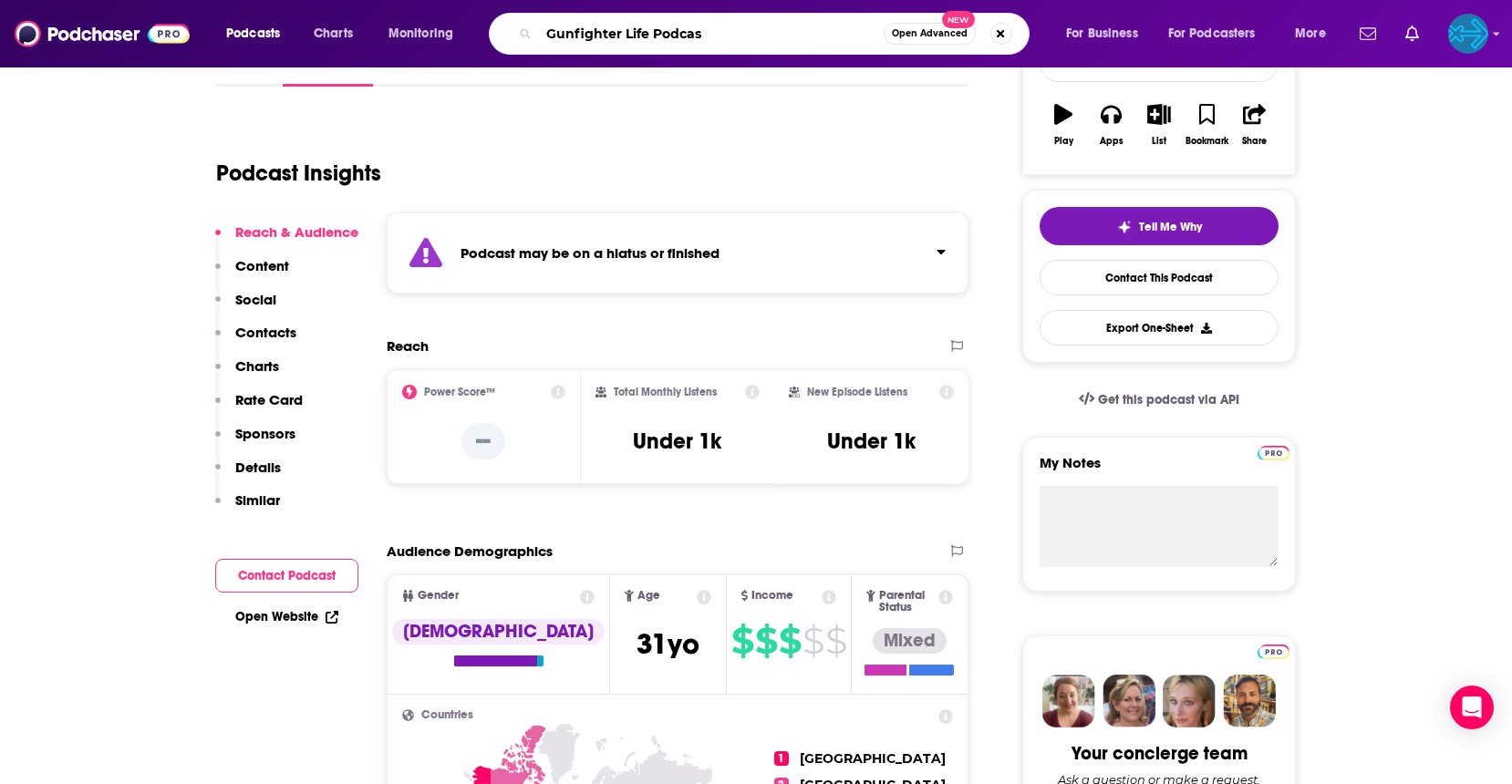
type input "Gunfighter Life Podcast"
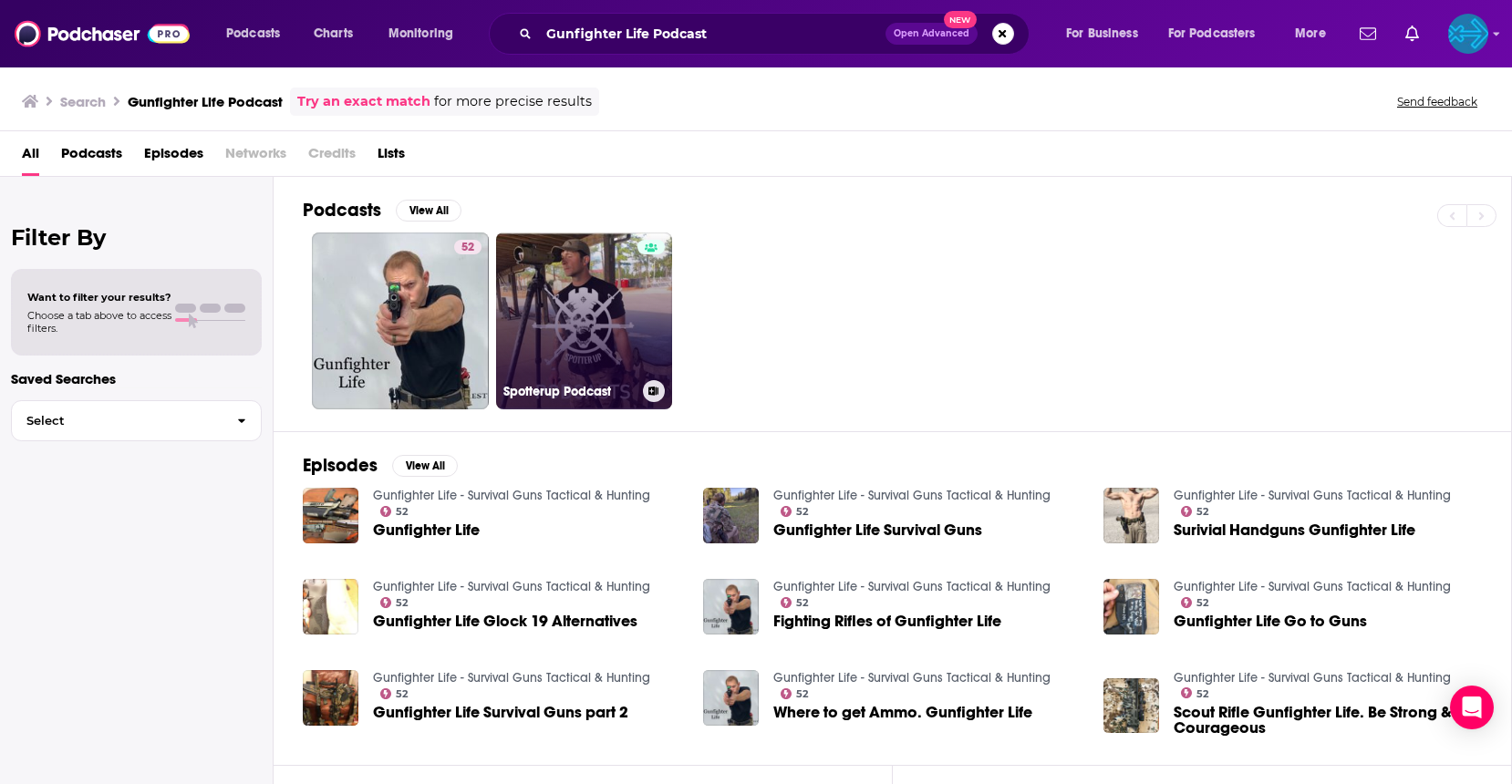
click at [620, 320] on link "Spotterup Podcast" at bounding box center [584, 320] width 177 height 177
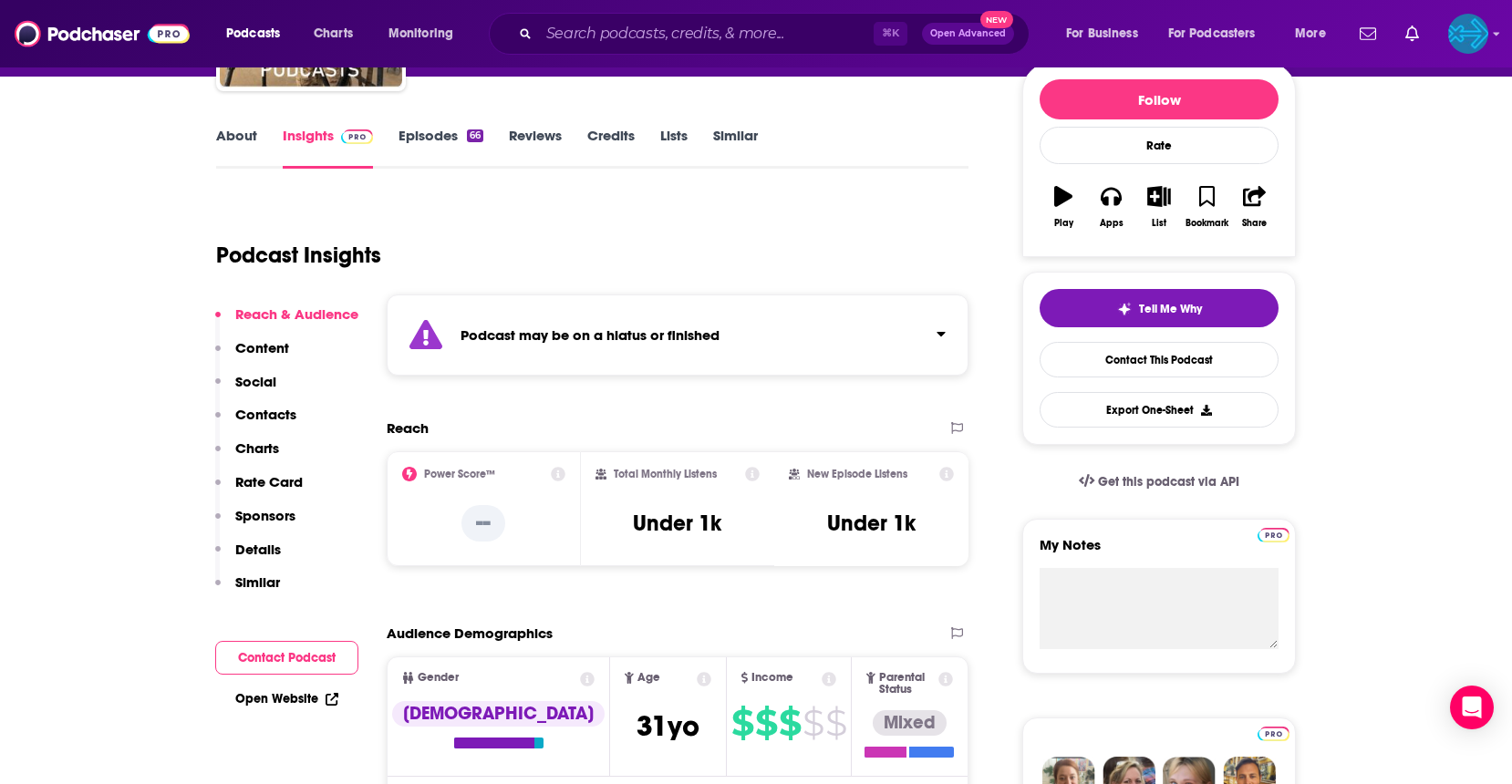
scroll to position [223, 0]
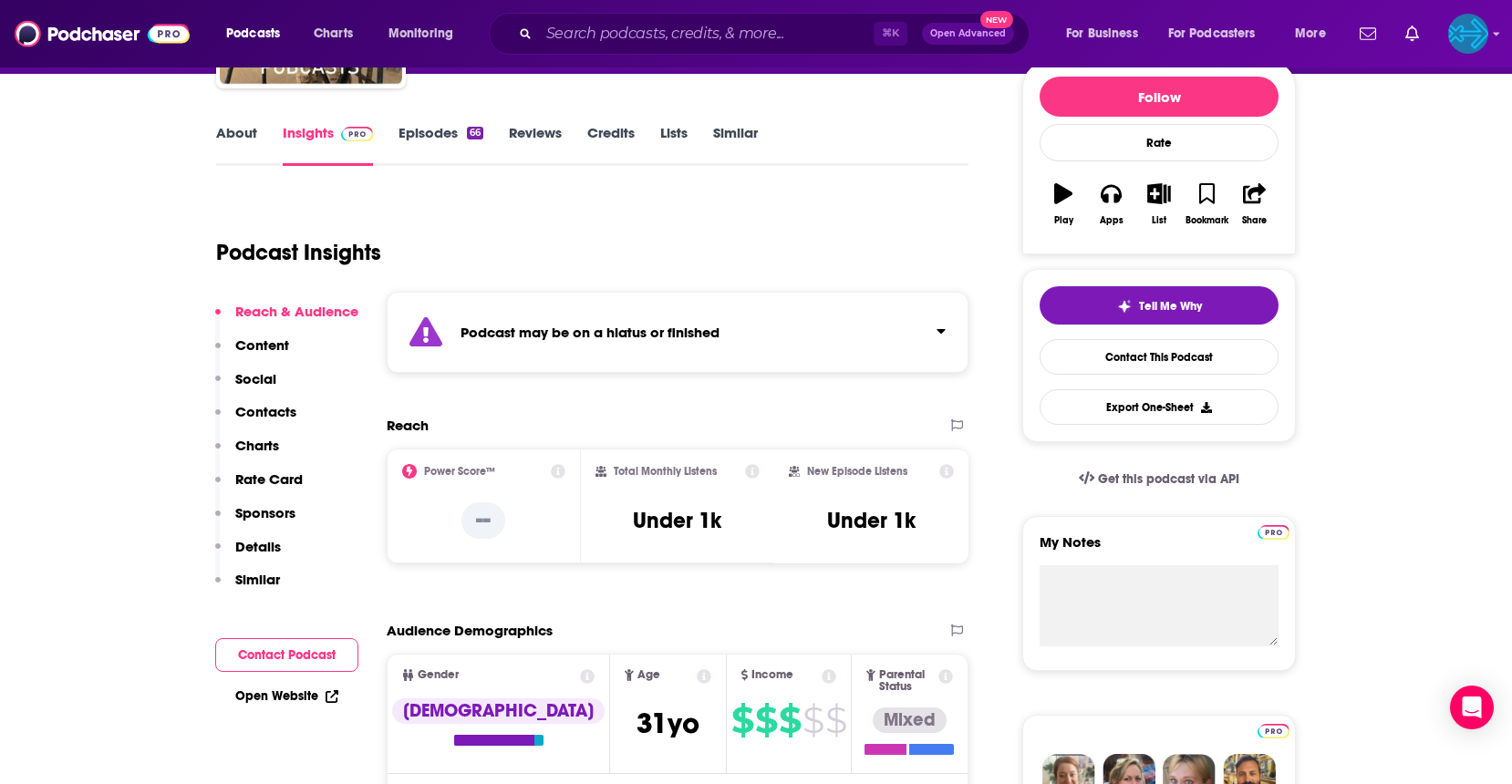
click at [937, 328] on icon "Click to expand status details" at bounding box center [942, 330] width 9 height 15
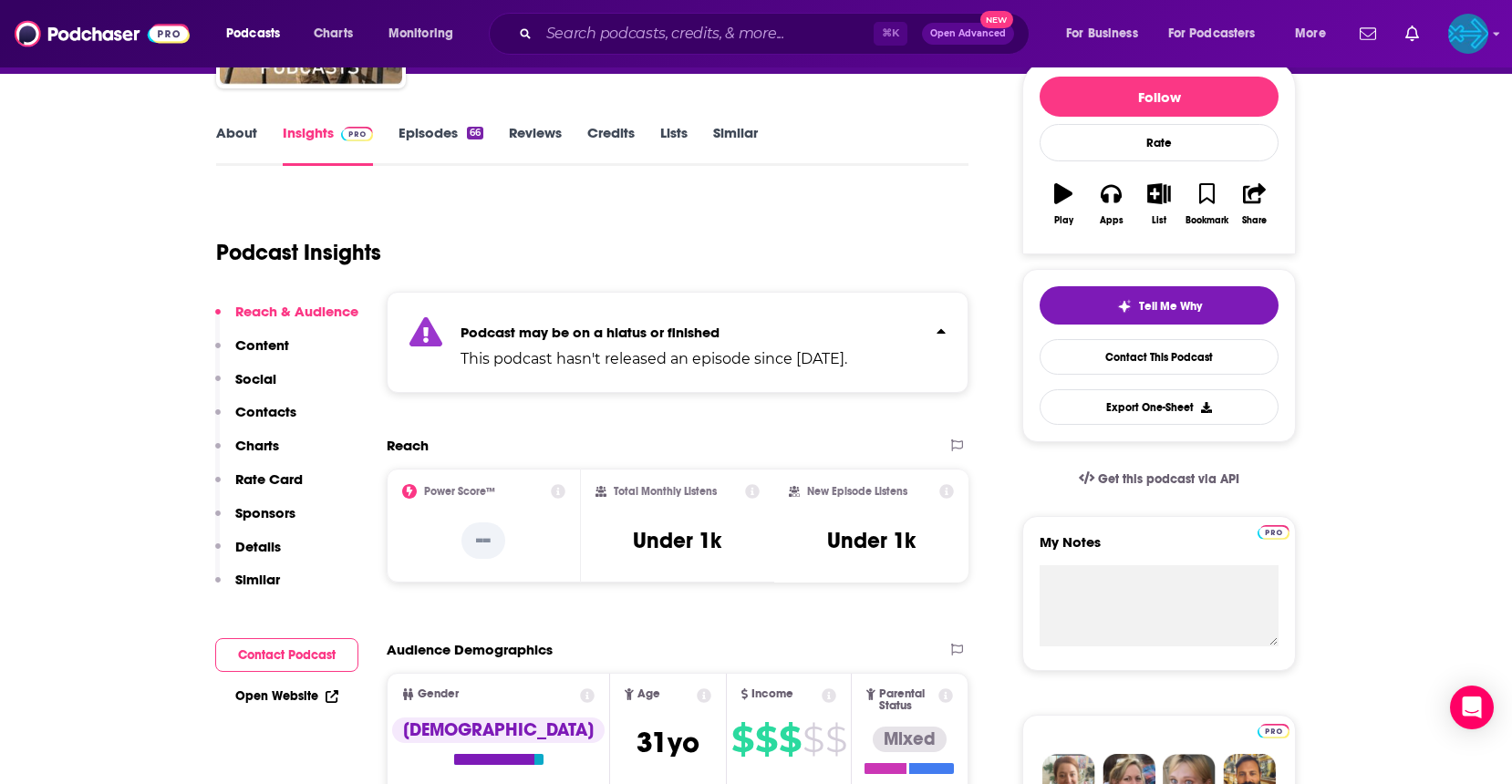
click at [937, 328] on icon "Click to expand status details" at bounding box center [942, 330] width 9 height 15
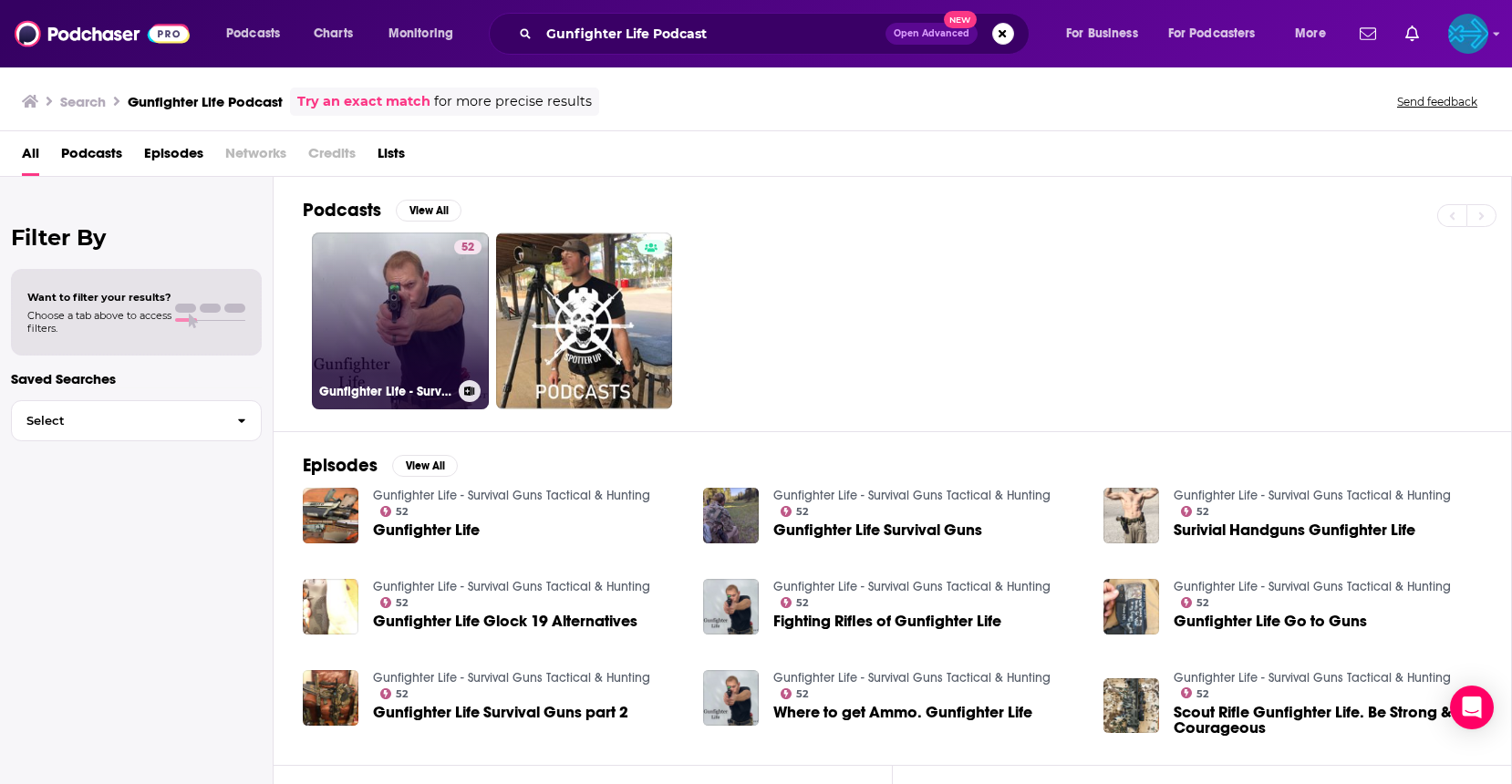
click at [374, 291] on link "52 Gunfighter Life - Survival Guns Tactical & Hunting" at bounding box center [401, 320] width 177 height 177
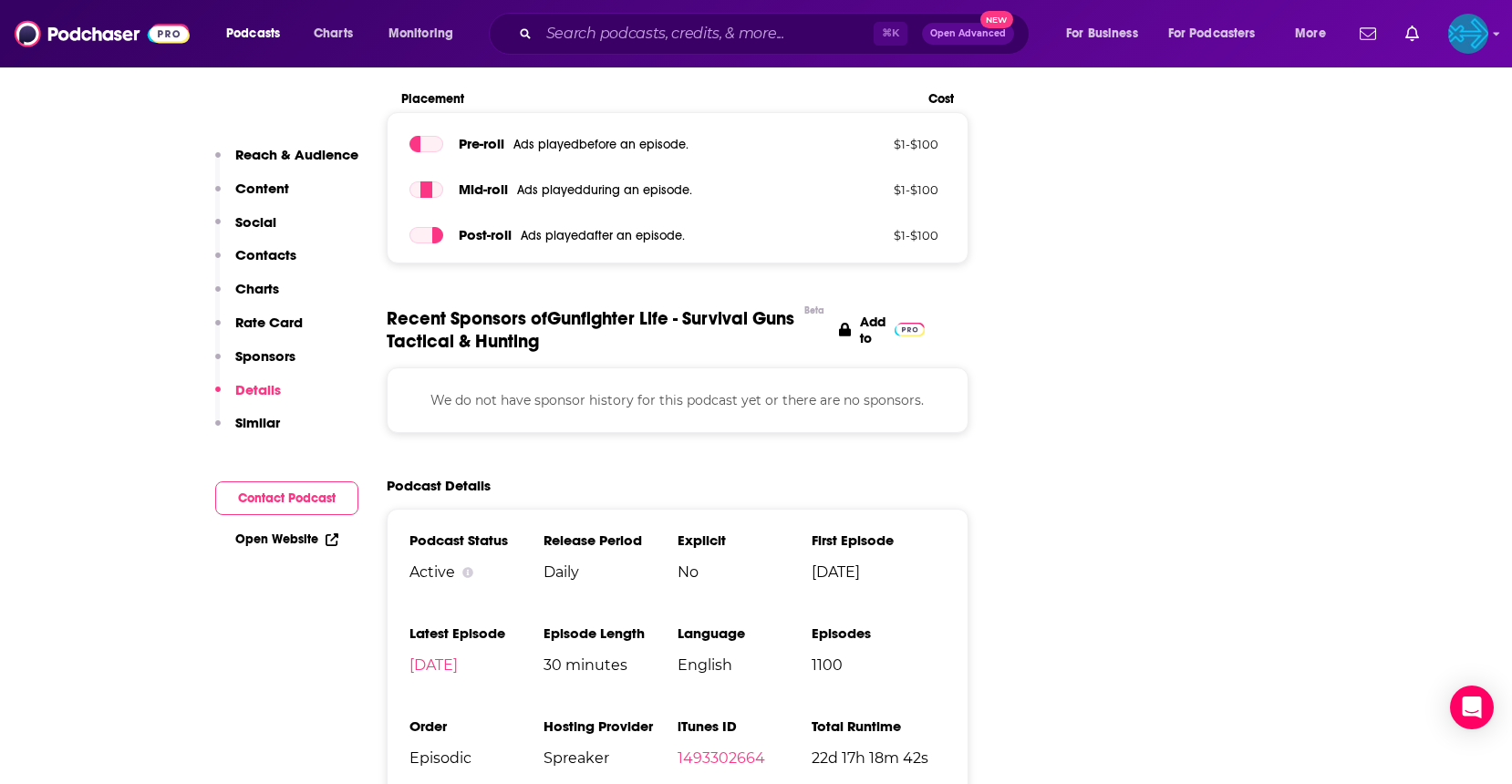
scroll to position [2589, 0]
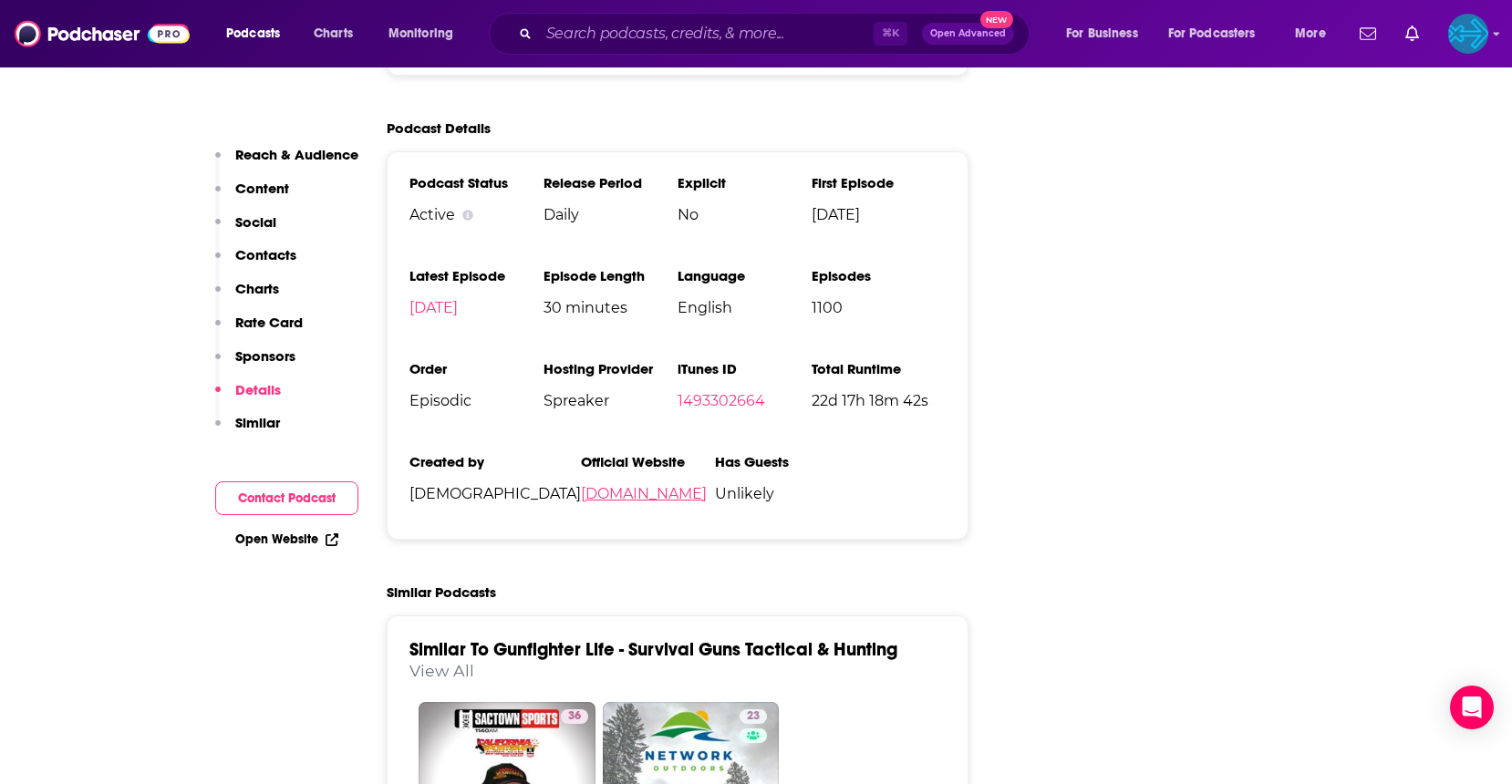
click at [658, 485] on link "goodshepherdtraining.com" at bounding box center [643, 493] width 126 height 17
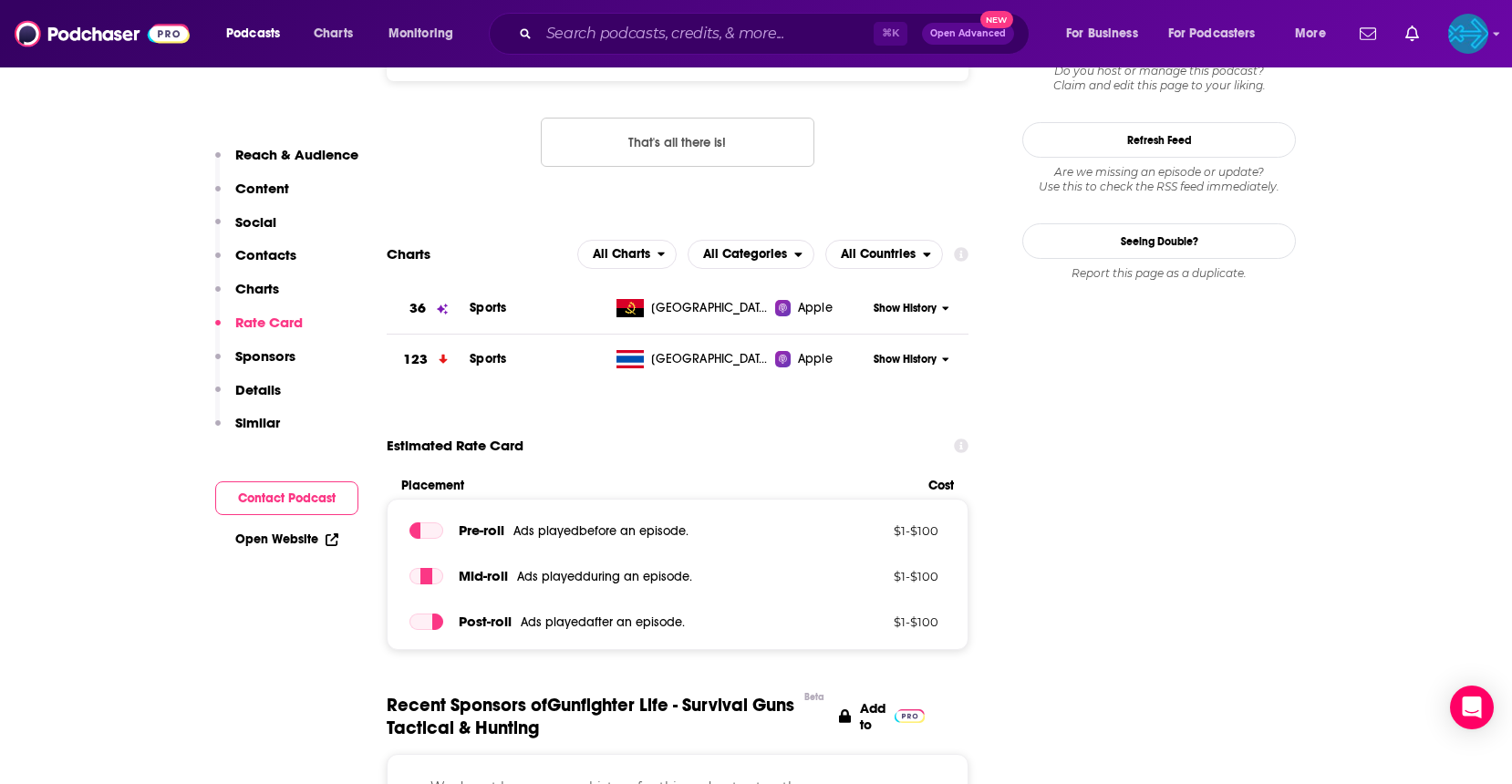
scroll to position [2431, 0]
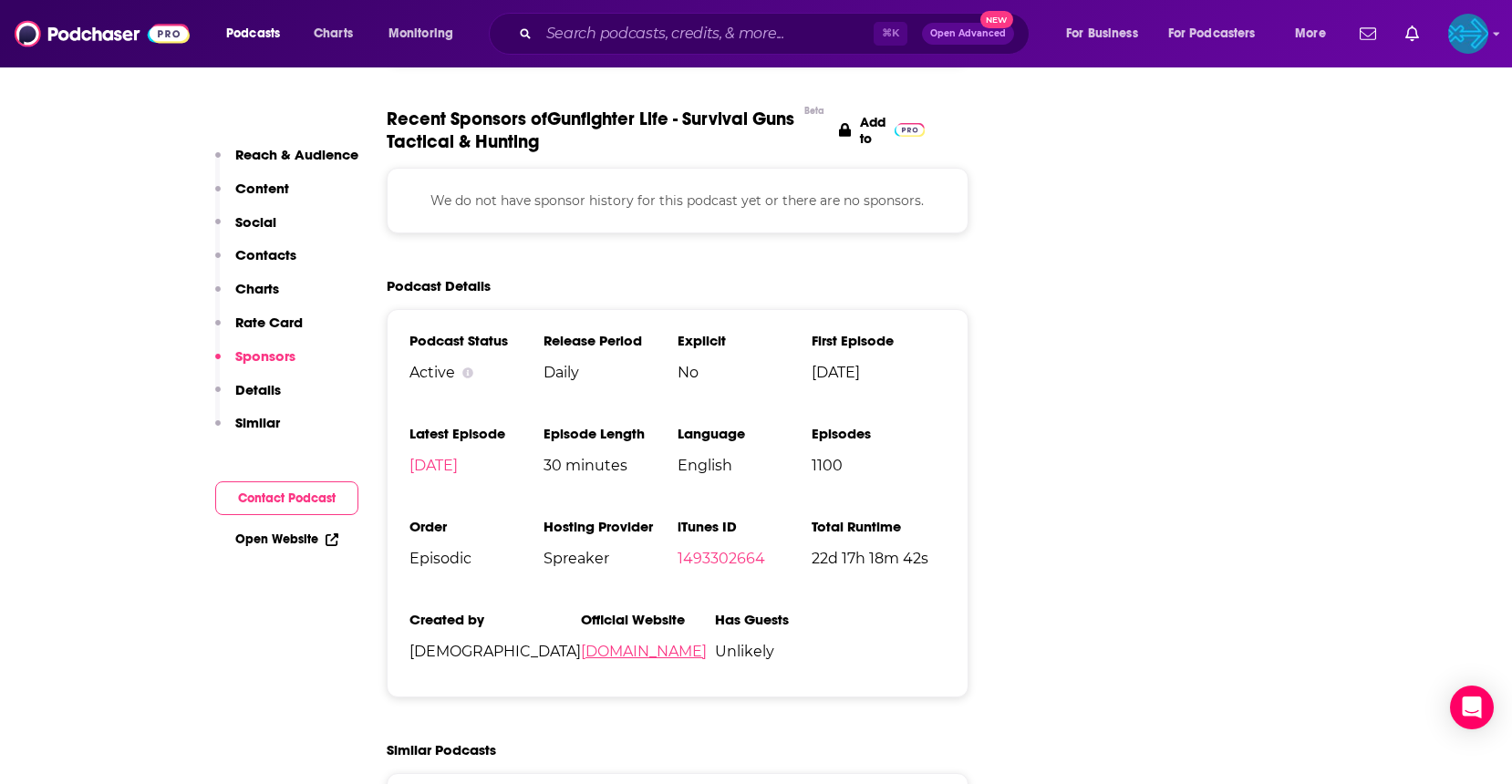
click at [621, 643] on link "goodshepherdtraining.com" at bounding box center [643, 651] width 126 height 17
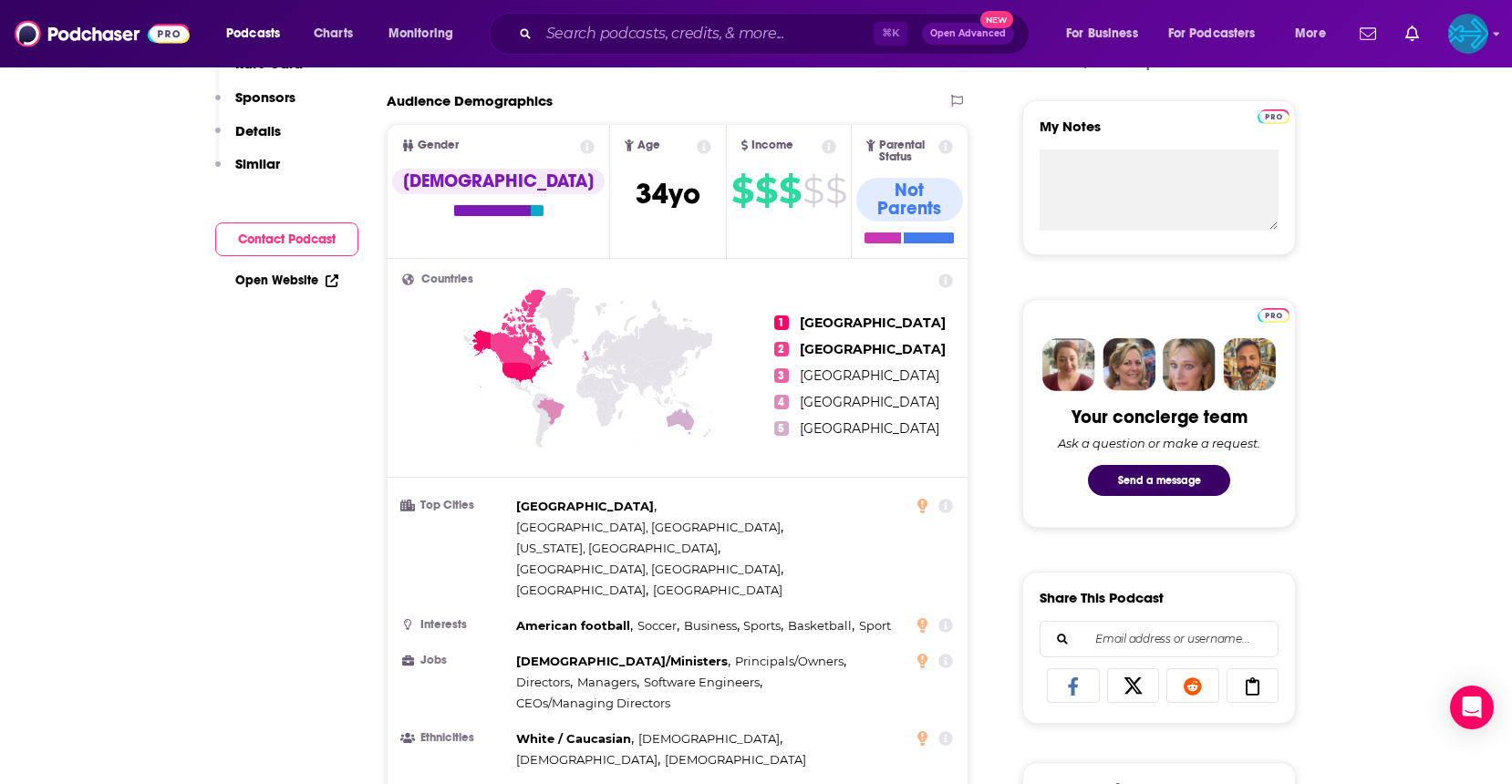
scroll to position [0, 0]
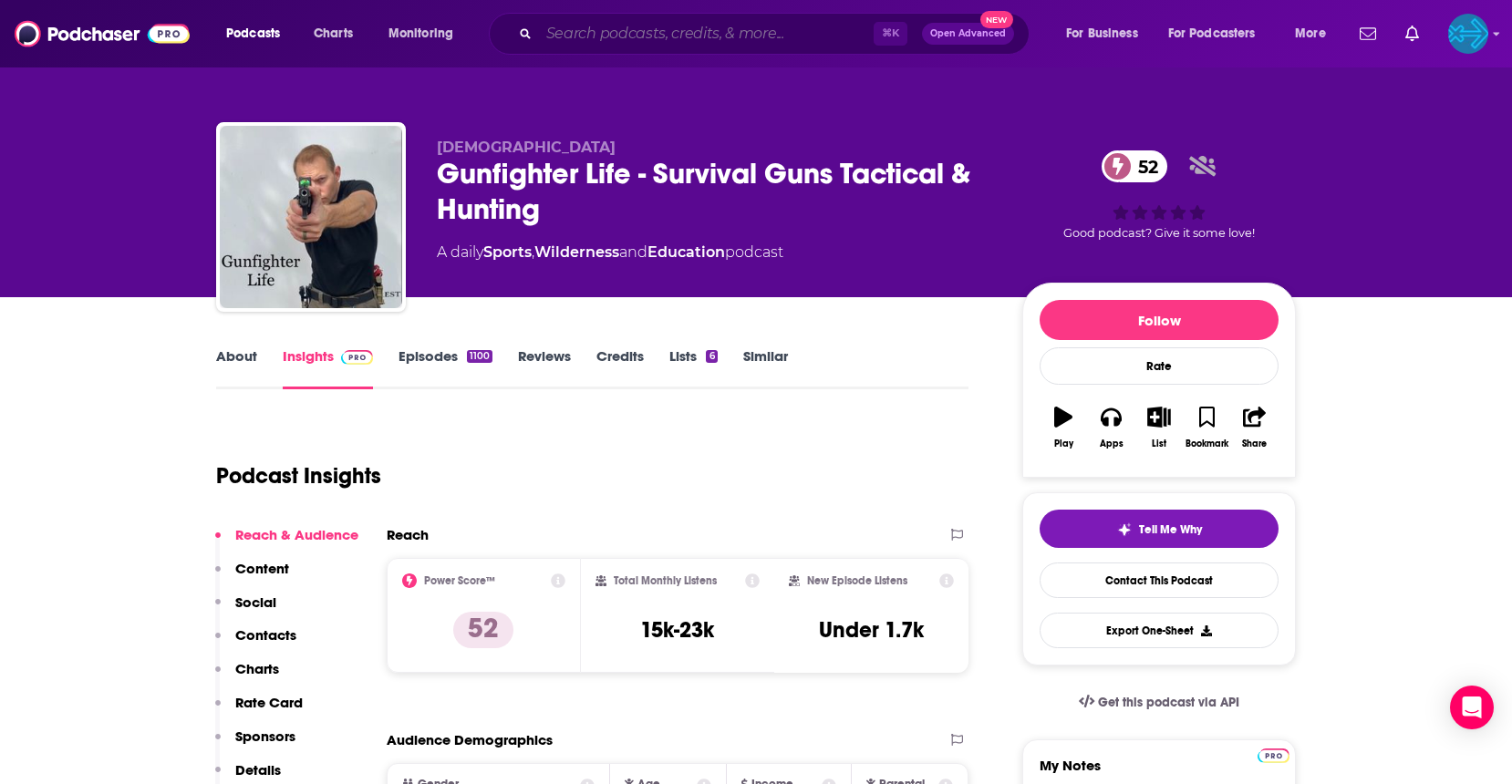
click at [656, 32] on input "Search podcasts, credits, & more..." at bounding box center [706, 34] width 334 height 29
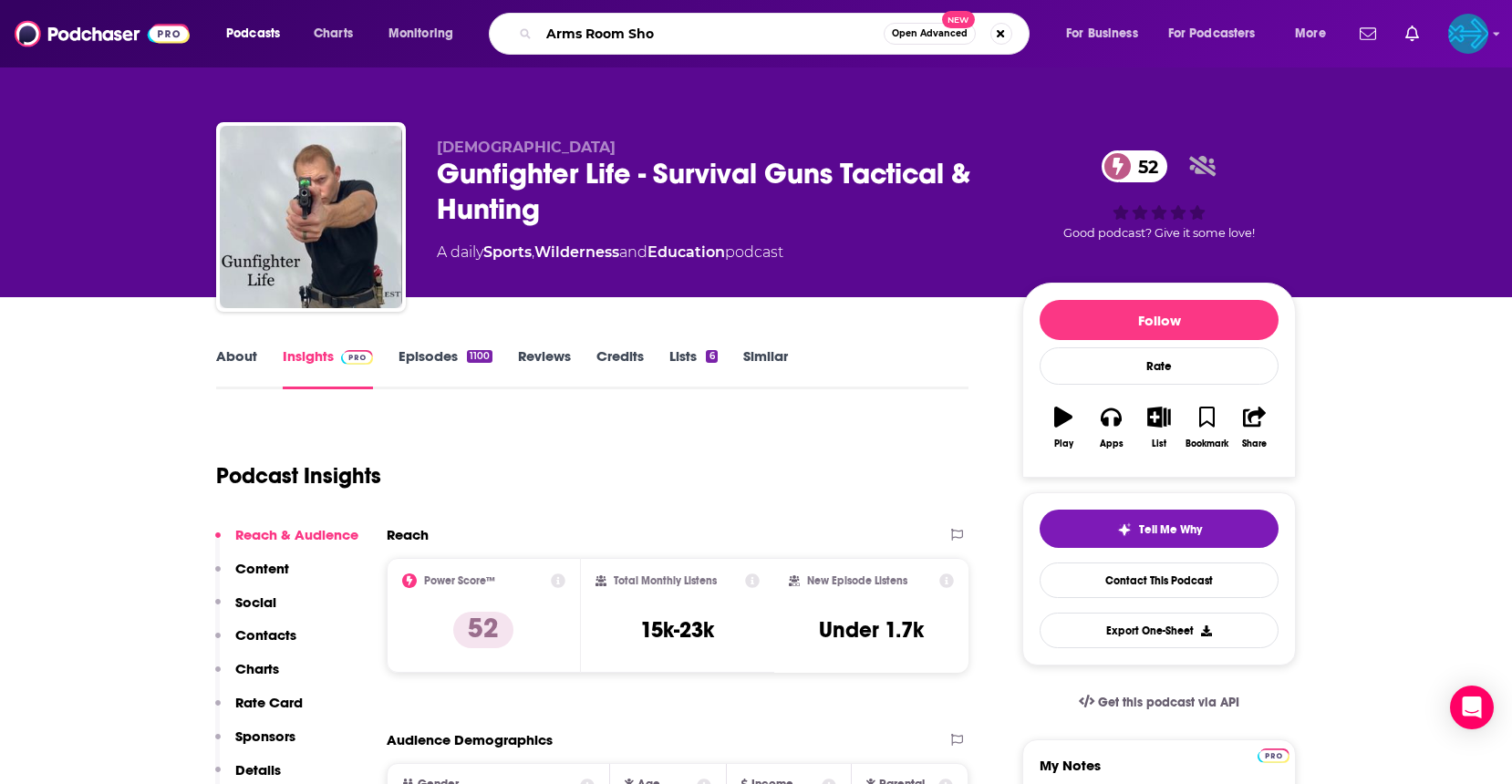
type input "Arms Room Show"
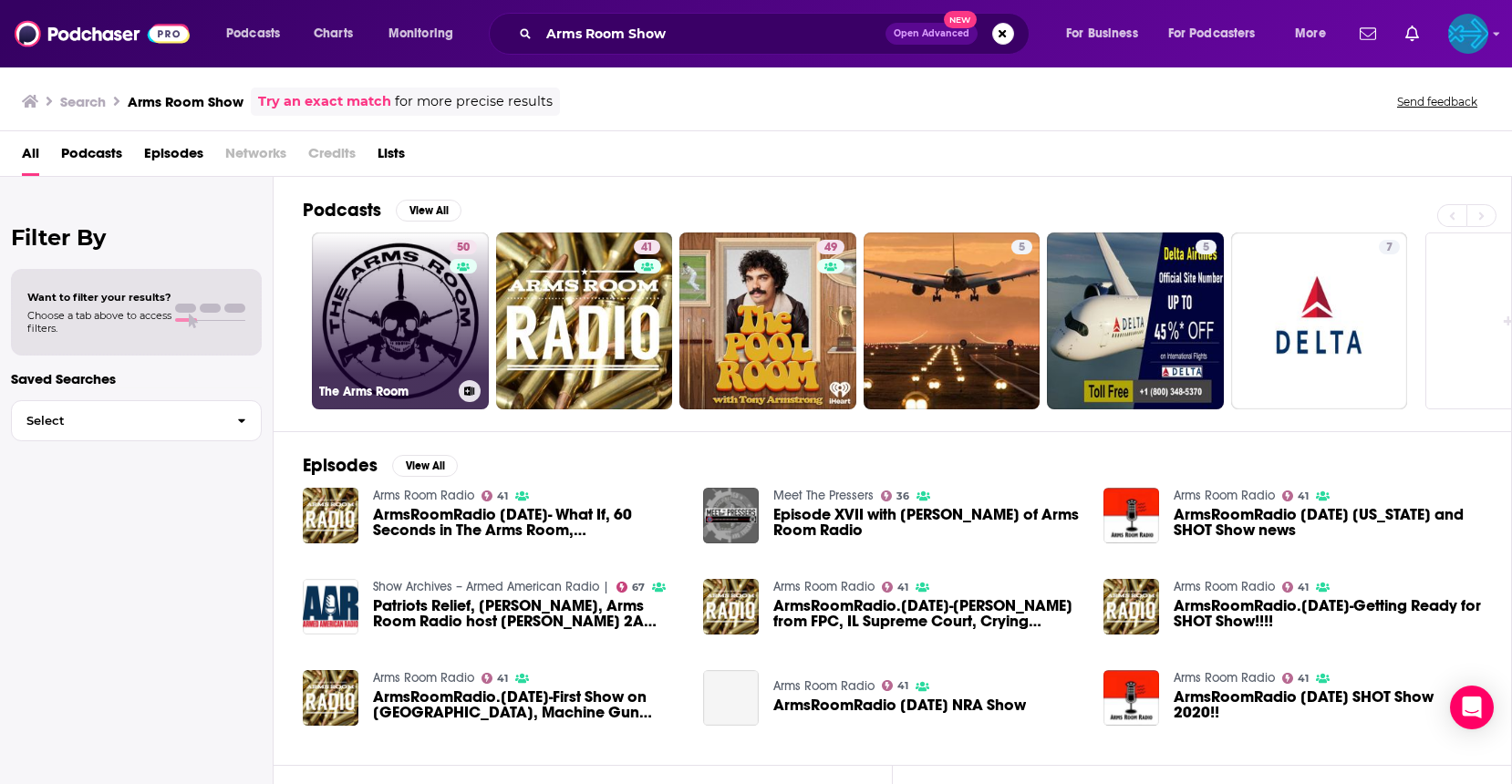
click at [413, 325] on link "50 The Arms Room" at bounding box center [401, 320] width 177 height 177
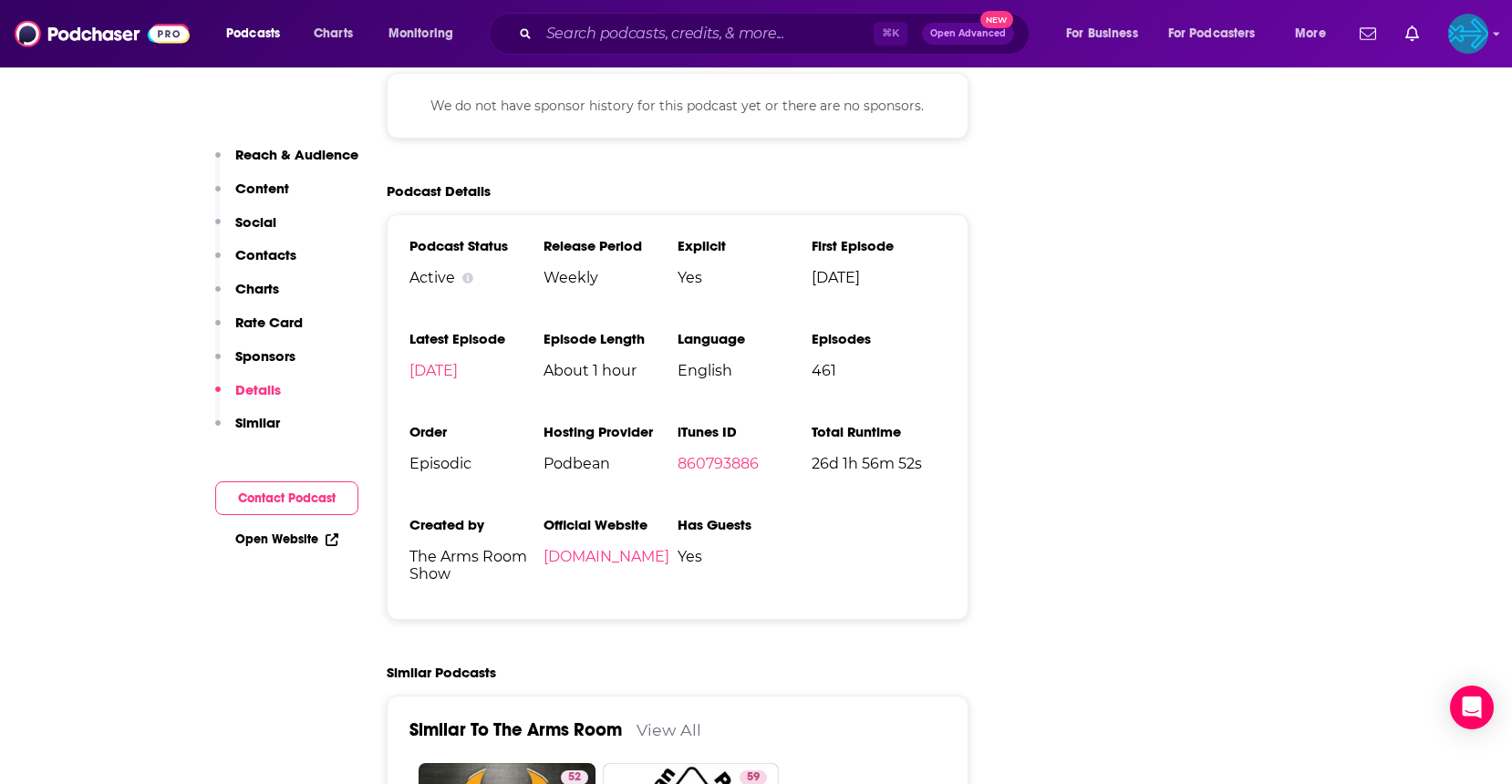
scroll to position [2335, 0]
click at [670, 547] on link "TheArmsRoomVOM.podbean.com" at bounding box center [606, 555] width 126 height 17
click at [691, 41] on input "Search podcasts, credits, & more..." at bounding box center [706, 34] width 334 height 29
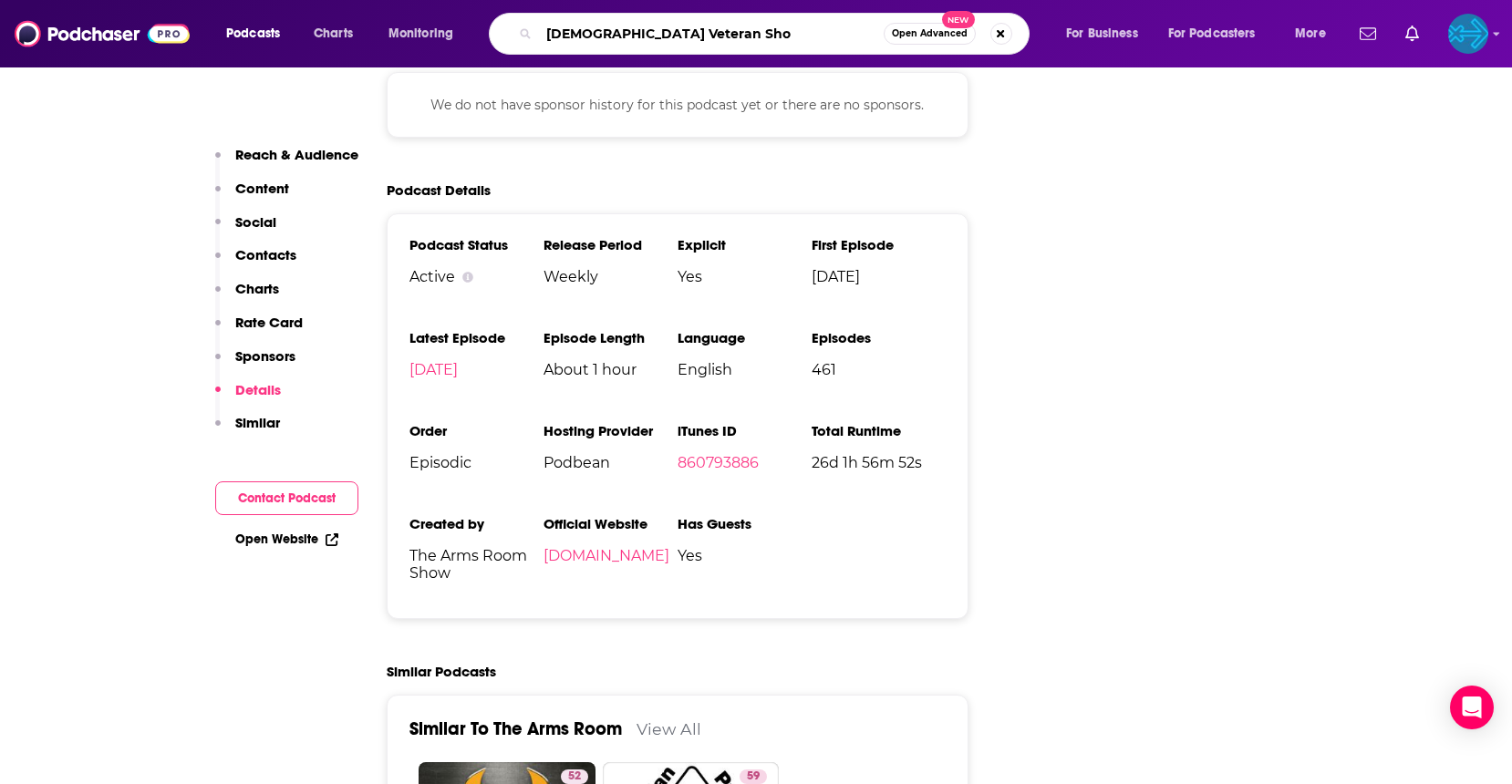
type input "American Veteran Show"
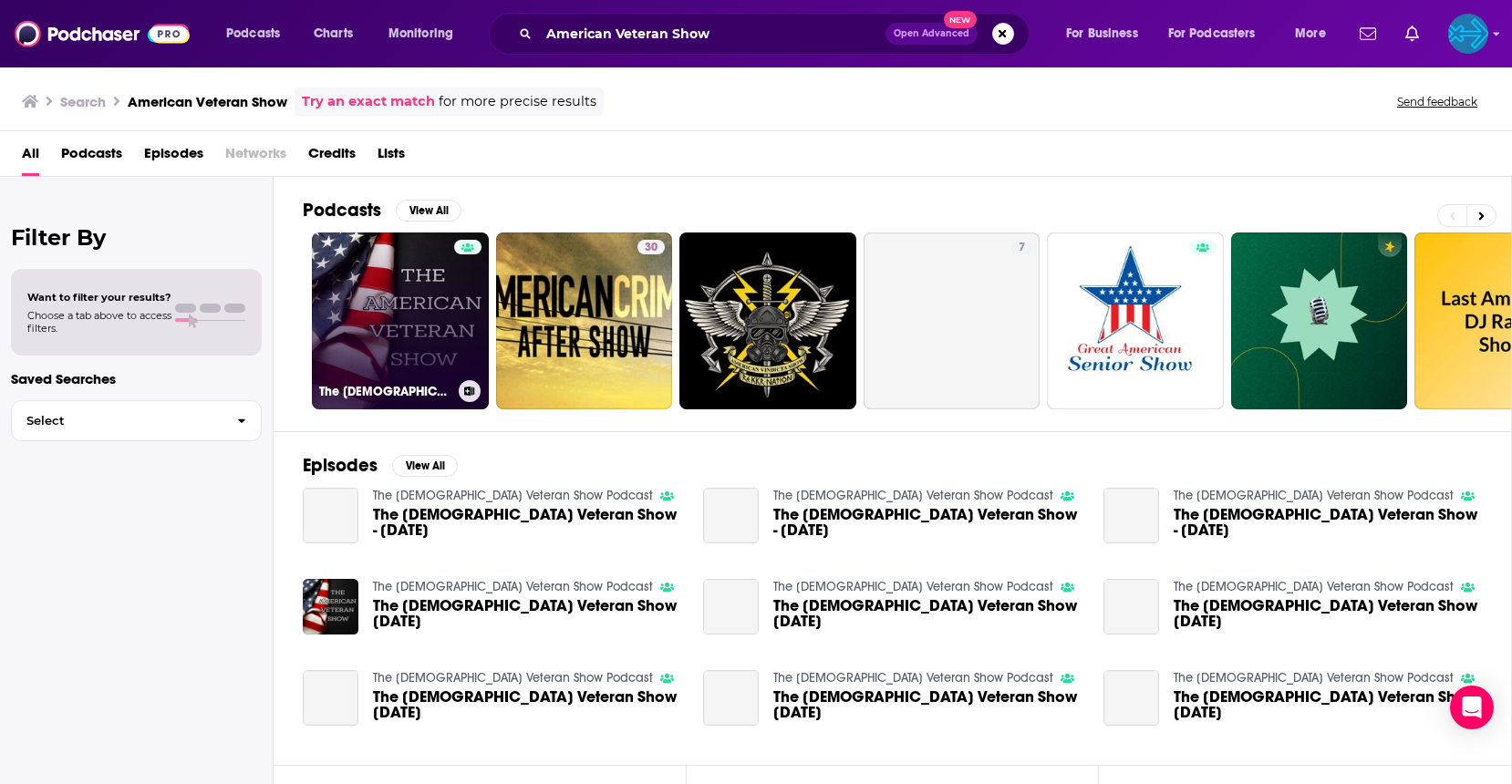
click at [435, 324] on link "The American Veteran Show Podcast" at bounding box center [401, 320] width 177 height 177
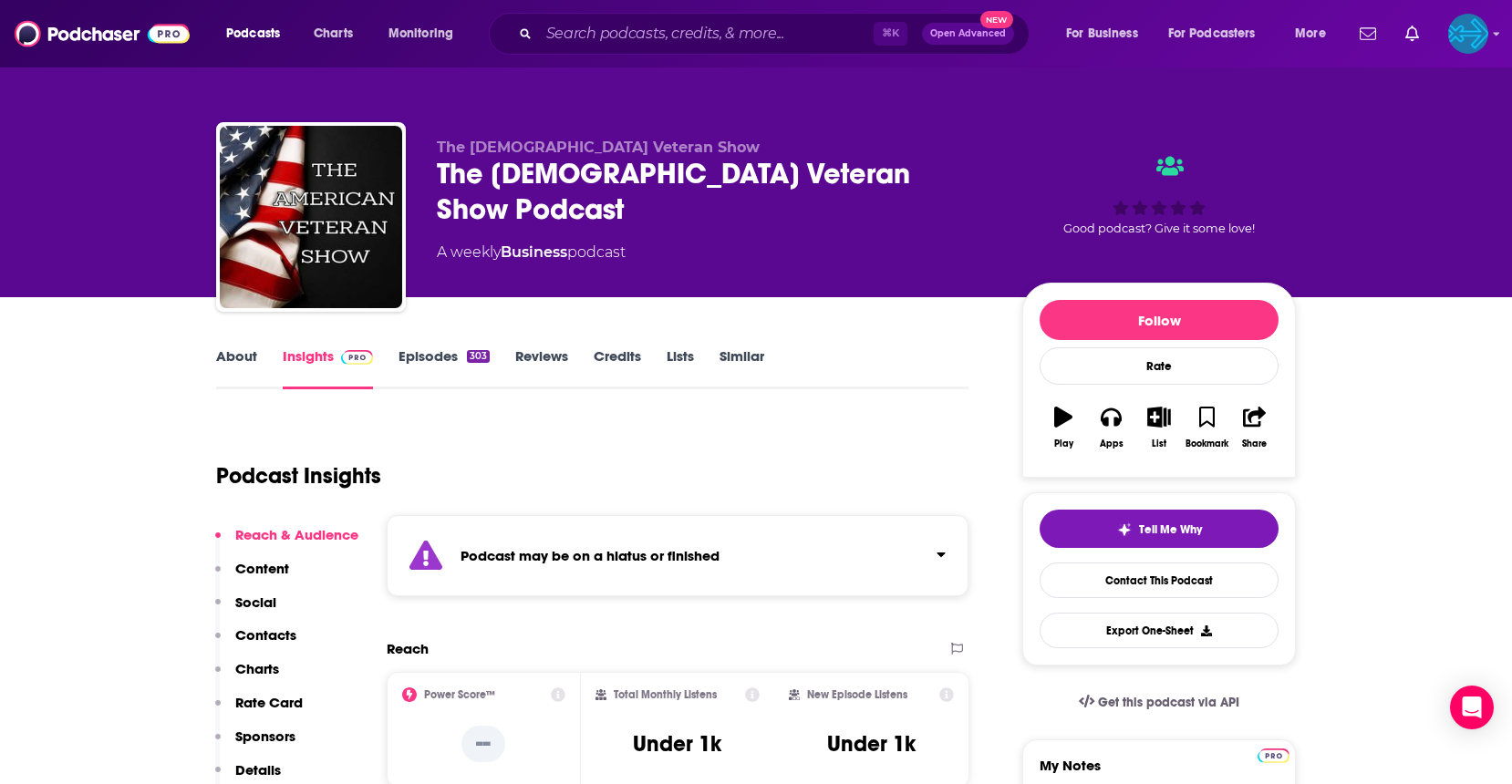
scroll to position [188, 0]
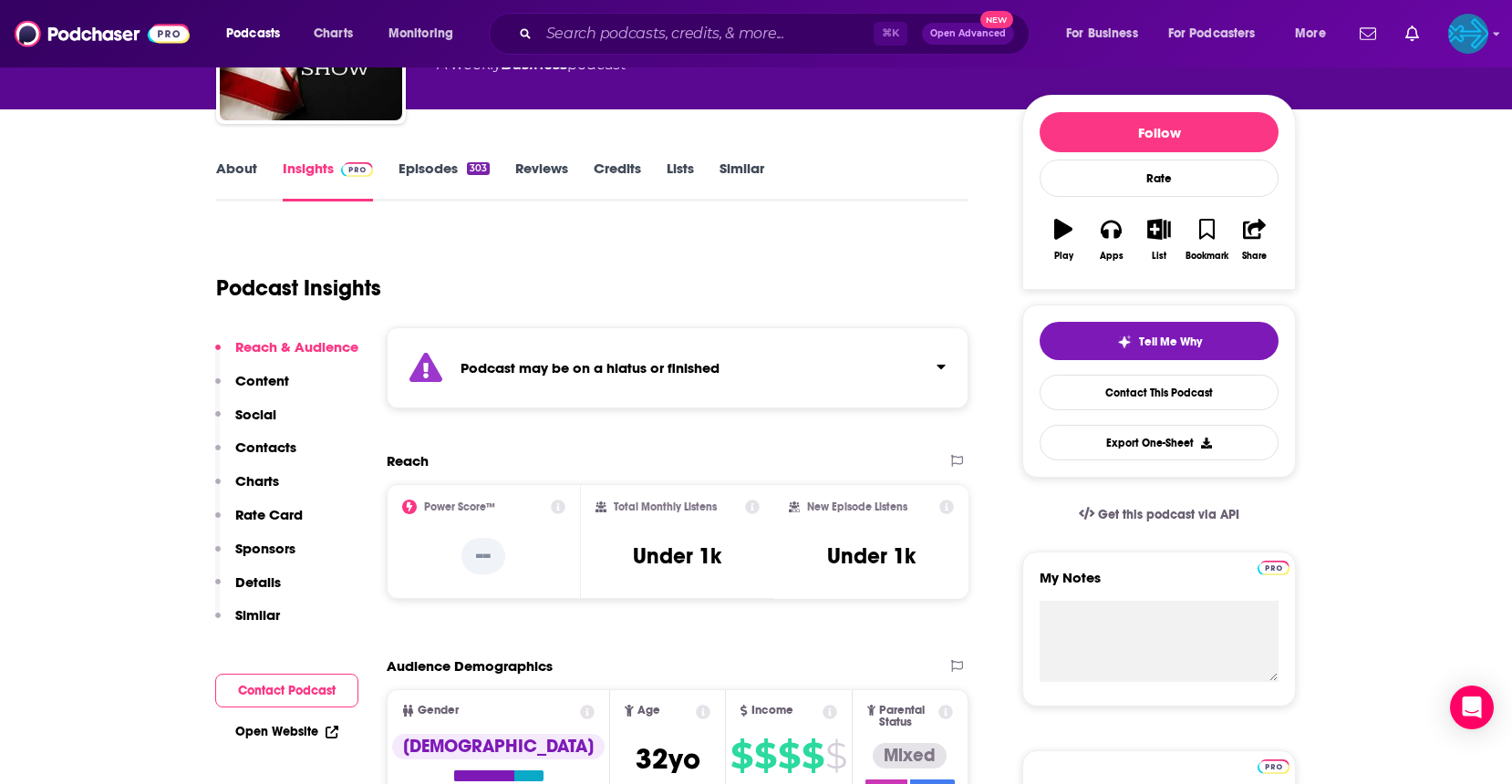
click at [946, 369] on div "Podcast may be on a hiatus or finished" at bounding box center [677, 367] width 581 height 81
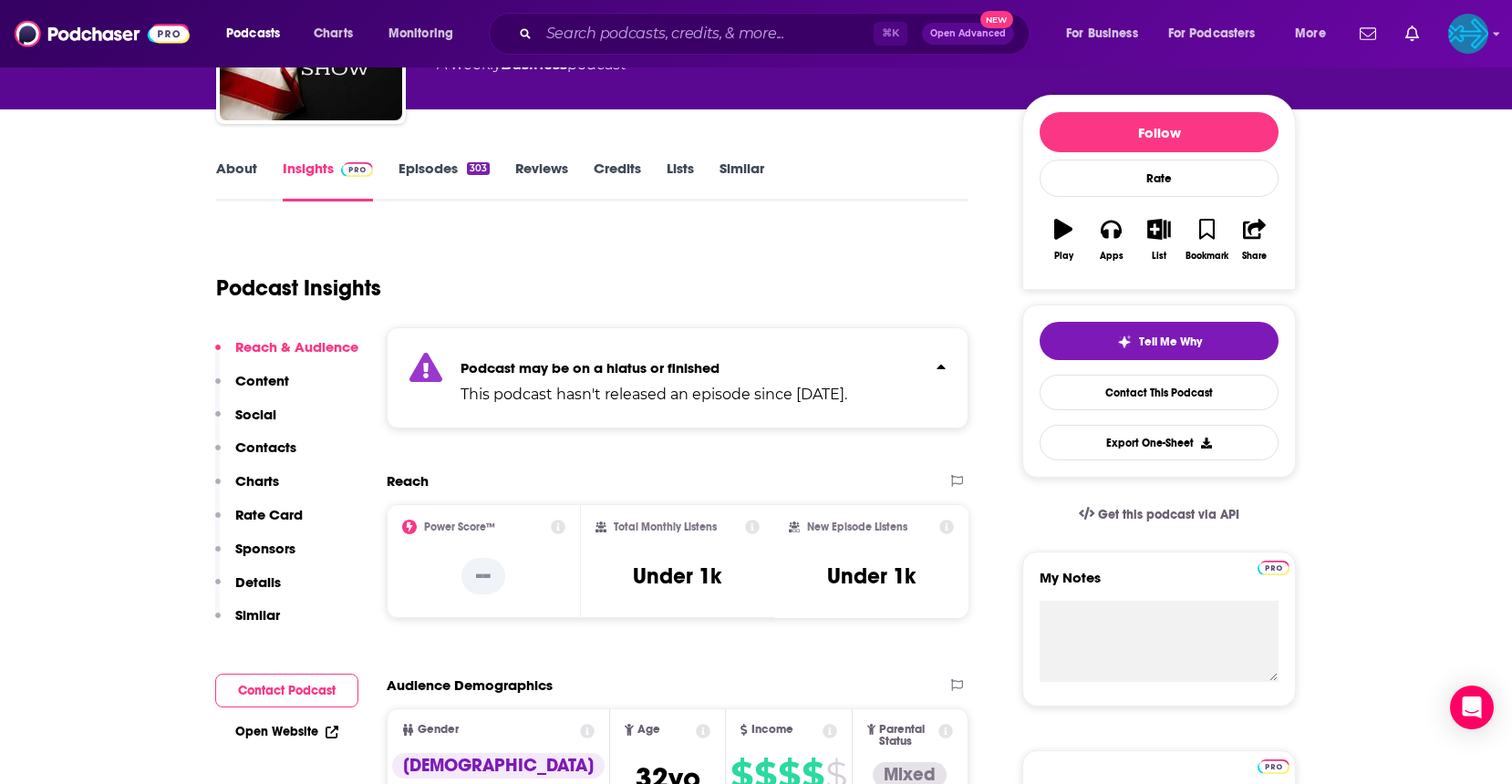
click at [946, 369] on div "Podcast may be on a hiatus or finished This podcast hasn't released an episode …" at bounding box center [677, 377] width 581 height 101
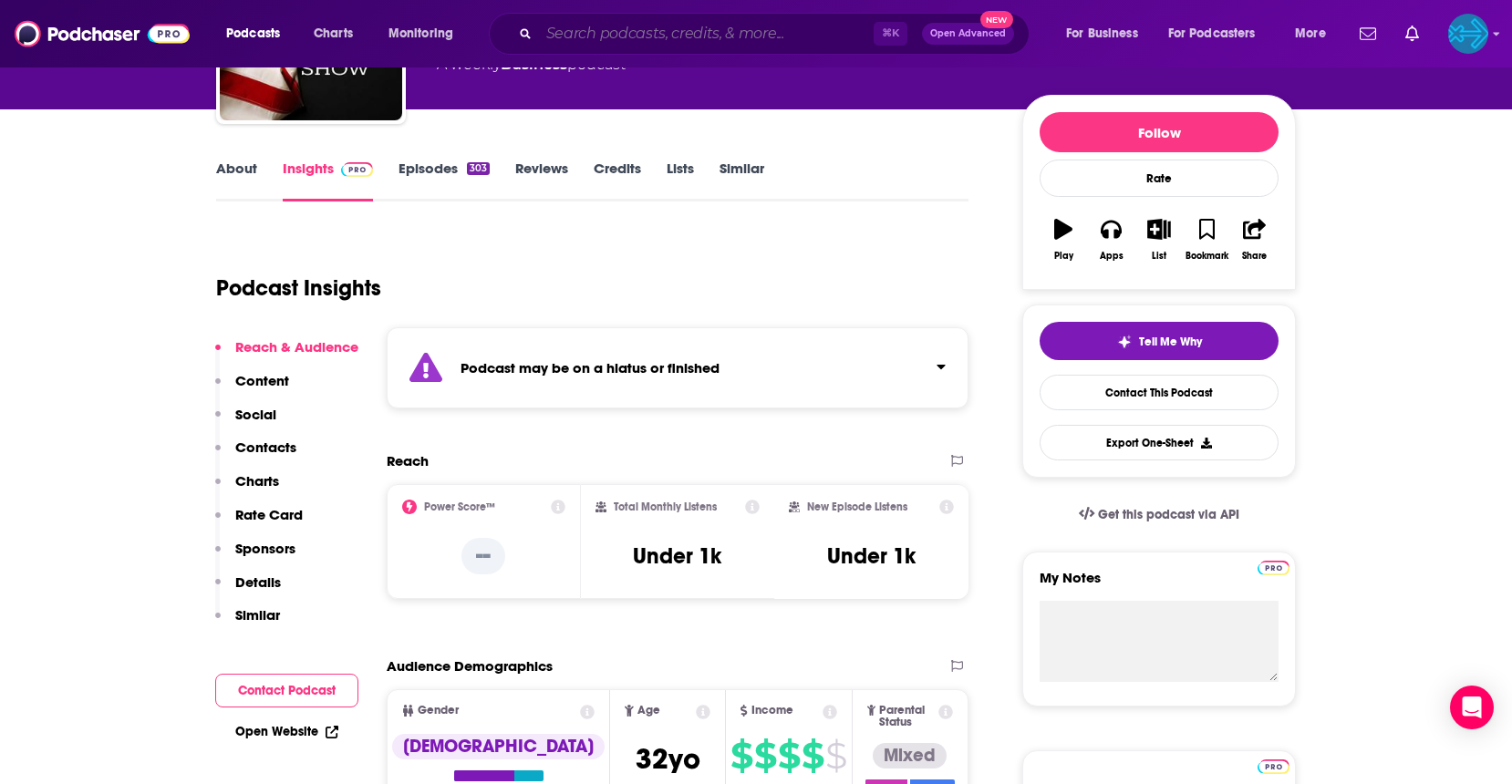
click at [635, 42] on input "Search podcasts, credits, & more..." at bounding box center [706, 34] width 334 height 29
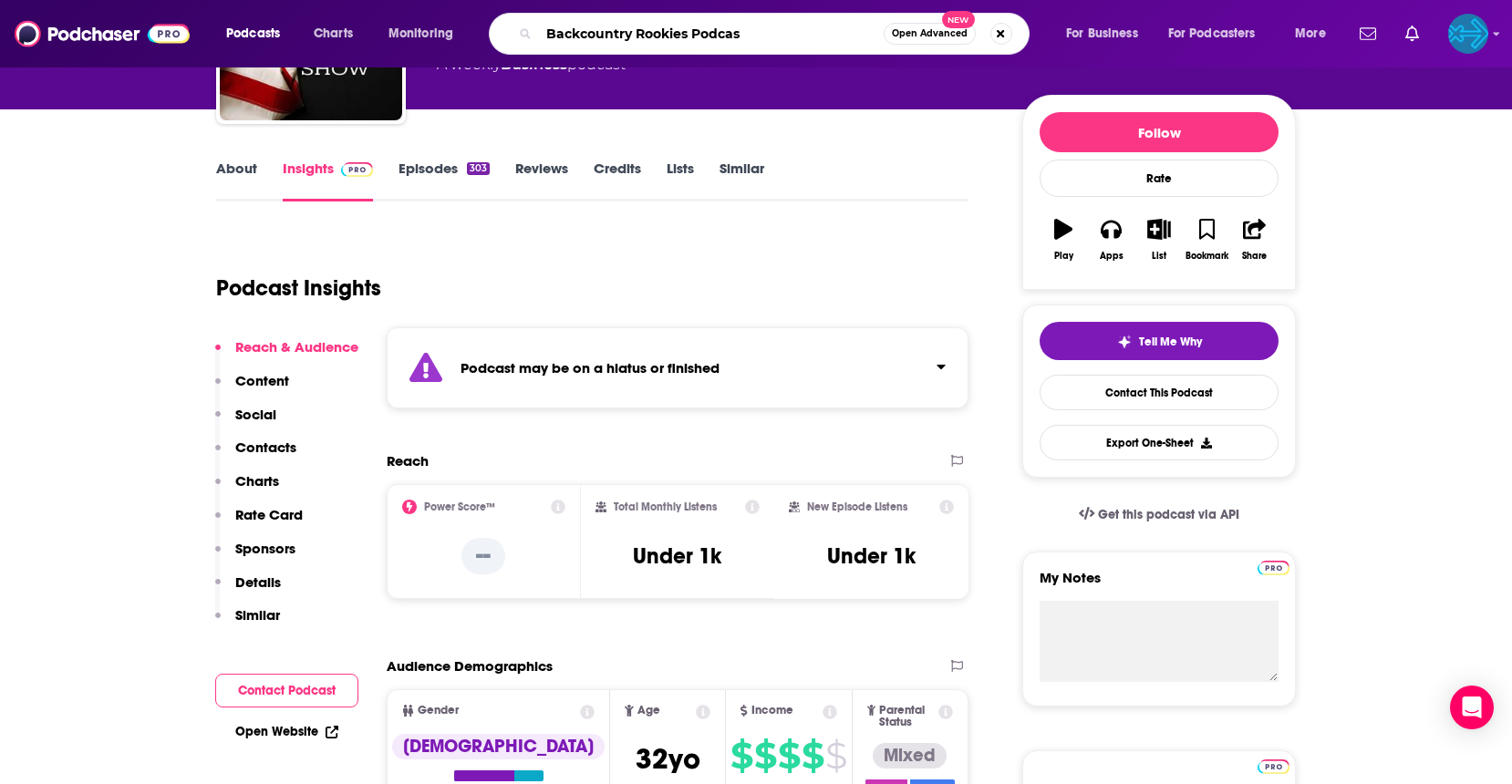
type input "Backcountry Rookies Podcast"
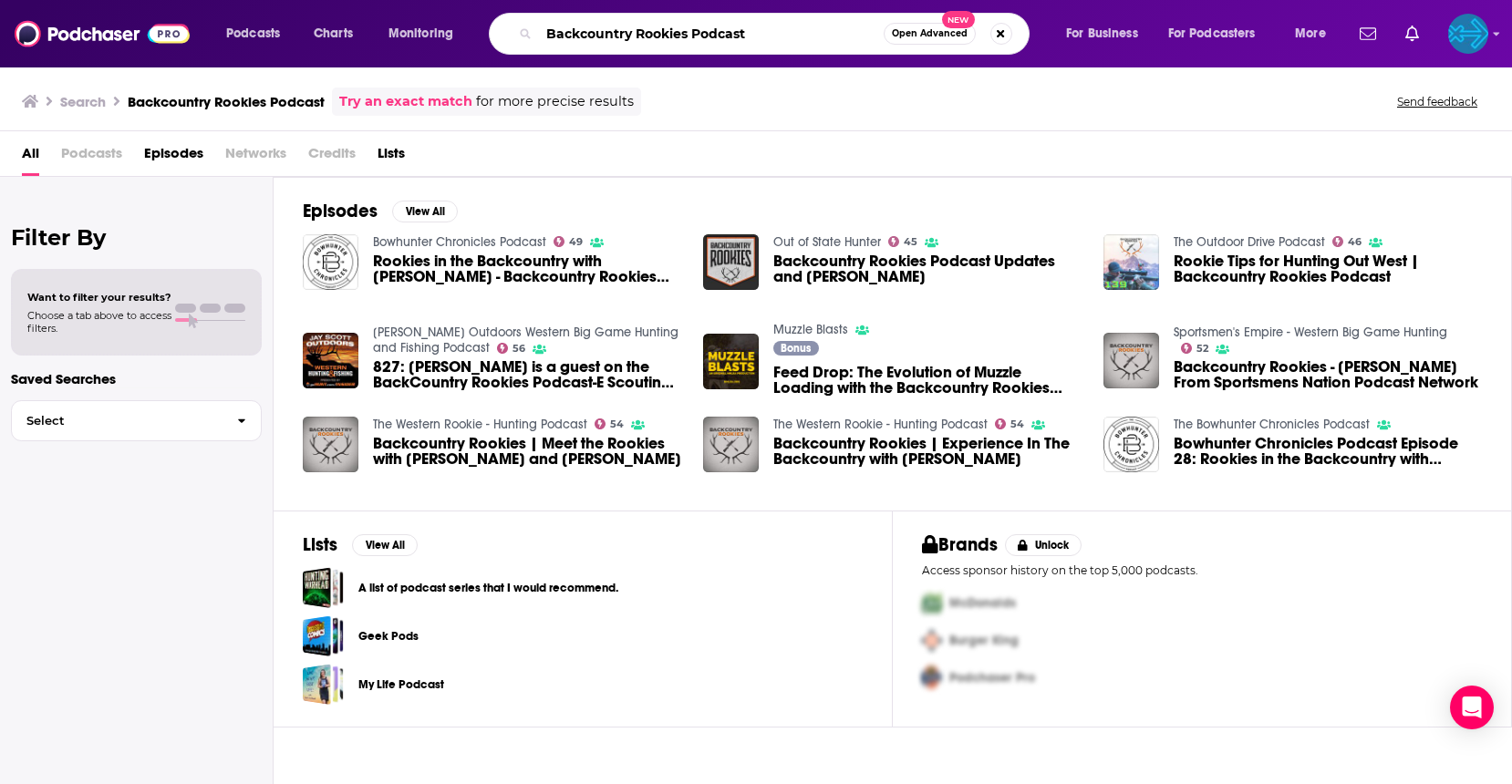
drag, startPoint x: 737, startPoint y: 36, endPoint x: 694, endPoint y: 40, distance: 43.2
click at [694, 40] on input "Backcountry Rookies Podcast" at bounding box center [711, 34] width 344 height 29
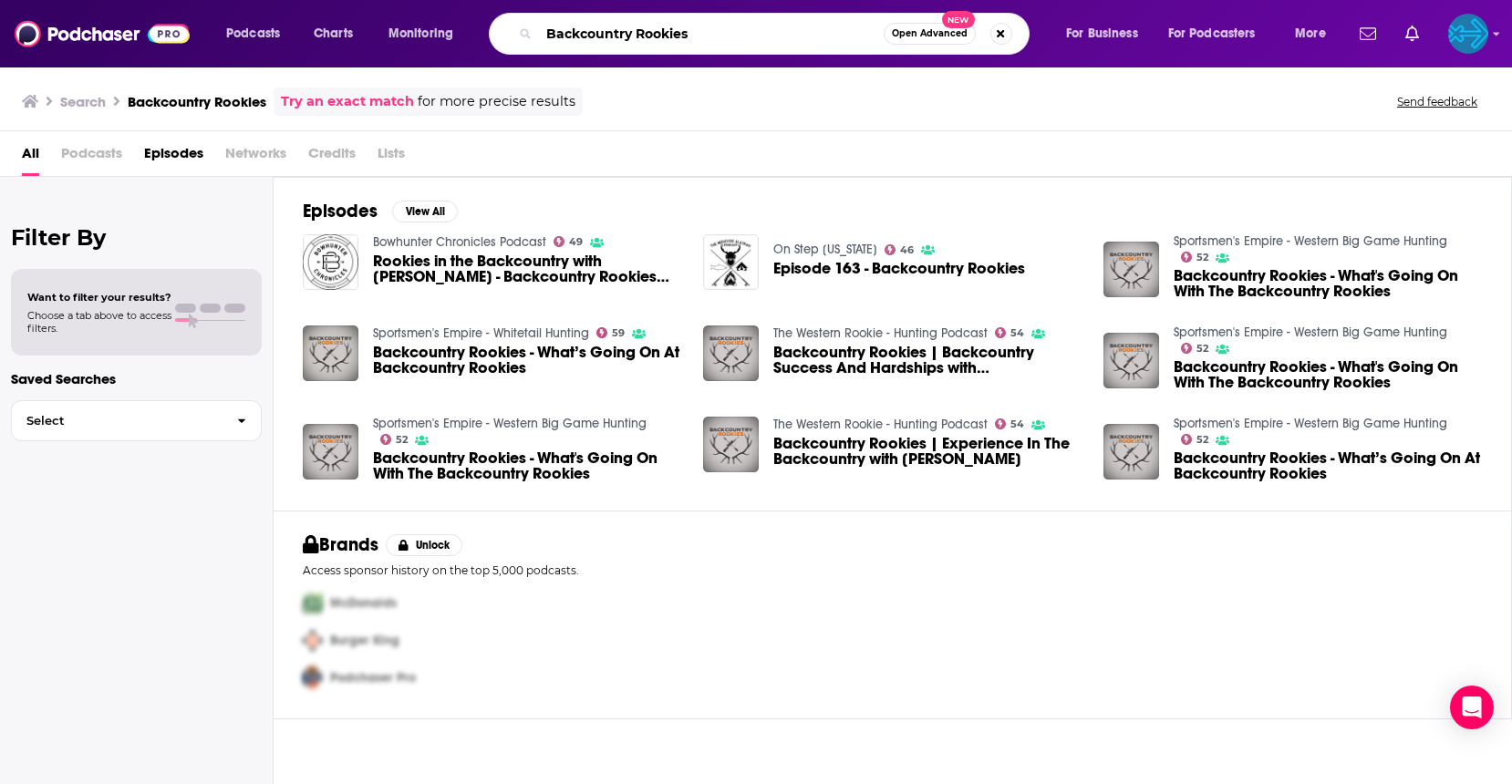
drag, startPoint x: 694, startPoint y: 36, endPoint x: 538, endPoint y: 39, distance: 156.0
click at [538, 39] on div "Backcountry Rookies Open Advanced New" at bounding box center [759, 34] width 541 height 42
type input "The Veteran's Project"
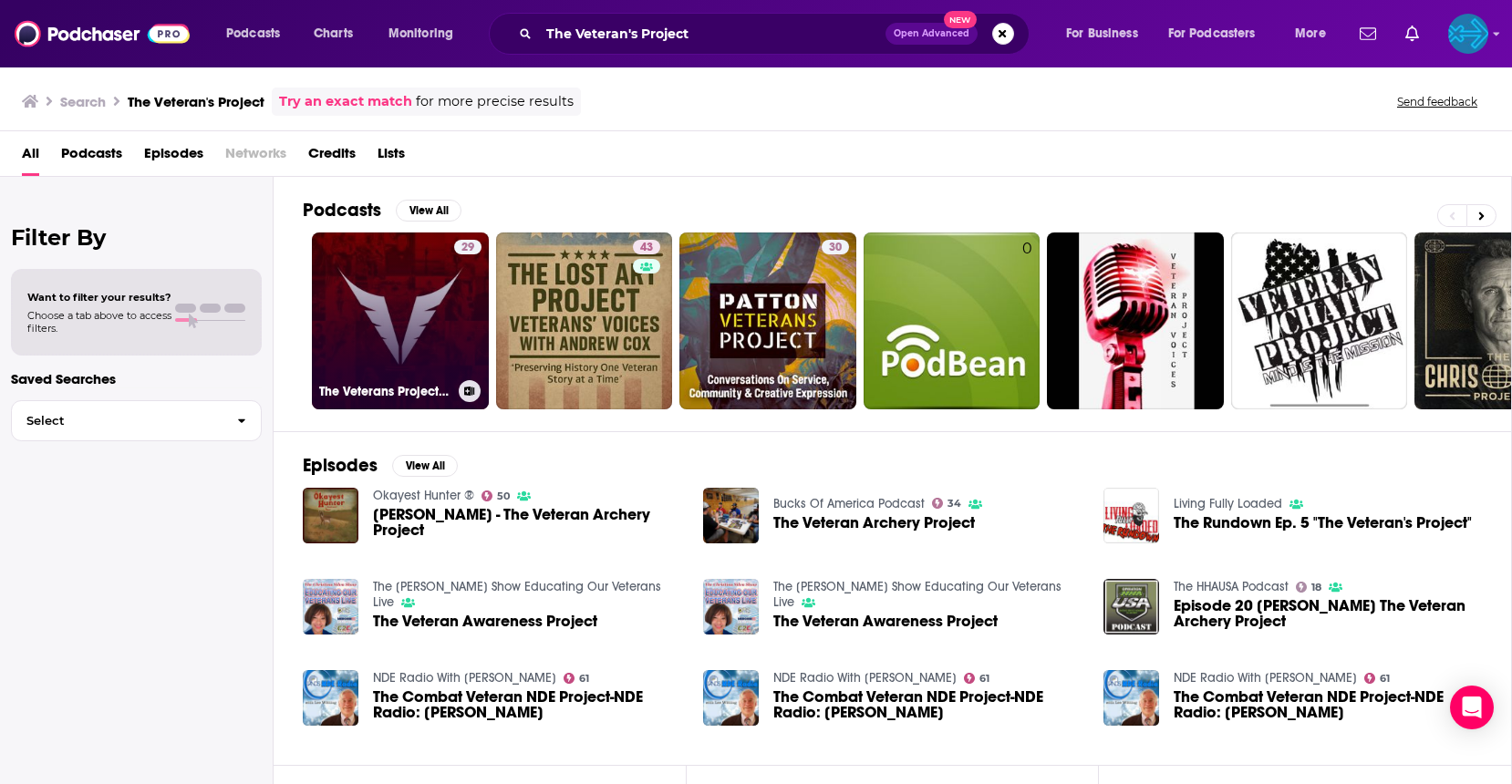
click at [396, 339] on link "29 The Veterans Project Podcast" at bounding box center [401, 320] width 177 height 177
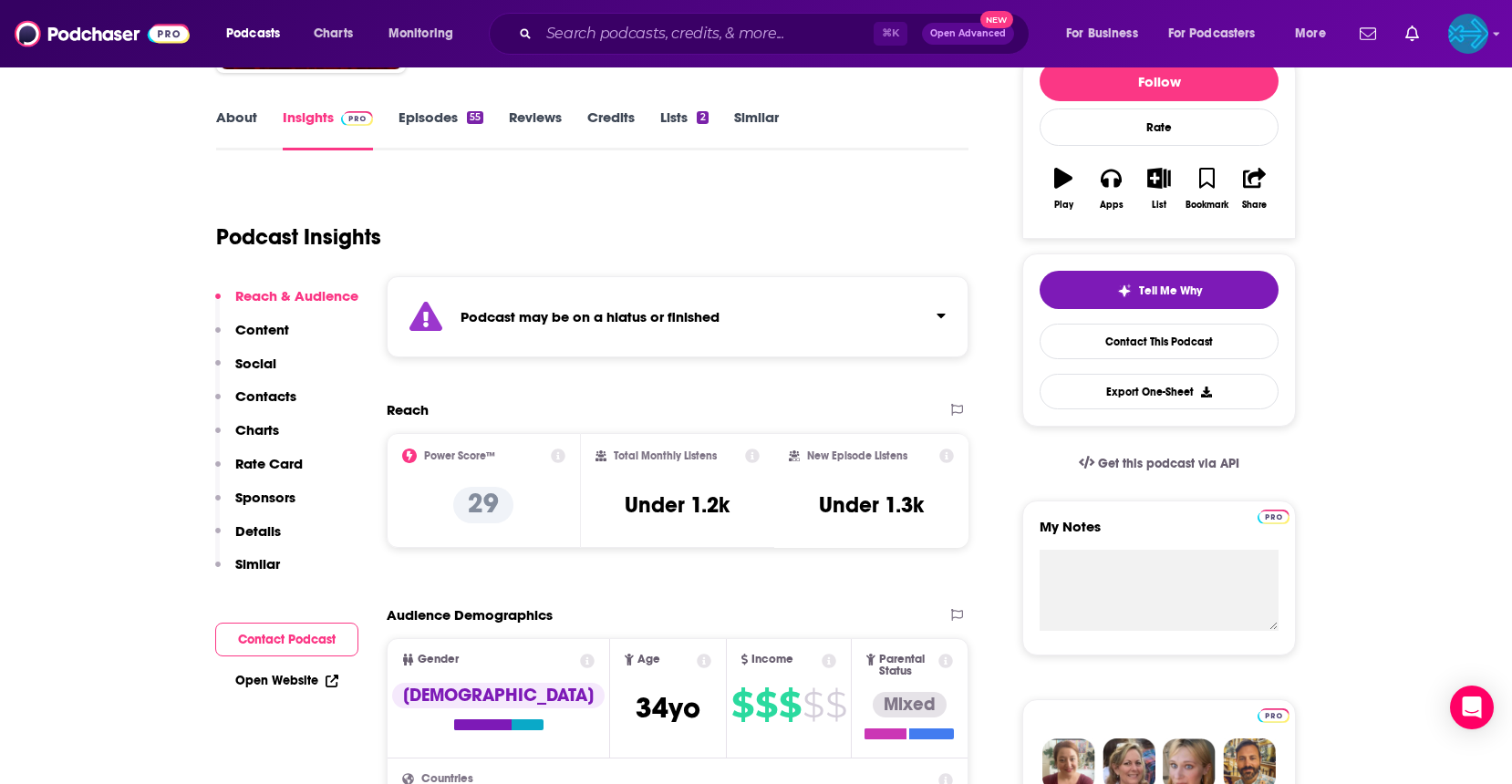
scroll to position [240, 0]
click at [944, 318] on icon "Click to expand status details" at bounding box center [942, 315] width 9 height 15
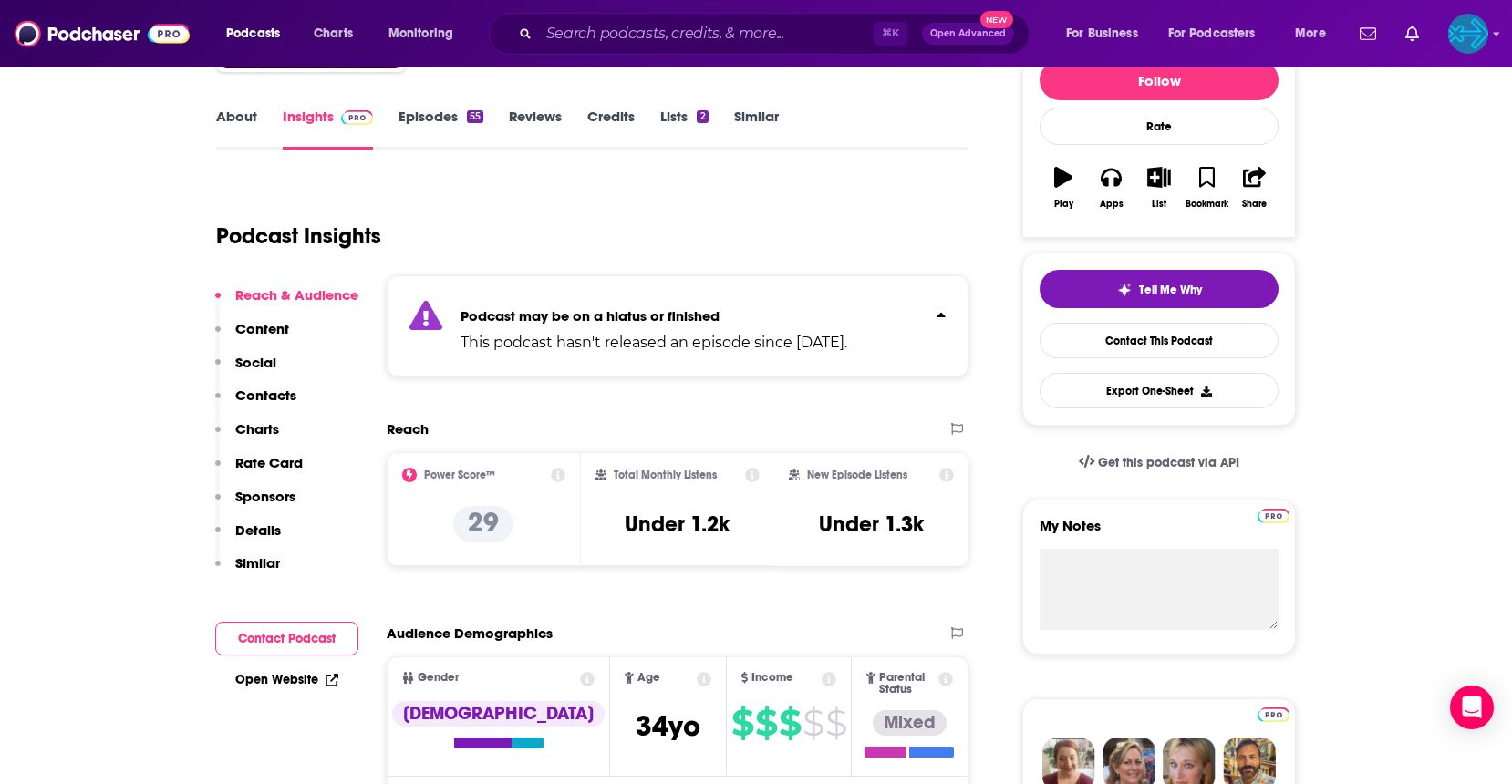
click at [944, 318] on icon "Click to expand status details" at bounding box center [942, 315] width 9 height 15
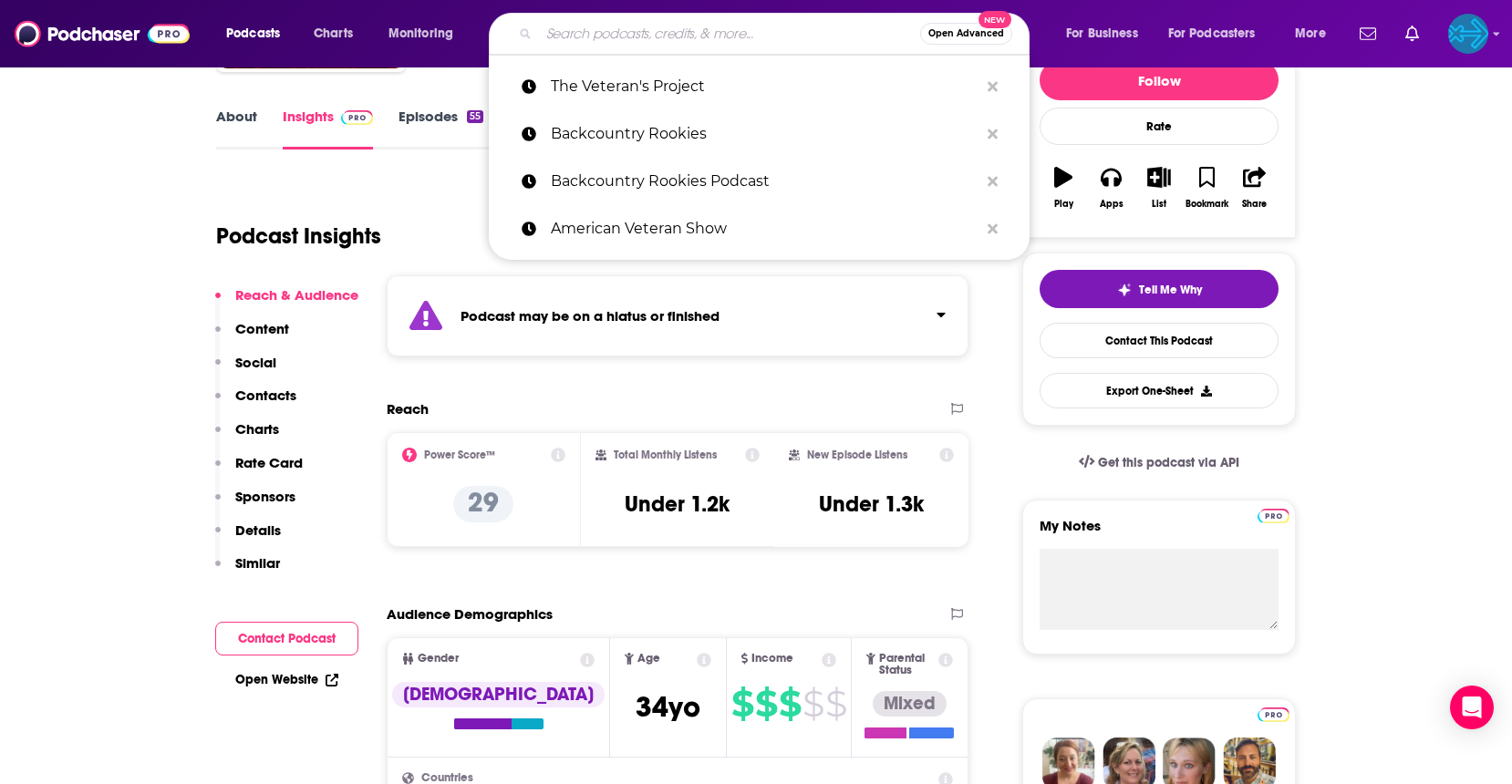
click at [624, 36] on input "Search podcasts, credits, & more..." at bounding box center [729, 34] width 381 height 29
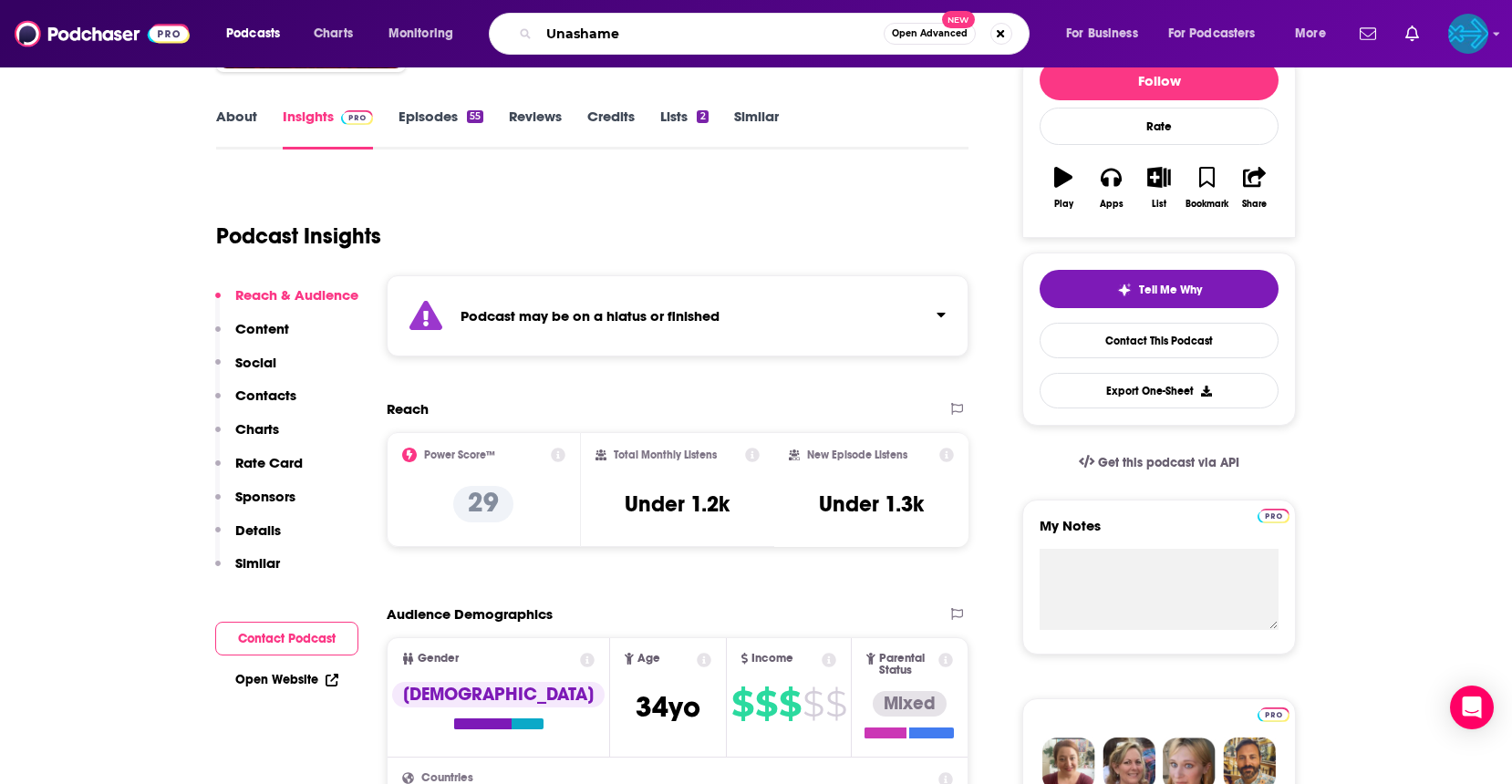
type input "Unashamed"
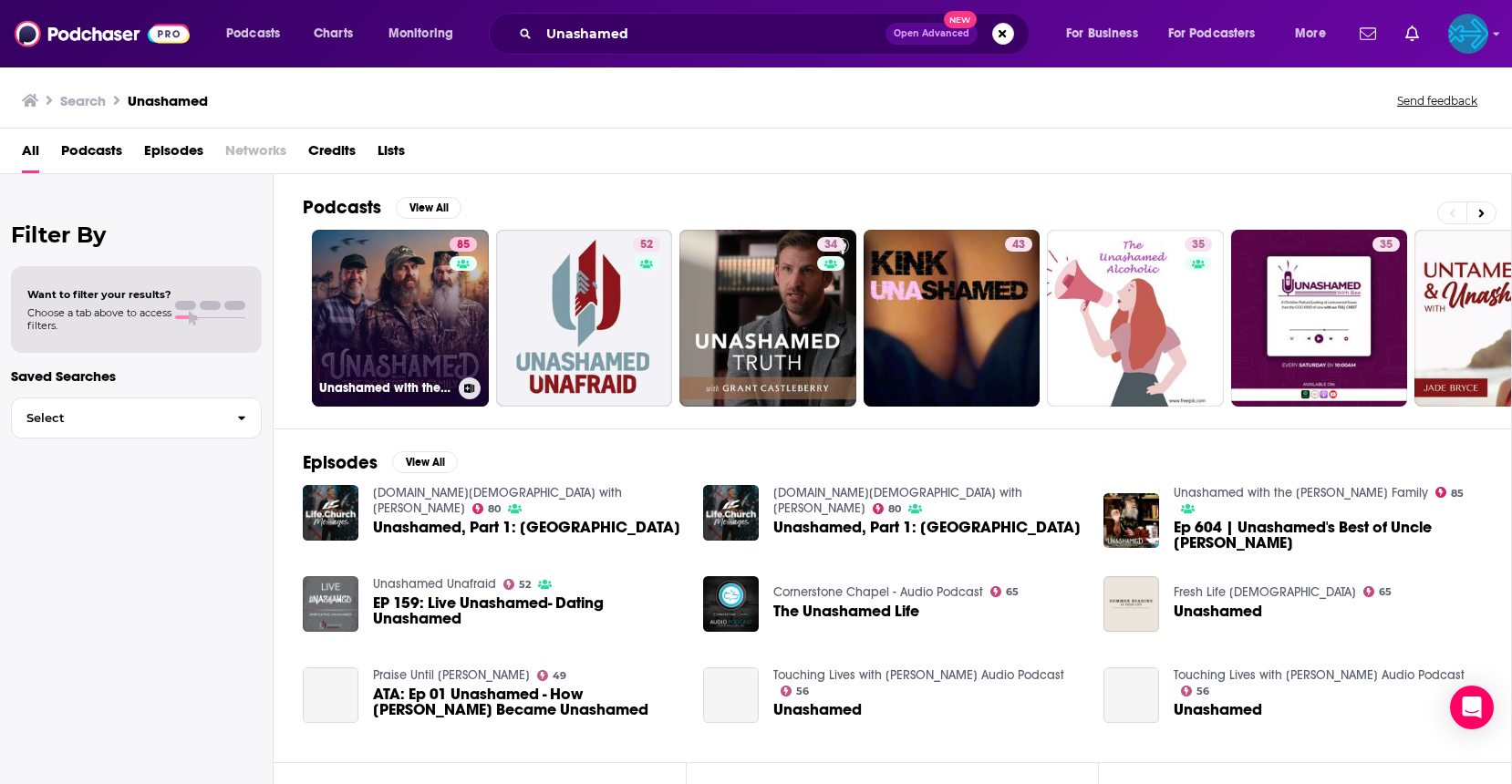
click at [390, 318] on link "85 Unashamed with the Robertson Family" at bounding box center [401, 318] width 177 height 177
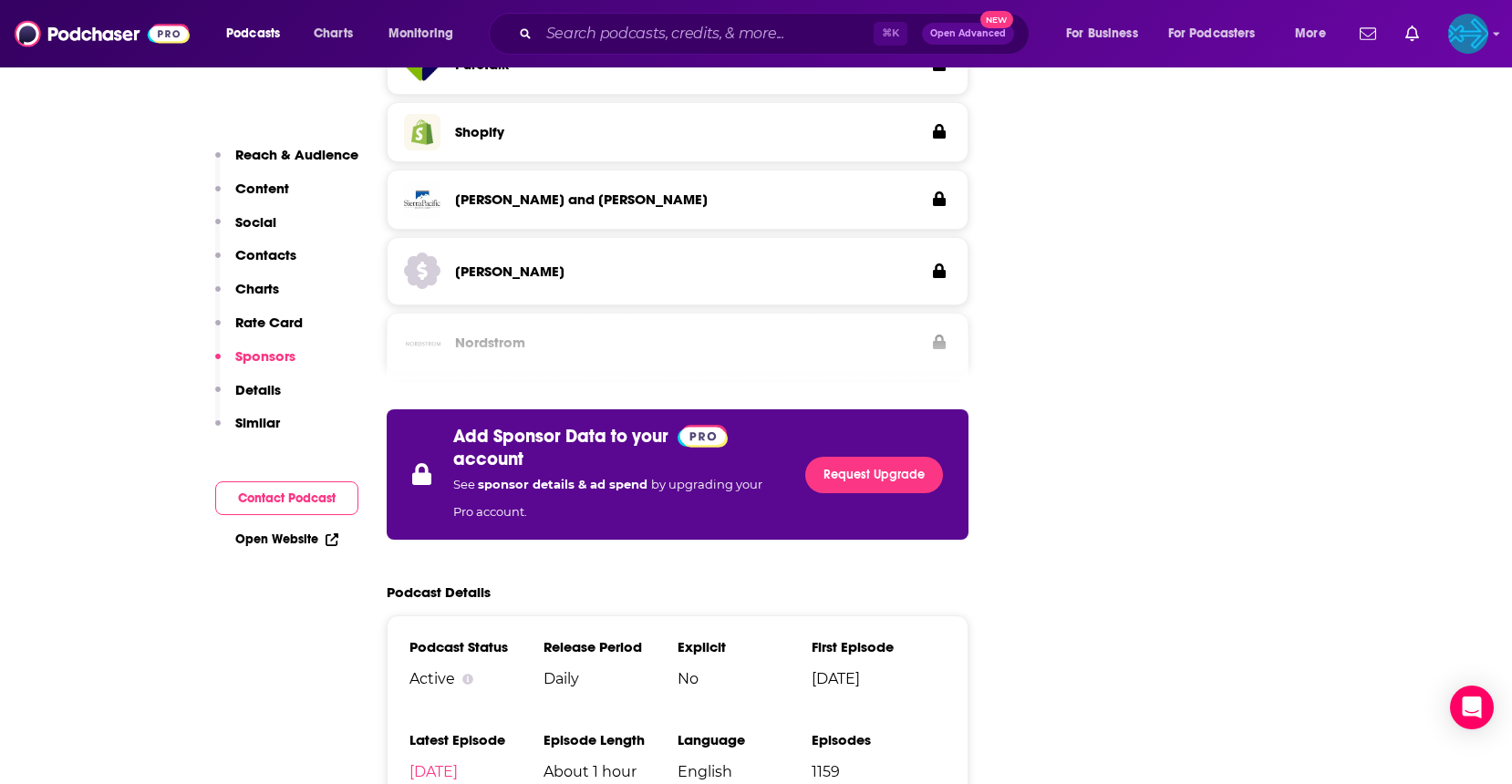
scroll to position [3604, 0]
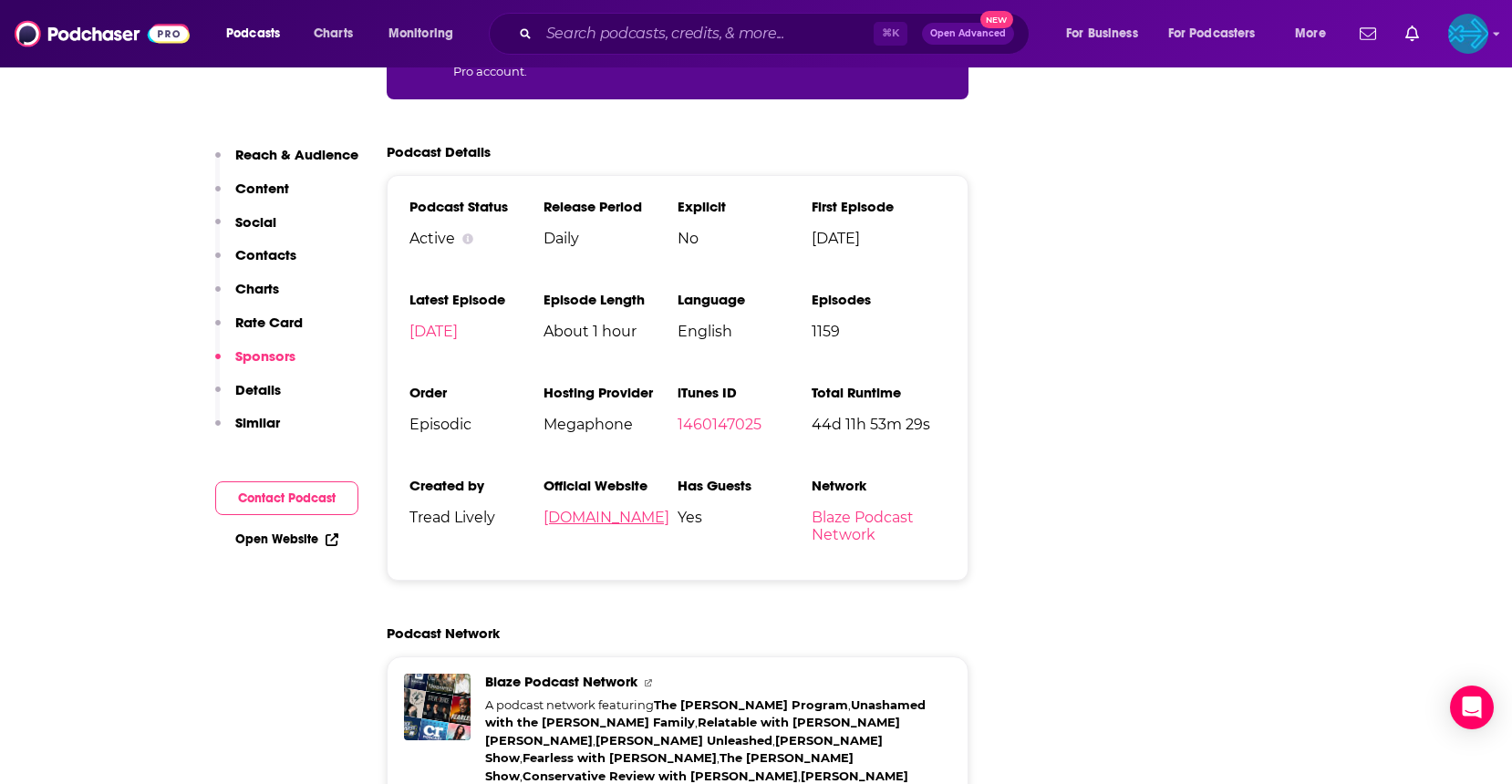
click at [620, 509] on link "unashamedtruth.com" at bounding box center [606, 517] width 126 height 17
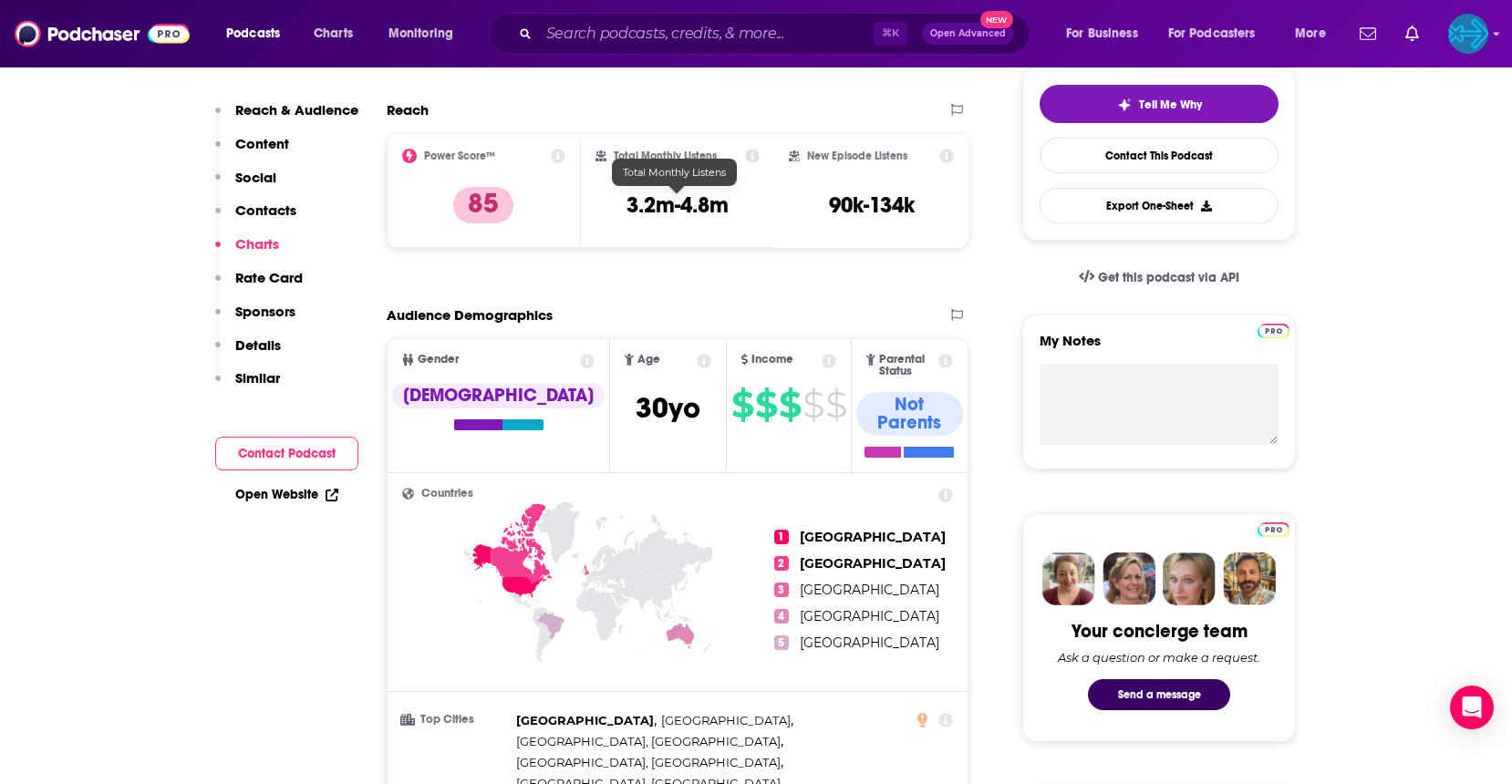
scroll to position [0, 0]
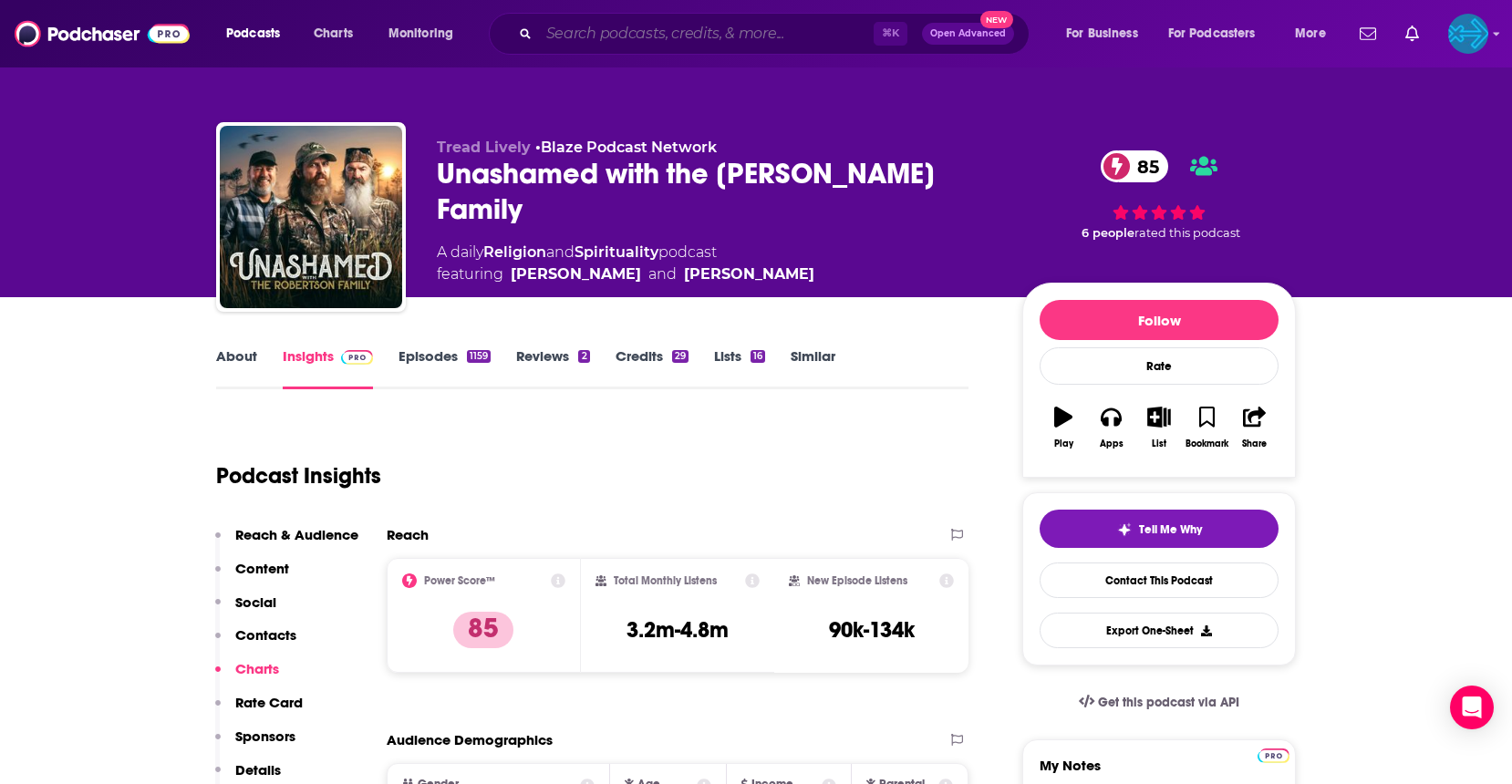
click at [716, 39] on input "Search podcasts, credits, & more..." at bounding box center [706, 34] width 334 height 29
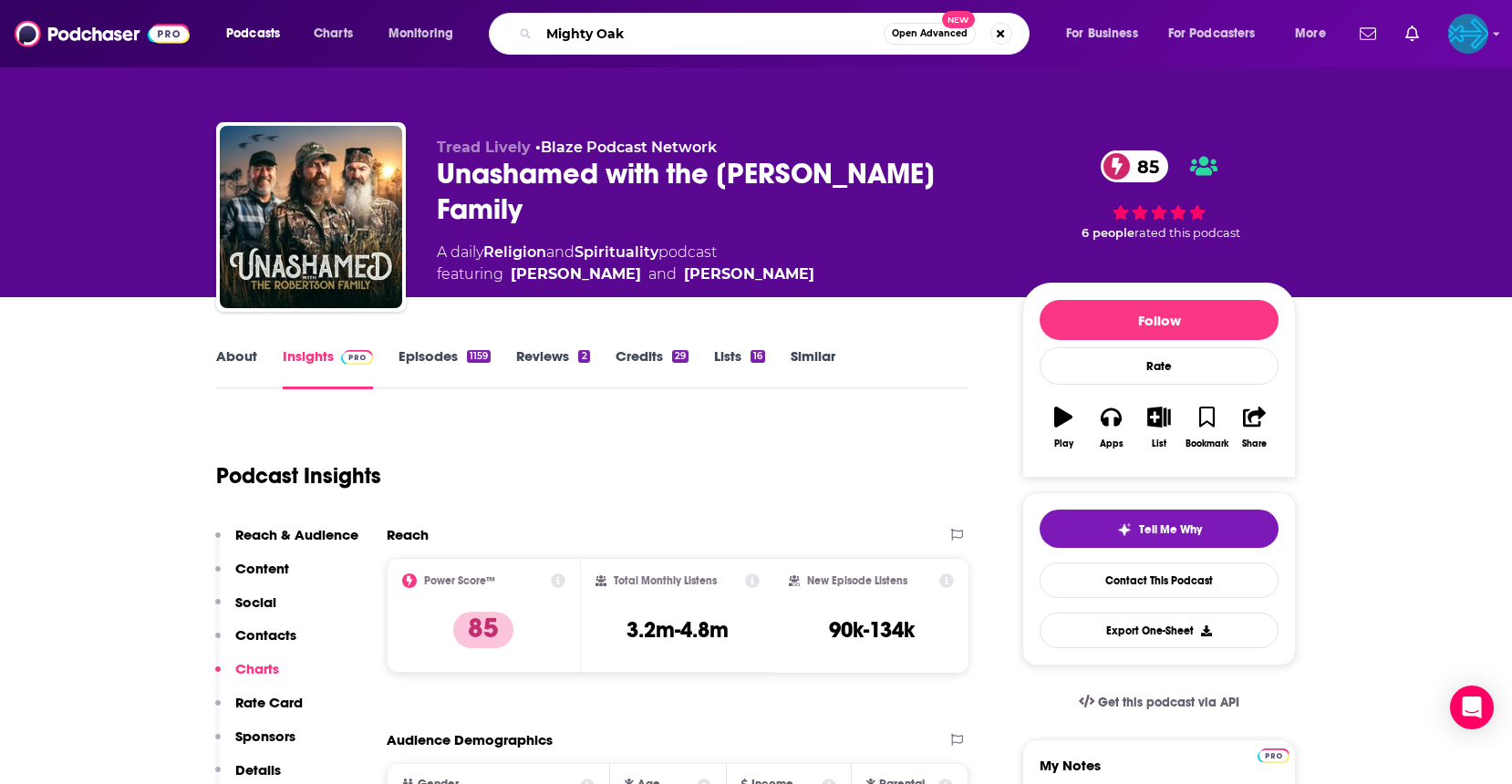
type input "Mighty Oaks"
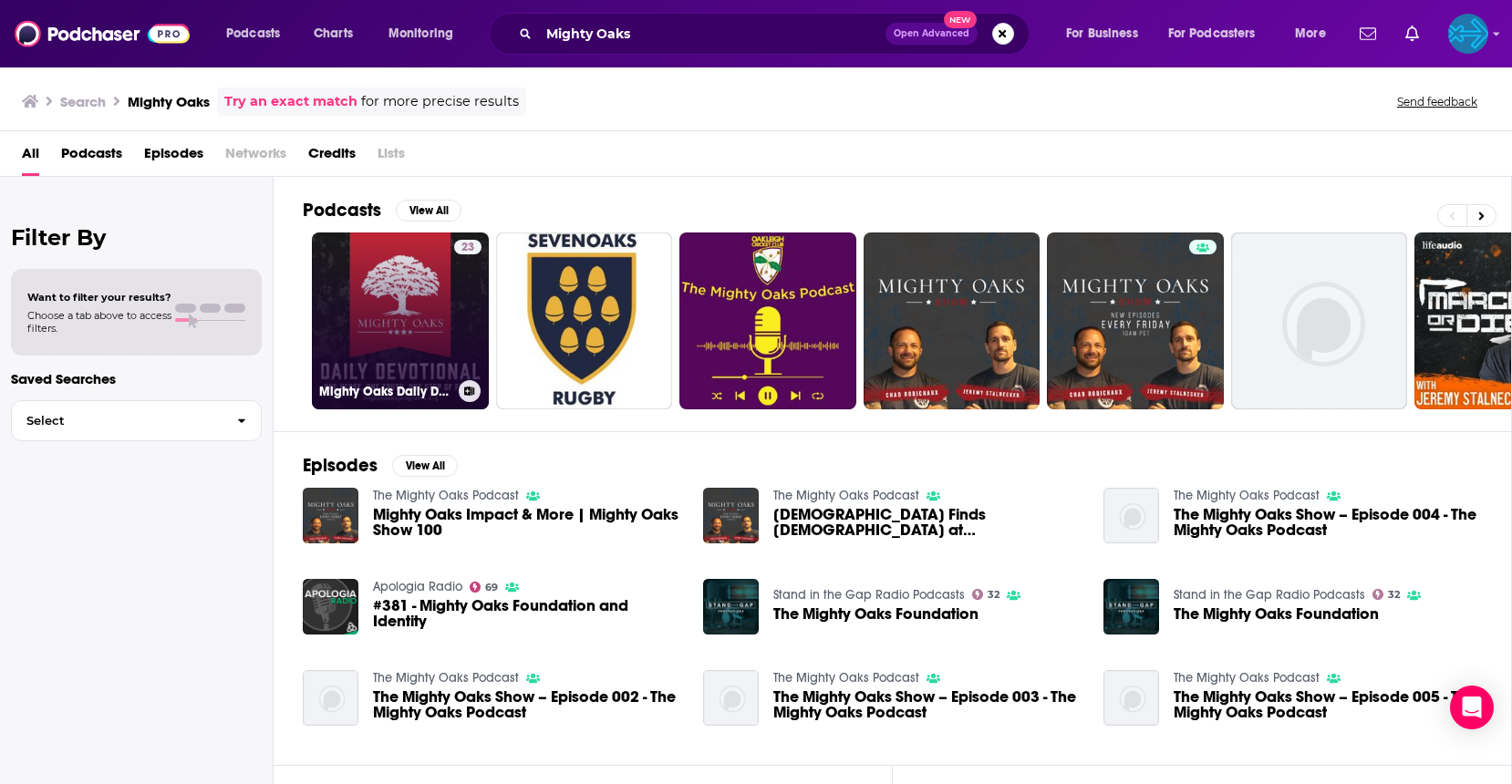
scroll to position [1, 0]
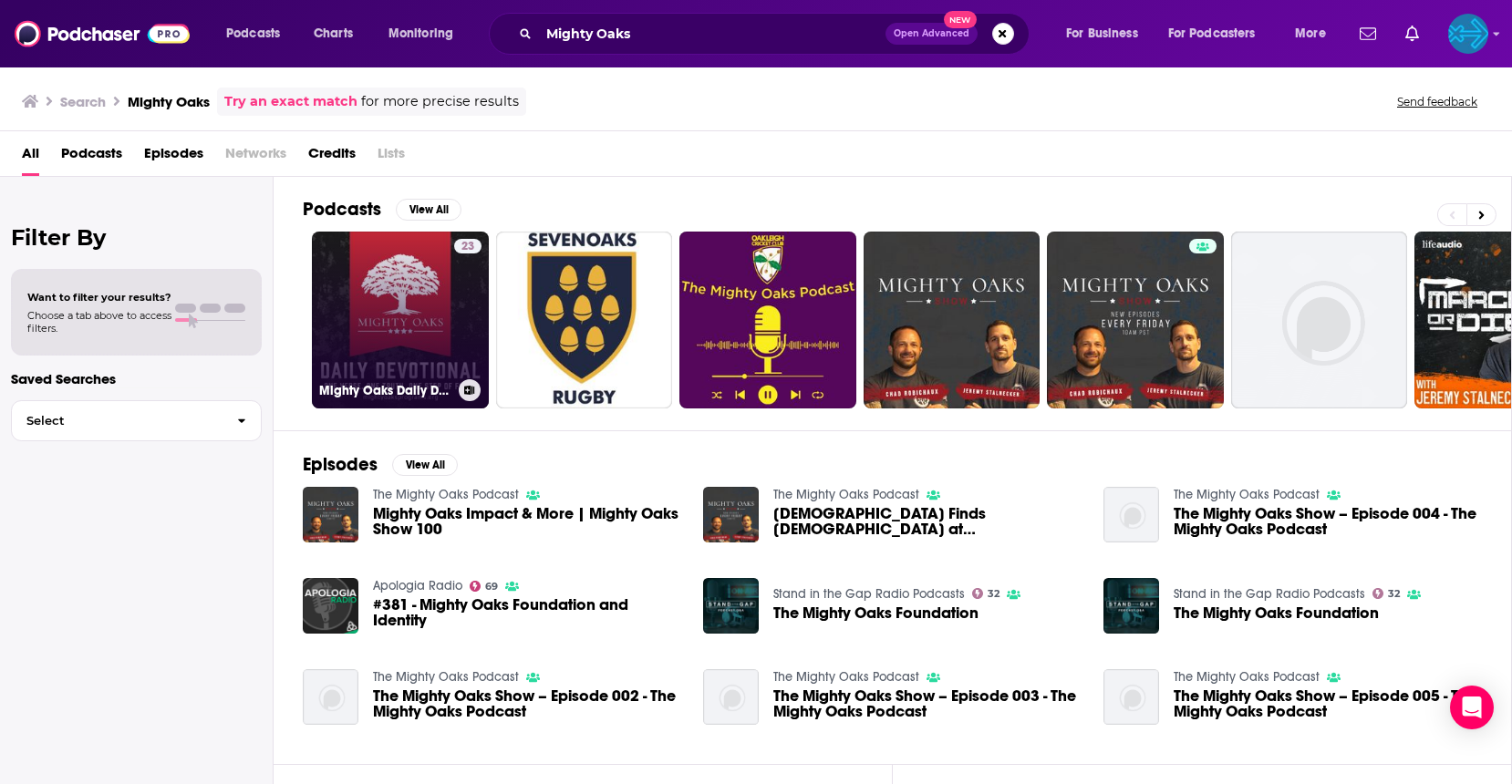
click at [391, 294] on link "23 Mighty Oaks Daily Devotional" at bounding box center [401, 319] width 177 height 177
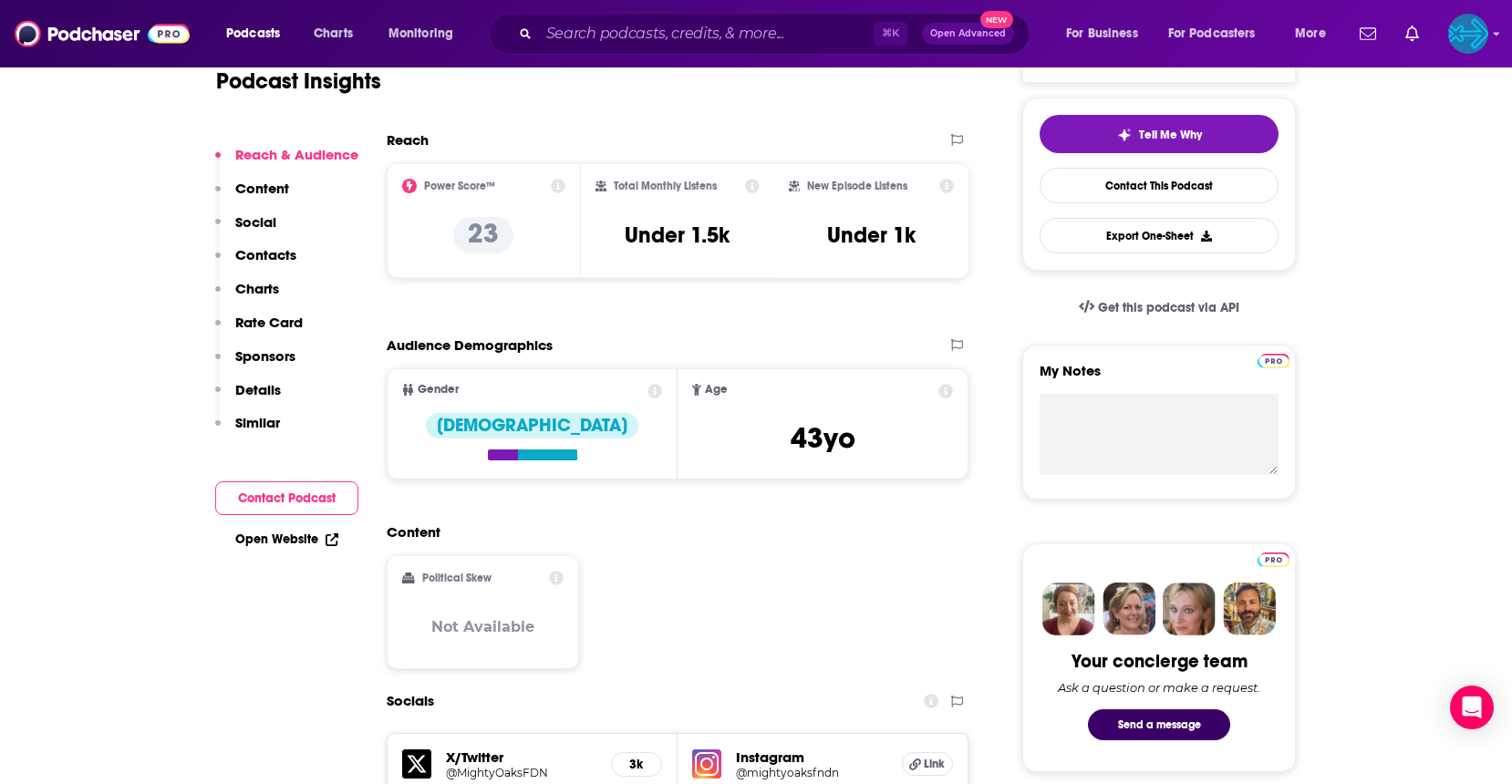
scroll to position [447, 0]
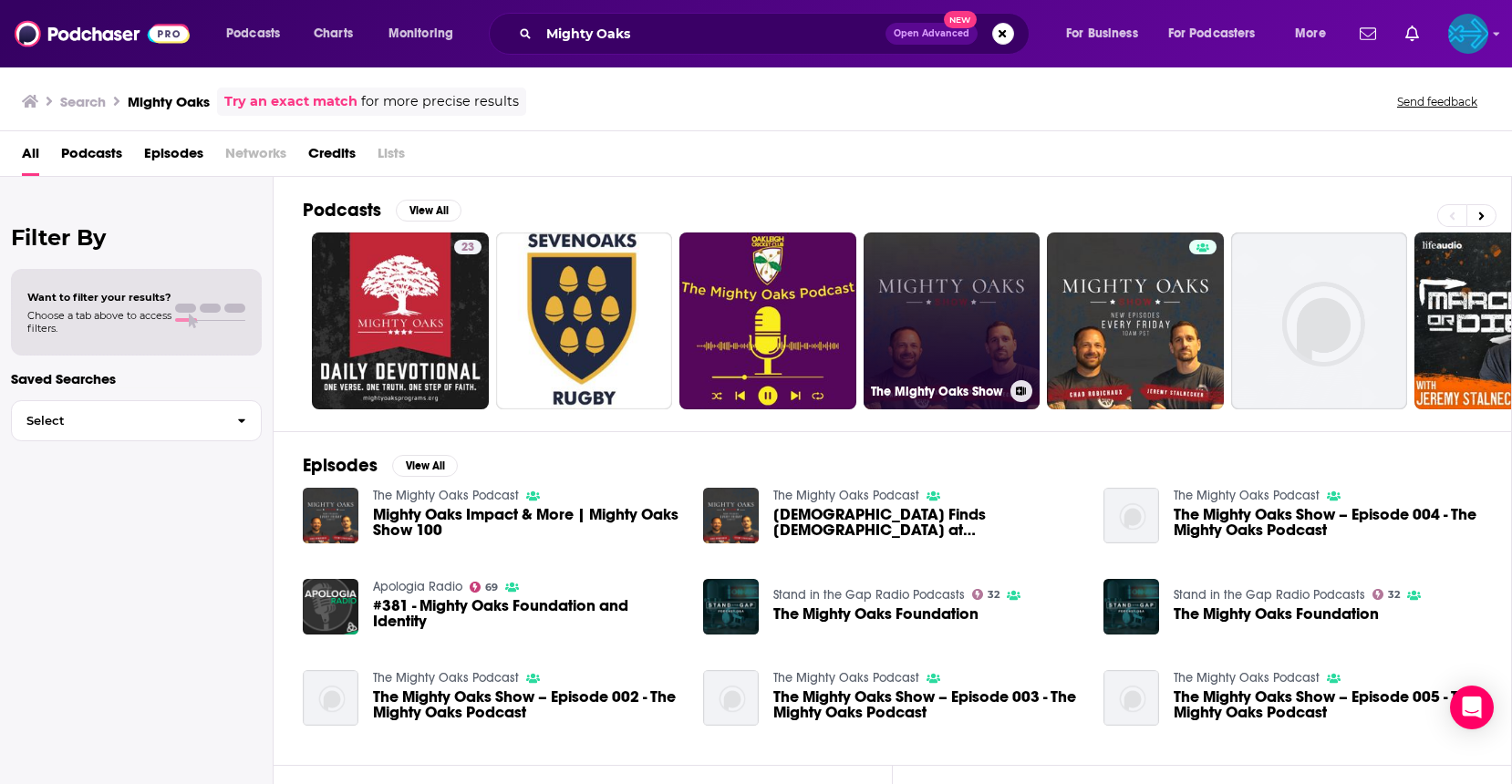
click at [971, 323] on link "The Mighty Oaks Show" at bounding box center [952, 320] width 177 height 177
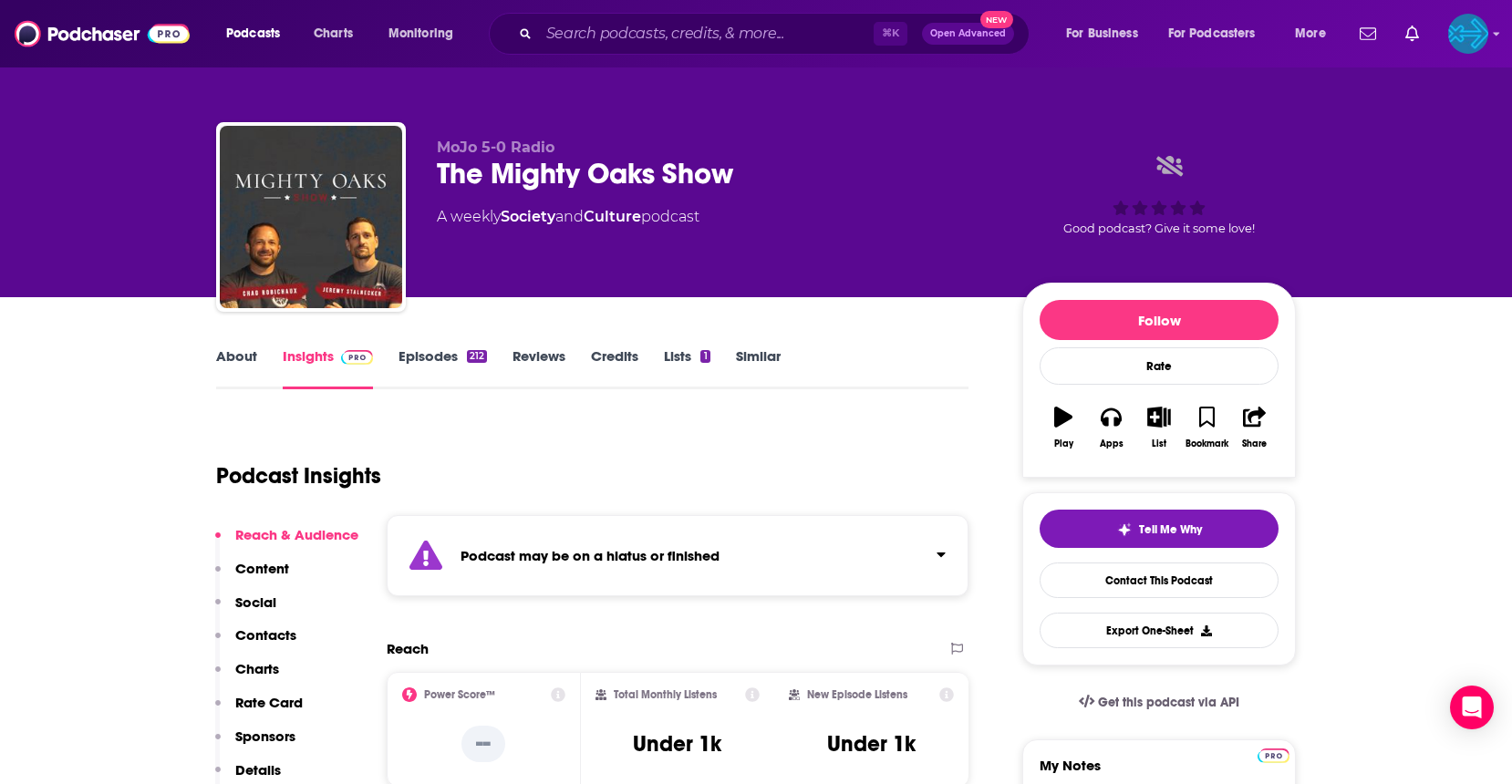
click at [940, 557] on icon "Click to expand status details" at bounding box center [942, 554] width 9 height 15
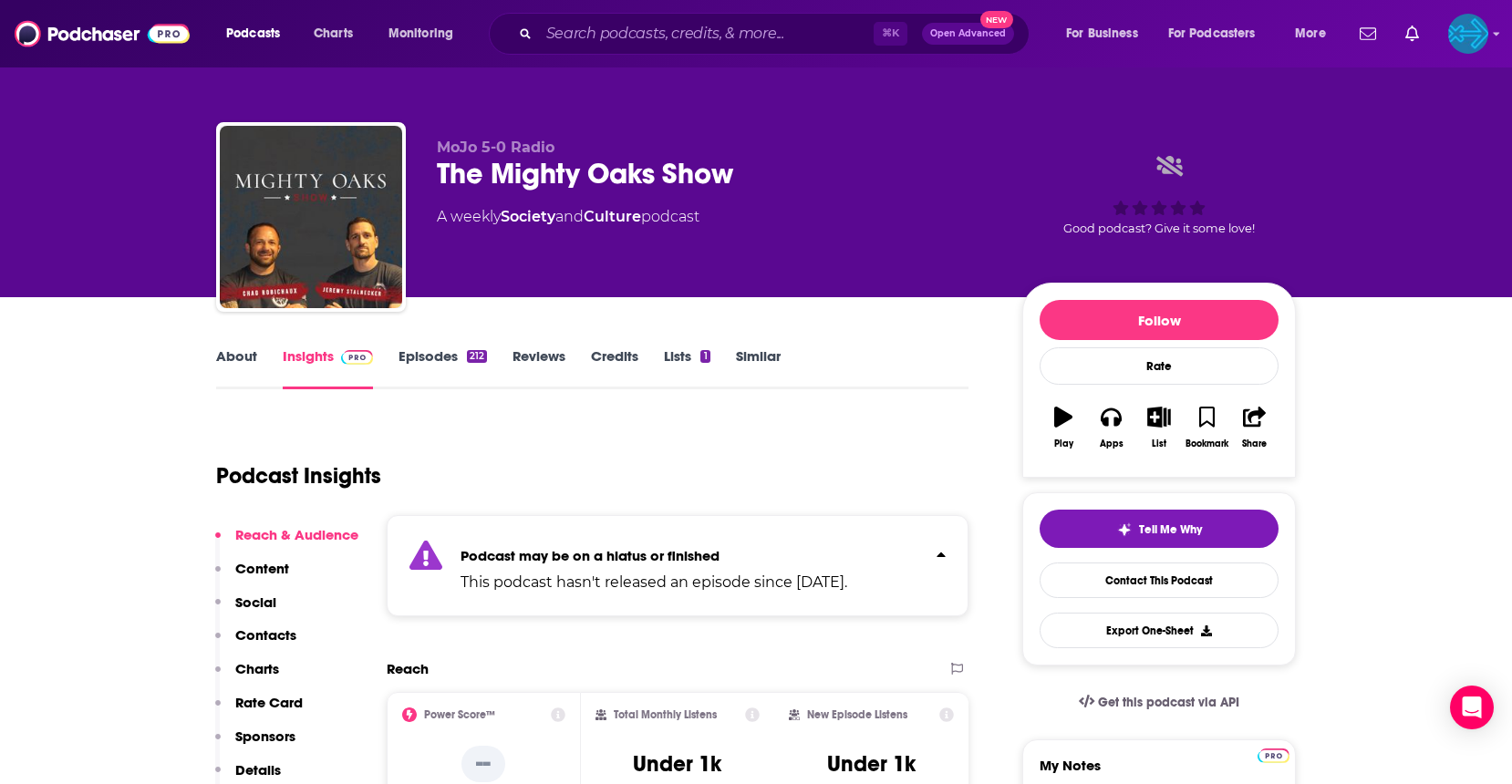
click at [940, 557] on icon "Click to expand status details" at bounding box center [942, 554] width 9 height 15
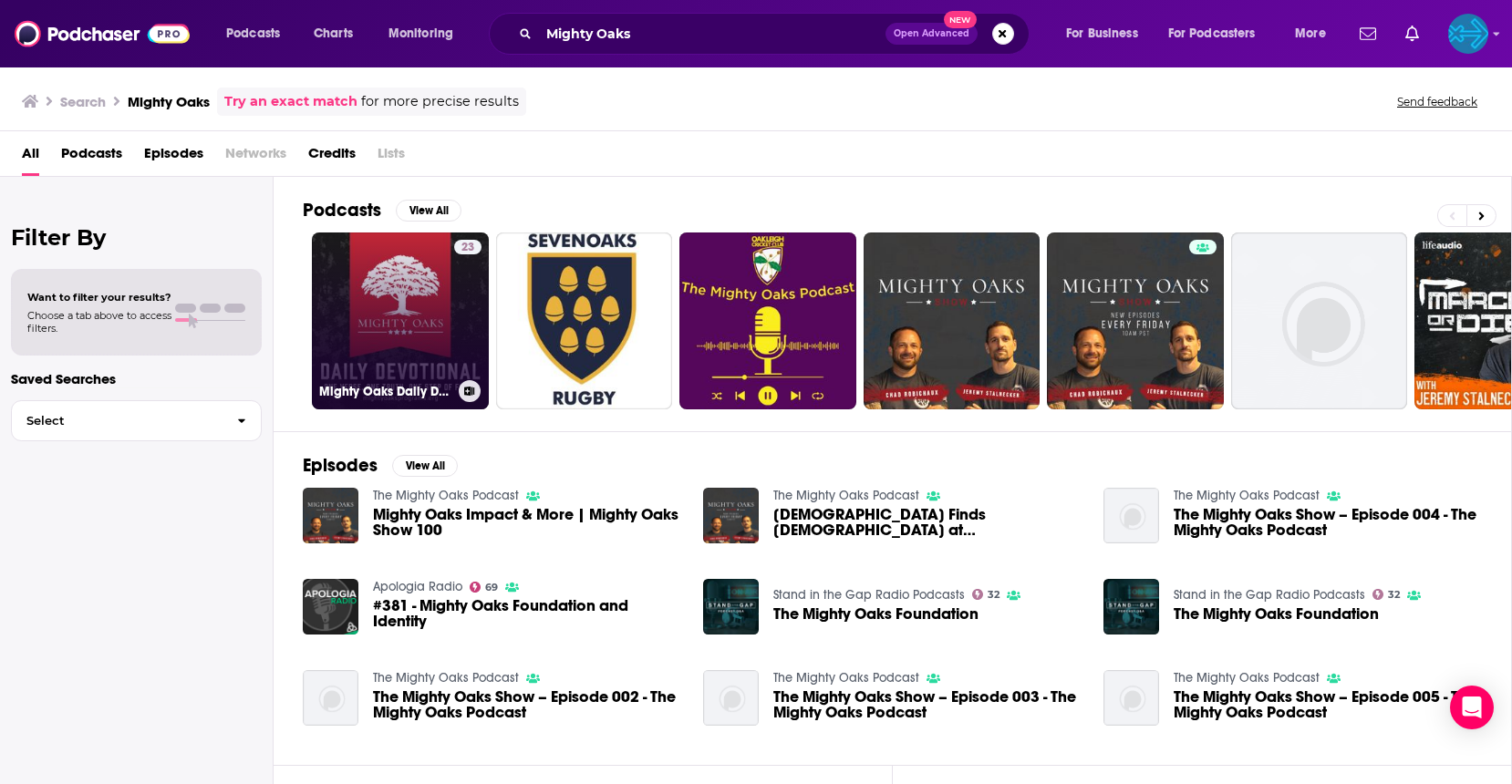
click at [382, 343] on link "23 Mighty Oaks Daily Devotional" at bounding box center [401, 320] width 177 height 177
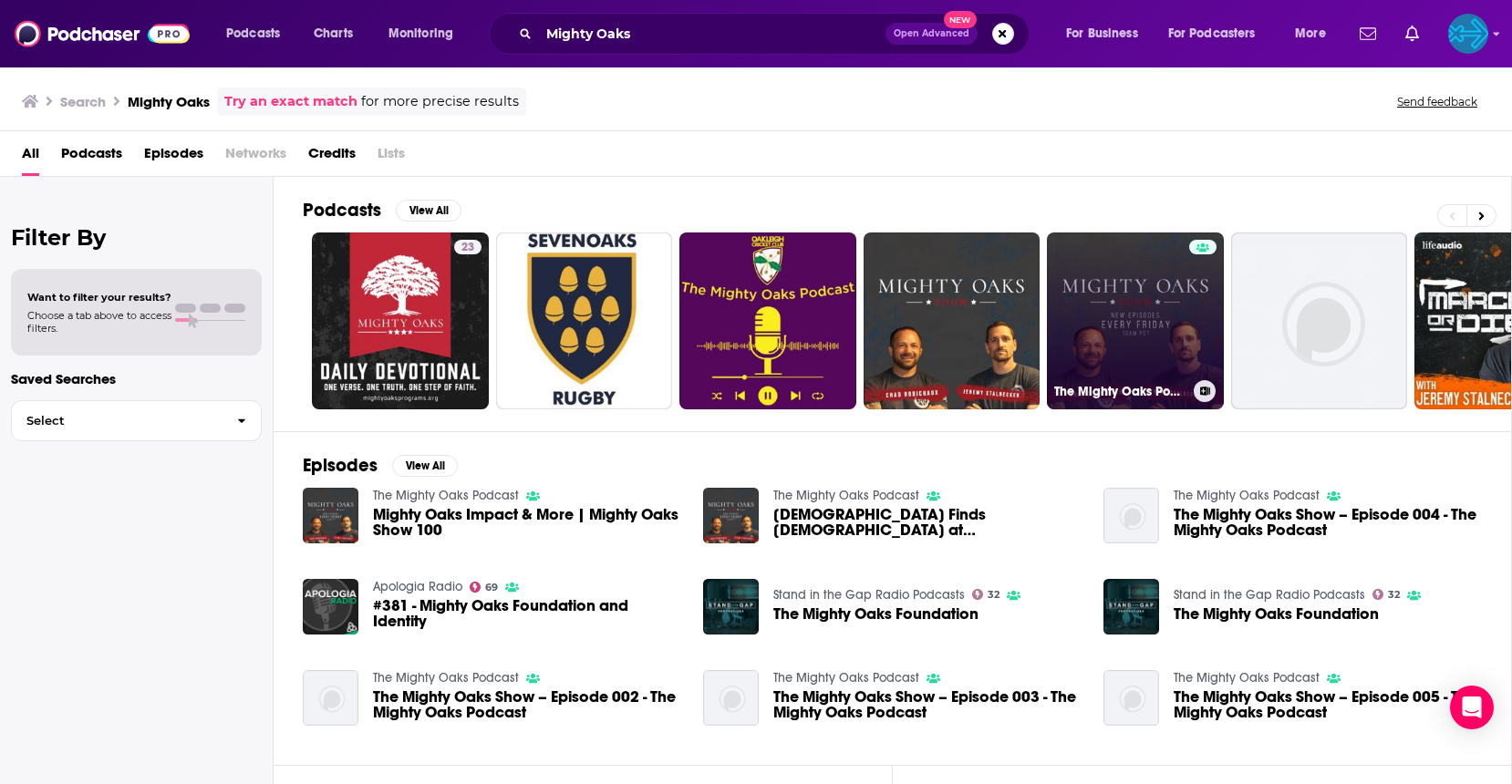
click at [1133, 320] on link "The Mighty Oaks Podcast" at bounding box center [1135, 320] width 177 height 177
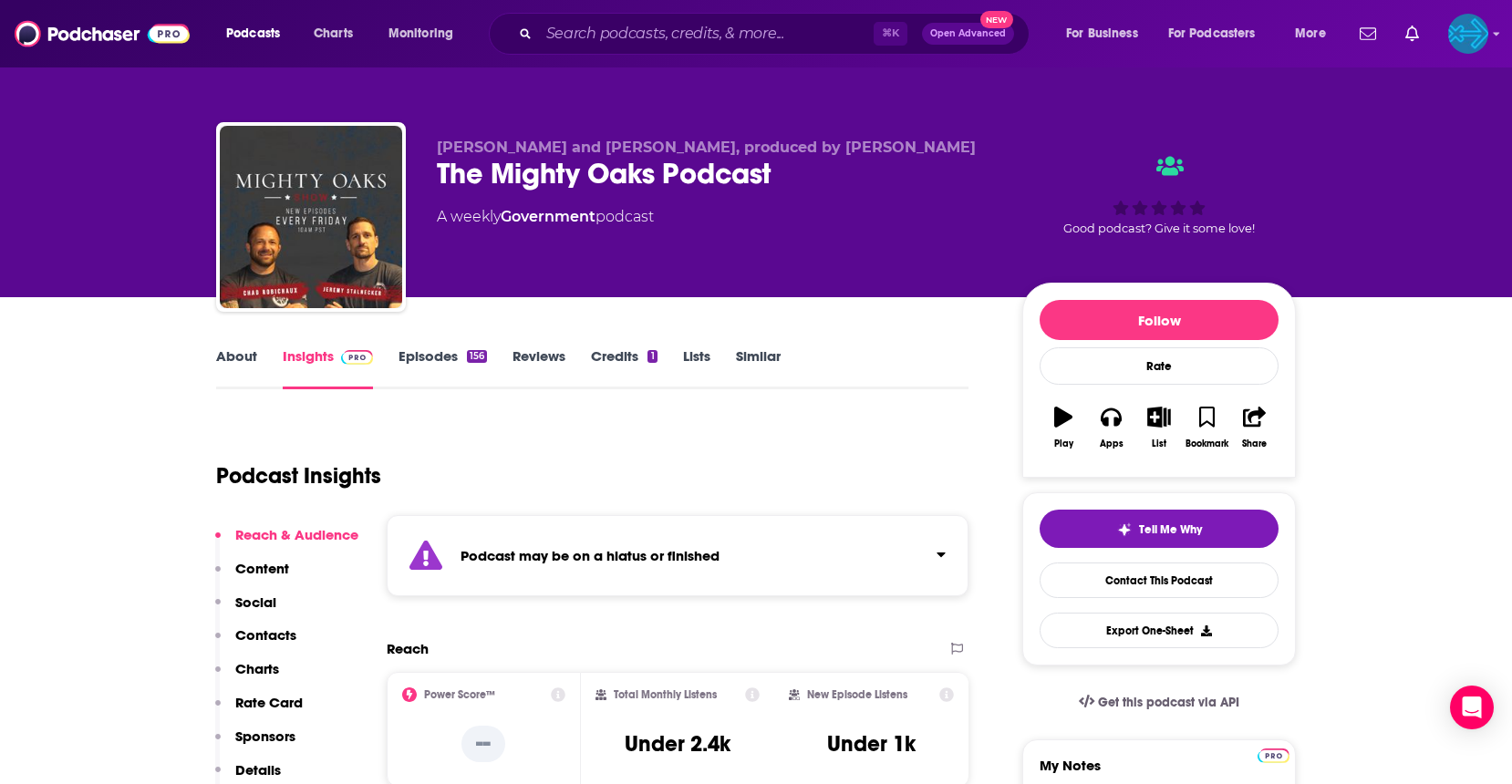
click at [939, 550] on icon "Click to expand status details" at bounding box center [942, 554] width 9 height 15
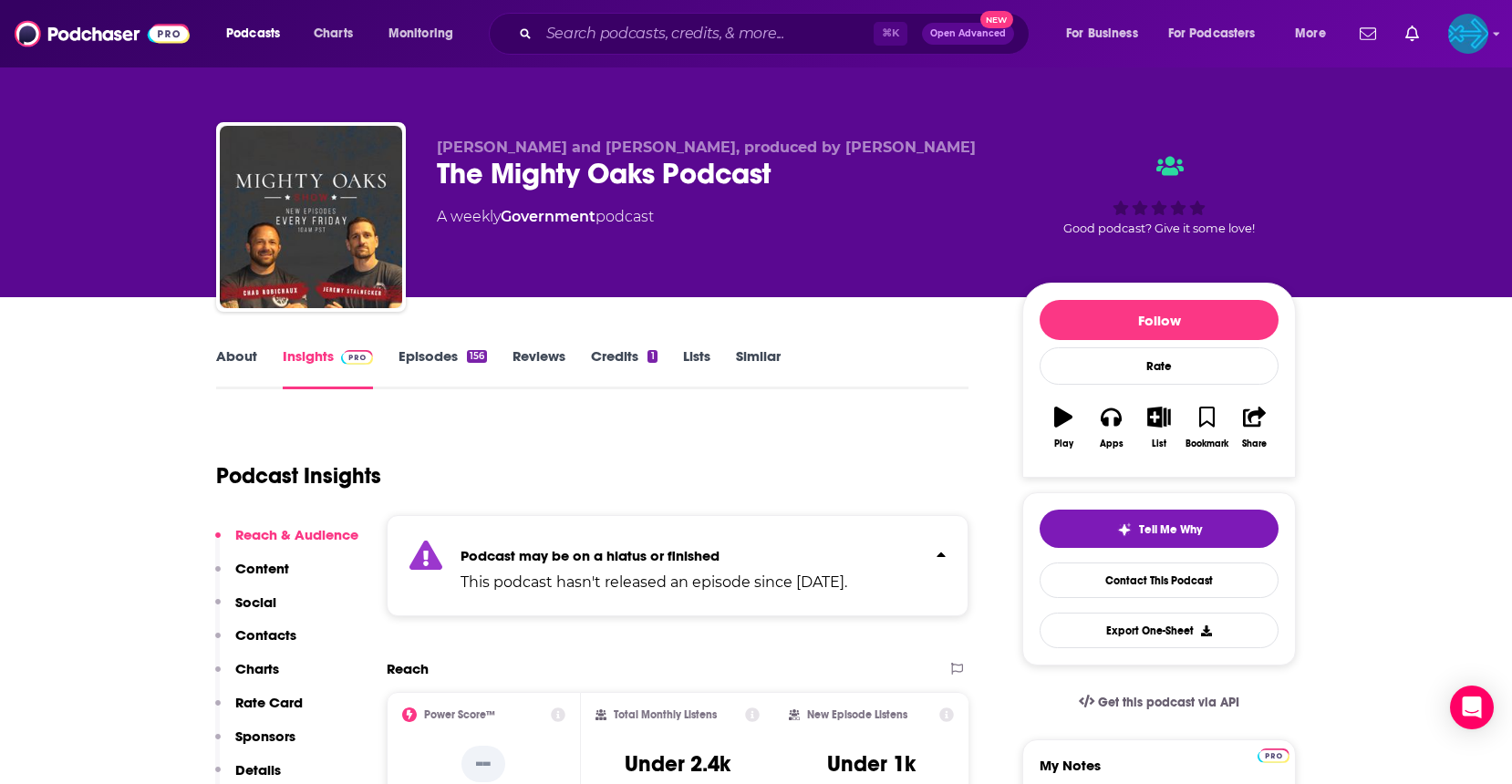
click at [939, 550] on icon "Click to expand status details" at bounding box center [942, 554] width 9 height 15
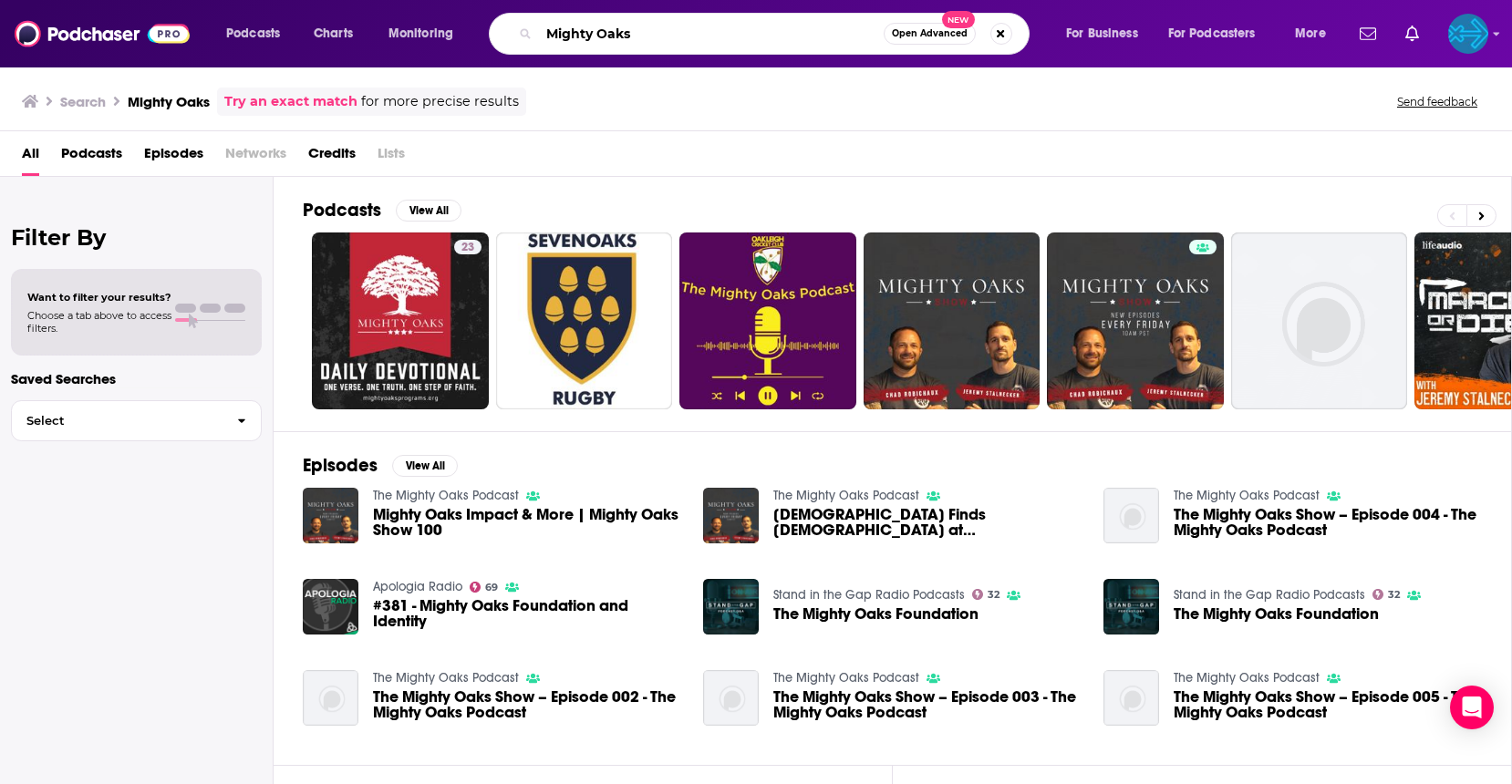
drag, startPoint x: 677, startPoint y: 28, endPoint x: 543, endPoint y: 28, distance: 134.0
click at [543, 28] on input "Mighty Oaks" at bounding box center [711, 34] width 344 height 29
type input "Men of Valor"
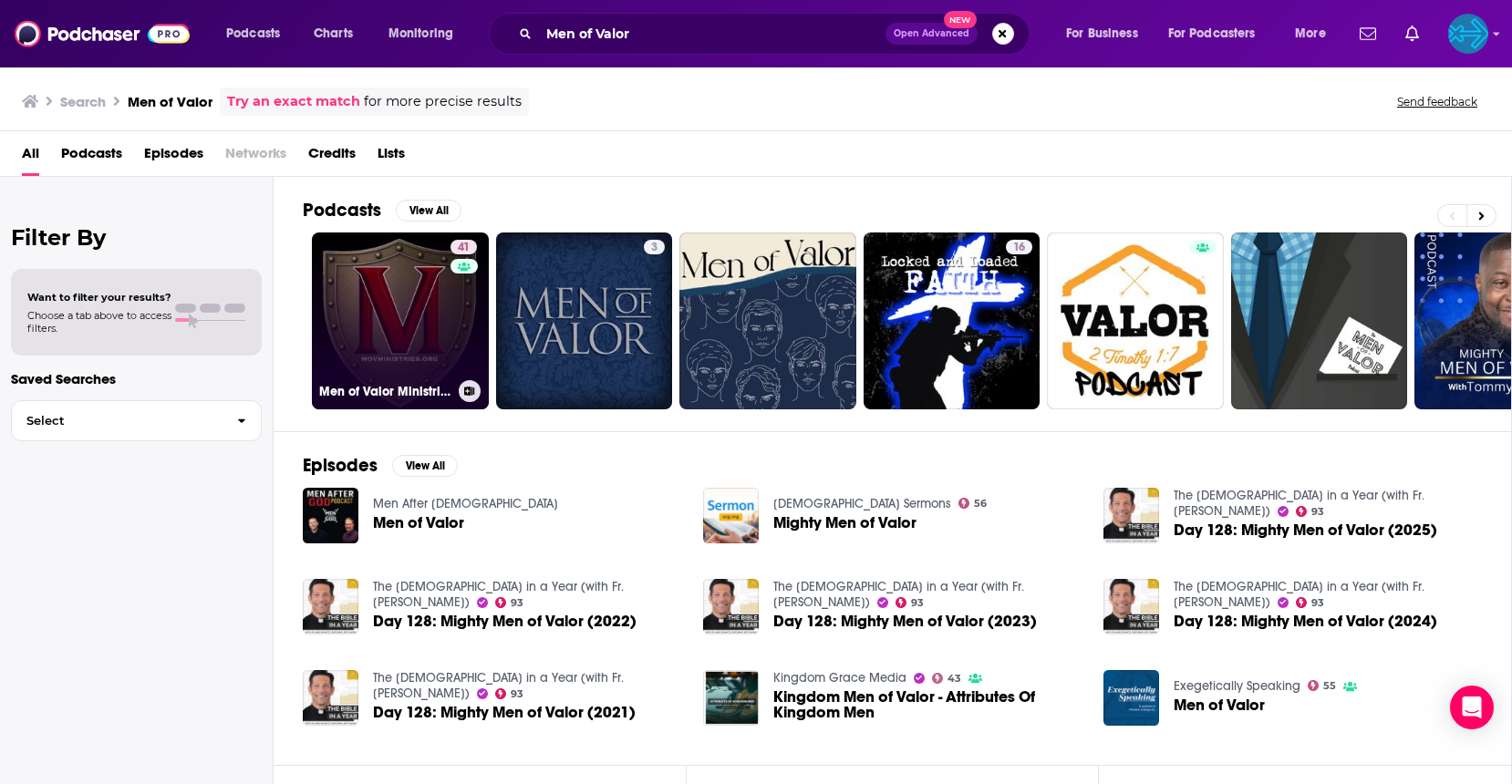
click at [385, 298] on link "41 Men of Valor Ministries" at bounding box center [401, 320] width 177 height 177
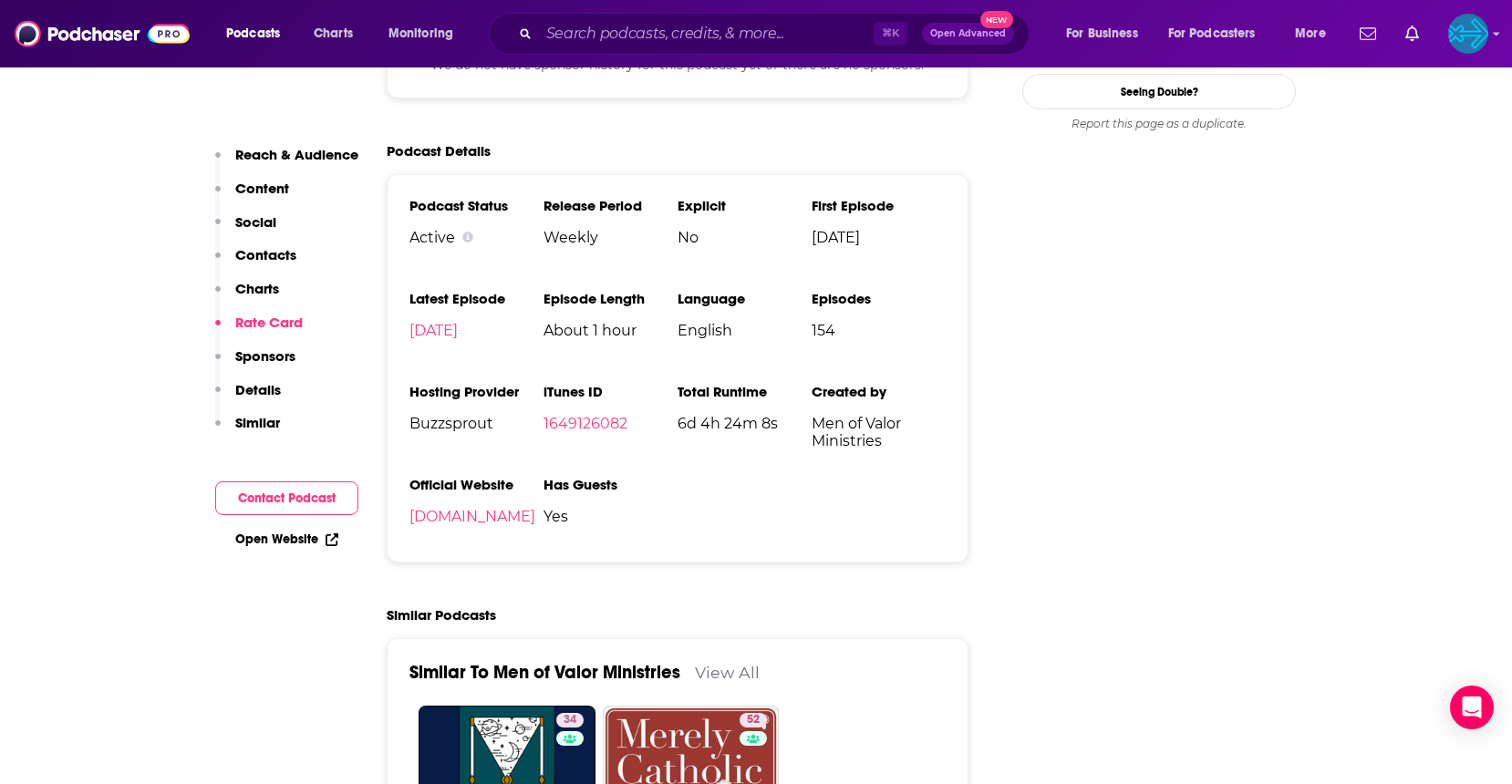
scroll to position [2223, 0]
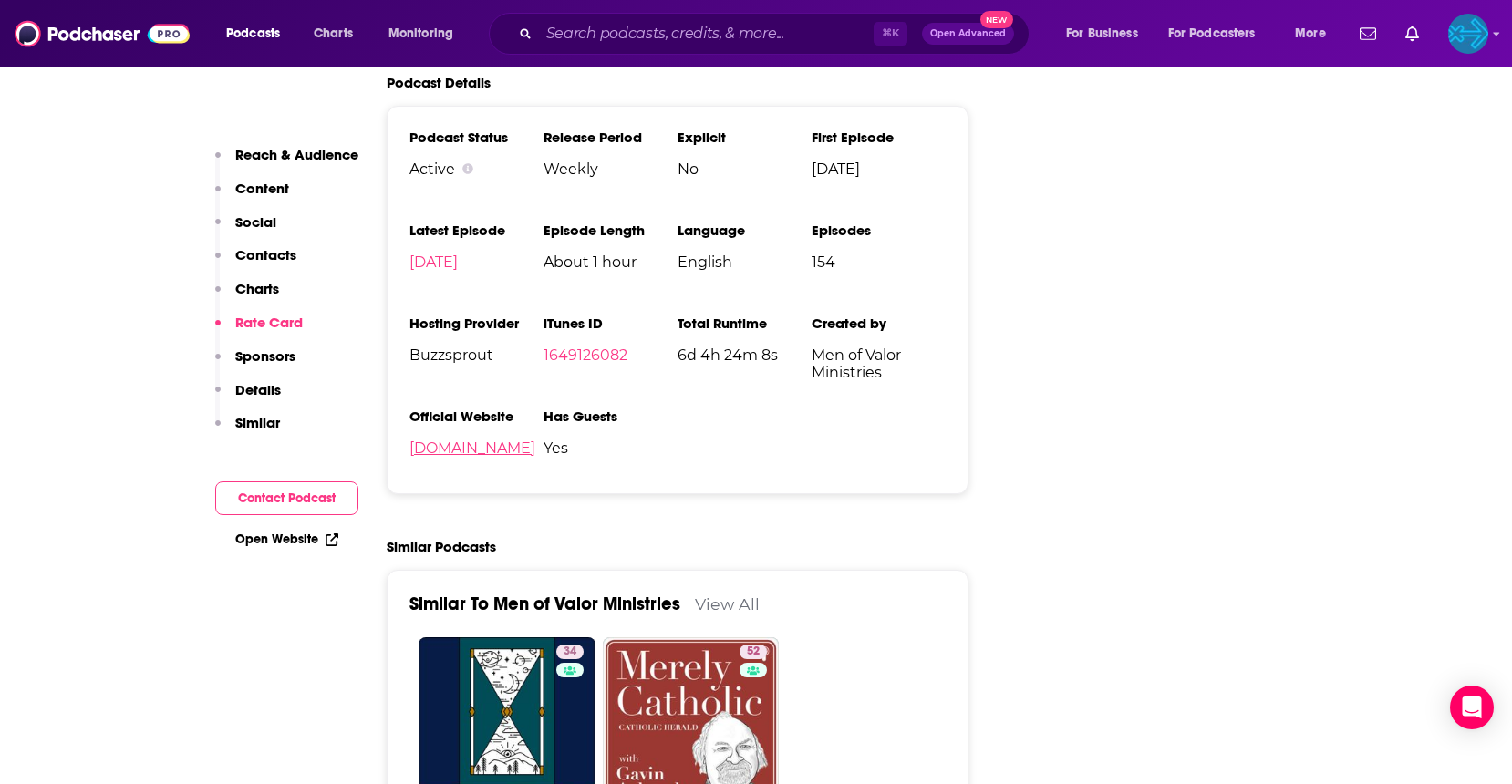
click at [445, 451] on link "movministries.org" at bounding box center [472, 448] width 126 height 17
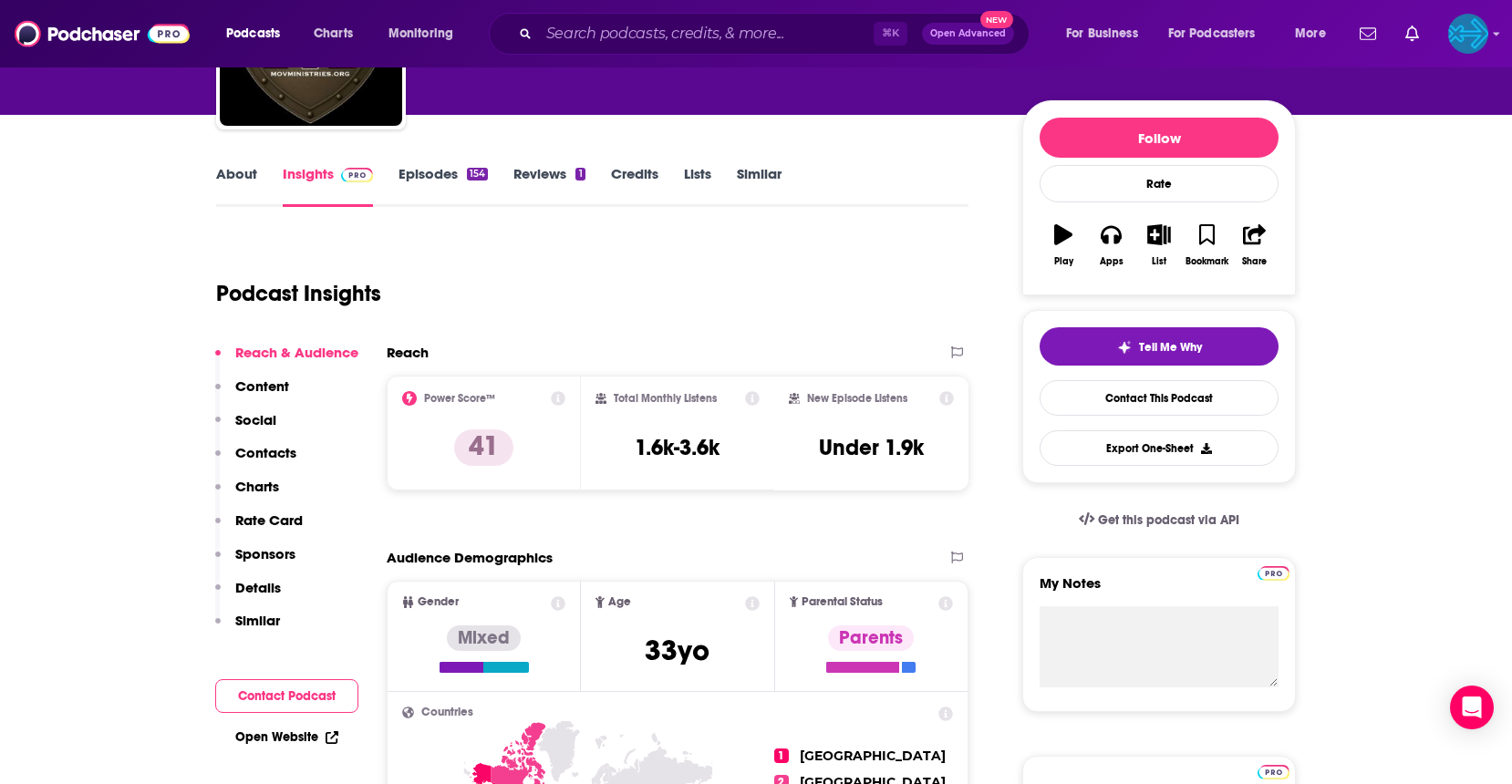
scroll to position [0, 0]
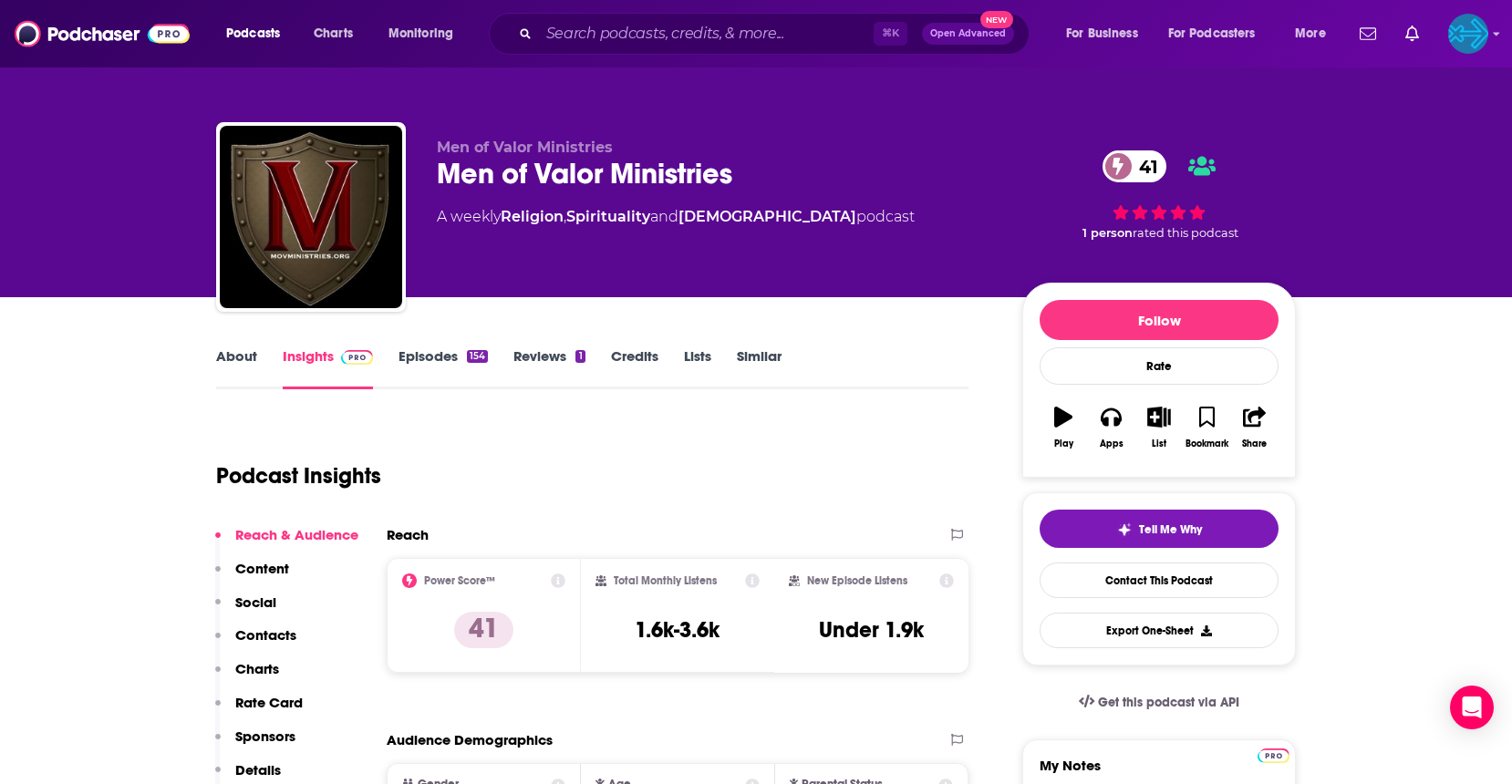
click at [559, 363] on link "Reviews 1" at bounding box center [548, 368] width 71 height 42
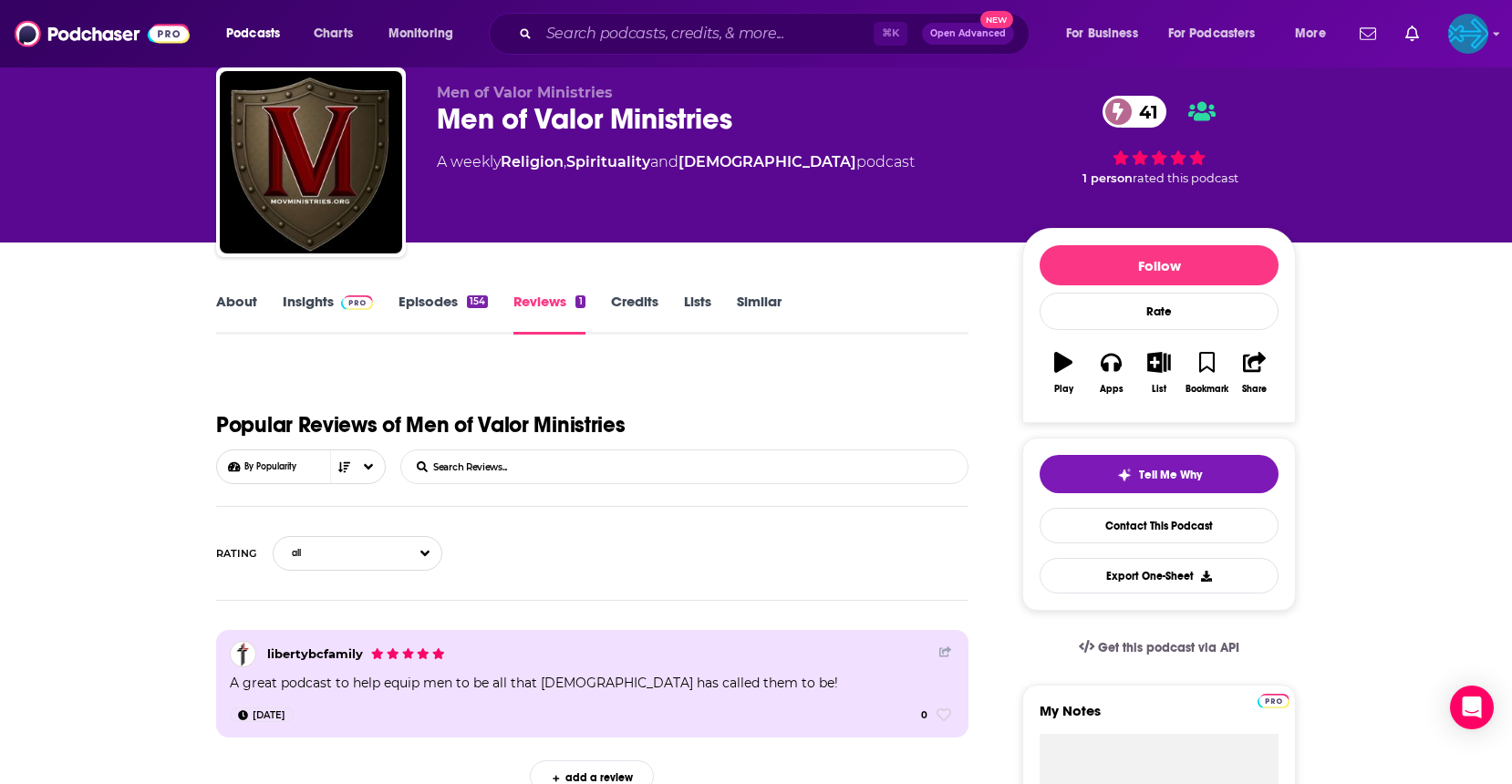
scroll to position [61, 0]
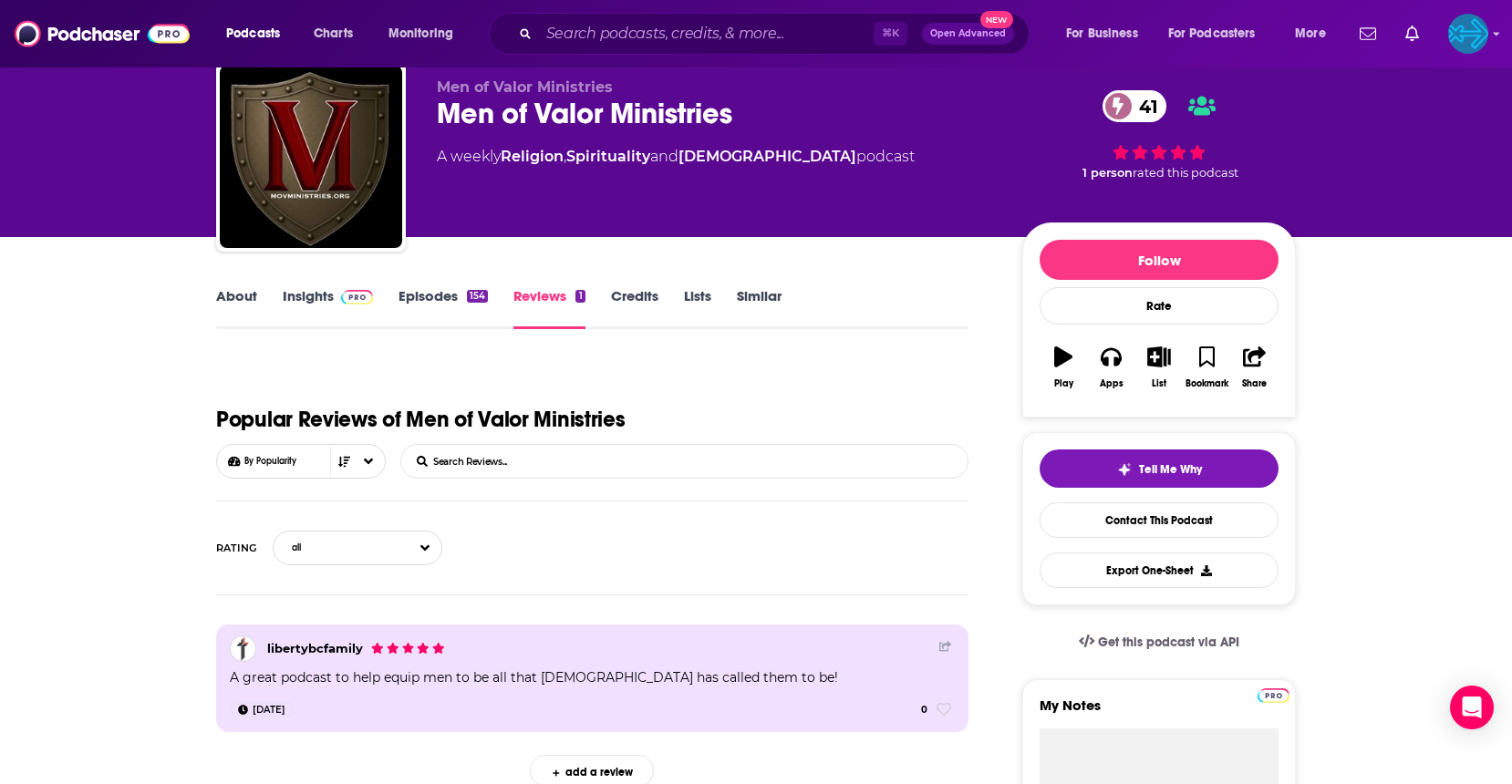
click at [302, 294] on link "Insights" at bounding box center [328, 308] width 90 height 42
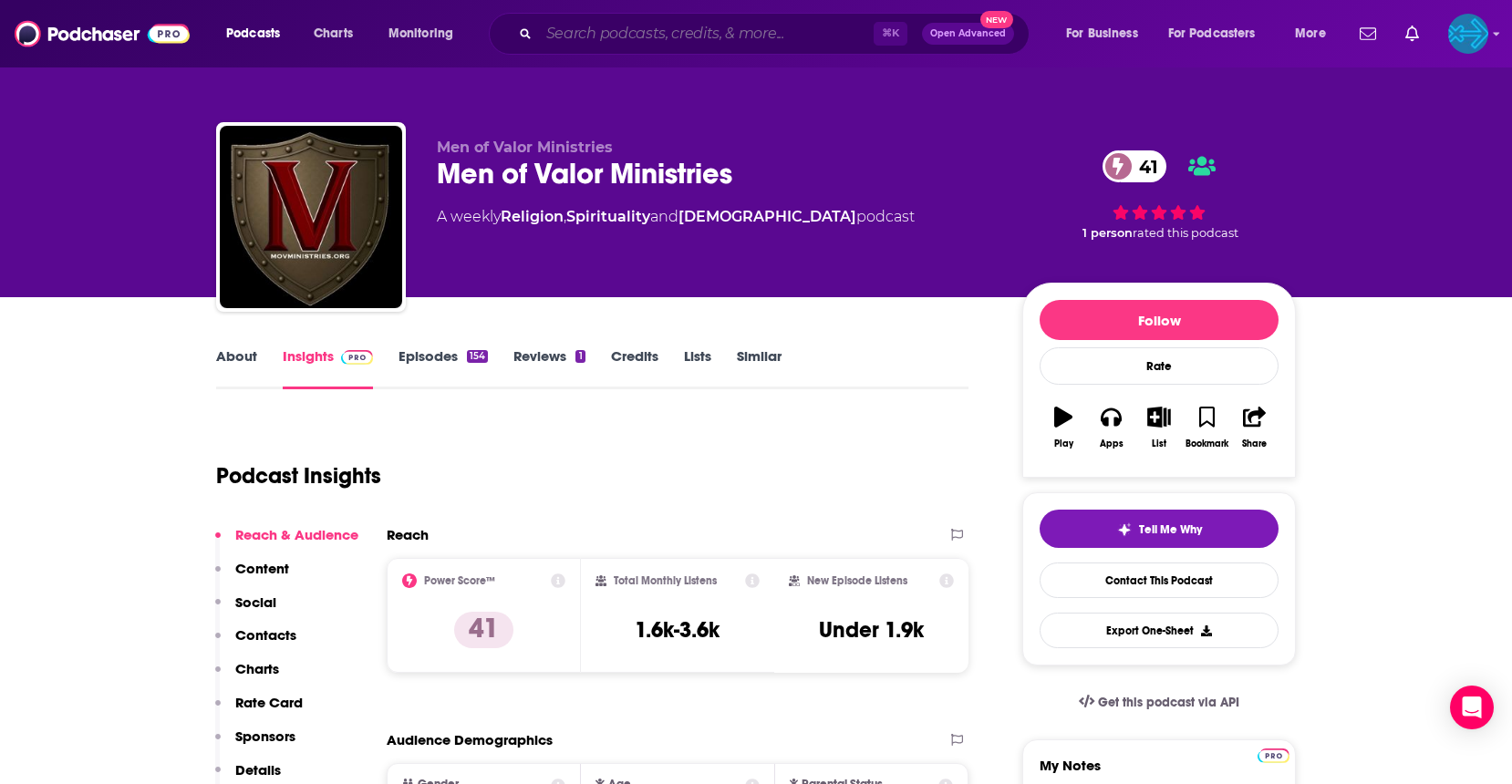
click at [630, 28] on input "Search podcasts, credits, & more..." at bounding box center [706, 34] width 334 height 29
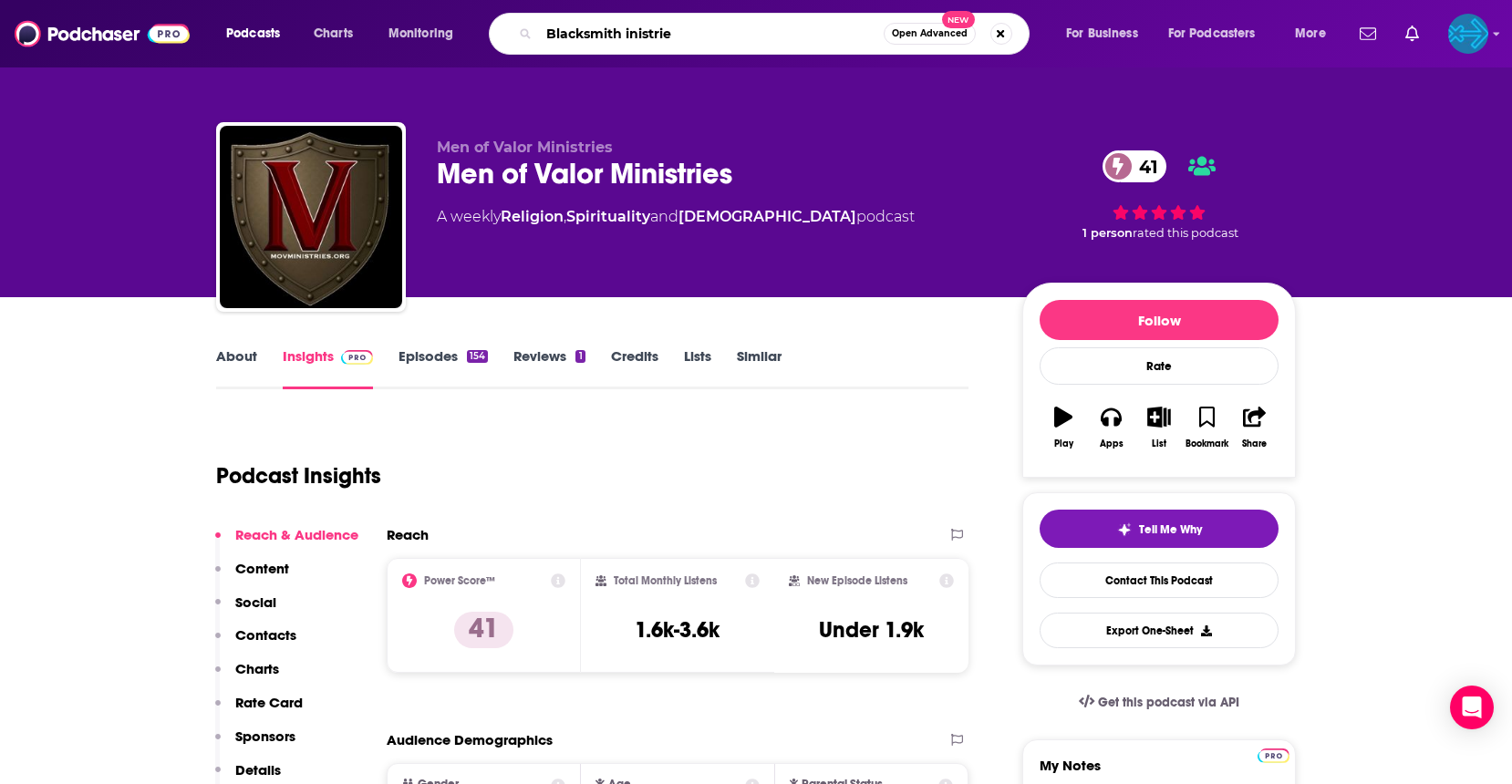
type input "Blacksmith inistries"
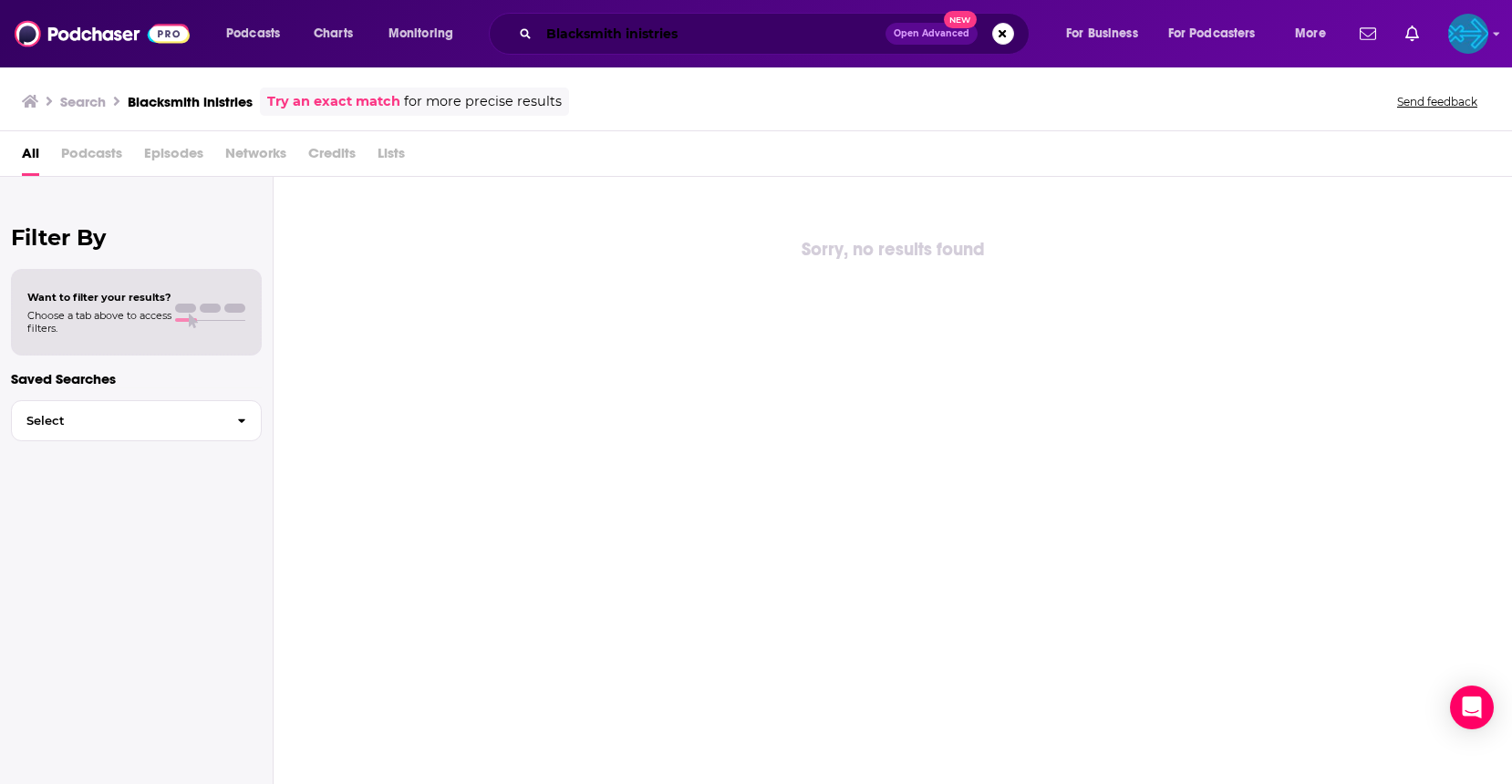
drag, startPoint x: 626, startPoint y: 36, endPoint x: 636, endPoint y: 39, distance: 10.4
click at [626, 36] on input "Blacksmith inistries" at bounding box center [712, 34] width 346 height 29
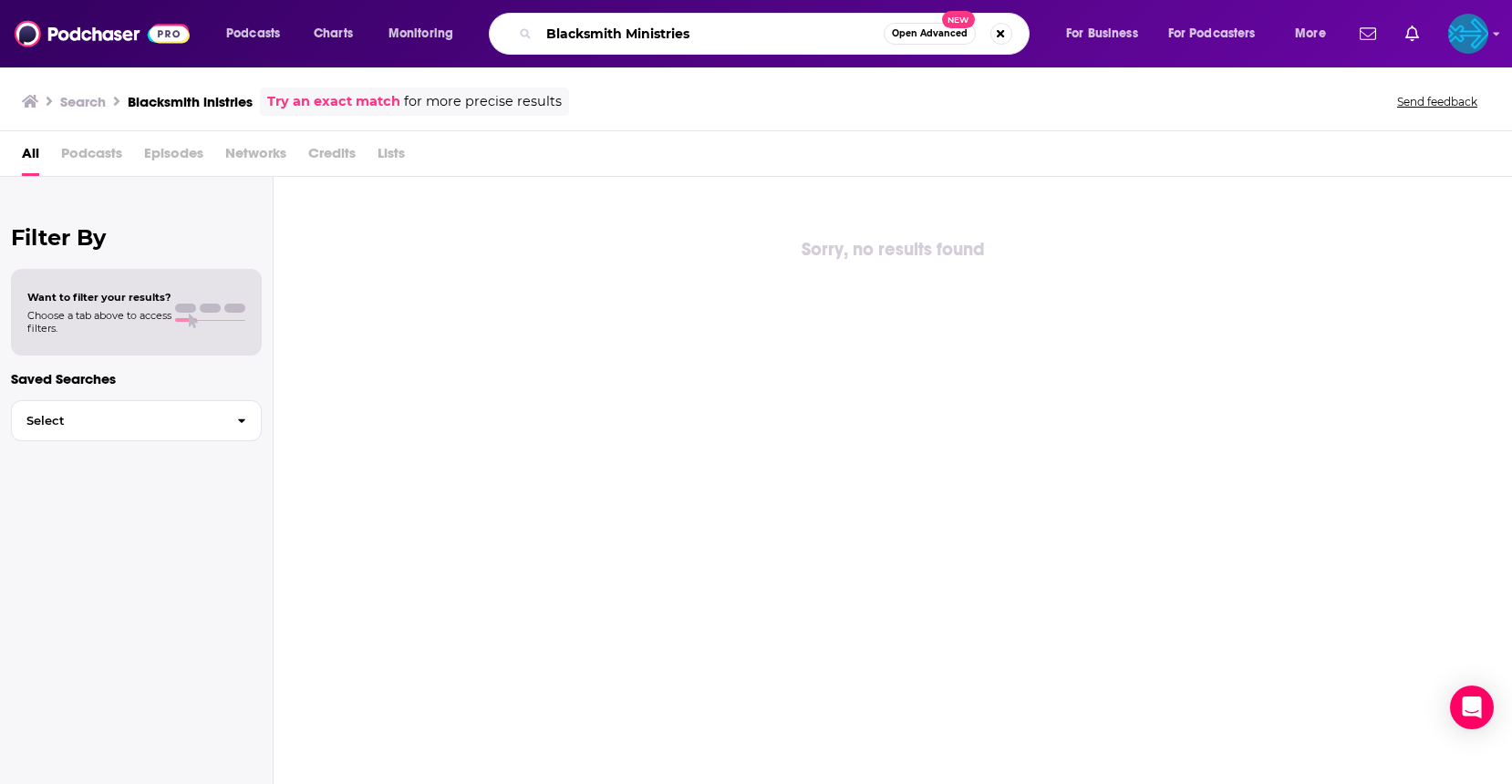
type input "Blacksmith Ministries"
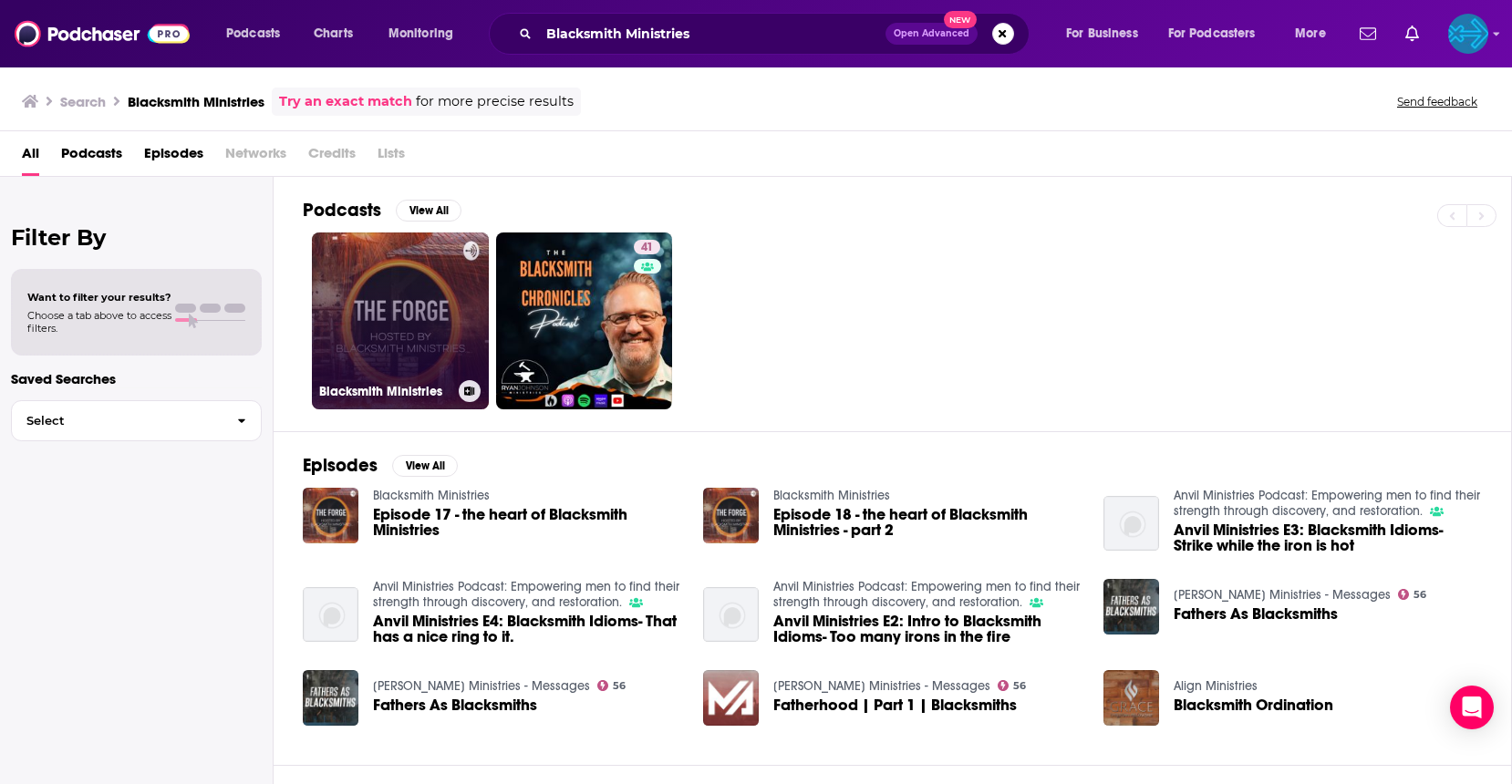
click at [403, 325] on link "Blacksmith Ministries" at bounding box center [401, 320] width 177 height 177
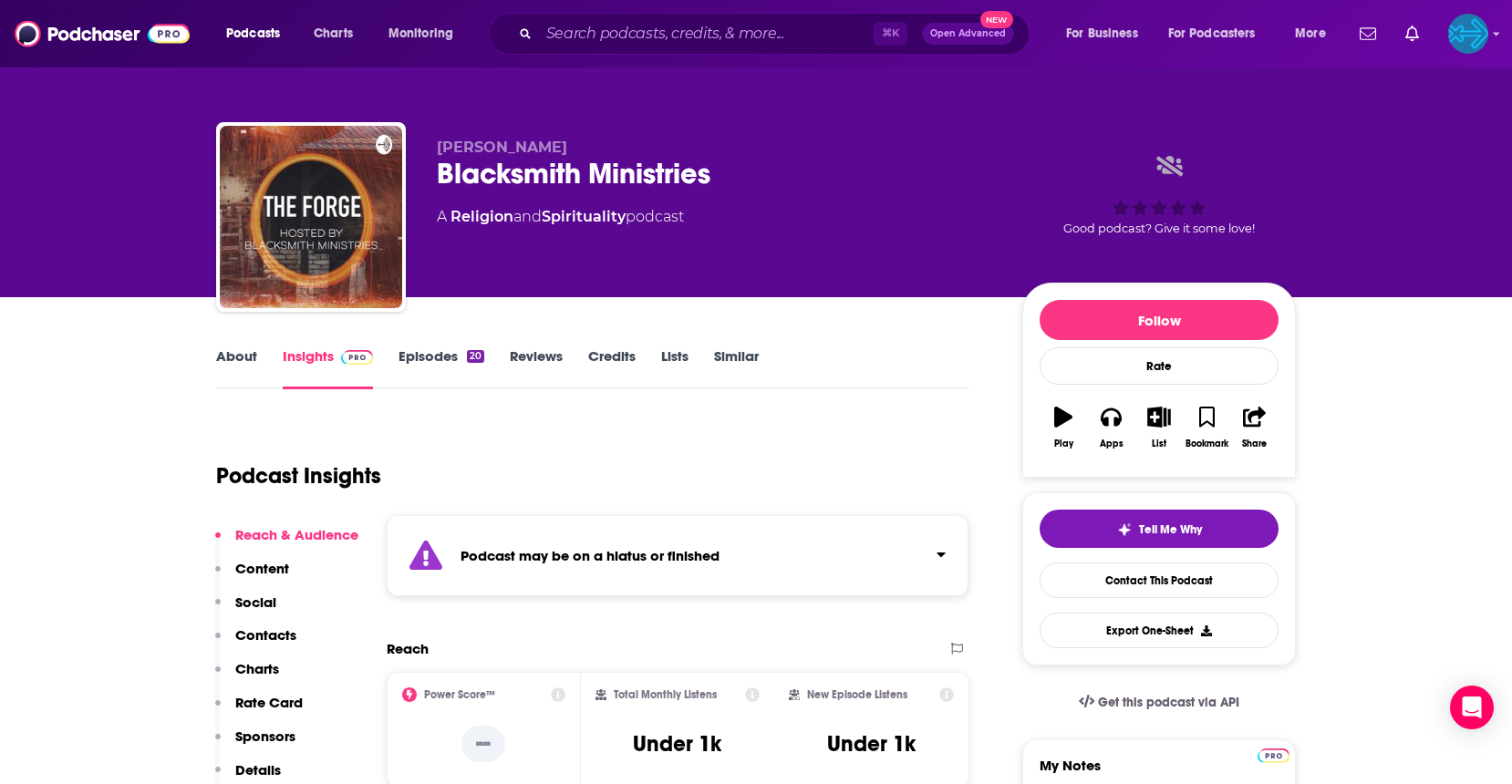
click at [939, 557] on icon "Click to expand status details" at bounding box center [942, 554] width 9 height 15
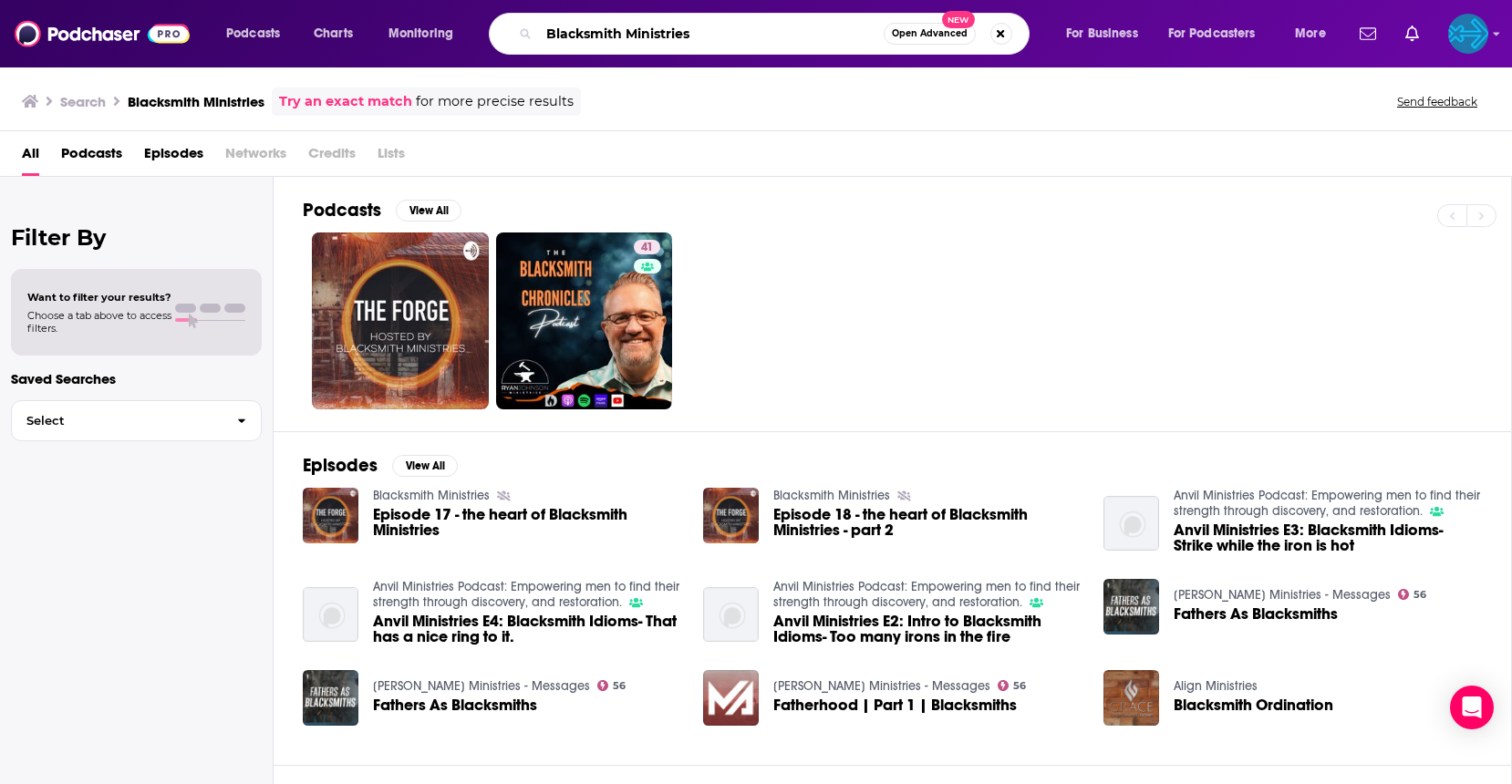
drag, startPoint x: 710, startPoint y: 41, endPoint x: 533, endPoint y: 40, distance: 177.0
click at [533, 40] on div "Blacksmith Ministries Open Advanced New" at bounding box center [759, 34] width 541 height 42
type input "Undaunted Life"
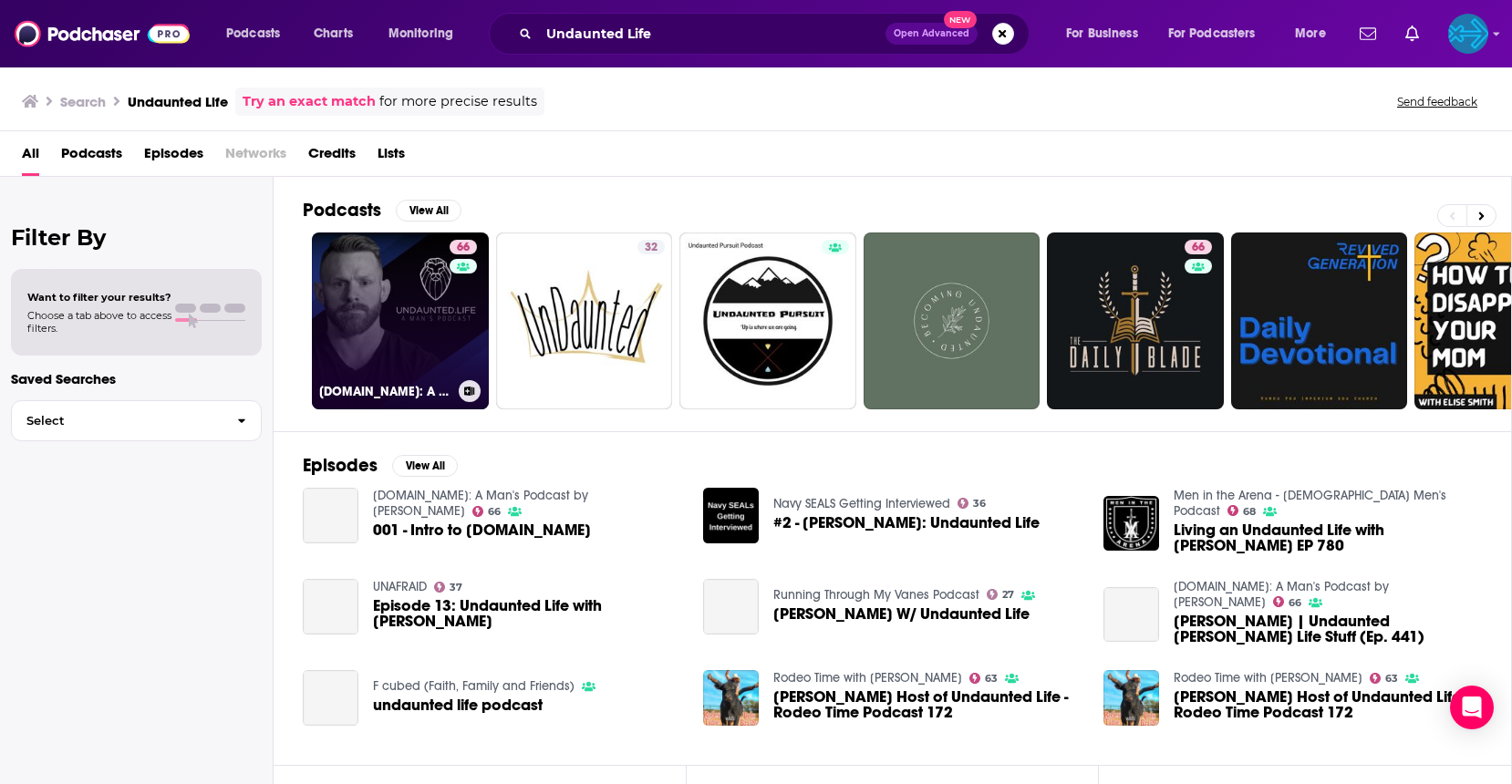
click at [412, 326] on link "66 Undaunted.Life: A Man's Podcast by Kyle Thompson" at bounding box center [401, 320] width 177 height 177
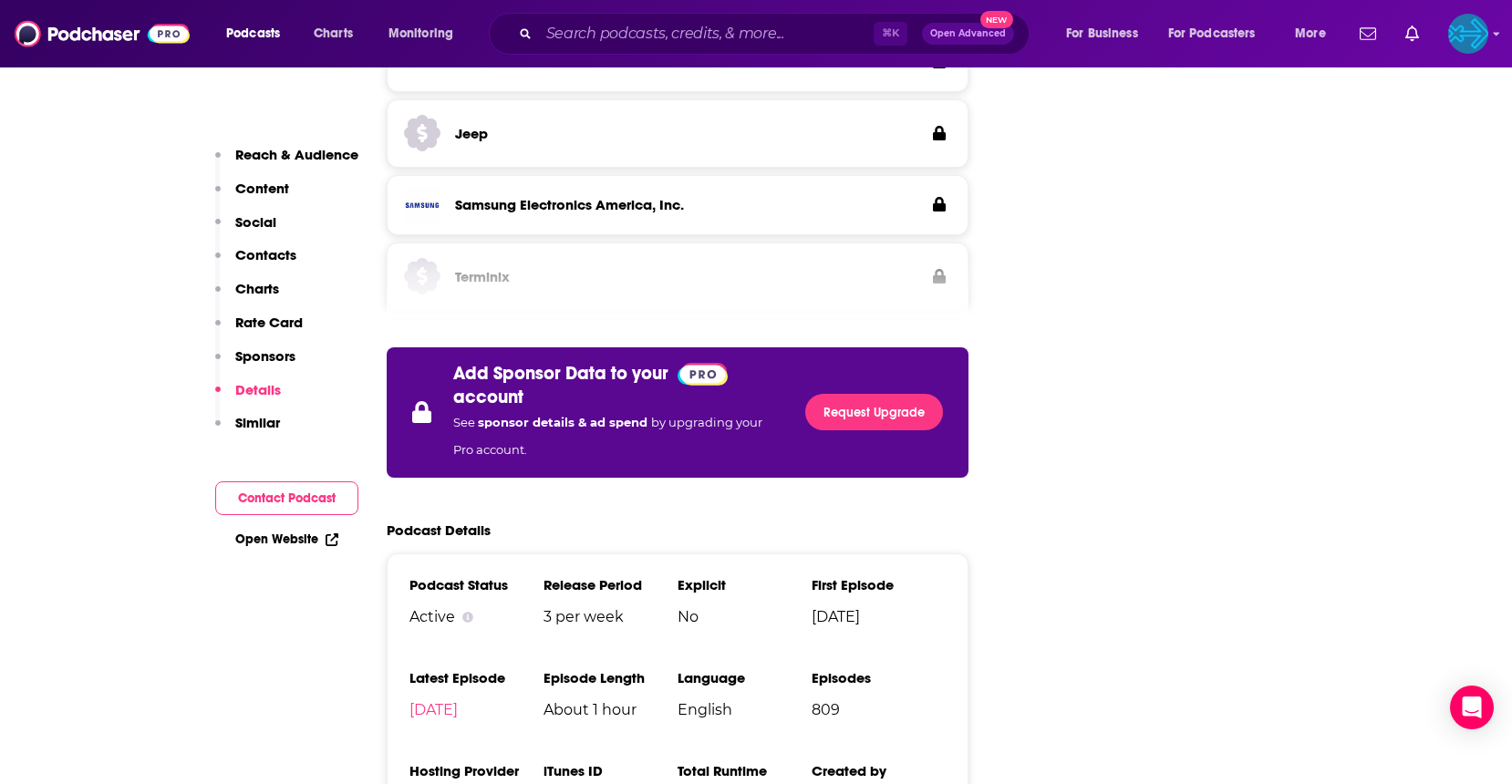
scroll to position [3298, 0]
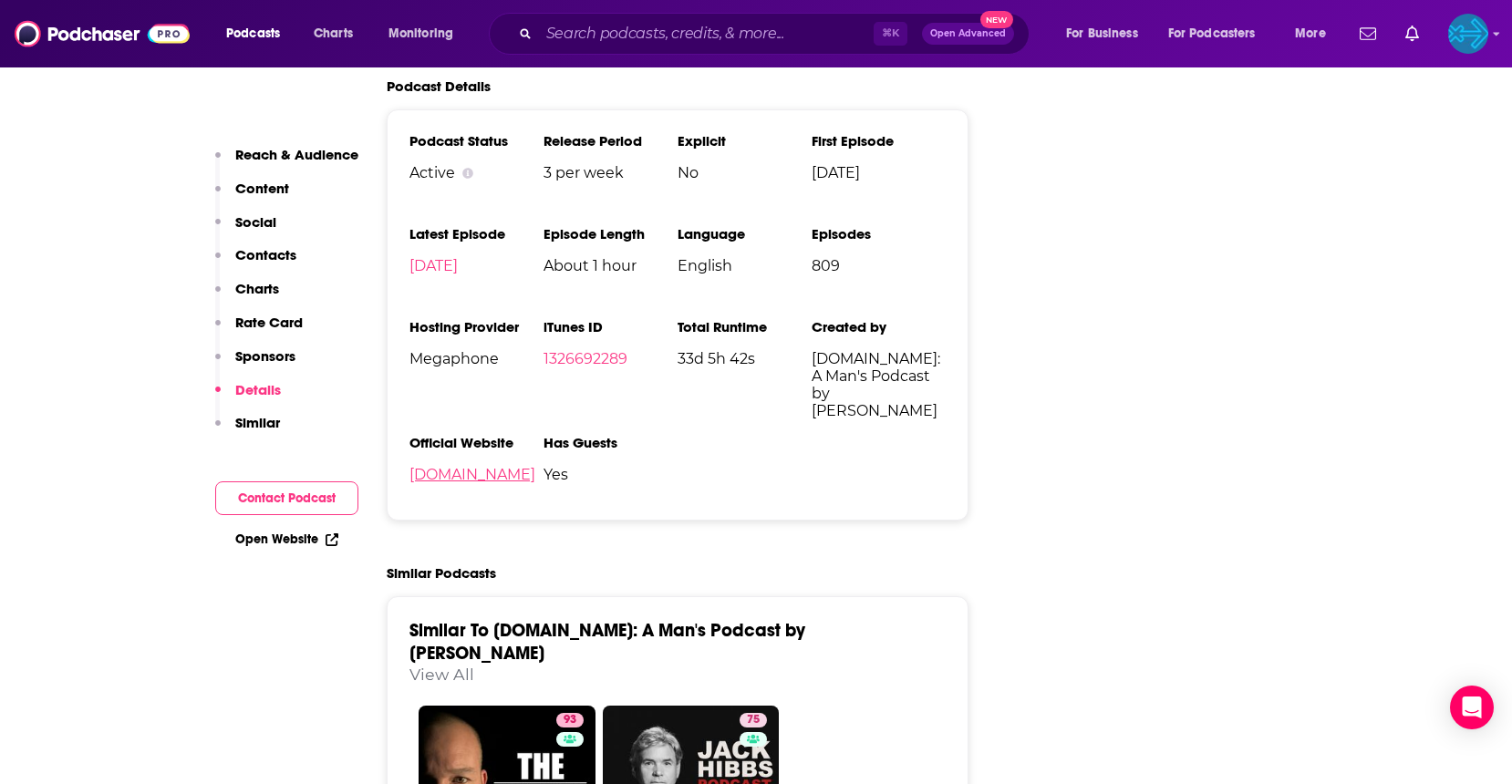
click at [472, 465] on link "undaunted.life" at bounding box center [472, 474] width 126 height 17
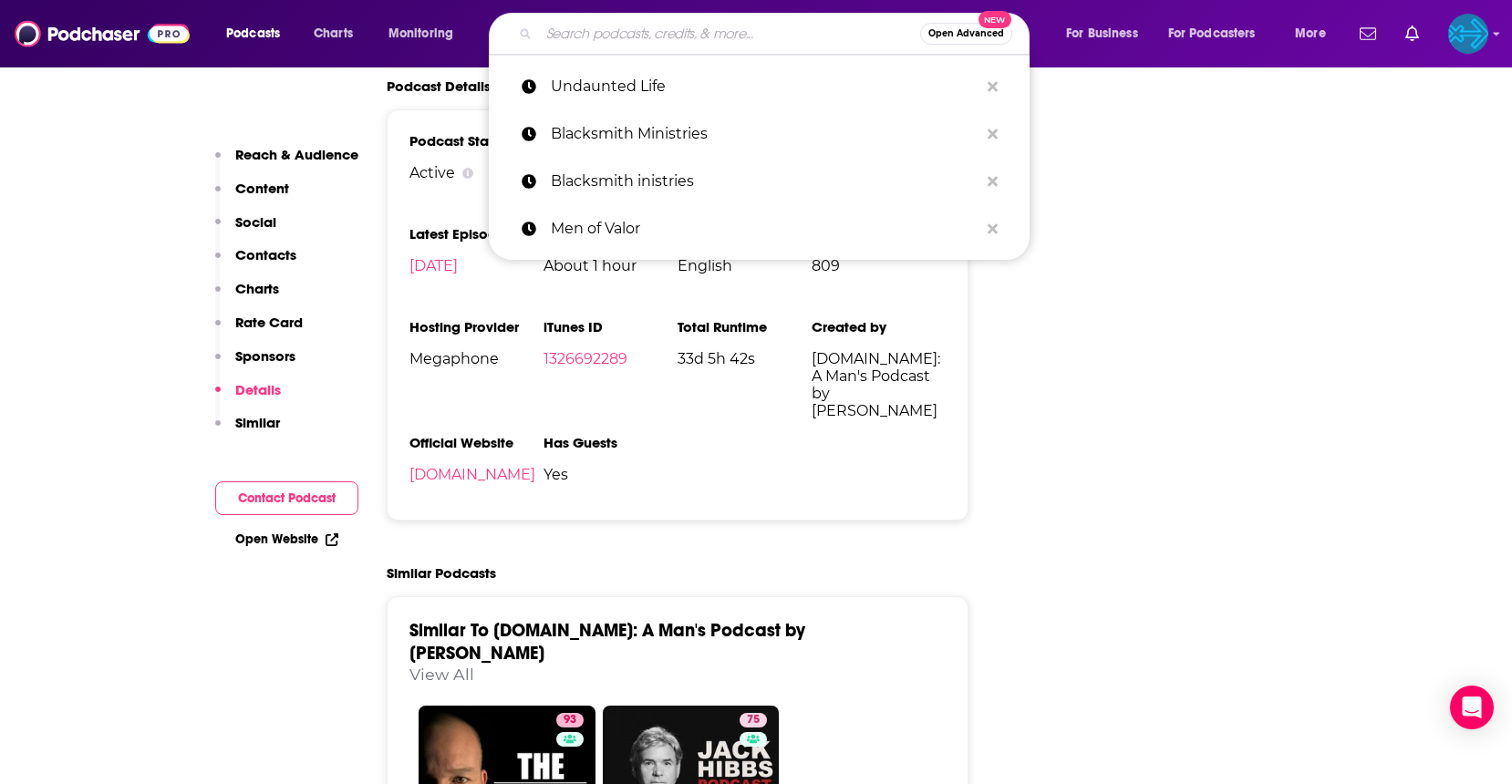
click at [634, 31] on input "Search podcasts, credits, & more..." at bounding box center [729, 34] width 381 height 29
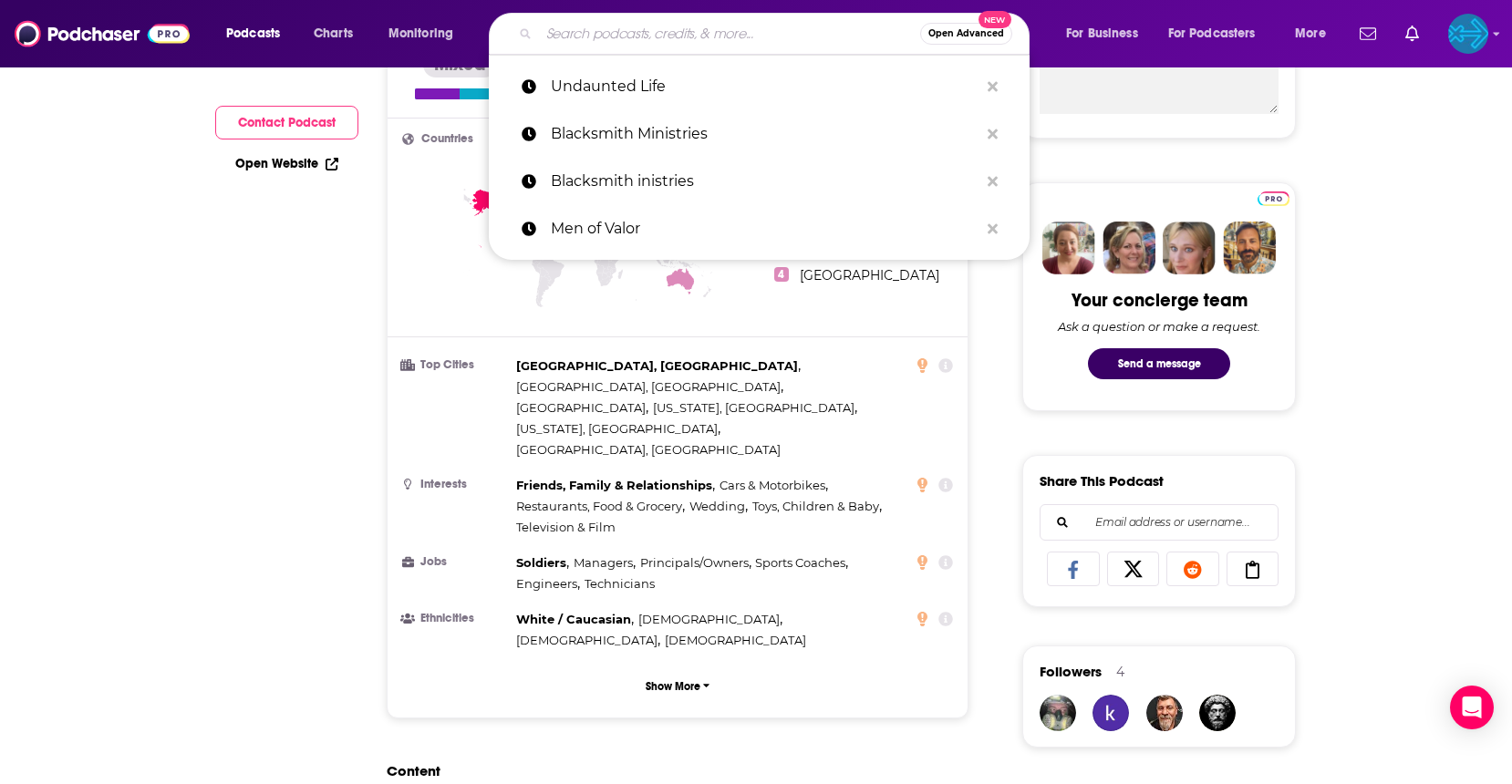
scroll to position [0, 0]
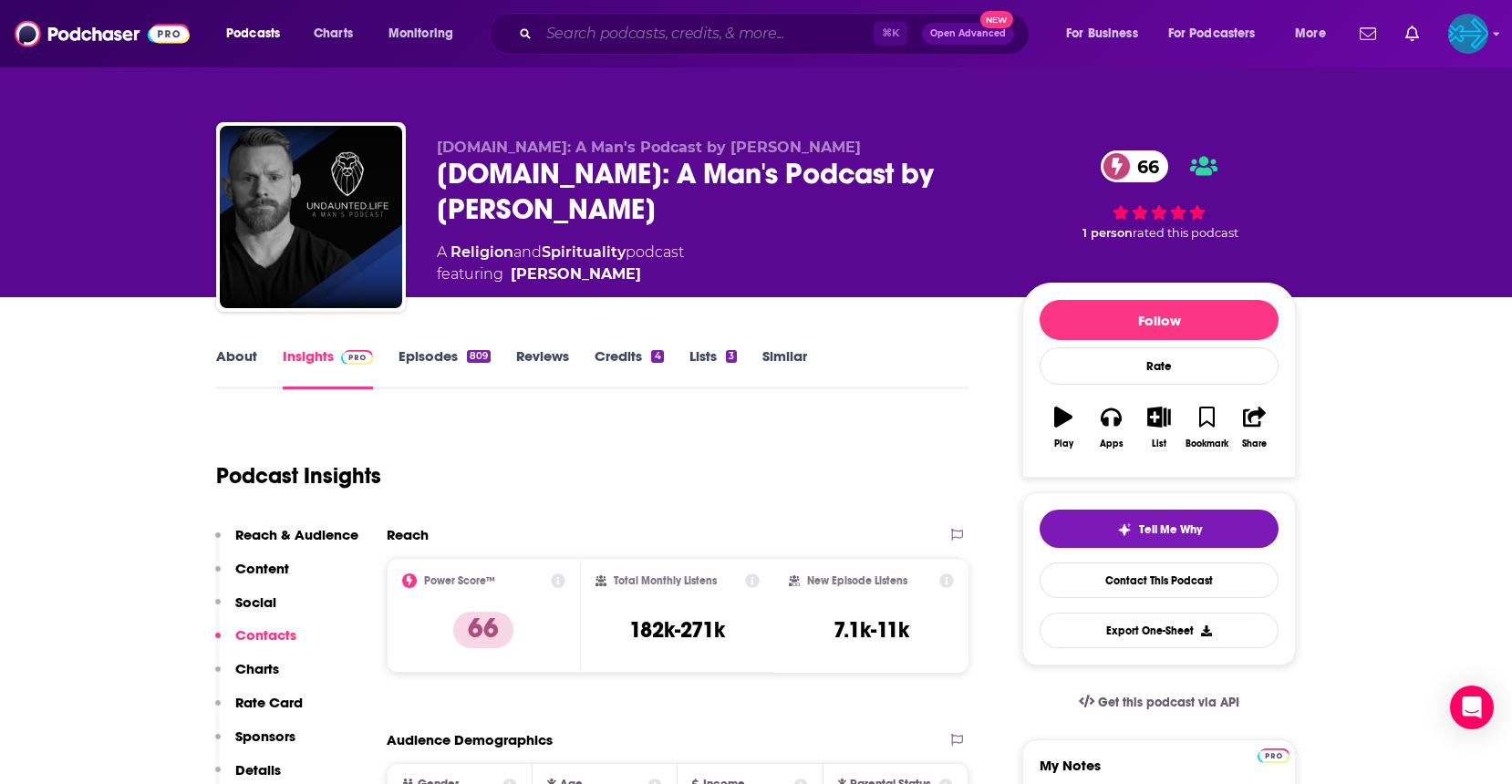
click at [613, 26] on input "Search podcasts, credits, & more..." at bounding box center [706, 34] width 334 height 29
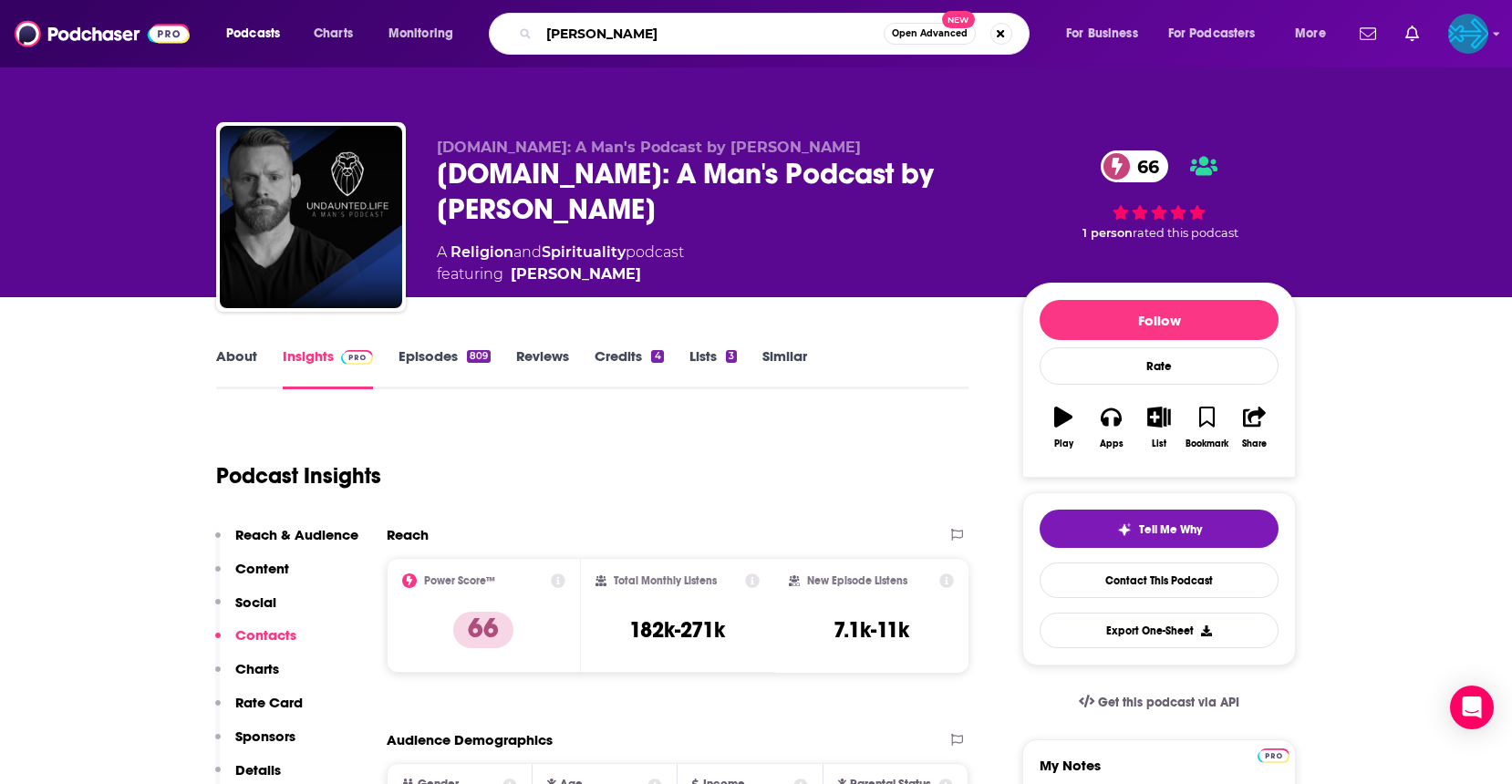
type input "Mike Force"
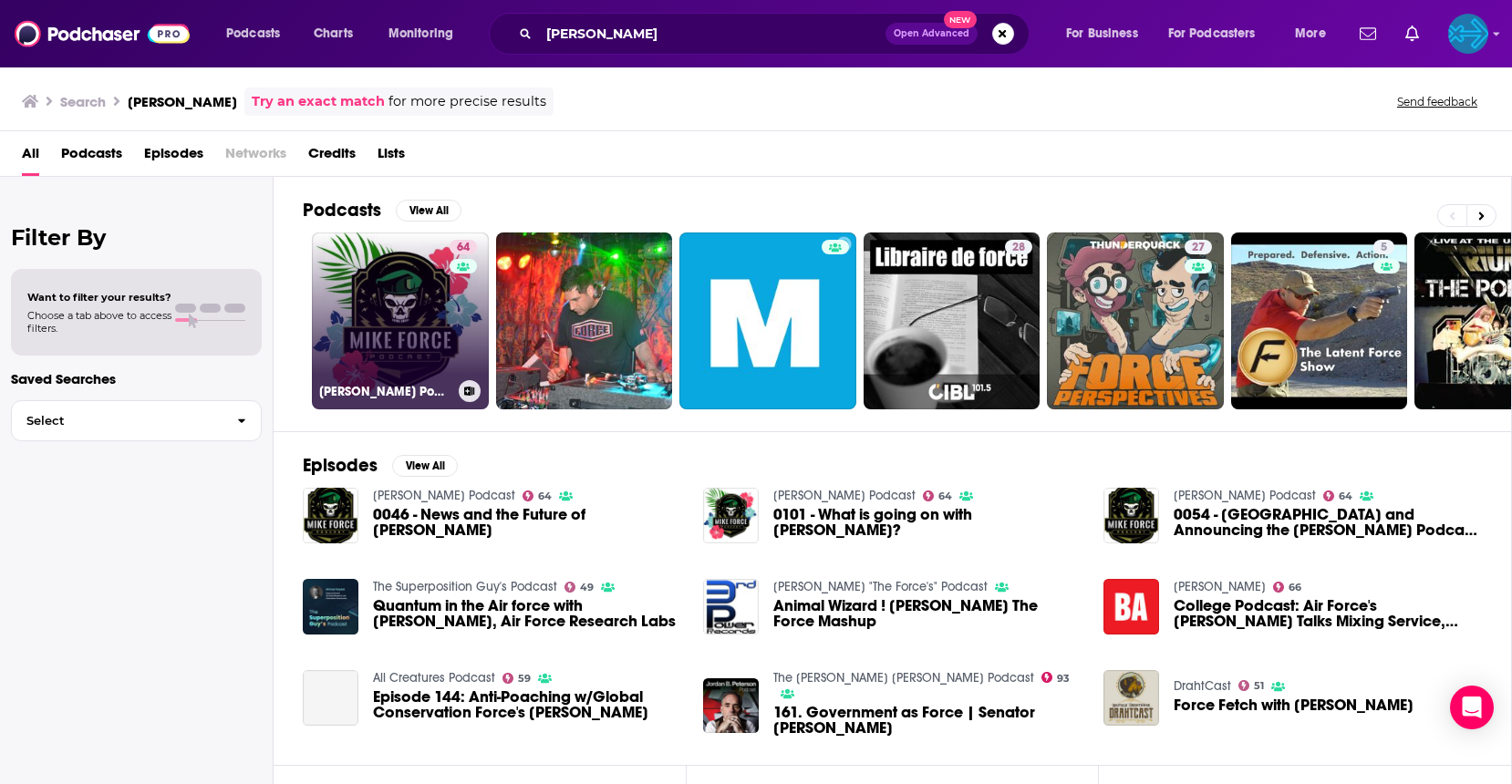
click at [411, 336] on link "64 Mike Force Podcast" at bounding box center [401, 320] width 177 height 177
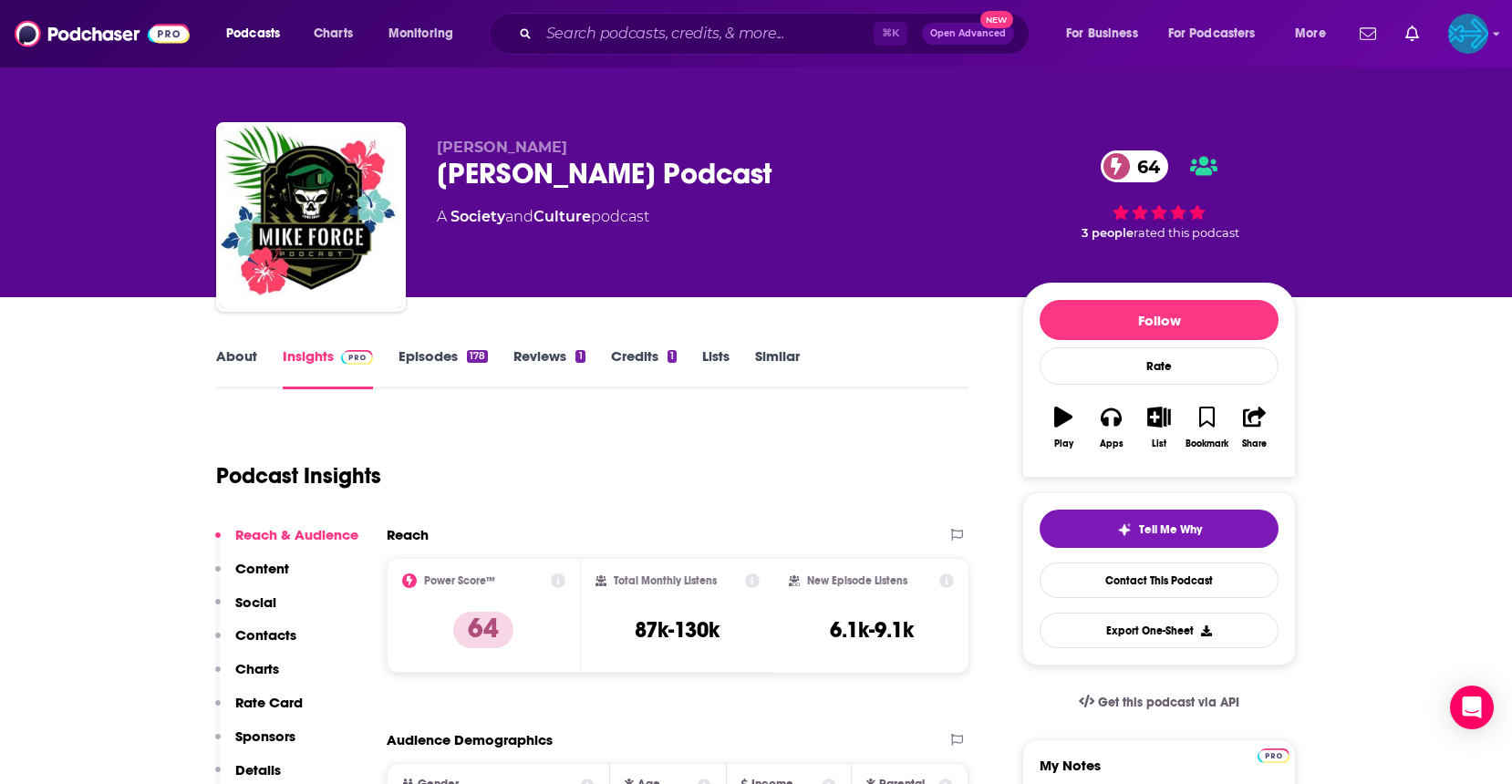
scroll to position [113, 0]
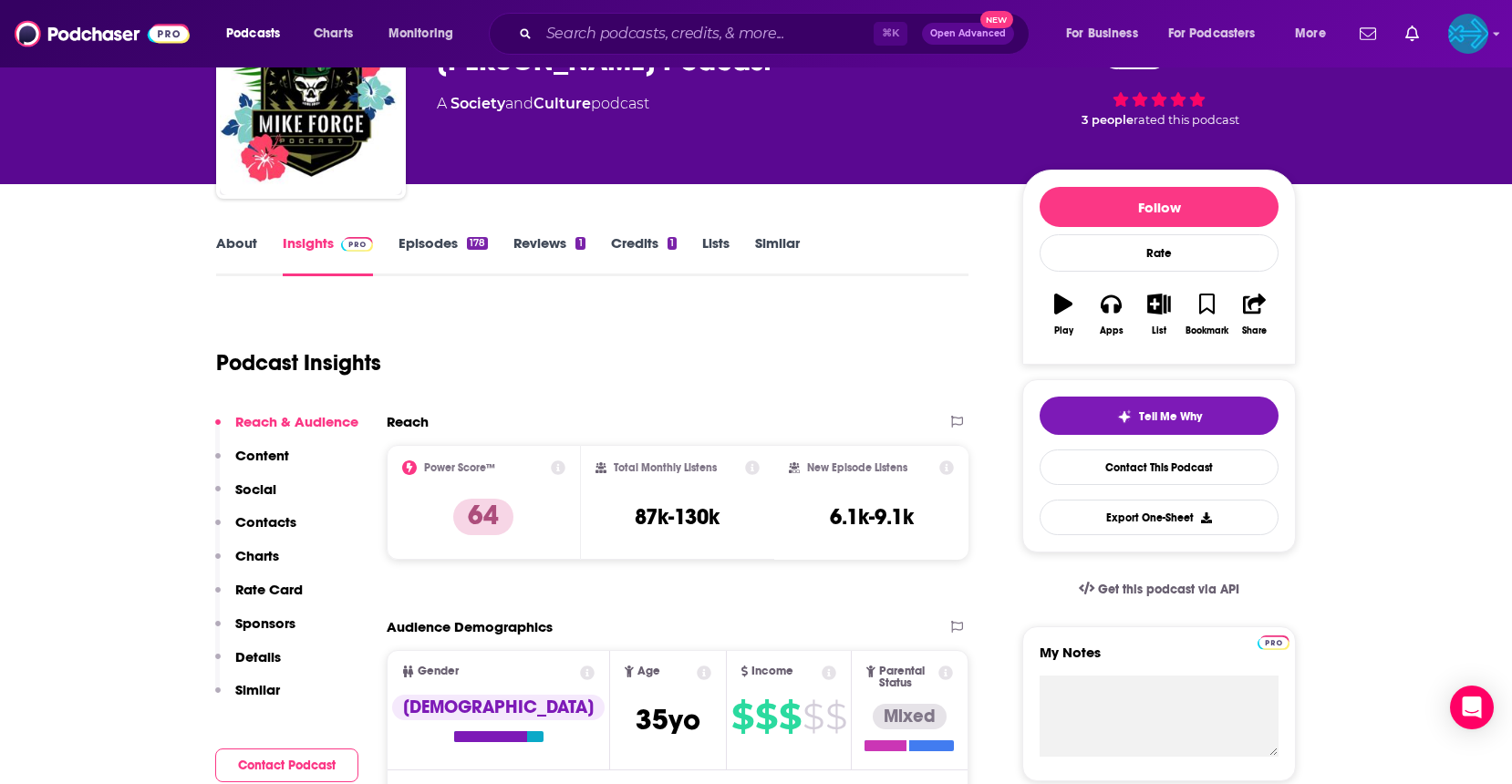
click at [544, 249] on link "Reviews 1" at bounding box center [548, 255] width 71 height 42
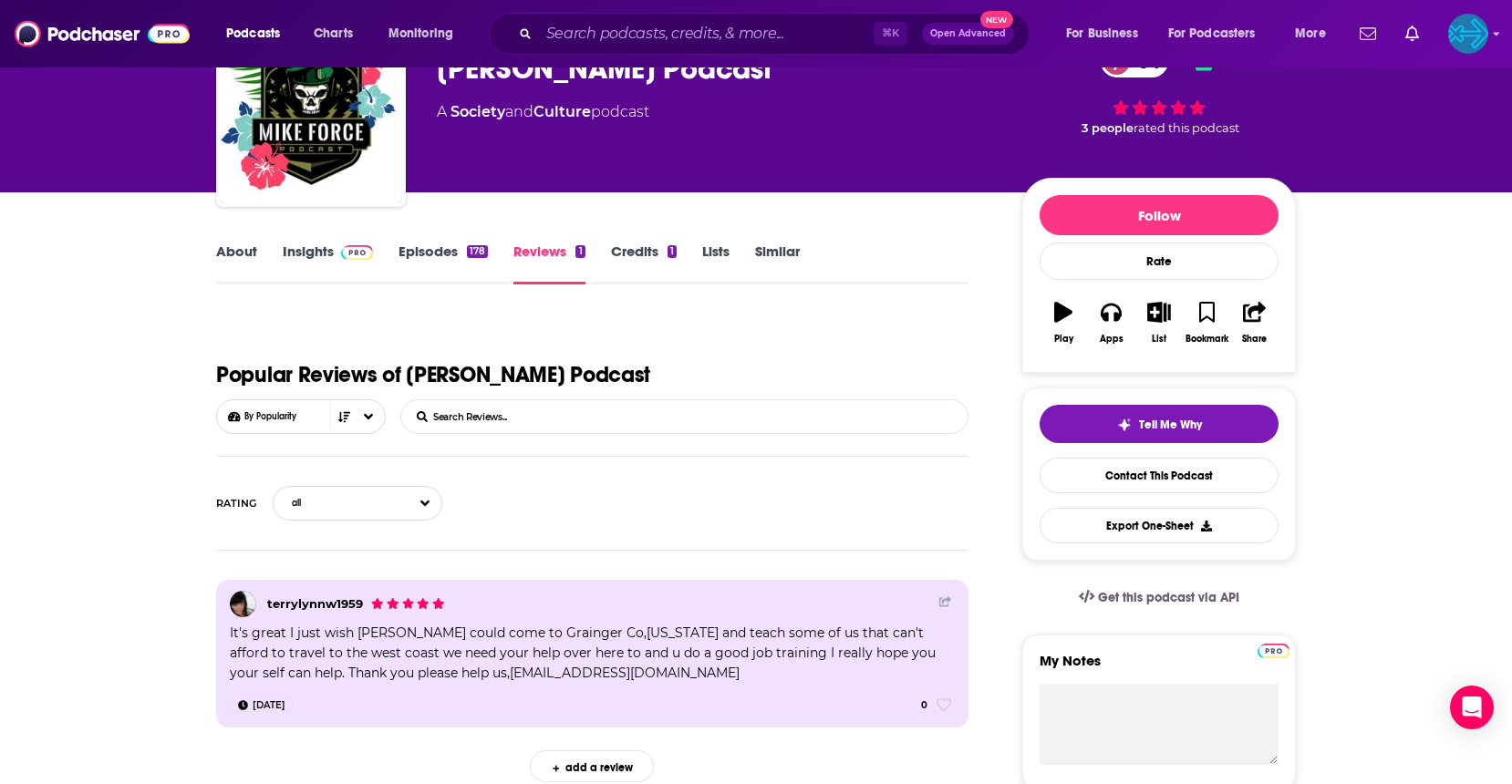
scroll to position [102, 0]
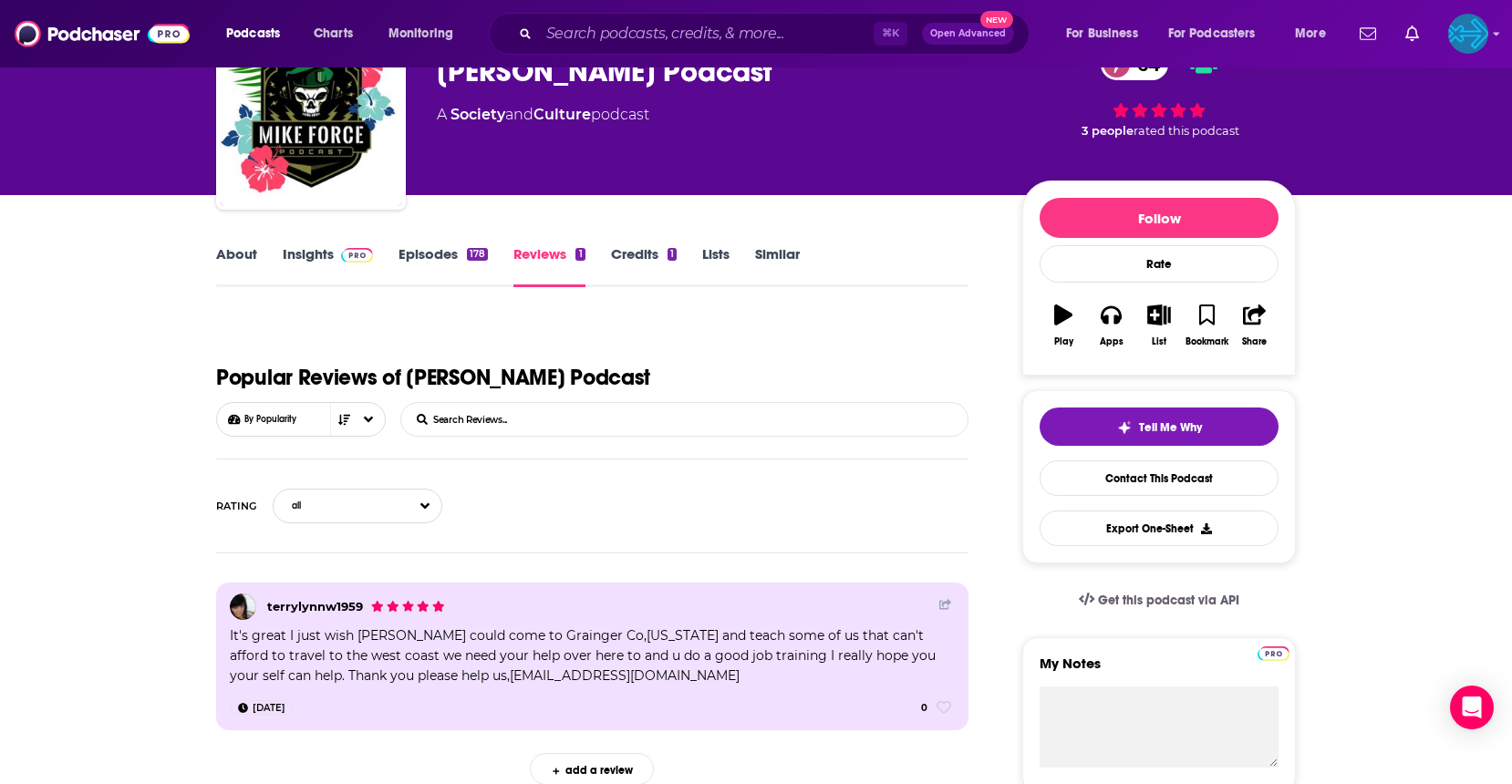
click at [311, 253] on link "Insights" at bounding box center [328, 266] width 90 height 42
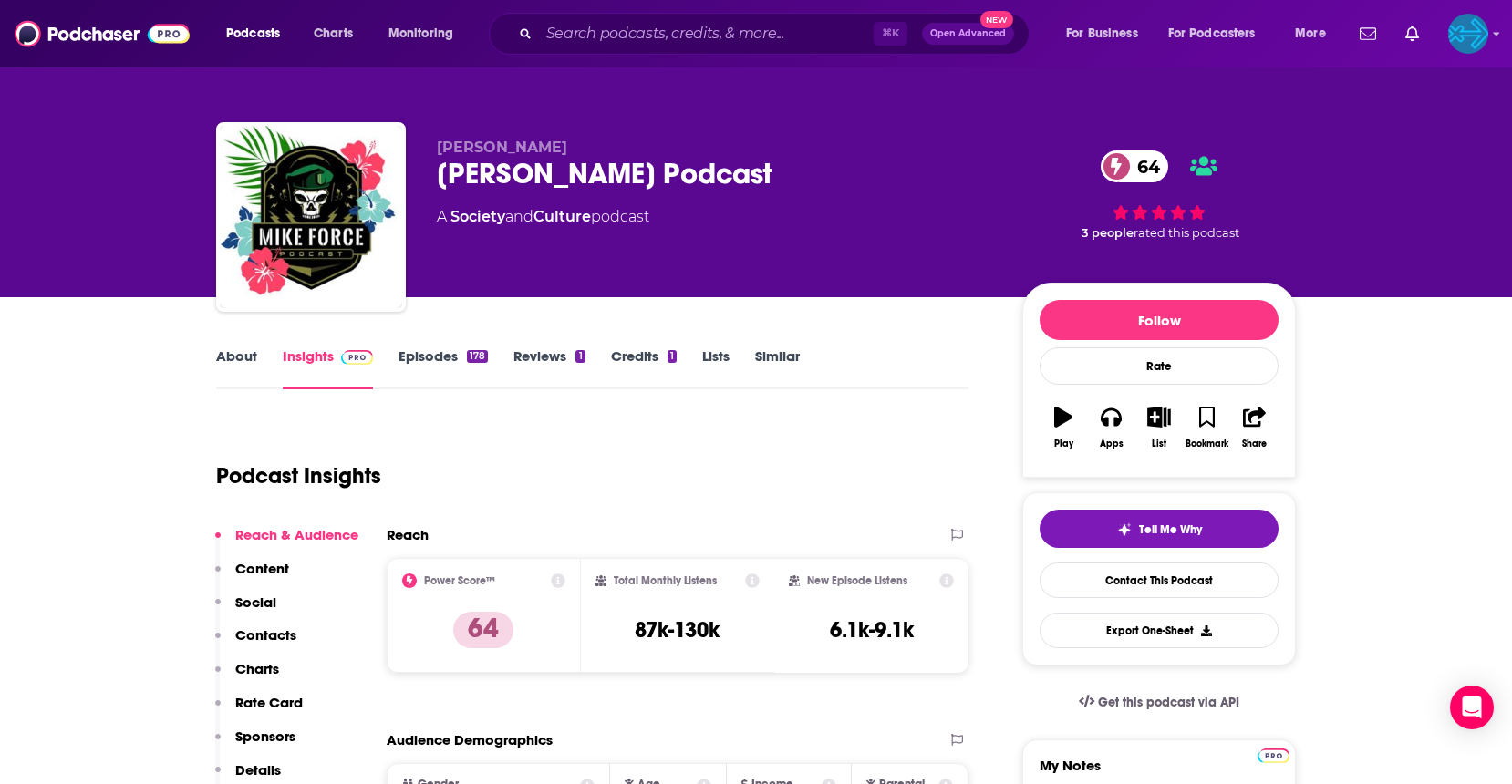
click at [237, 346] on div "About Insights Episodes 178 Reviews 1 Credits 1 Lists Similar" at bounding box center [592, 366] width 752 height 45
click at [236, 357] on link "About" at bounding box center [236, 368] width 41 height 42
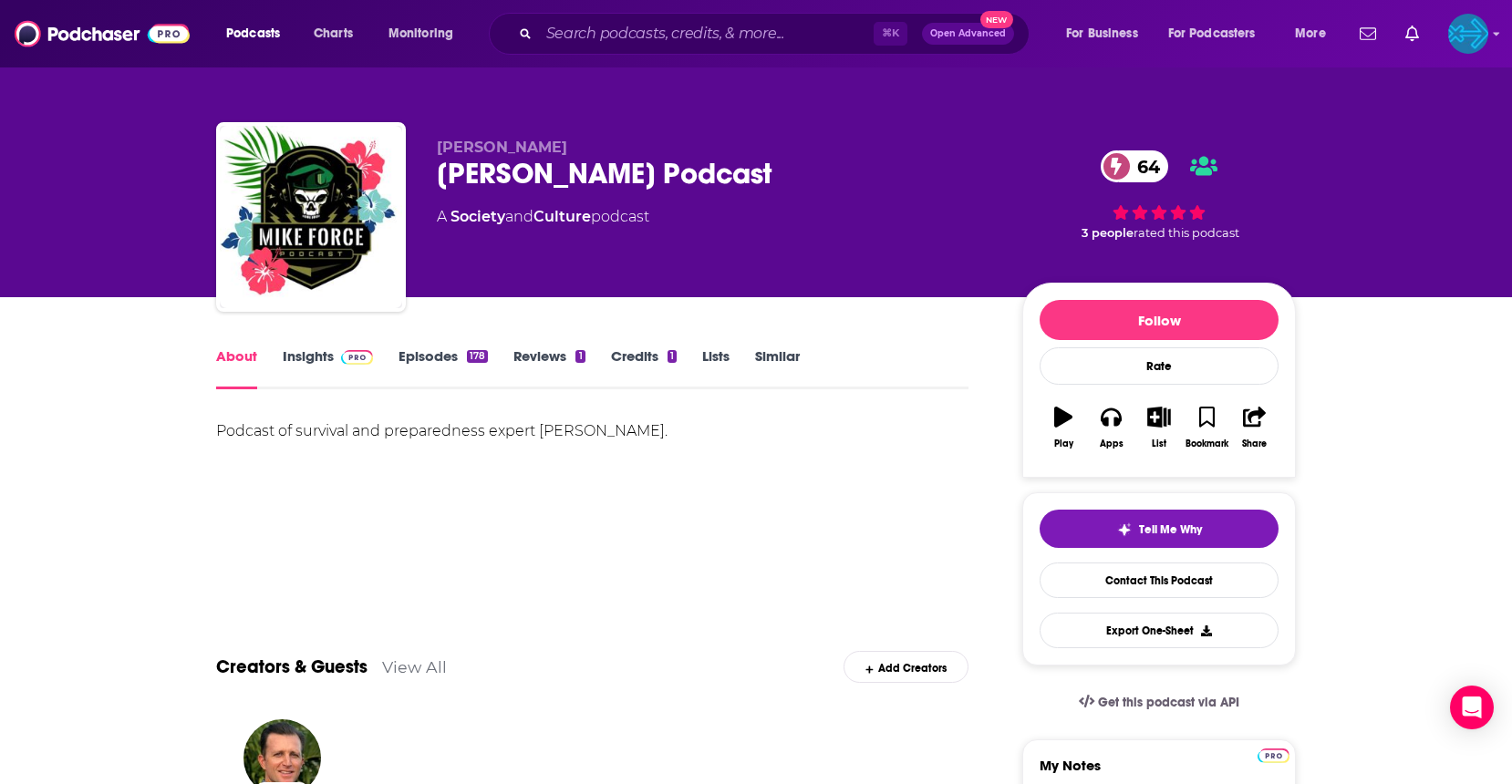
click at [300, 361] on link "Insights" at bounding box center [328, 368] width 90 height 42
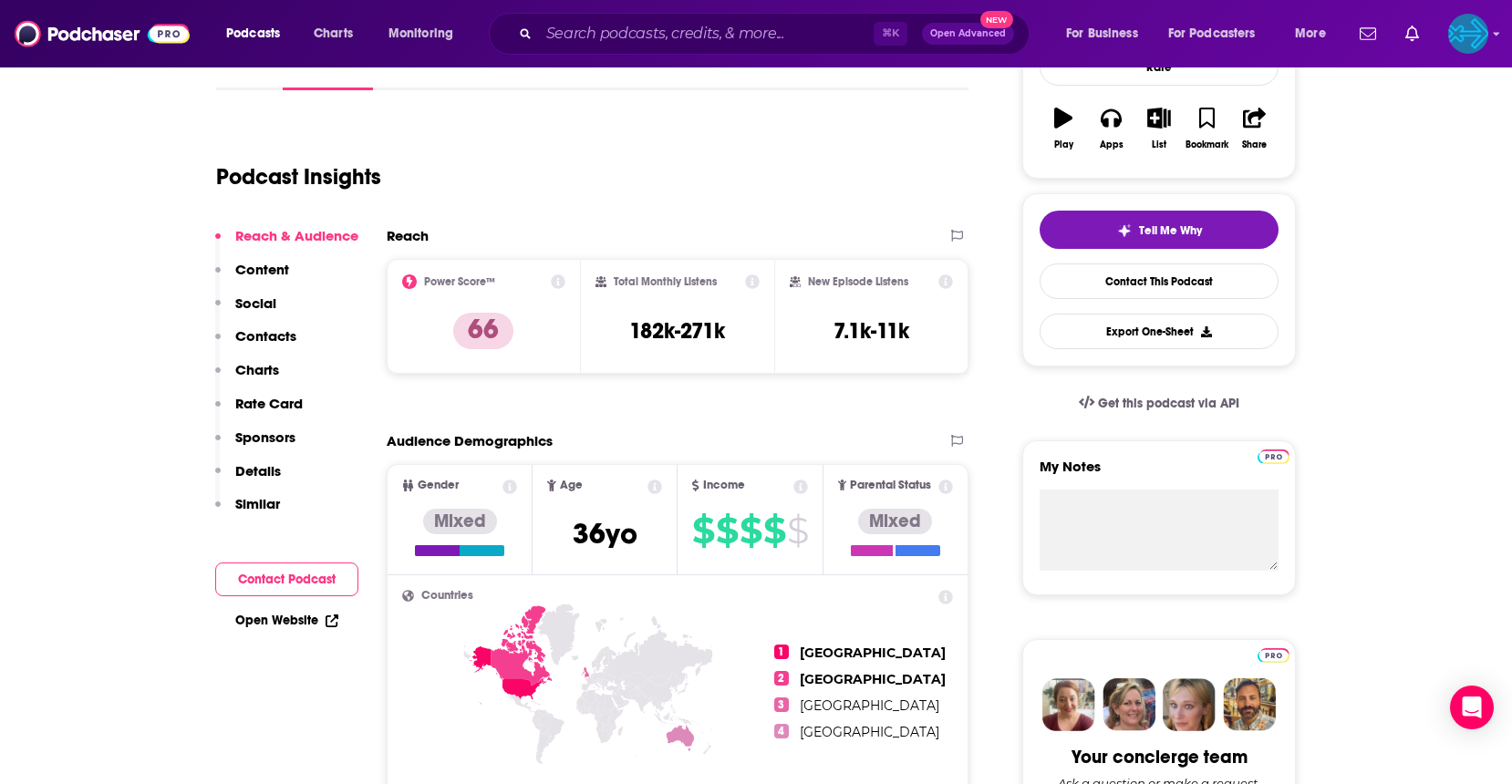
scroll to position [308, 0]
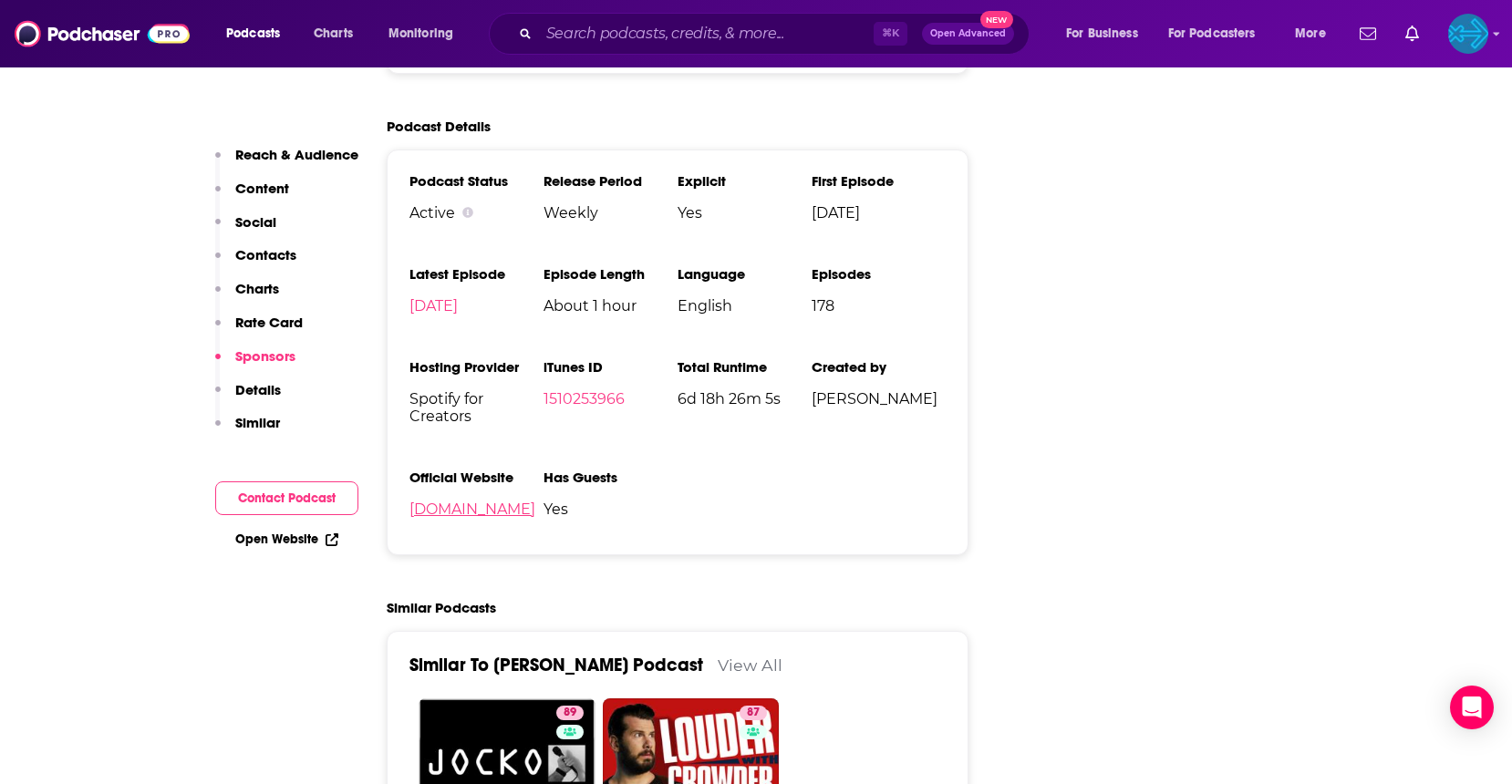
scroll to position [2733, 0]
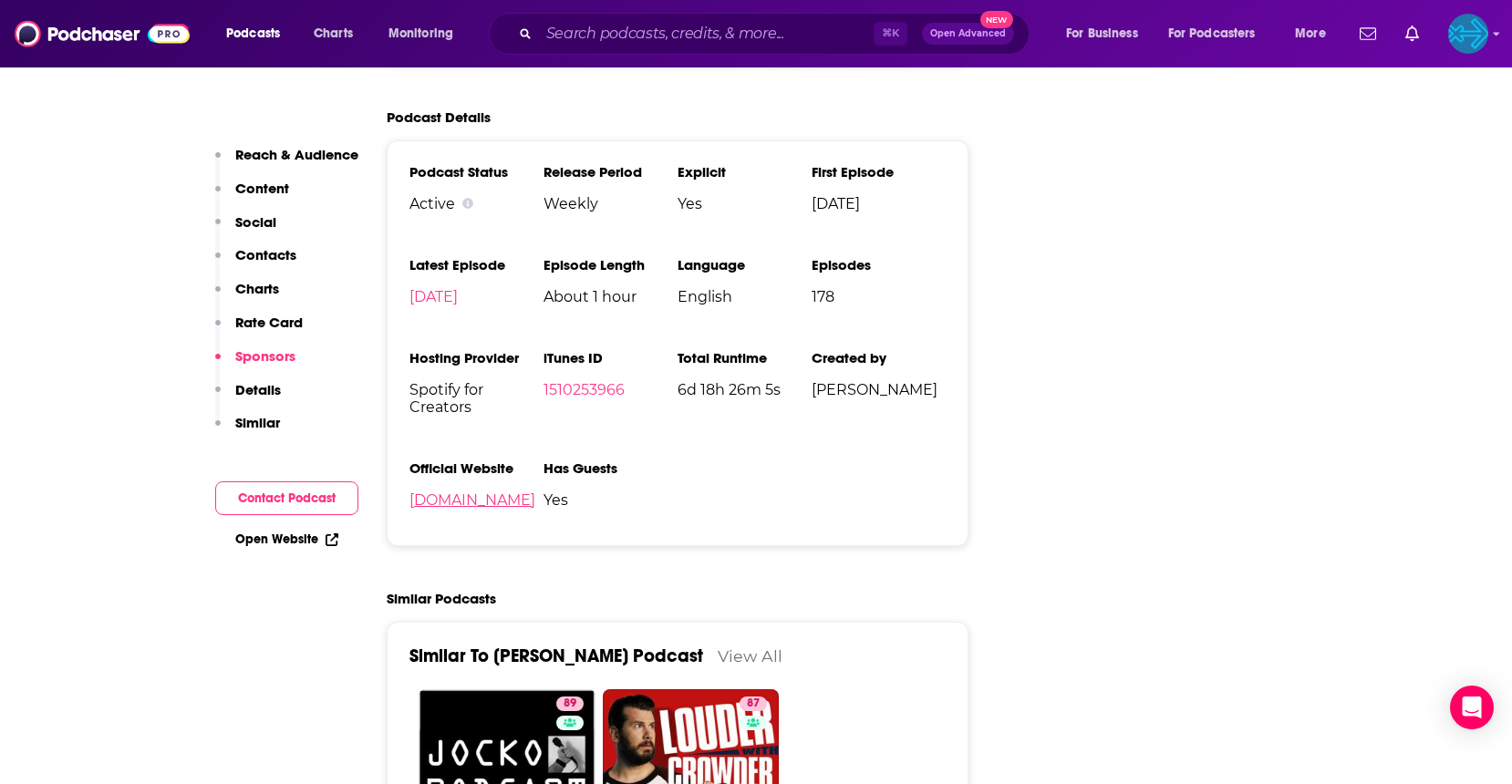
click at [446, 491] on link "[DOMAIN_NAME]" at bounding box center [472, 499] width 126 height 17
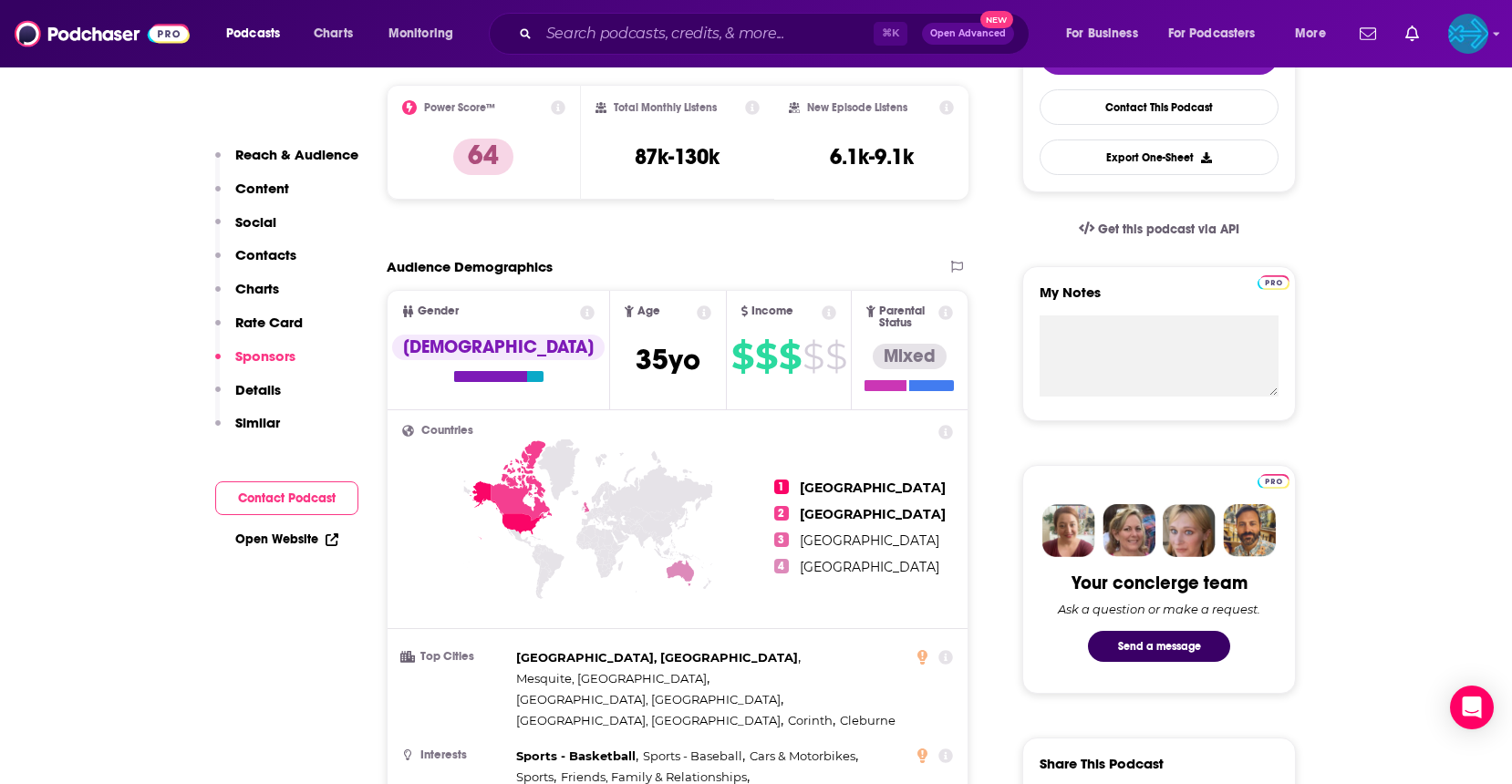
scroll to position [299, 0]
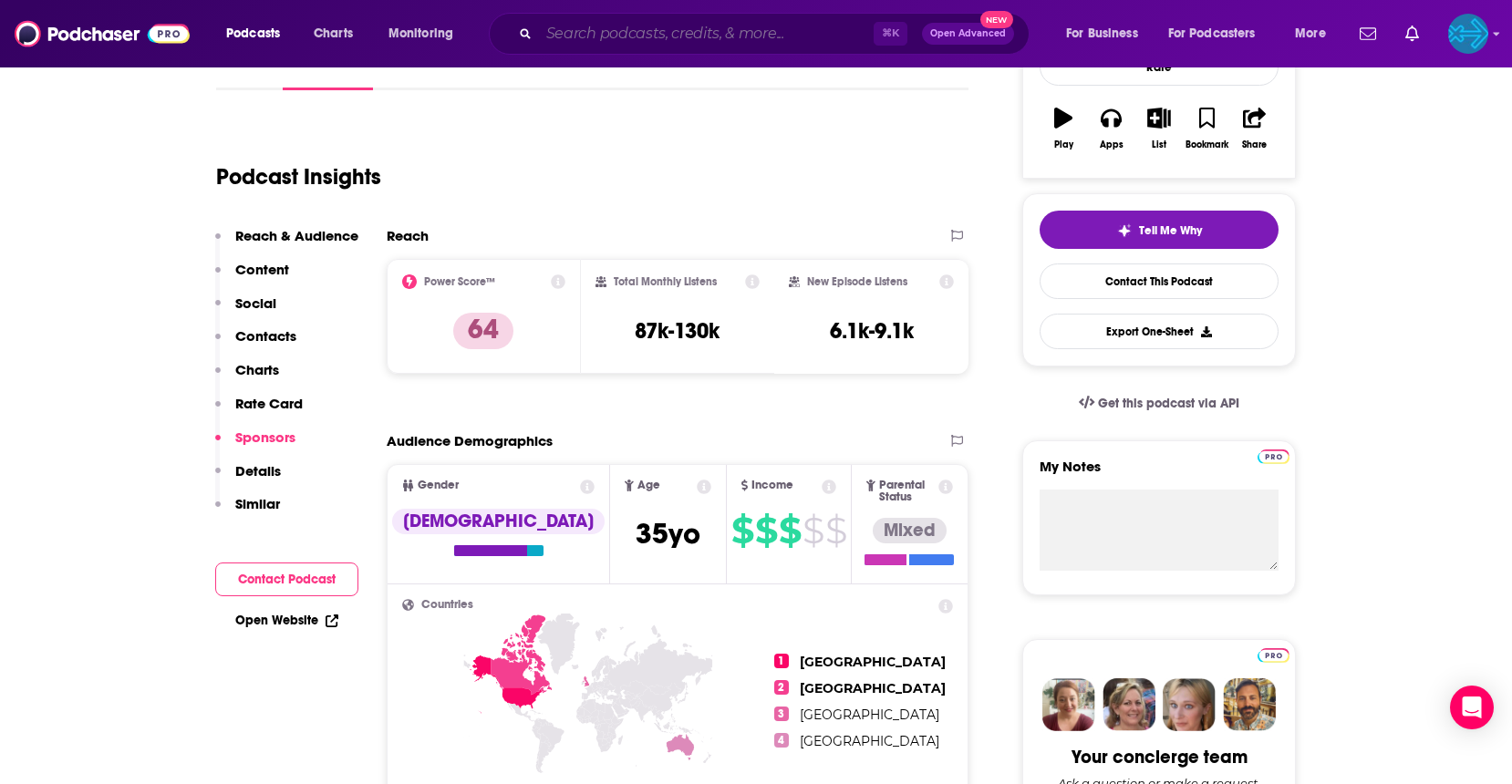
click at [653, 40] on input "Search podcasts, credits, & more..." at bounding box center [706, 34] width 334 height 29
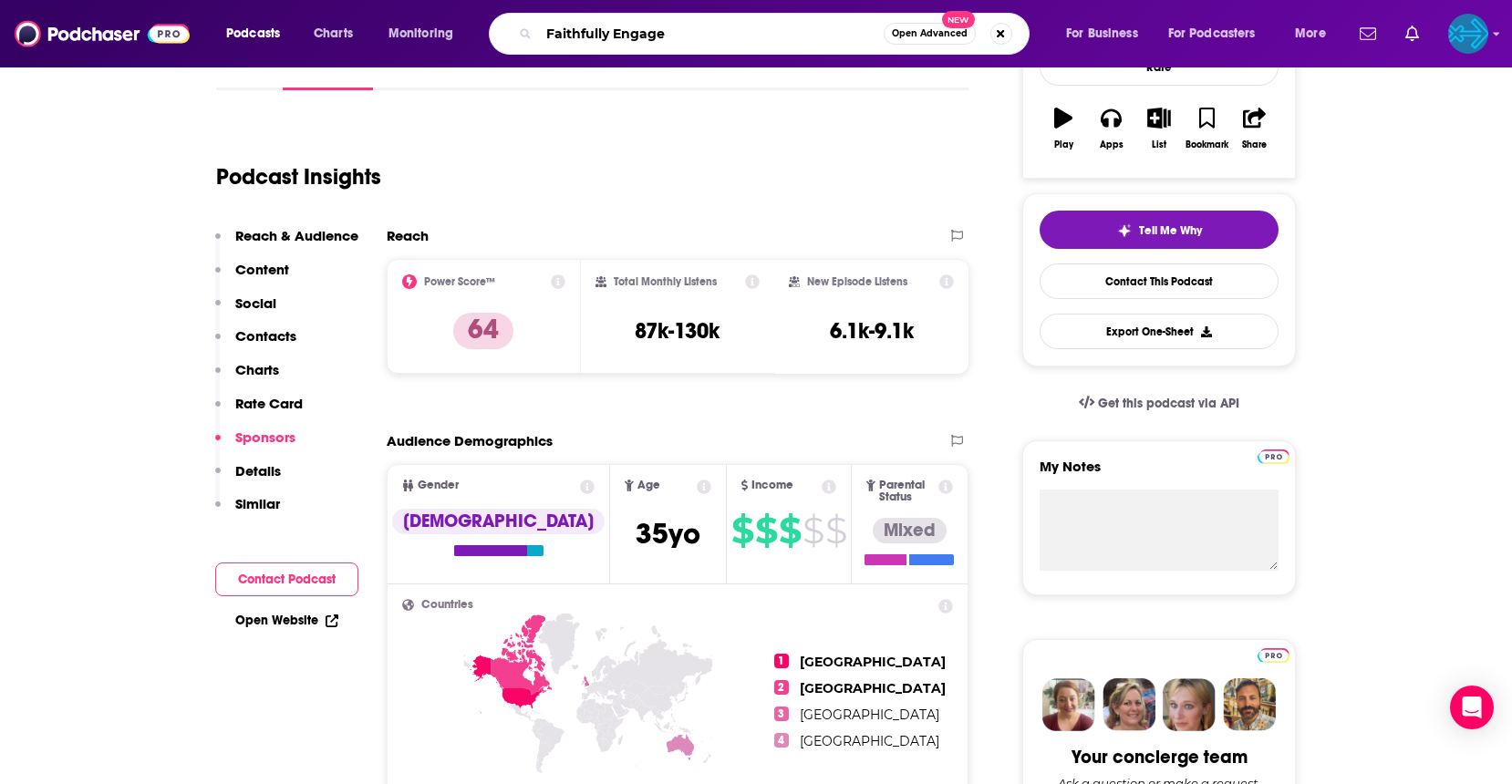
type input "Faithfully Engaged"
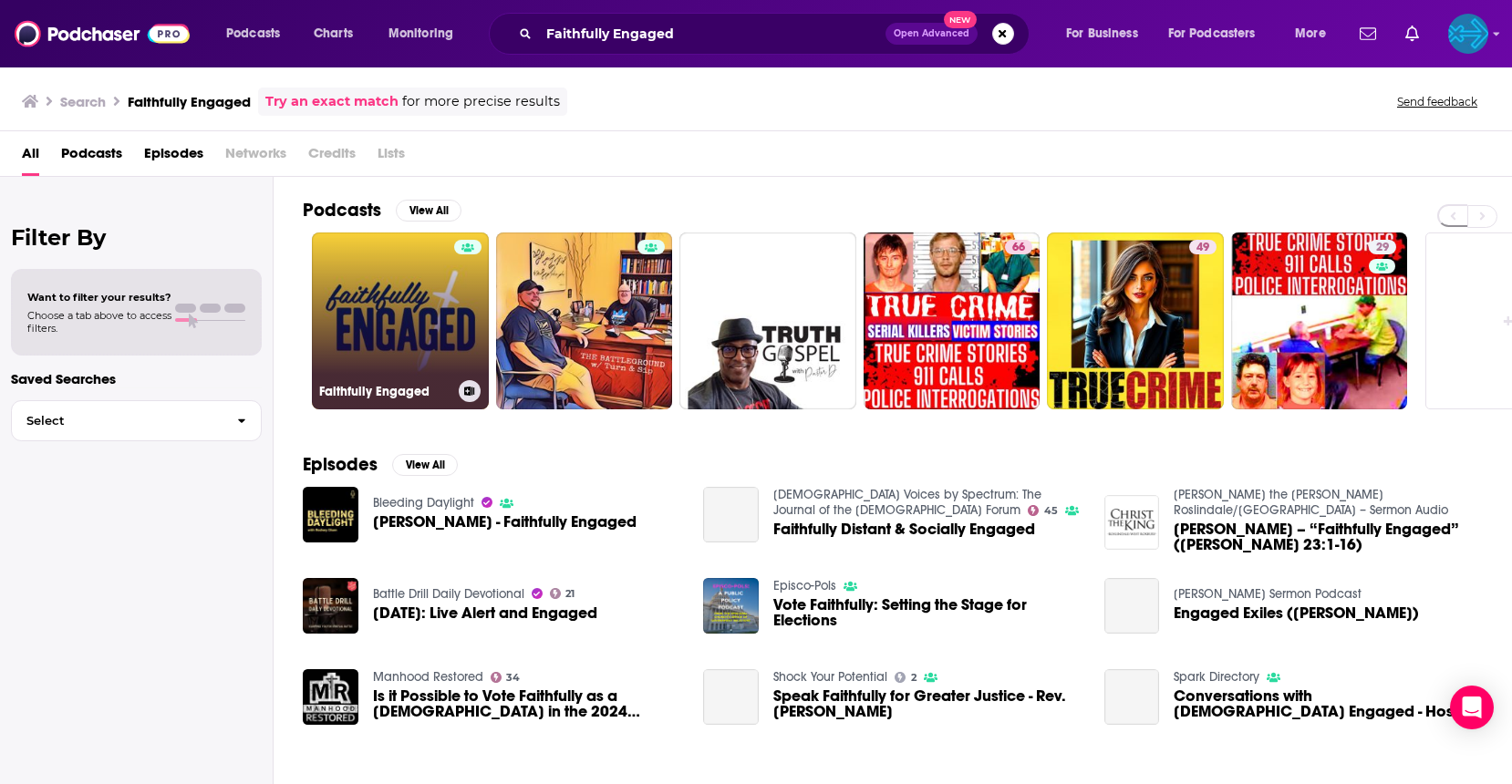
click at [410, 318] on link "Faithfully Engaged" at bounding box center [401, 320] width 177 height 177
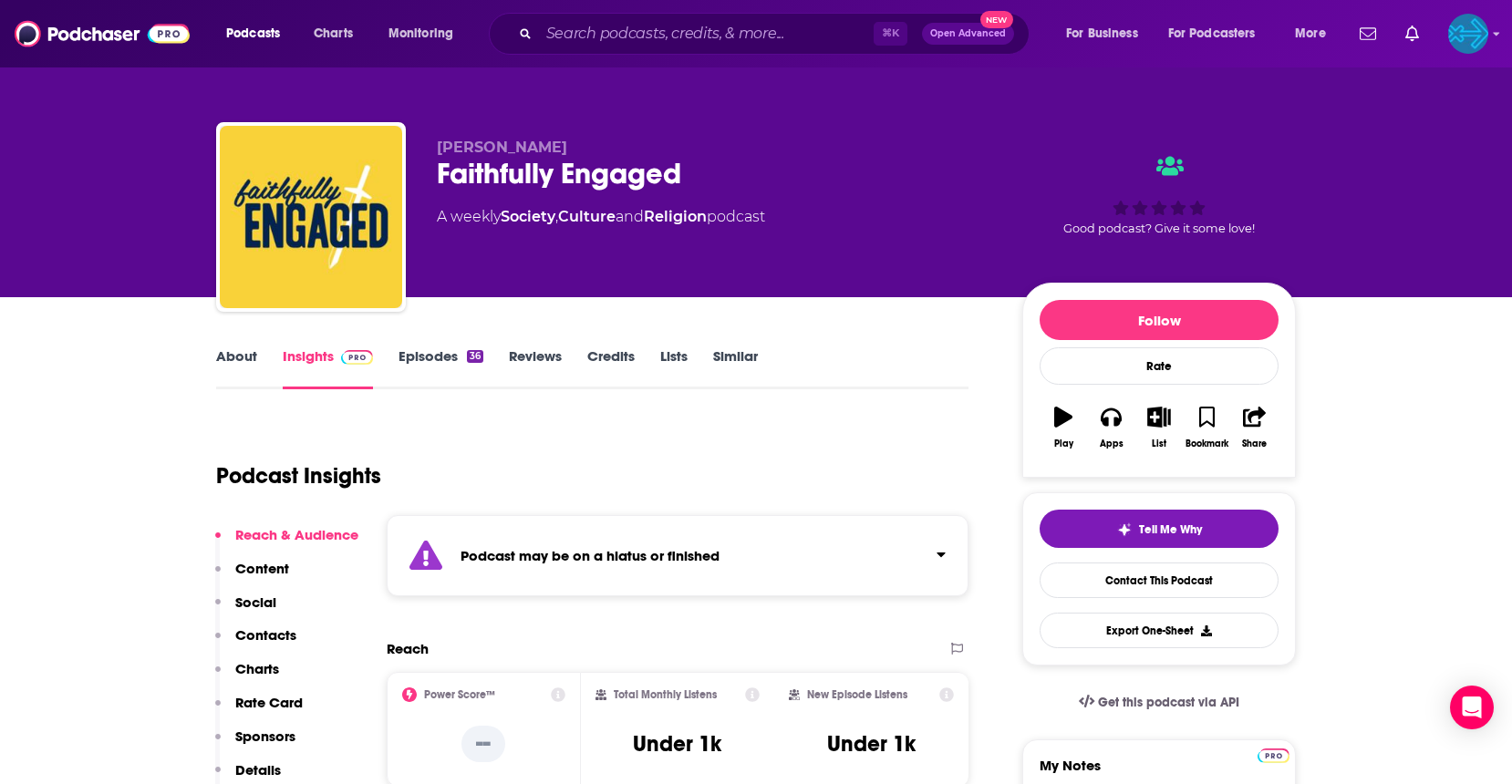
scroll to position [279, 0]
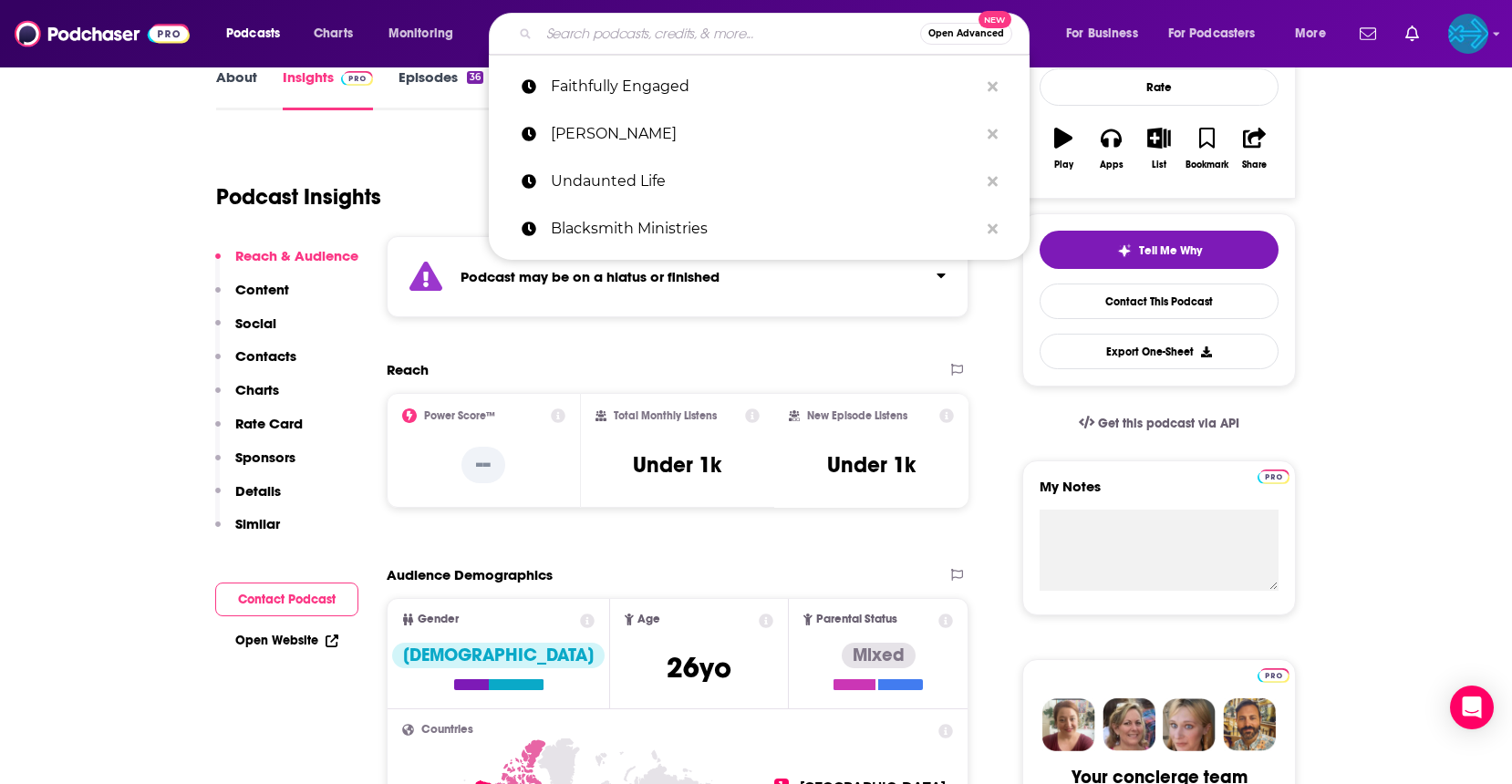
click at [615, 30] on input "Search podcasts, credits, & more..." at bounding box center [729, 34] width 381 height 29
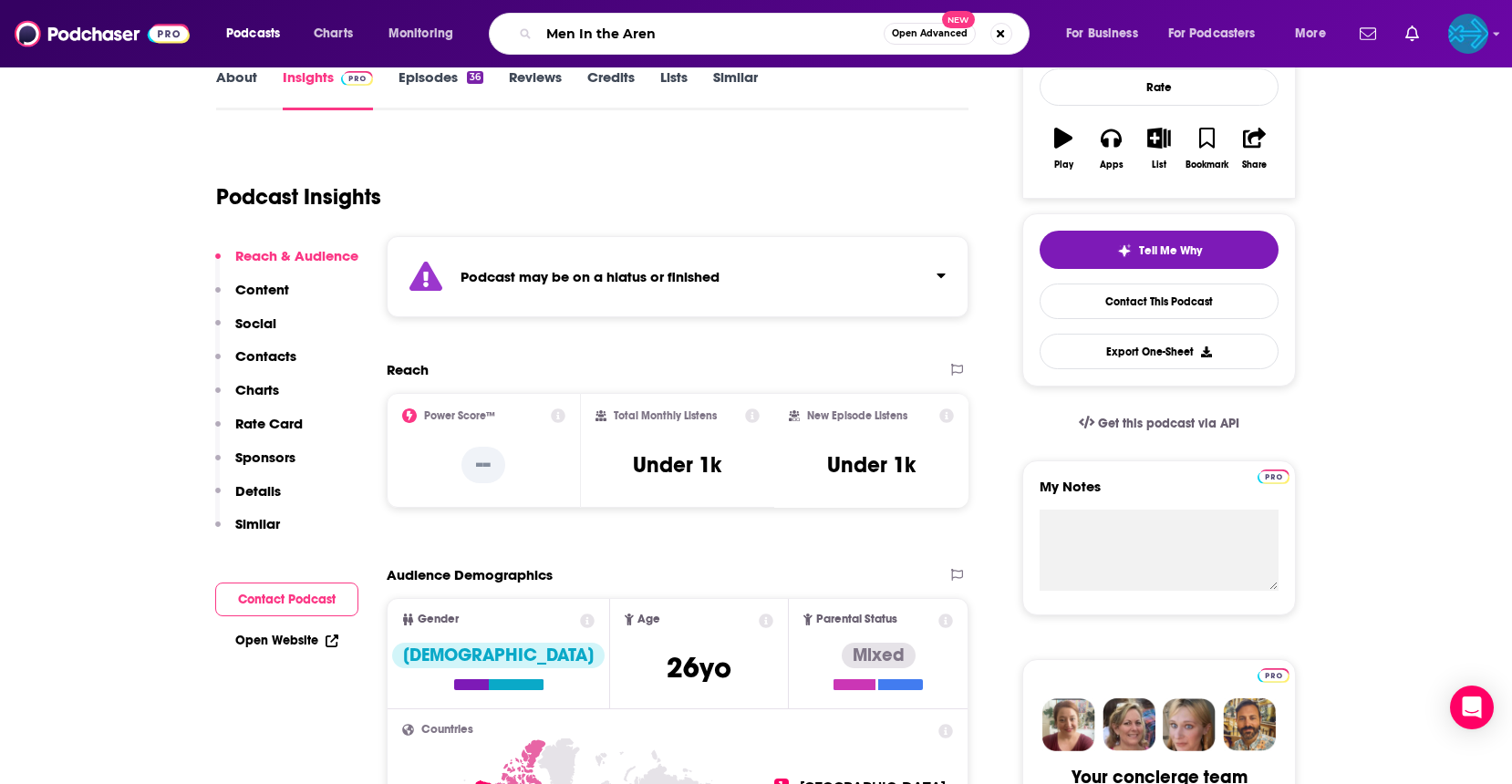
type input "Men In the Arena"
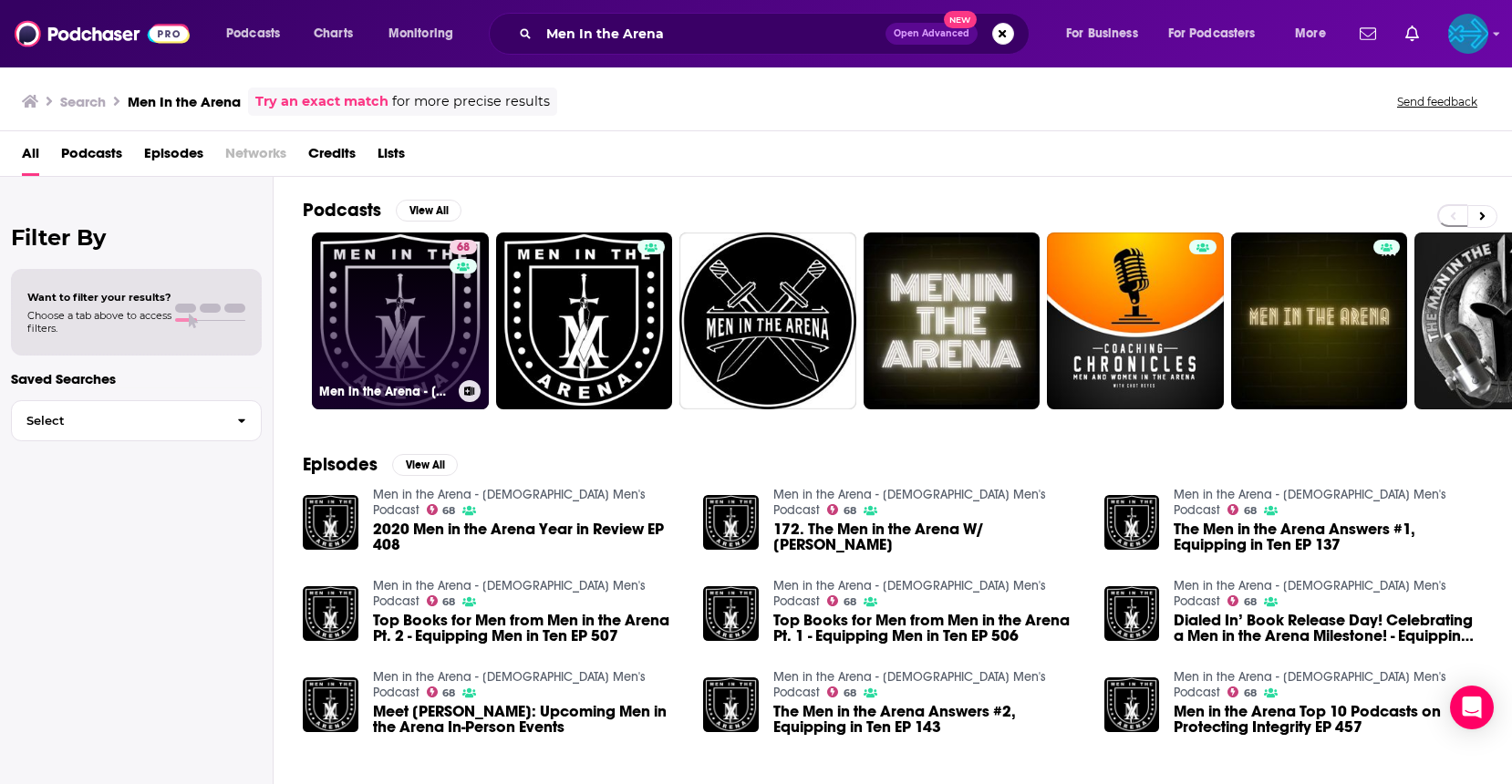
click at [378, 321] on link "68 Men in the Arena - Christian Men's Podcast" at bounding box center [401, 320] width 177 height 177
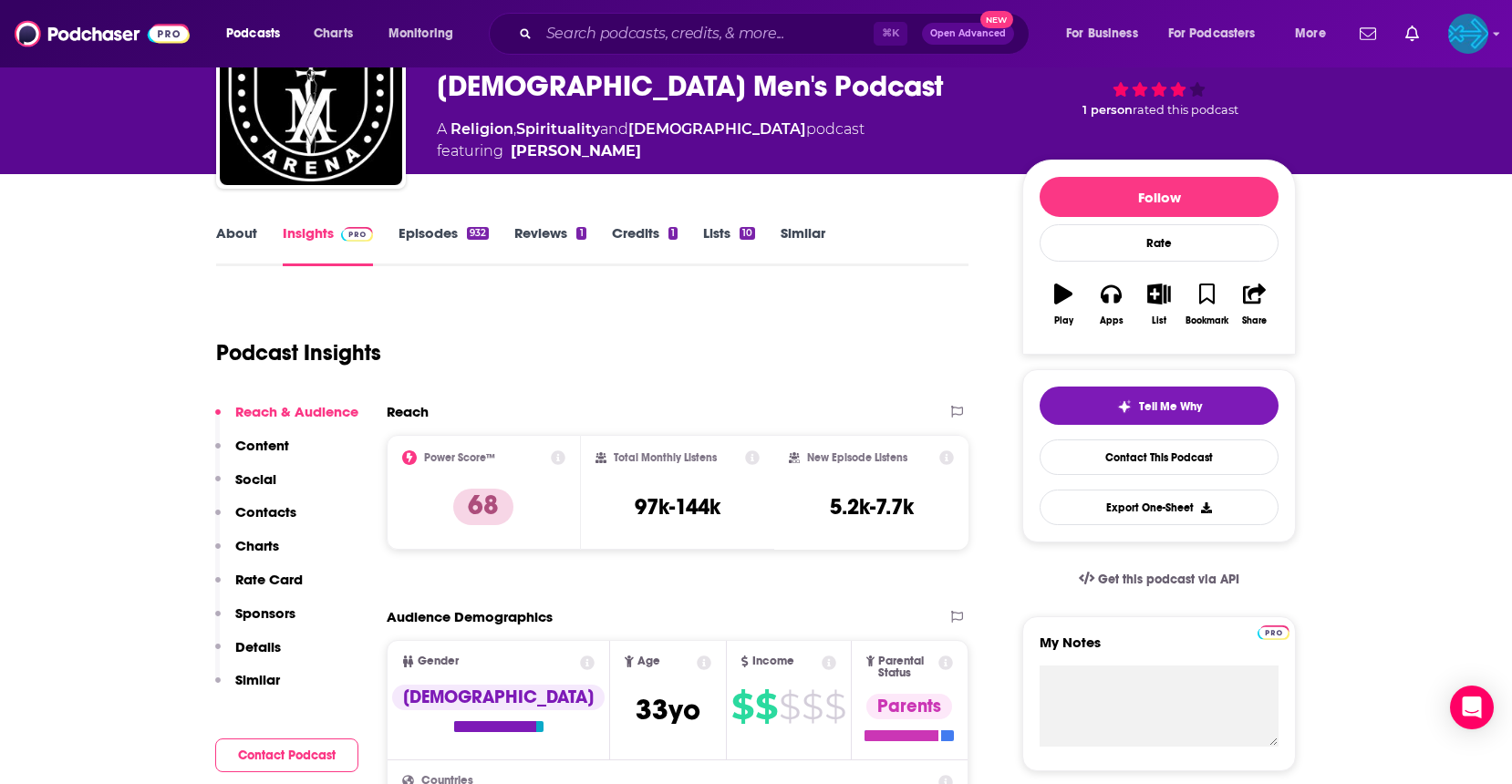
scroll to position [127, 0]
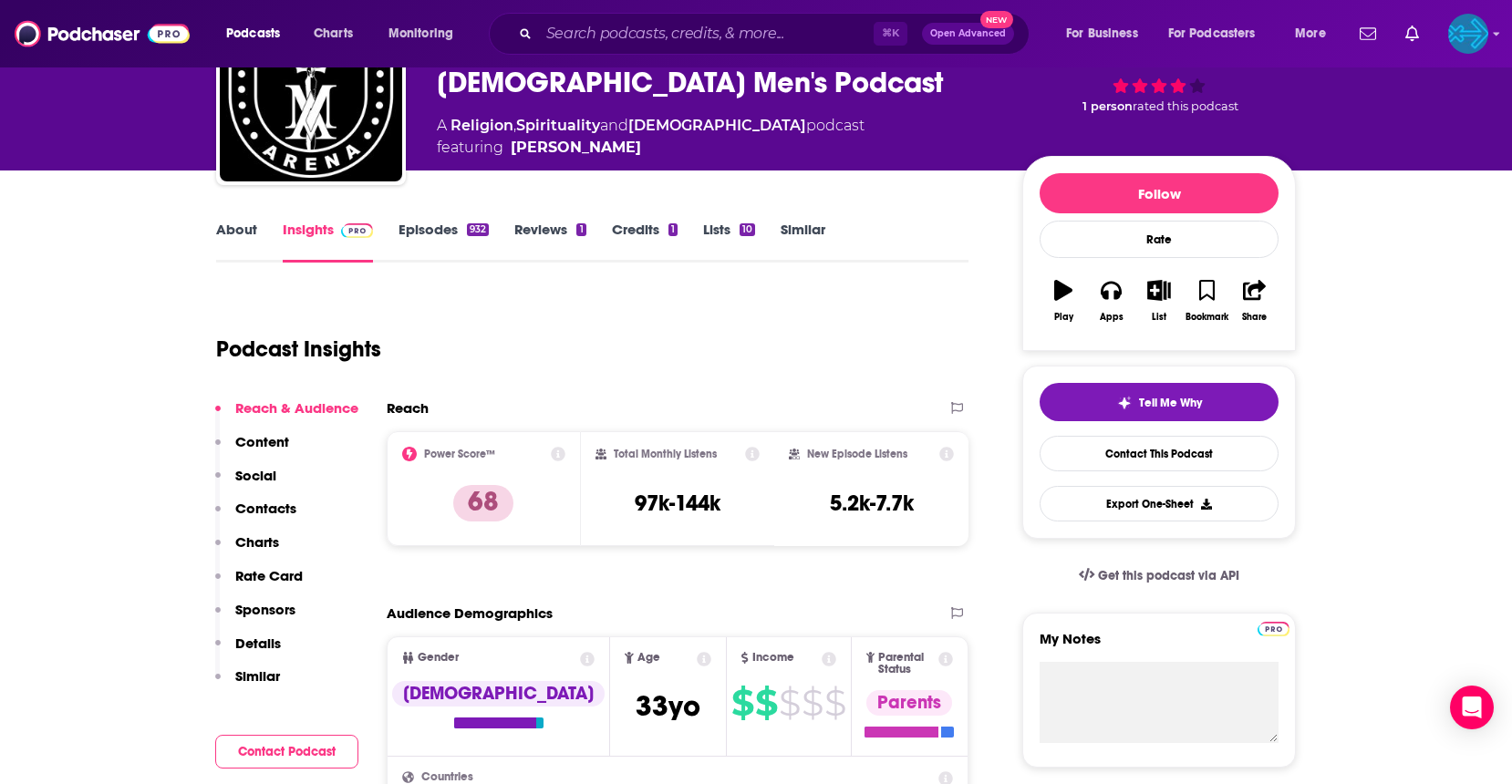
click at [524, 231] on link "Reviews 1" at bounding box center [549, 241] width 71 height 42
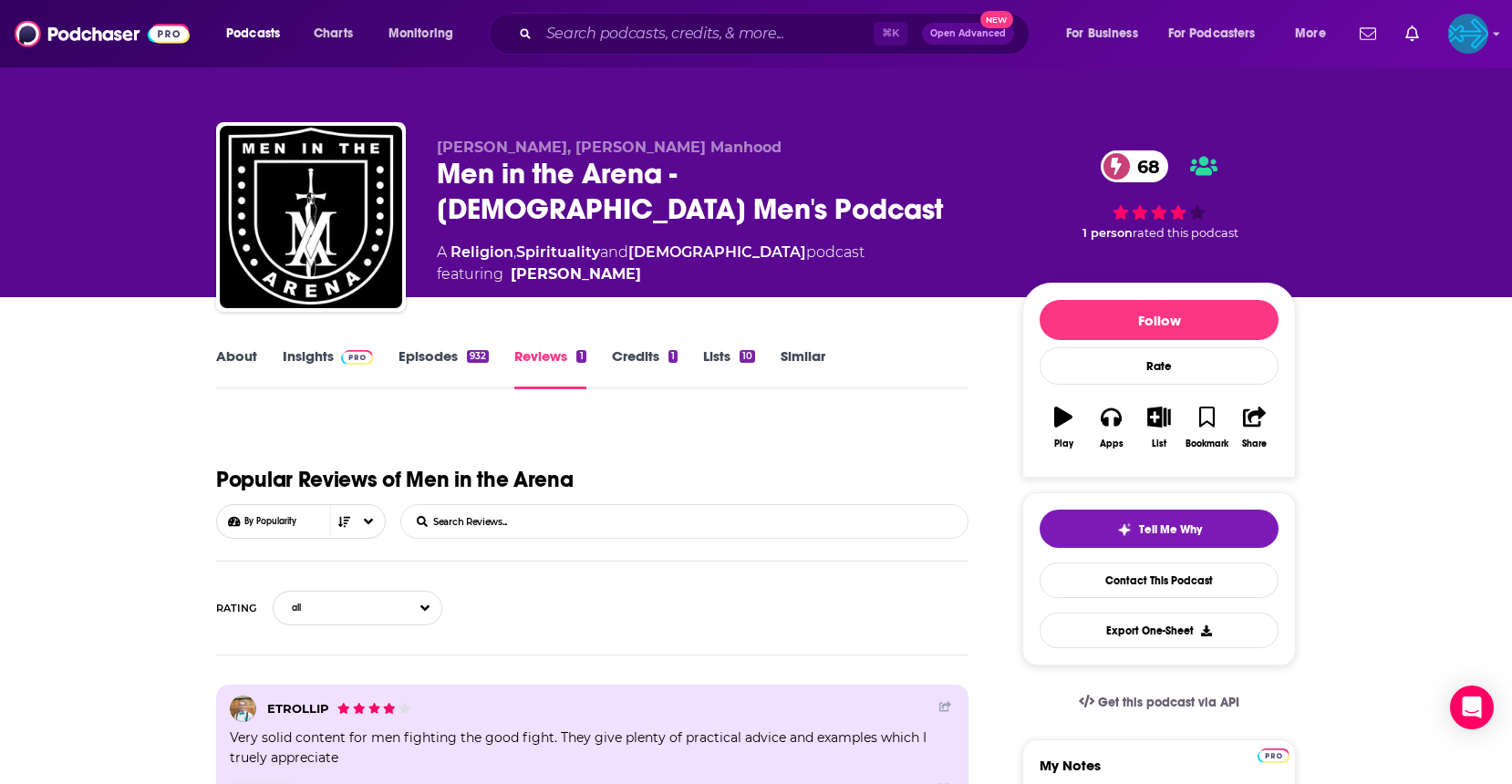
click at [243, 356] on link "About" at bounding box center [236, 368] width 41 height 42
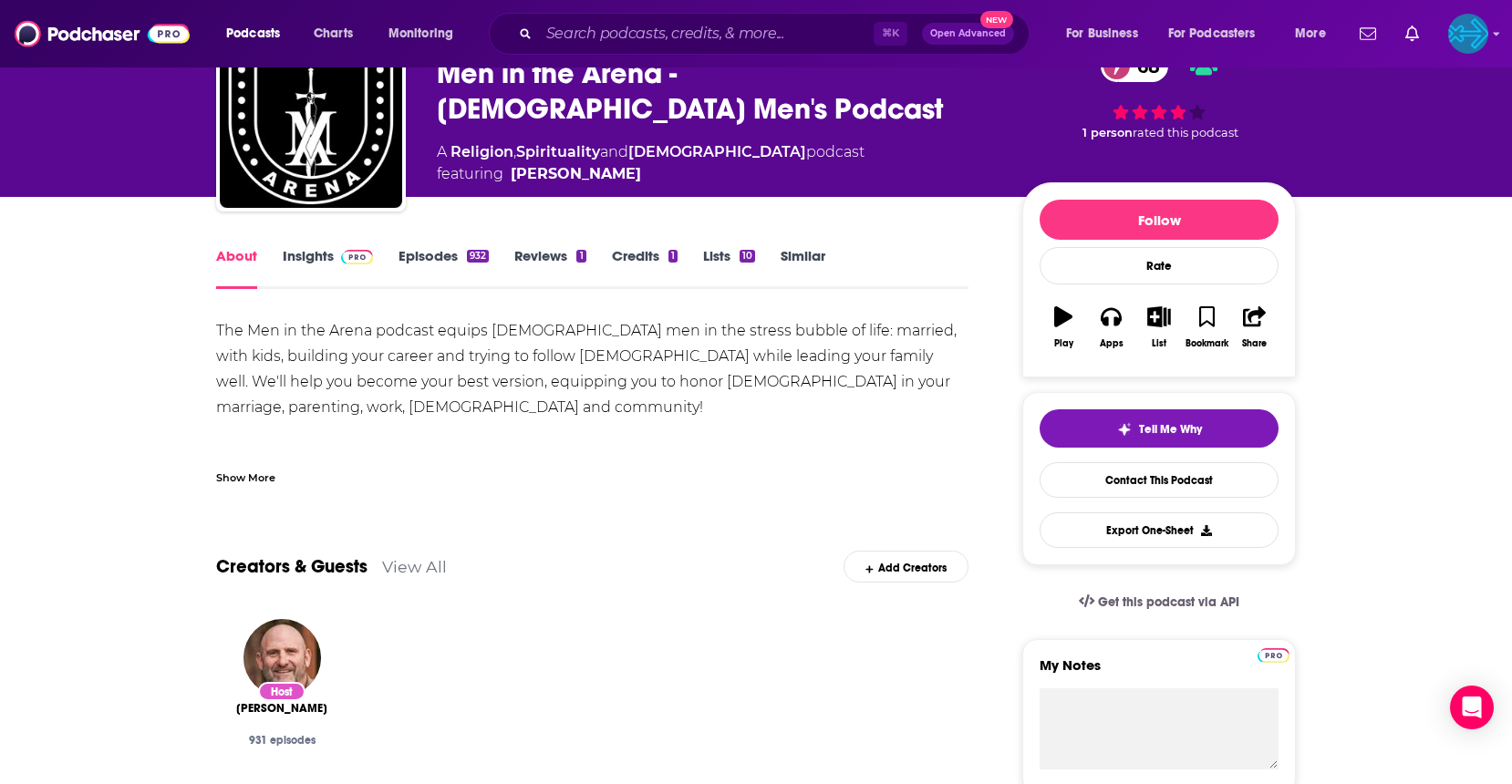
scroll to position [110, 0]
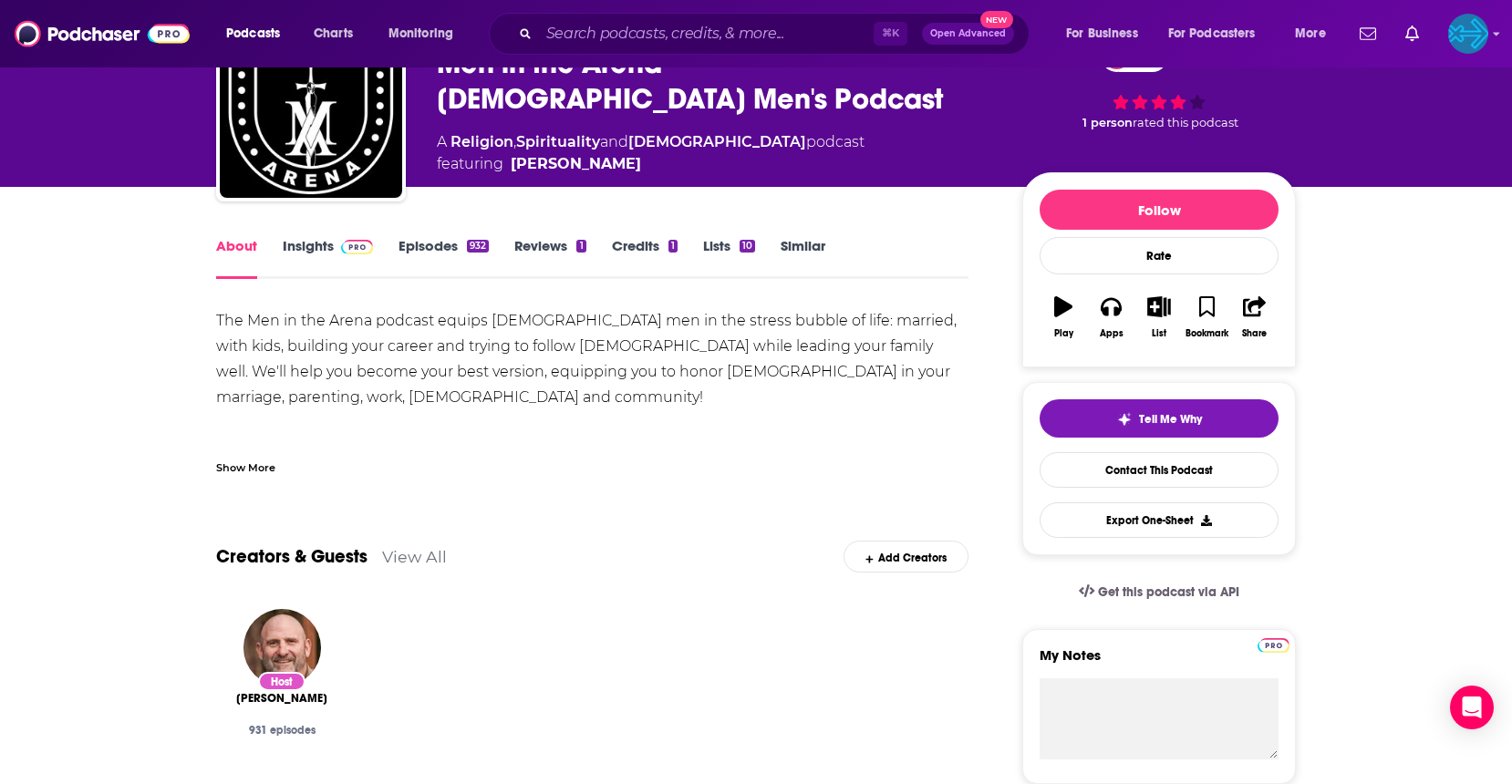
click at [315, 242] on link "Insights" at bounding box center [328, 258] width 90 height 42
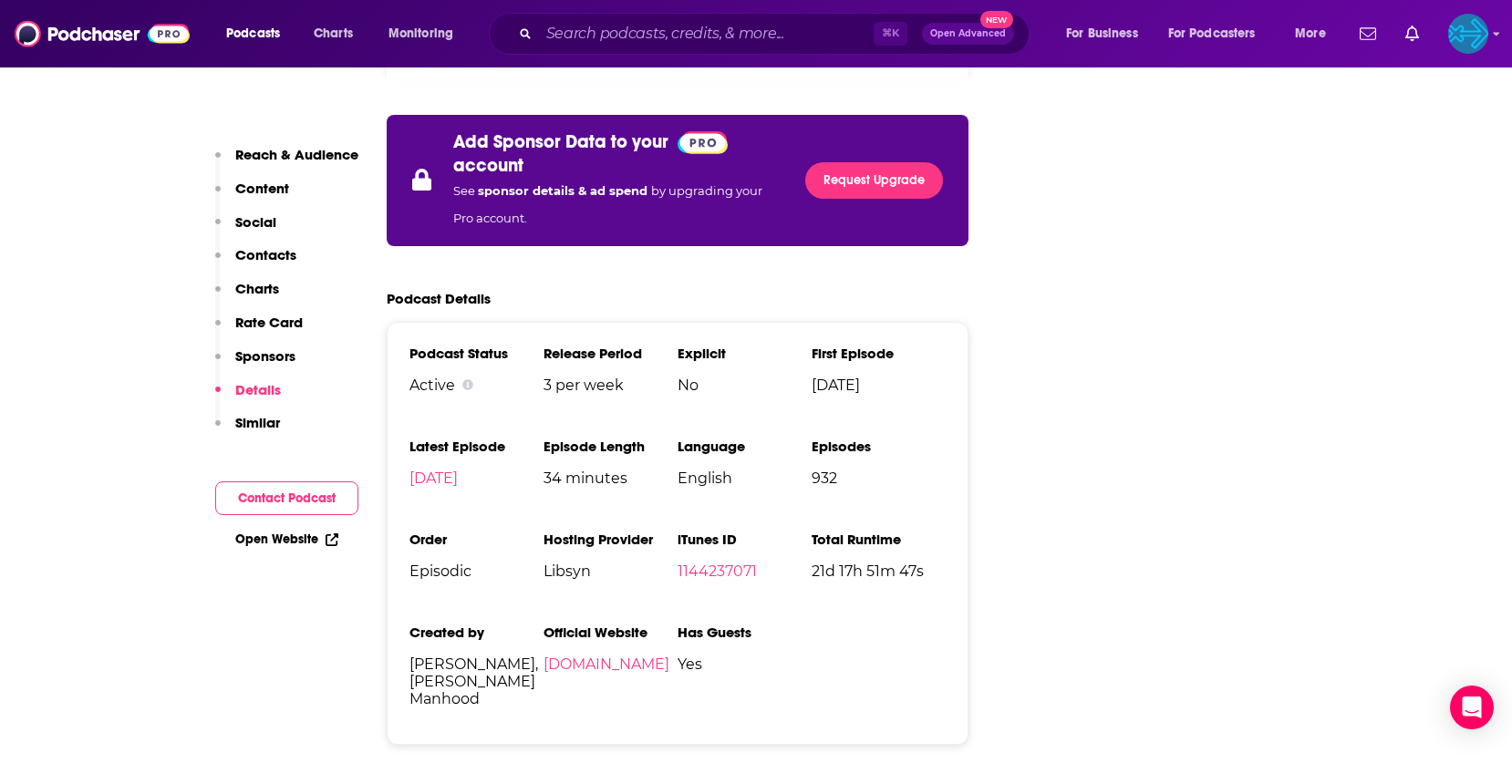
scroll to position [3080, 0]
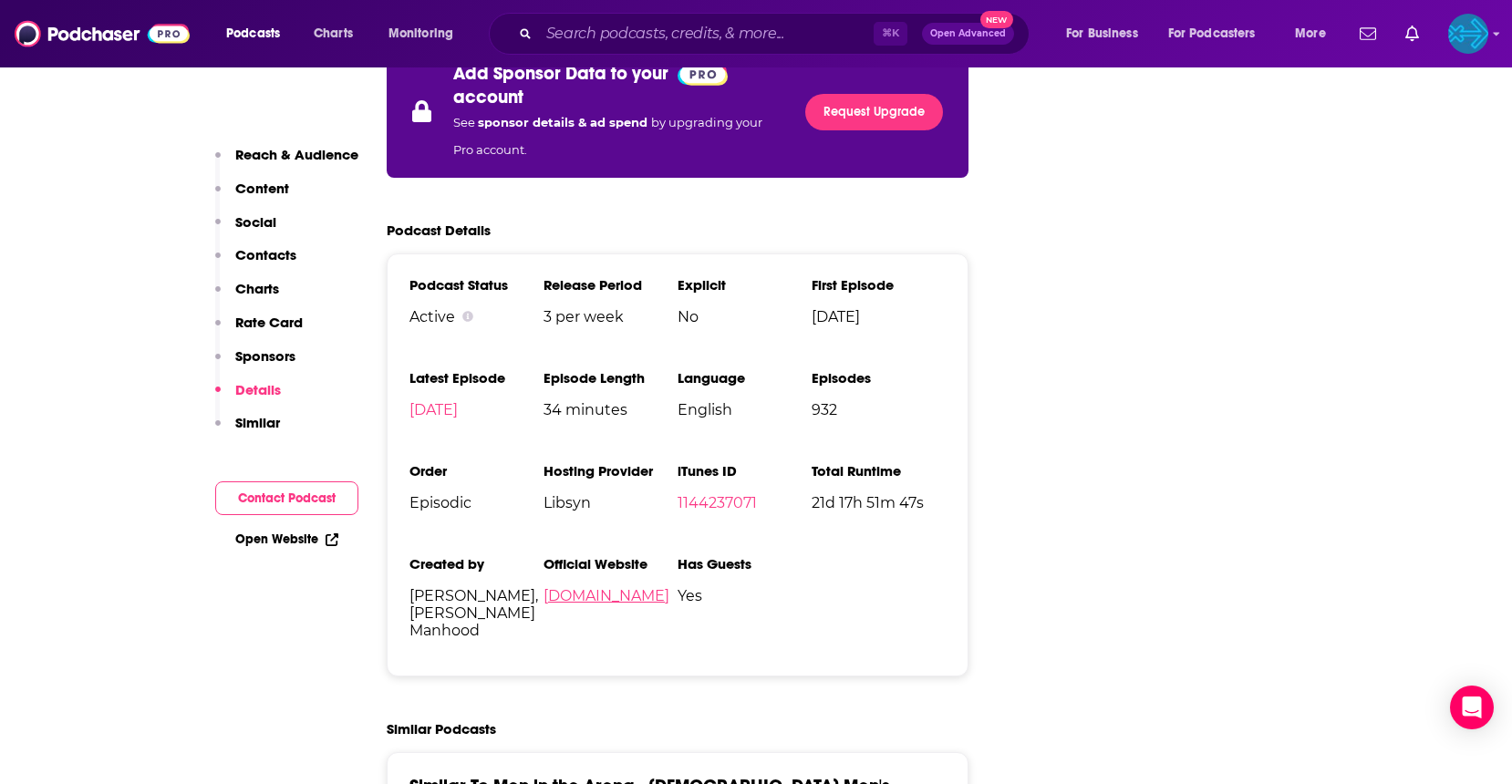
click at [646, 587] on link "podcast.meninthearena.org" at bounding box center [606, 595] width 126 height 17
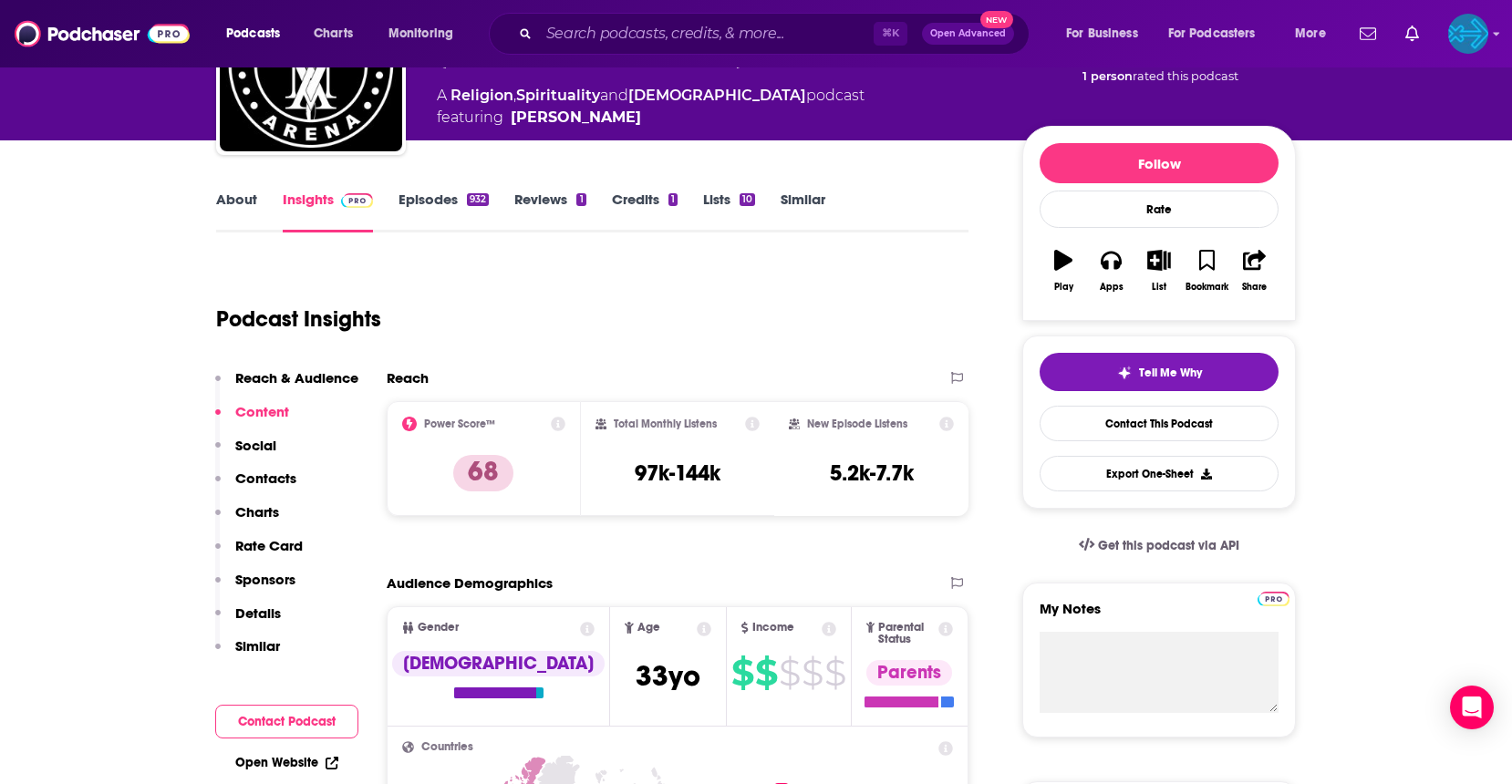
scroll to position [163, 0]
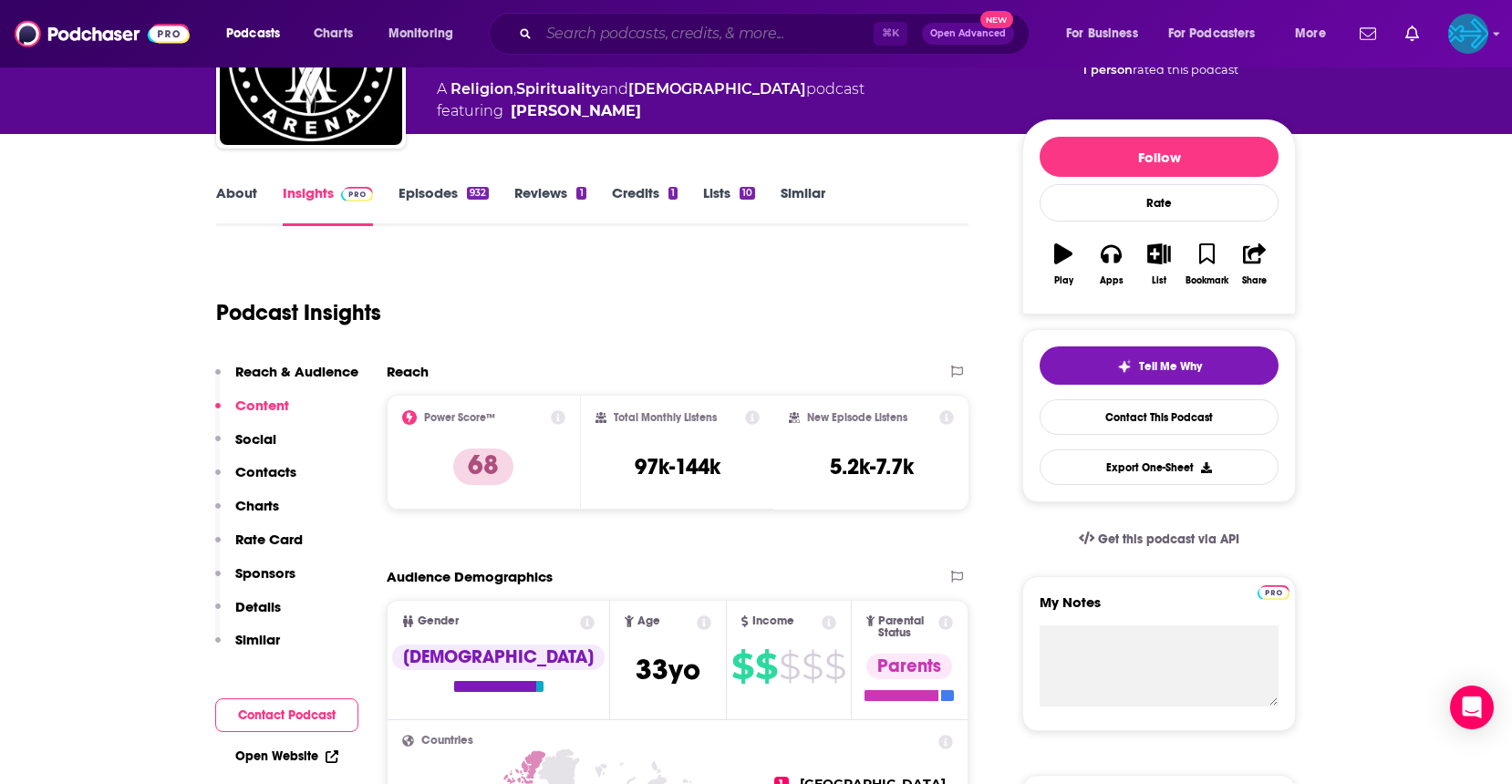
click at [620, 31] on input "Search podcasts, credits, & more..." at bounding box center [706, 34] width 334 height 29
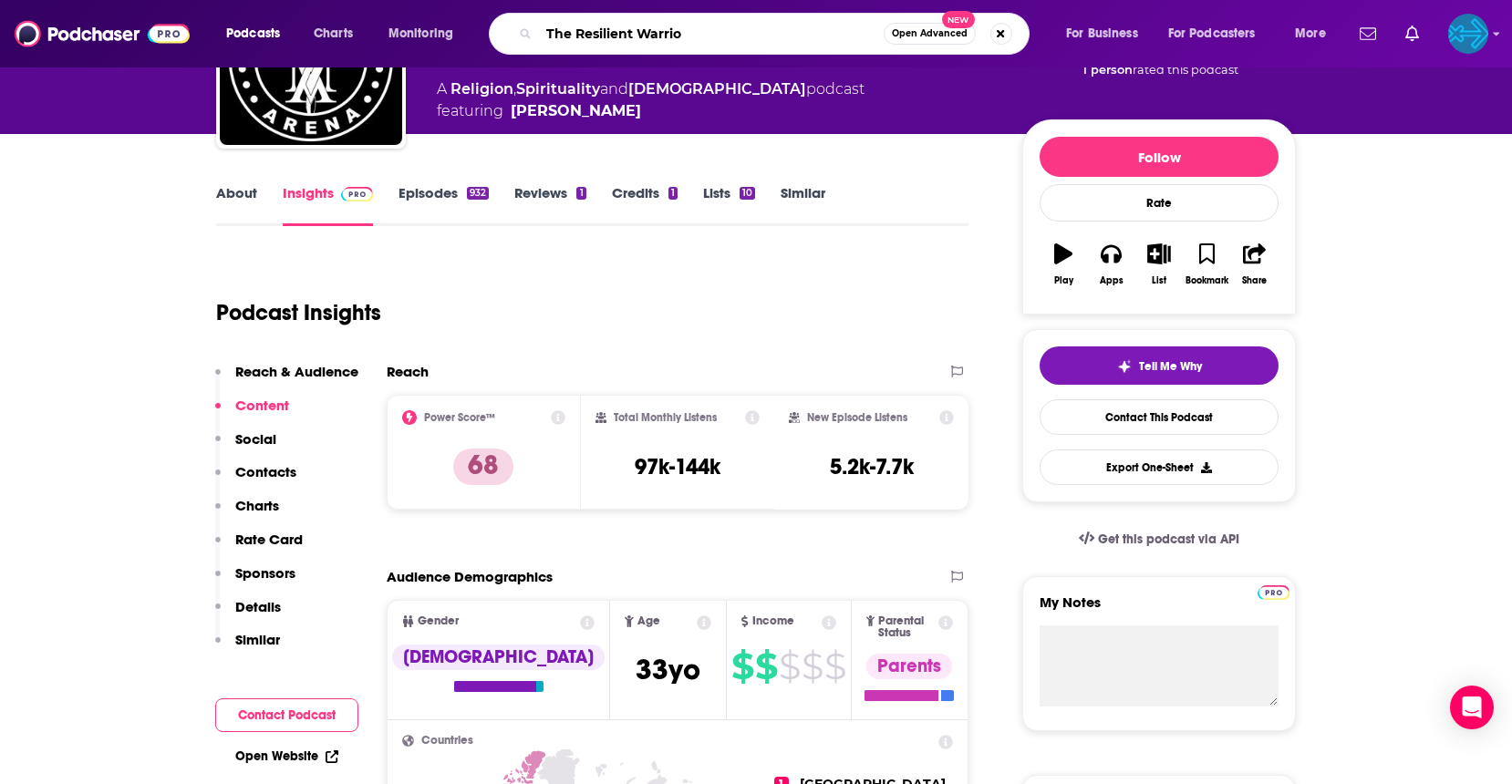
type input "The Resilient Warrior"
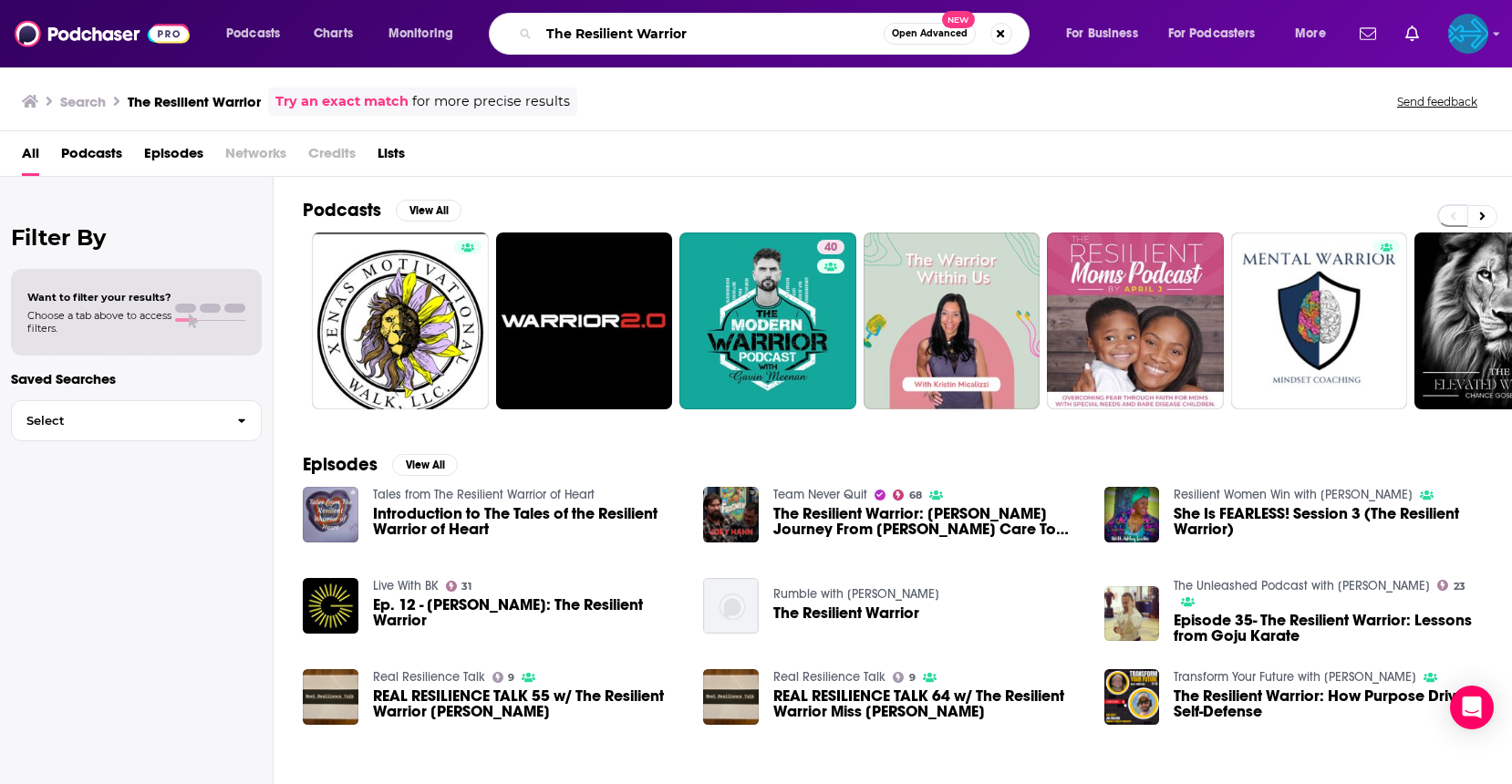
drag, startPoint x: 633, startPoint y: 22, endPoint x: 493, endPoint y: 17, distance: 140.1
click at [493, 18] on div "Podcasts Charts Monitoring The Resilient Warrior Open Advanced New For Business…" at bounding box center [778, 34] width 1130 height 42
type input "American Warrior"
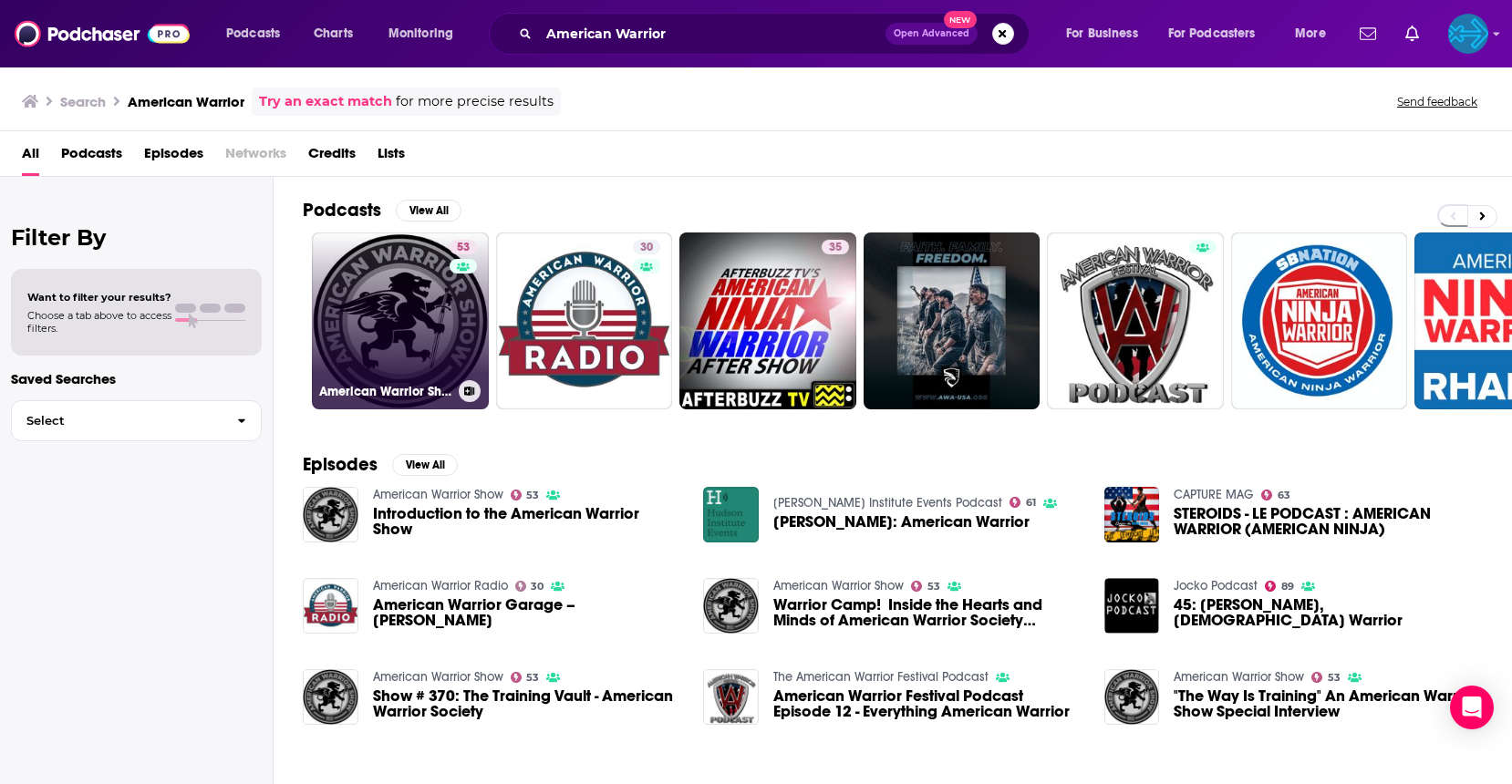
click at [420, 312] on link "53 American Warrior Show" at bounding box center [401, 320] width 177 height 177
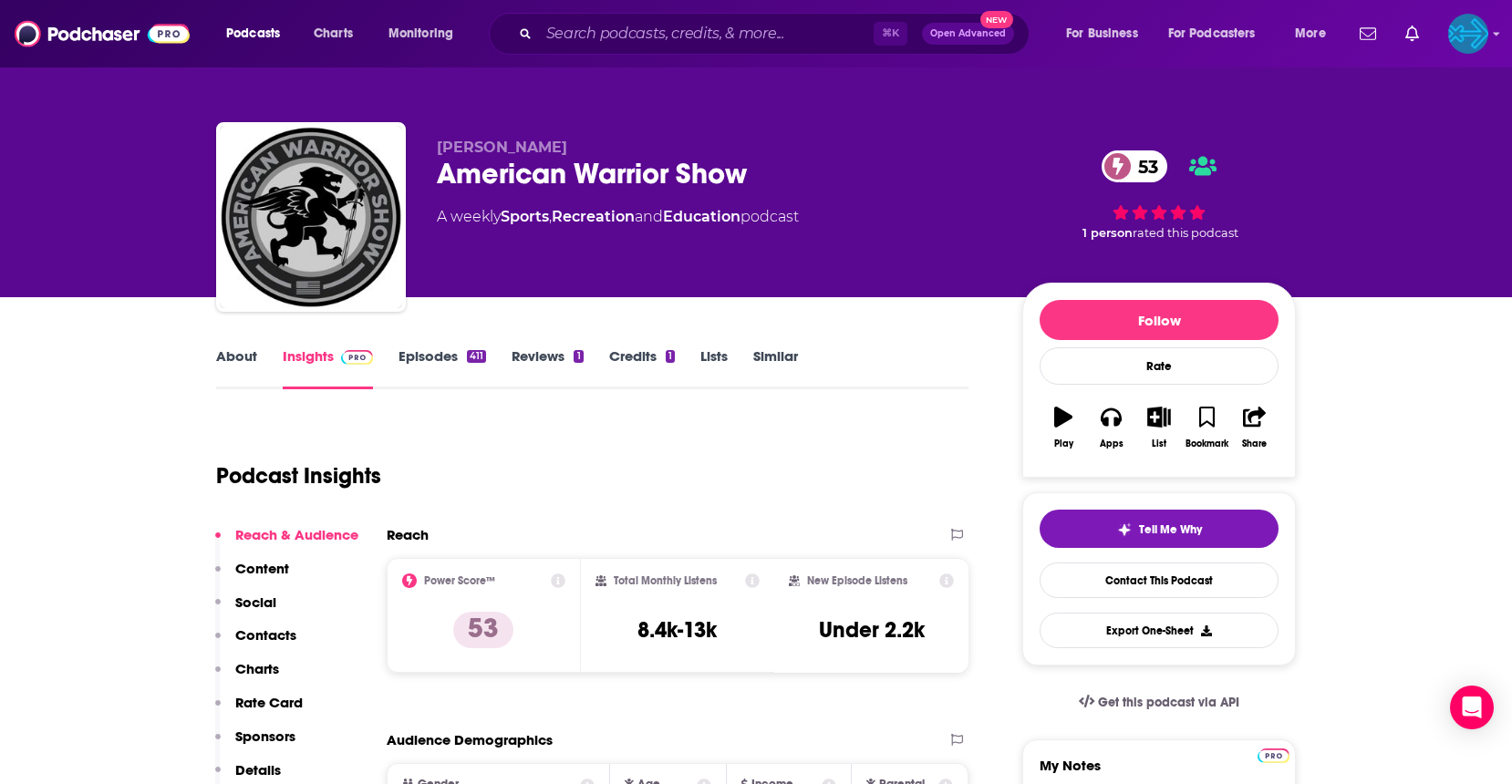
click at [247, 359] on link "About" at bounding box center [236, 368] width 41 height 42
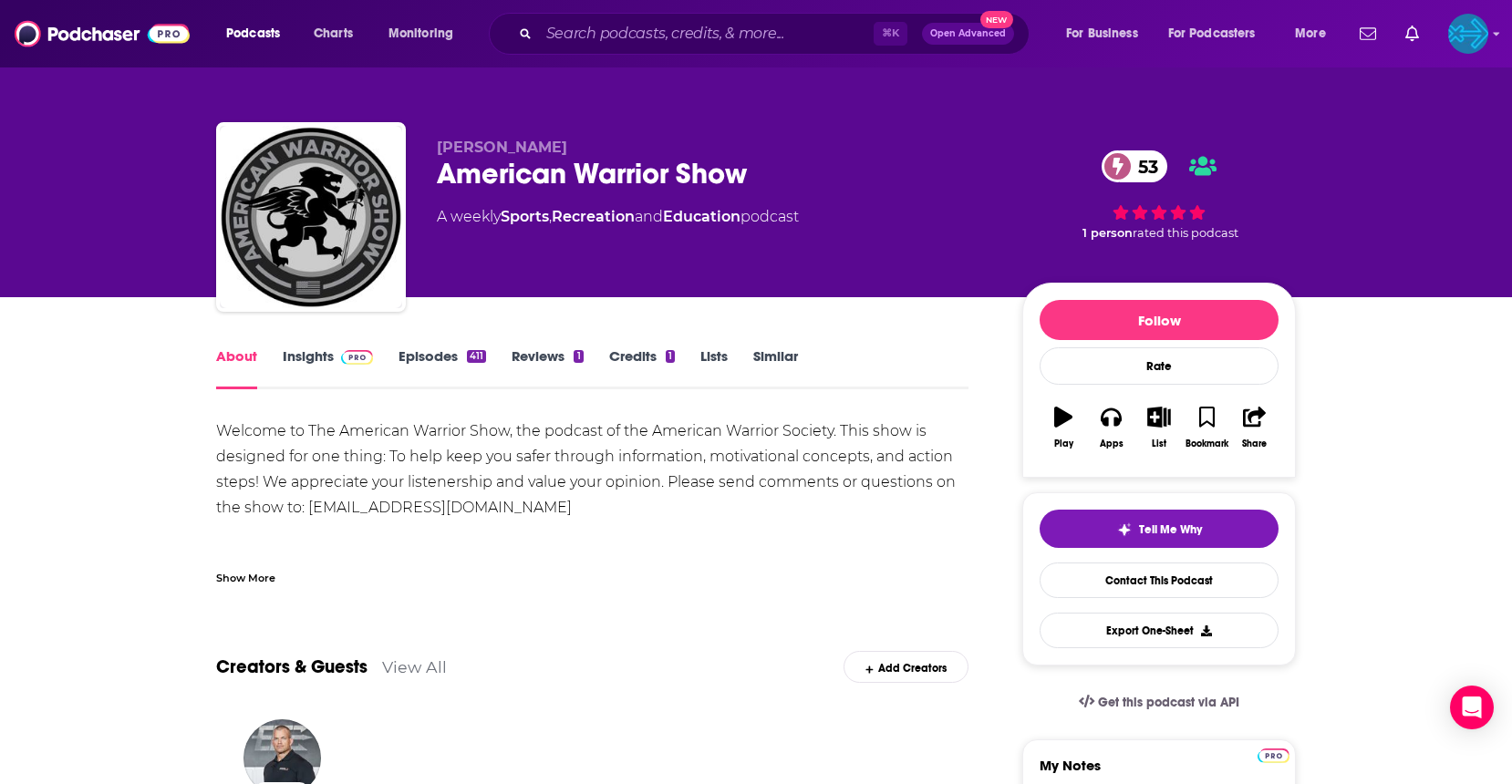
click at [306, 354] on link "Insights" at bounding box center [328, 368] width 90 height 42
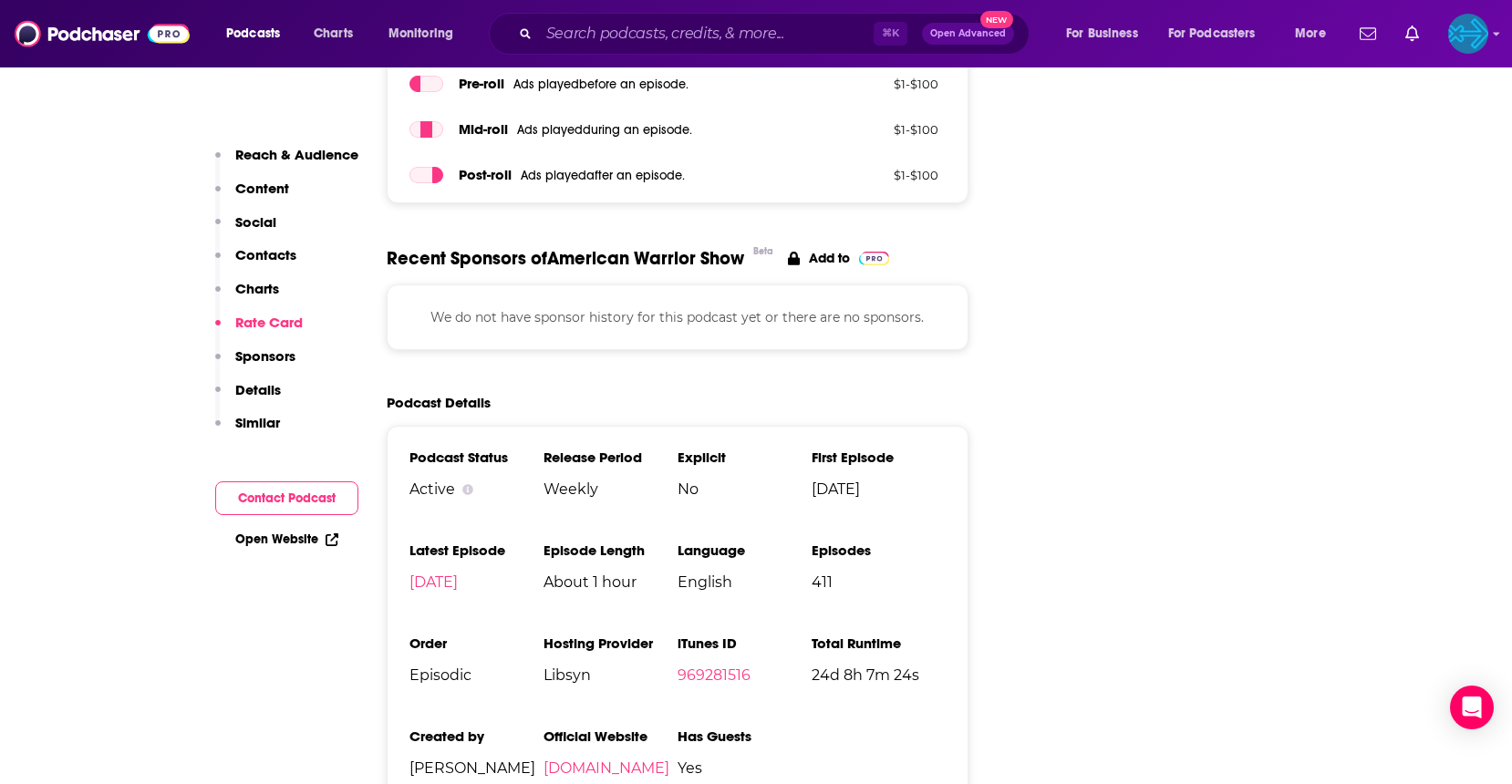
scroll to position [2385, 0]
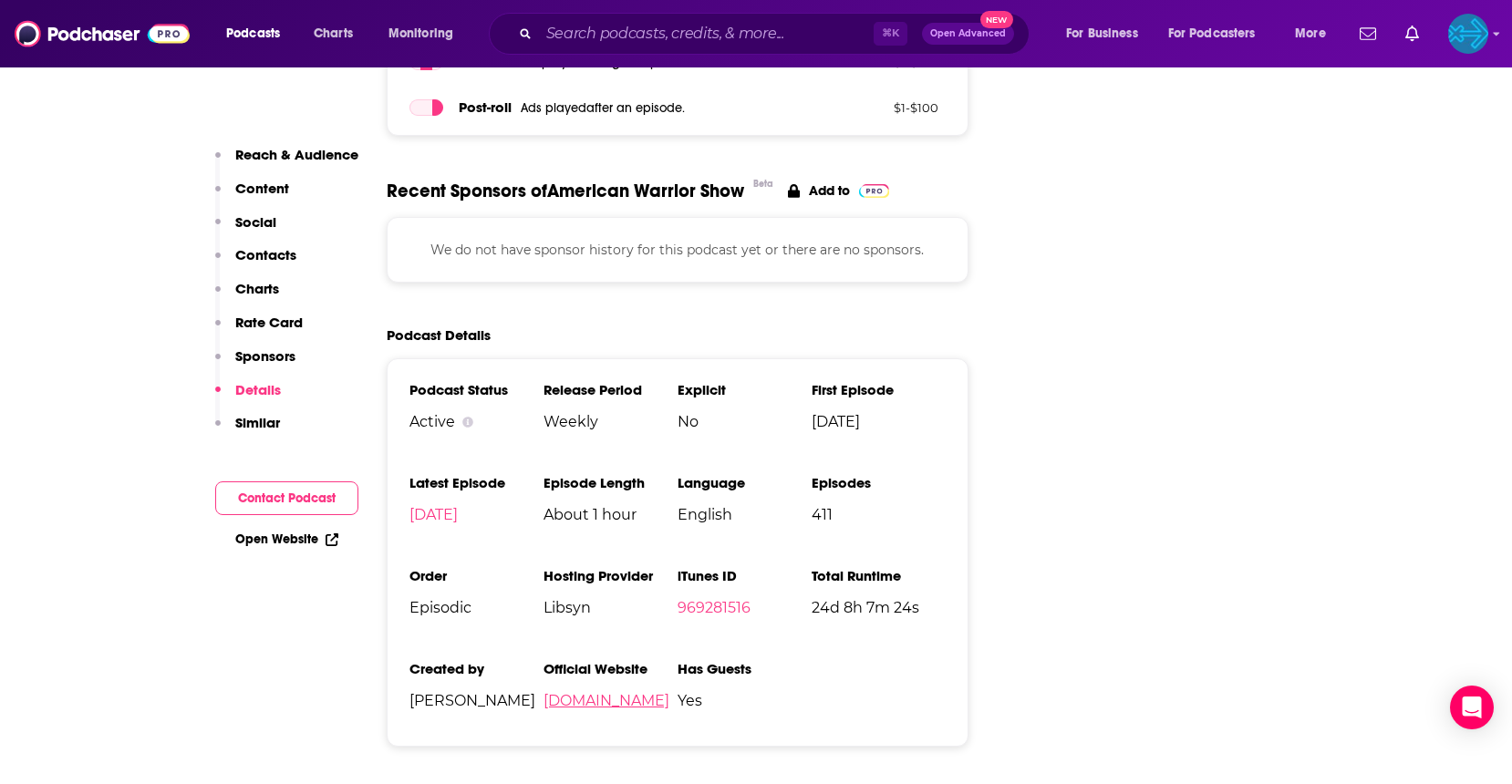
click at [649, 692] on link "americanwarriorshow.libsyn.com" at bounding box center [606, 700] width 126 height 17
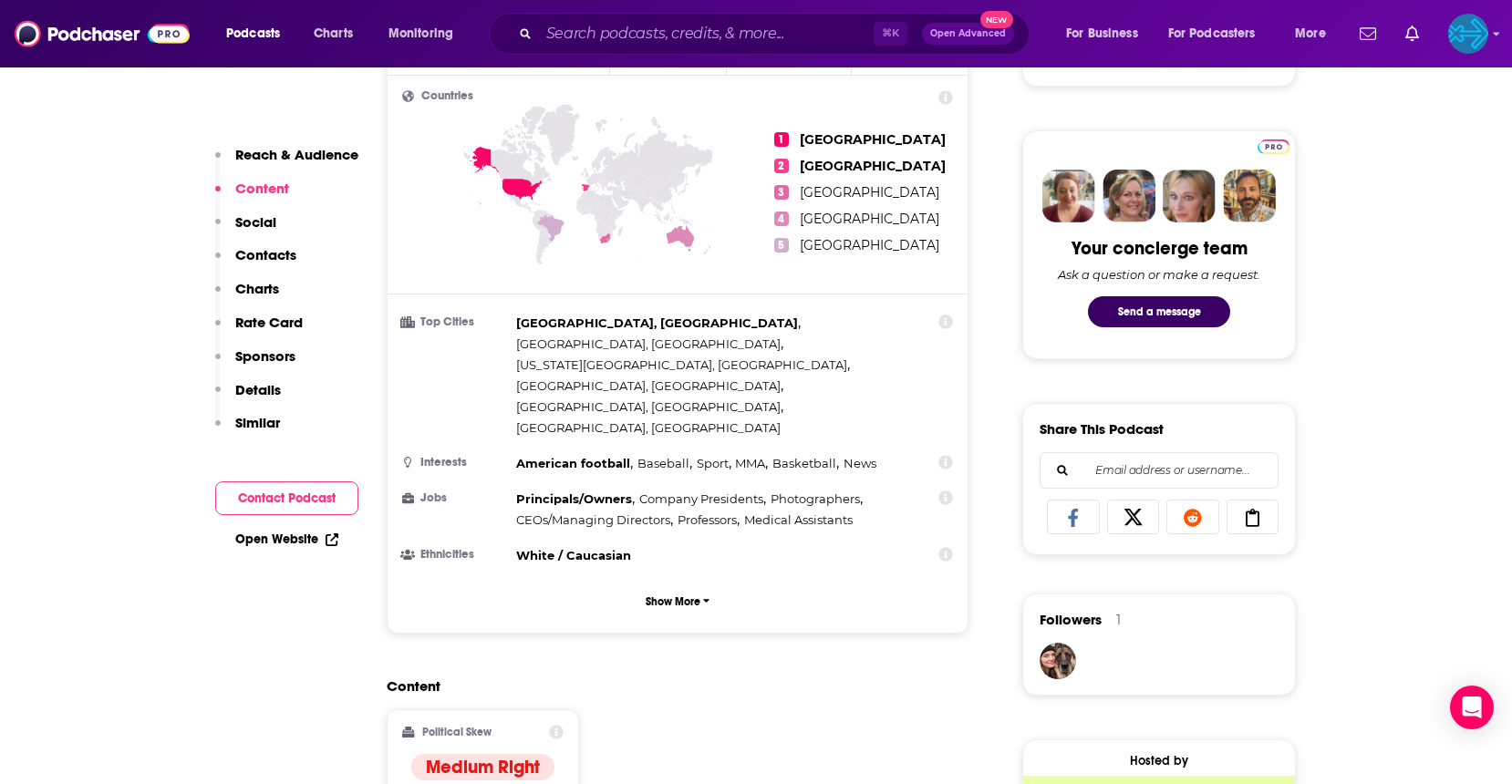
scroll to position [307, 0]
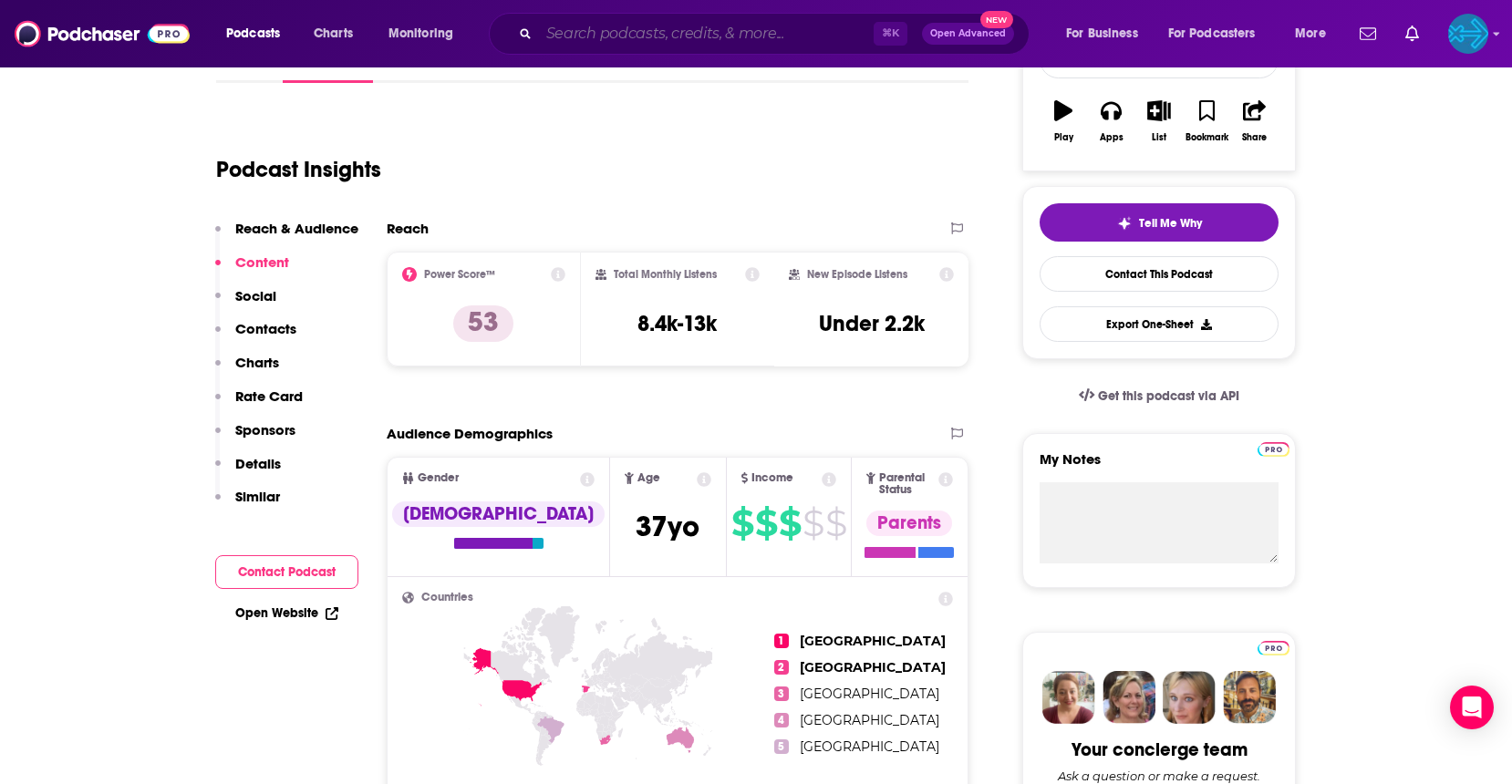
click at [589, 36] on input "Search podcasts, credits, & more..." at bounding box center [706, 34] width 334 height 29
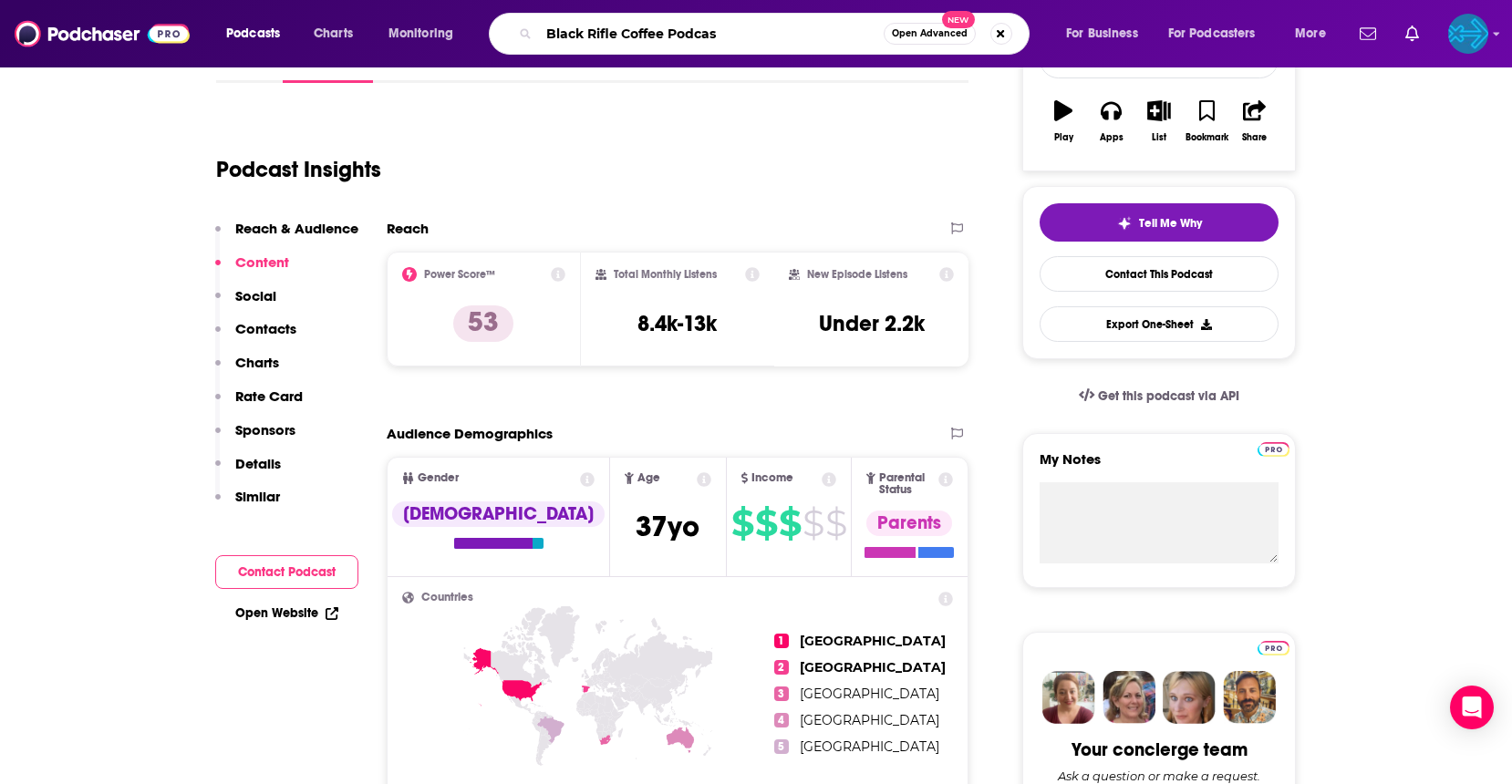
type input "Black Rifle Coffee Podcast"
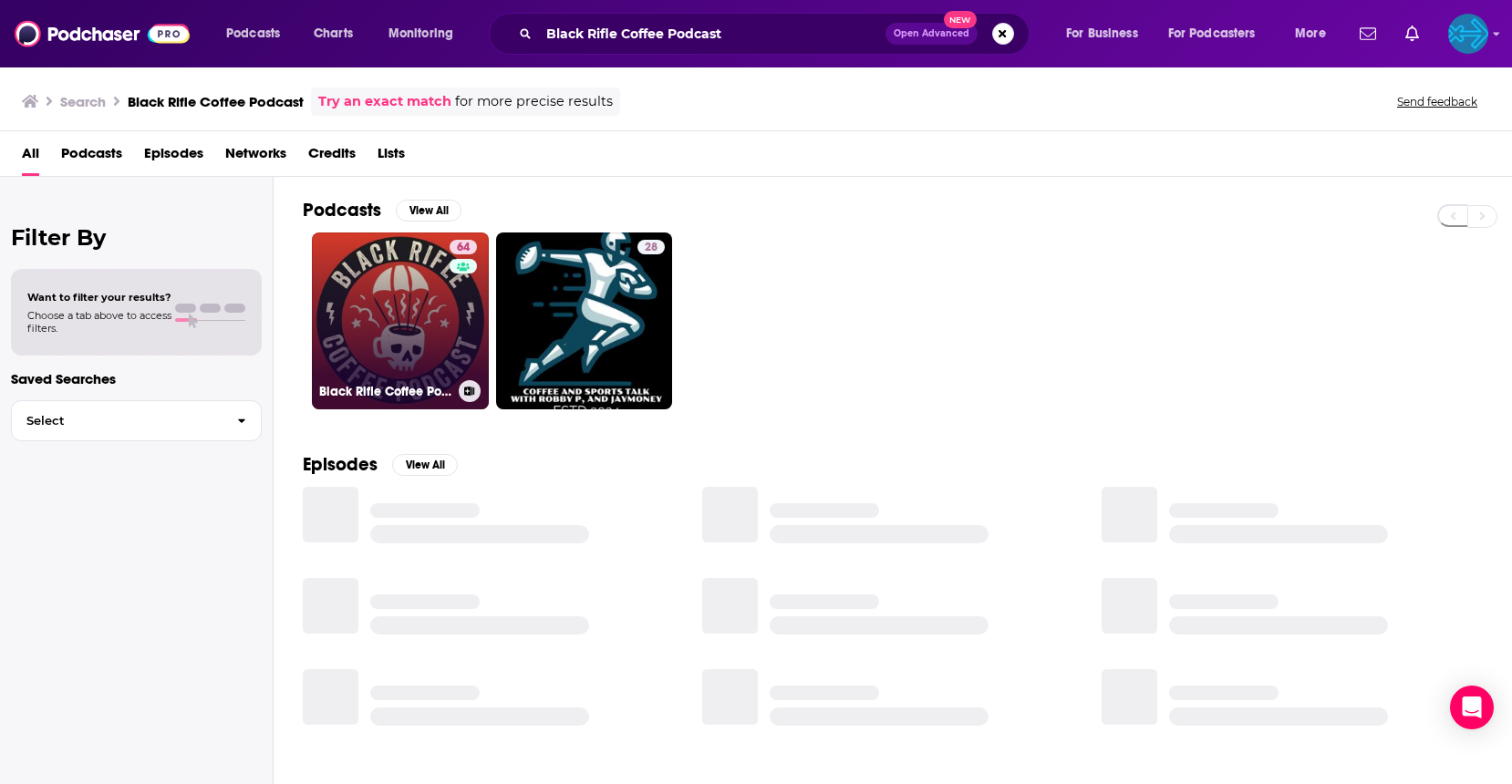
click at [413, 334] on link "64 Black Rifle Coffee Podcast" at bounding box center [401, 320] width 177 height 177
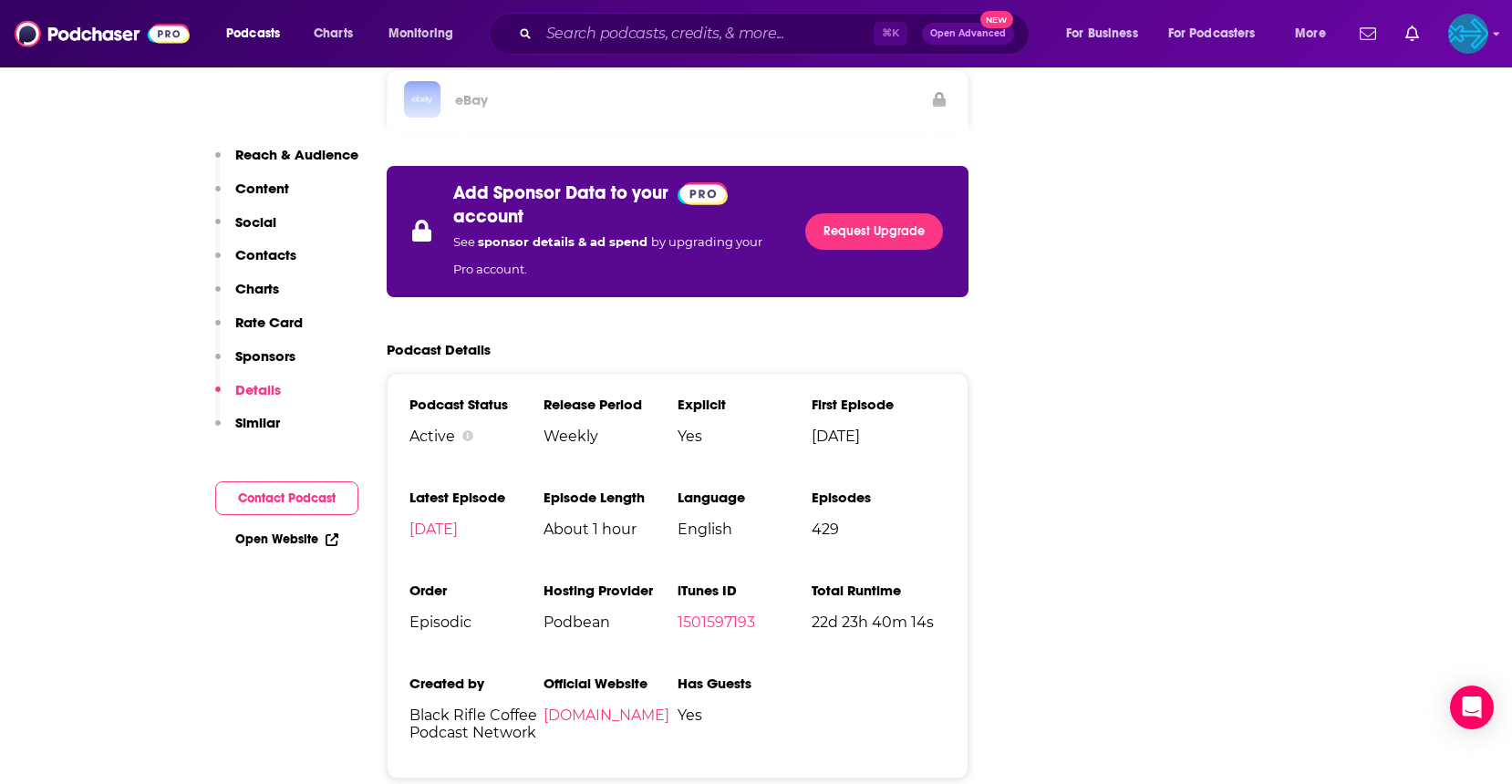
scroll to position [3252, 0]
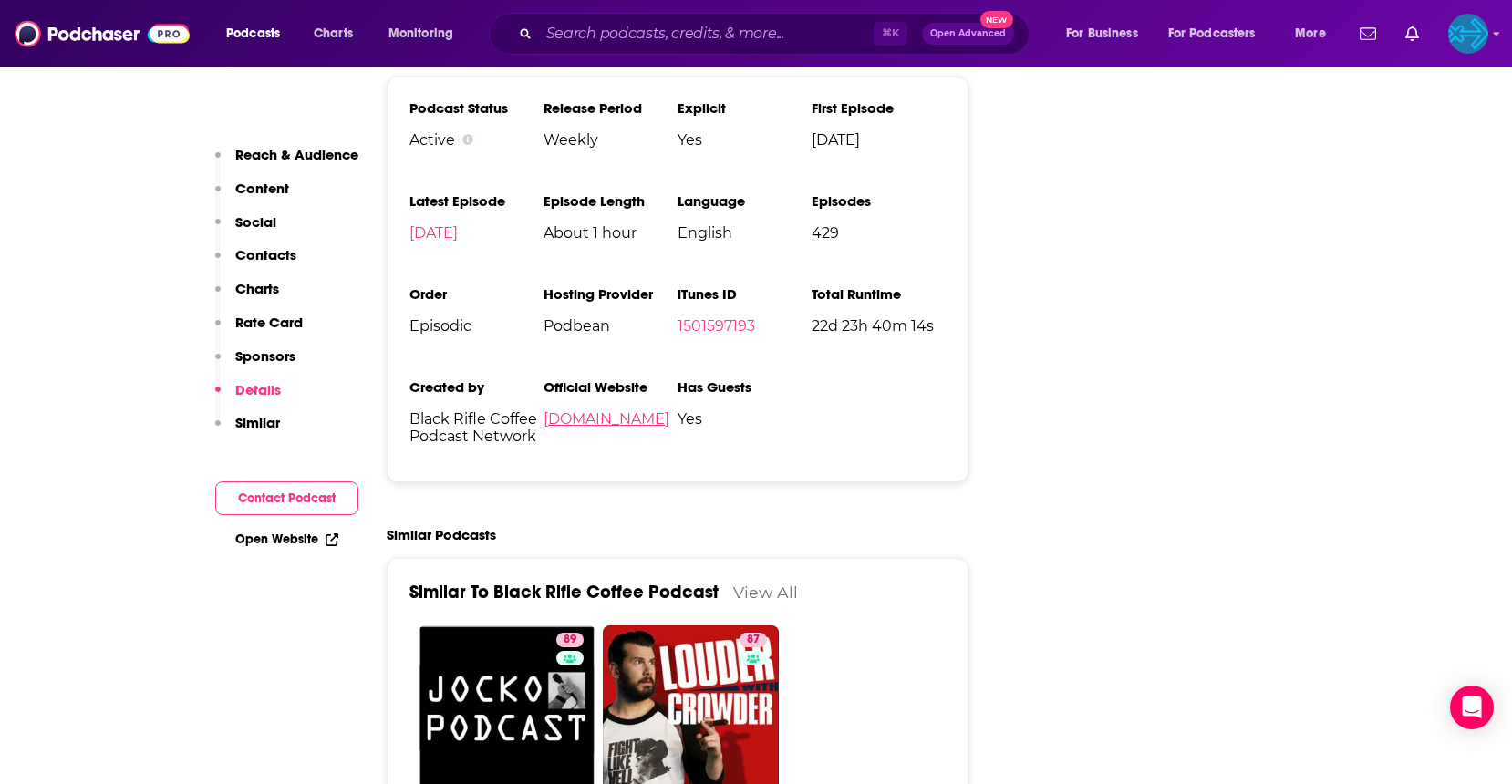
click at [646, 410] on link "blackriflecoffeepodcast.podbean.com" at bounding box center [606, 419] width 126 height 17
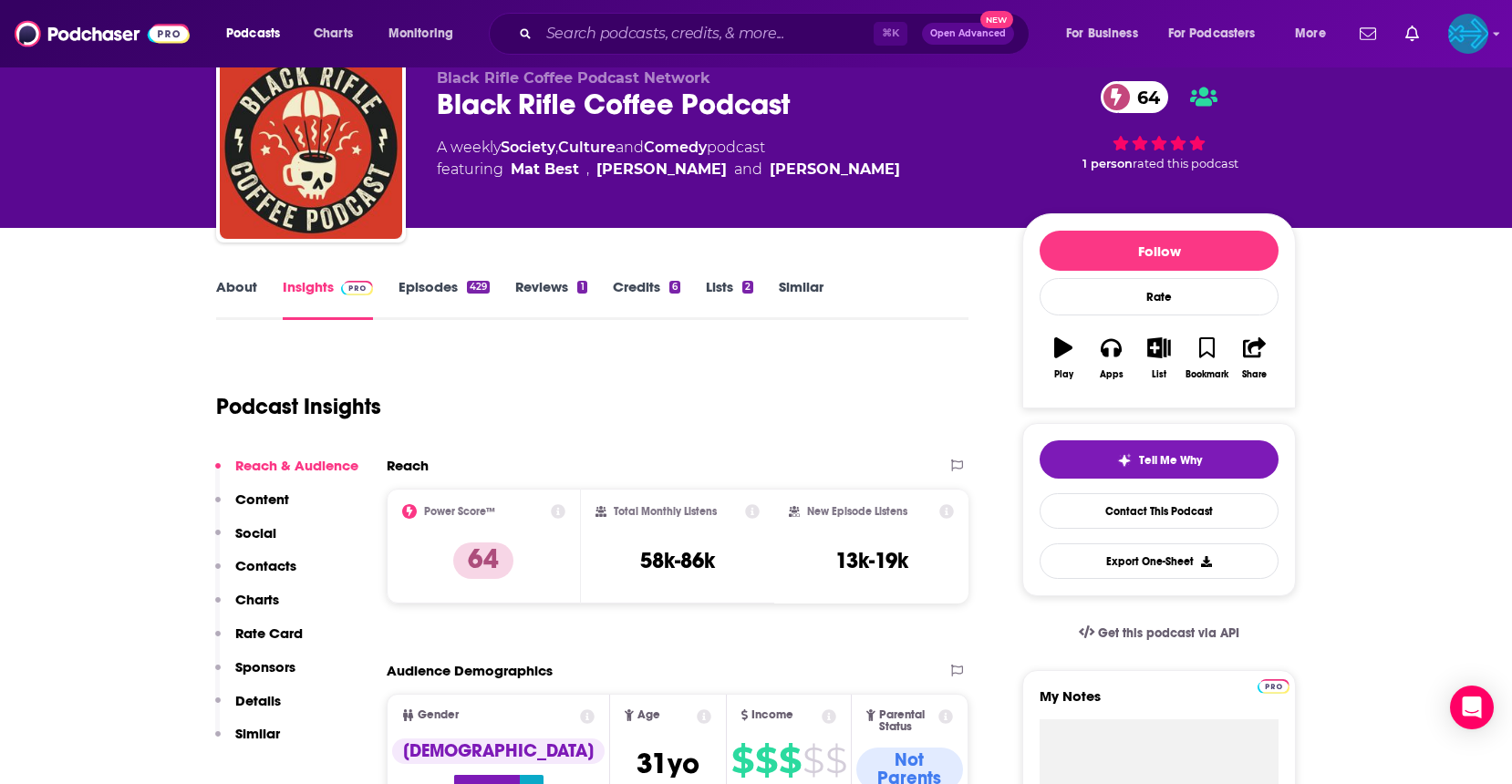
scroll to position [220, 0]
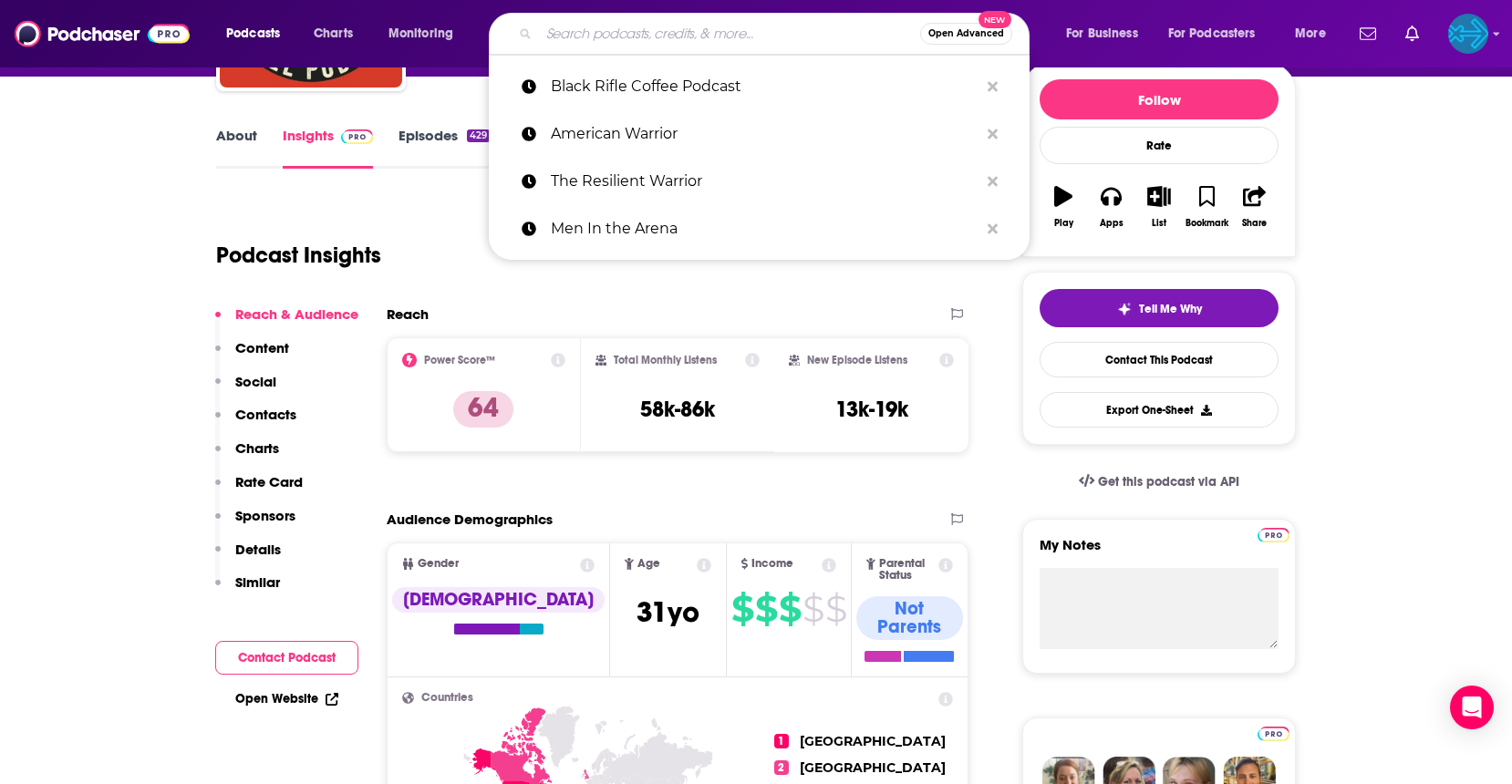
click at [593, 21] on input "Search podcasts, credits, & more..." at bounding box center [729, 34] width 381 height 29
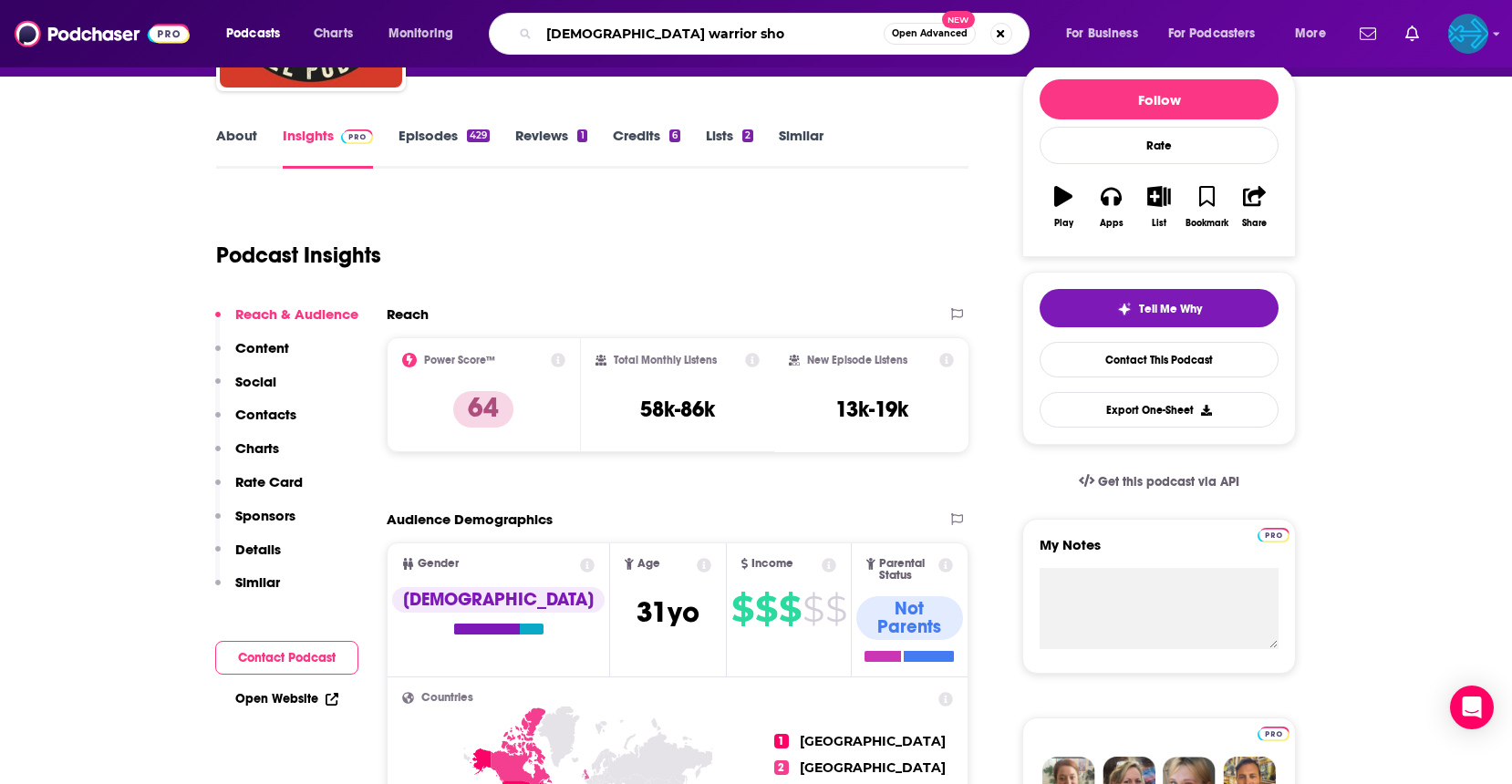
type input "american warrior show"
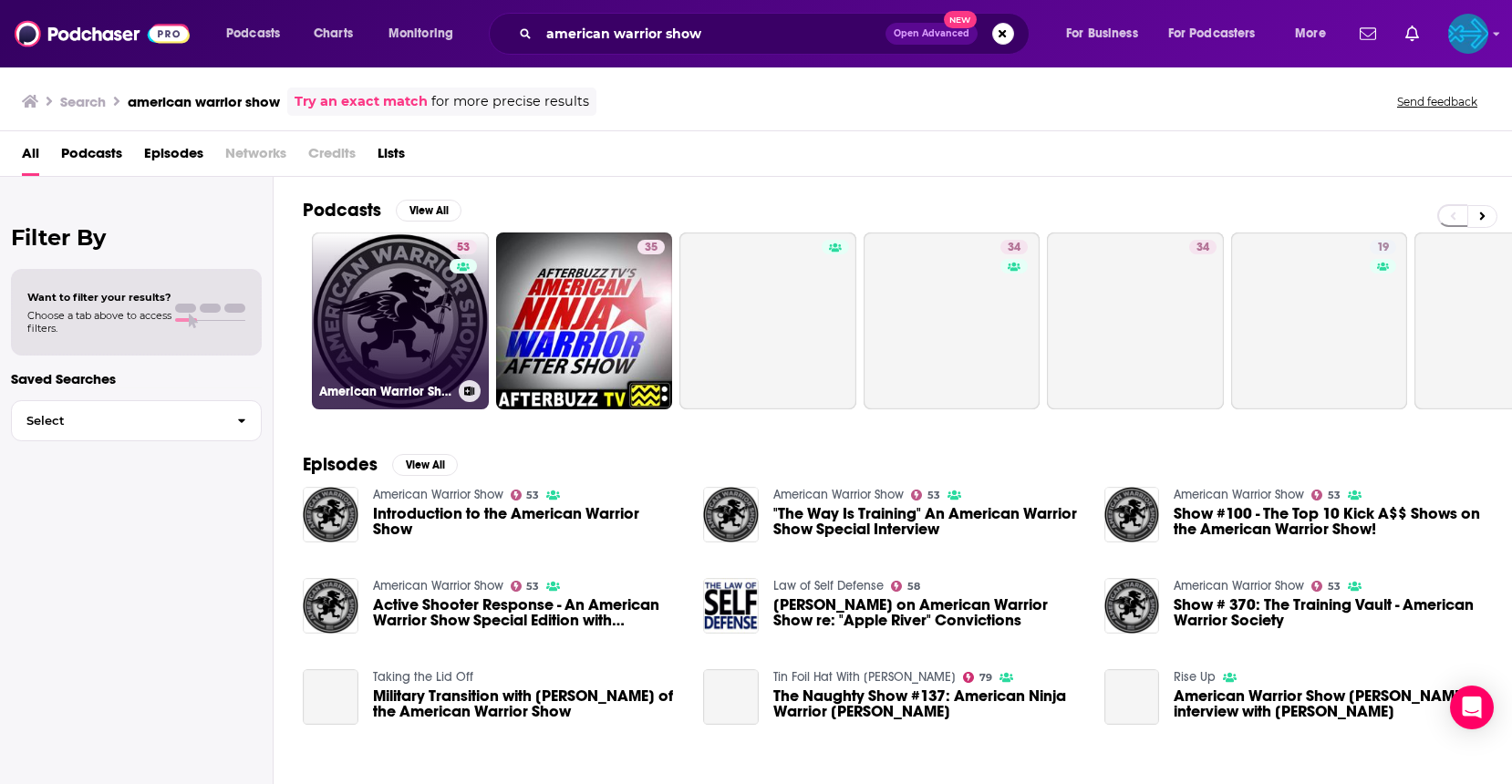
click at [352, 330] on link "53 American Warrior Show" at bounding box center [401, 320] width 177 height 177
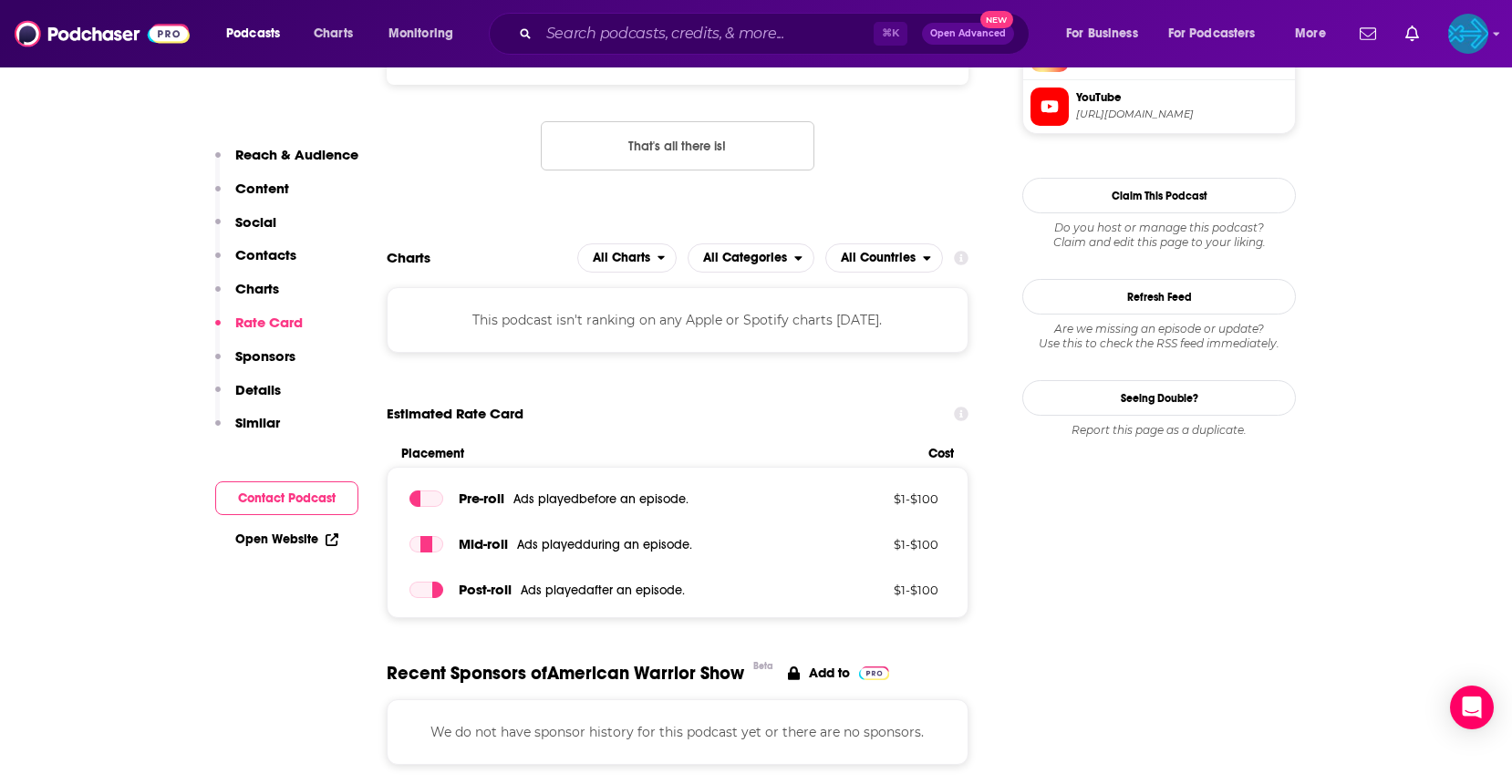
scroll to position [2444, 0]
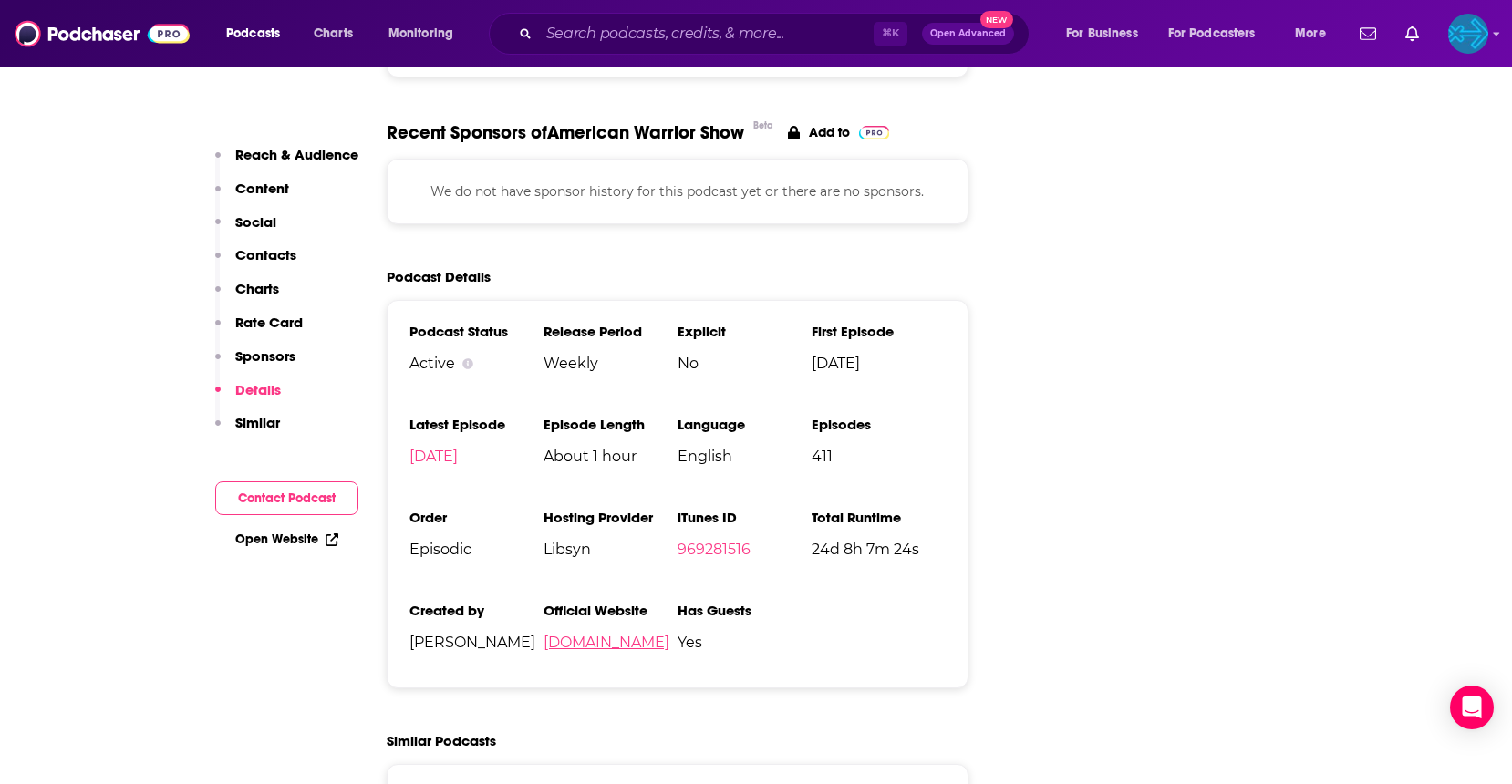
click at [670, 633] on link "americanwarriorshow.libsyn.com" at bounding box center [606, 642] width 126 height 17
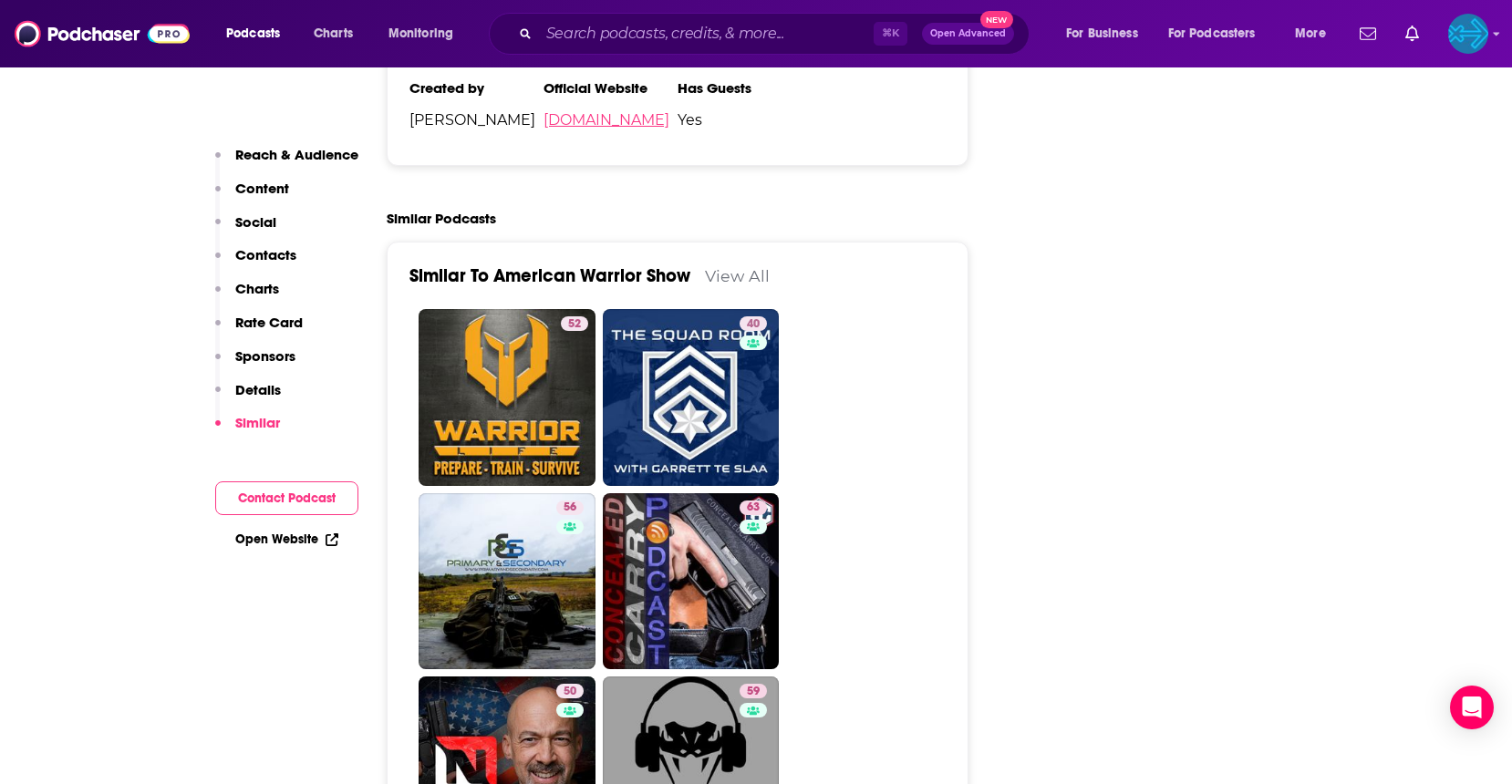
scroll to position [2586, 0]
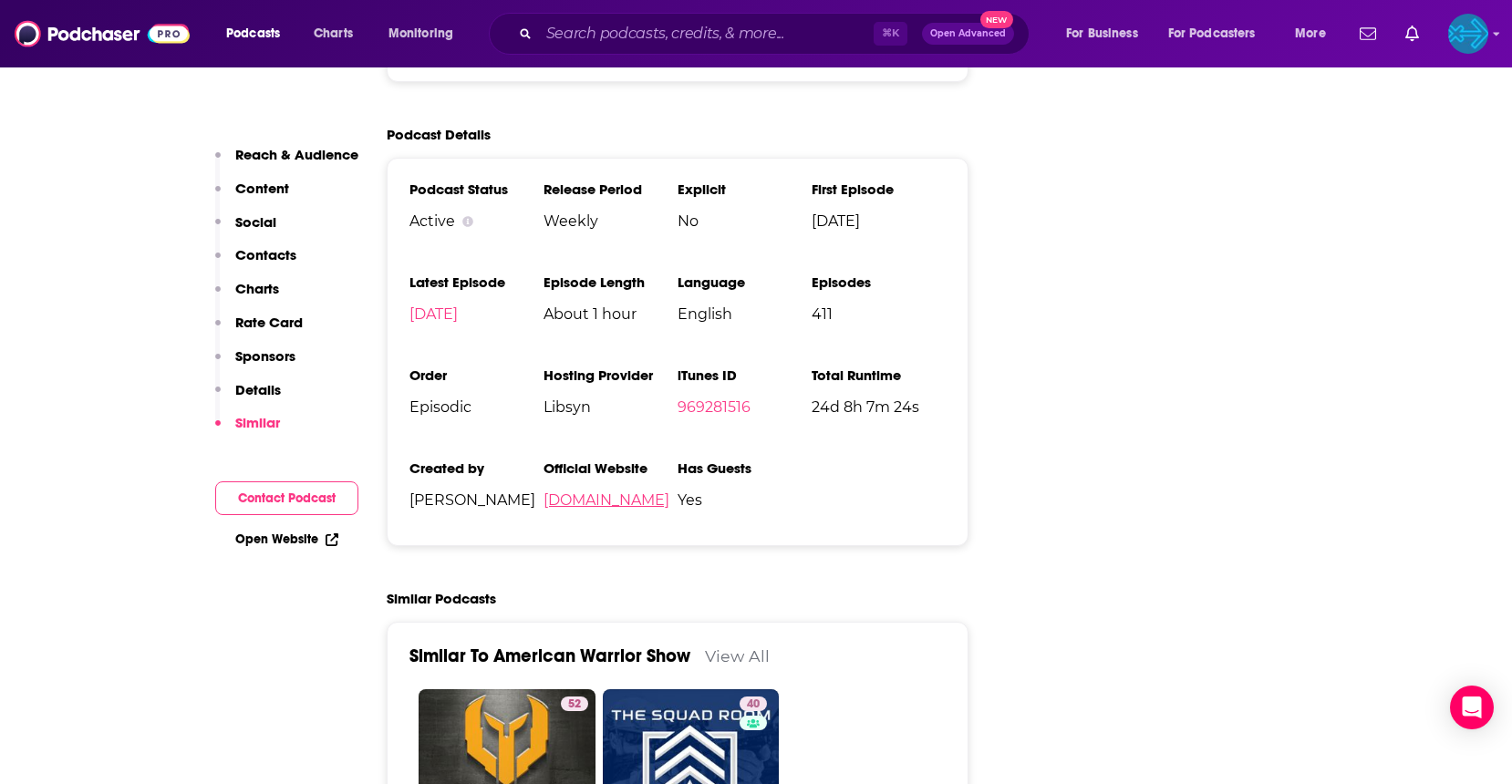
click at [636, 491] on link "americanwarriorshow.libsyn.com" at bounding box center [606, 499] width 126 height 17
